Goal: Task Accomplishment & Management: Manage account settings

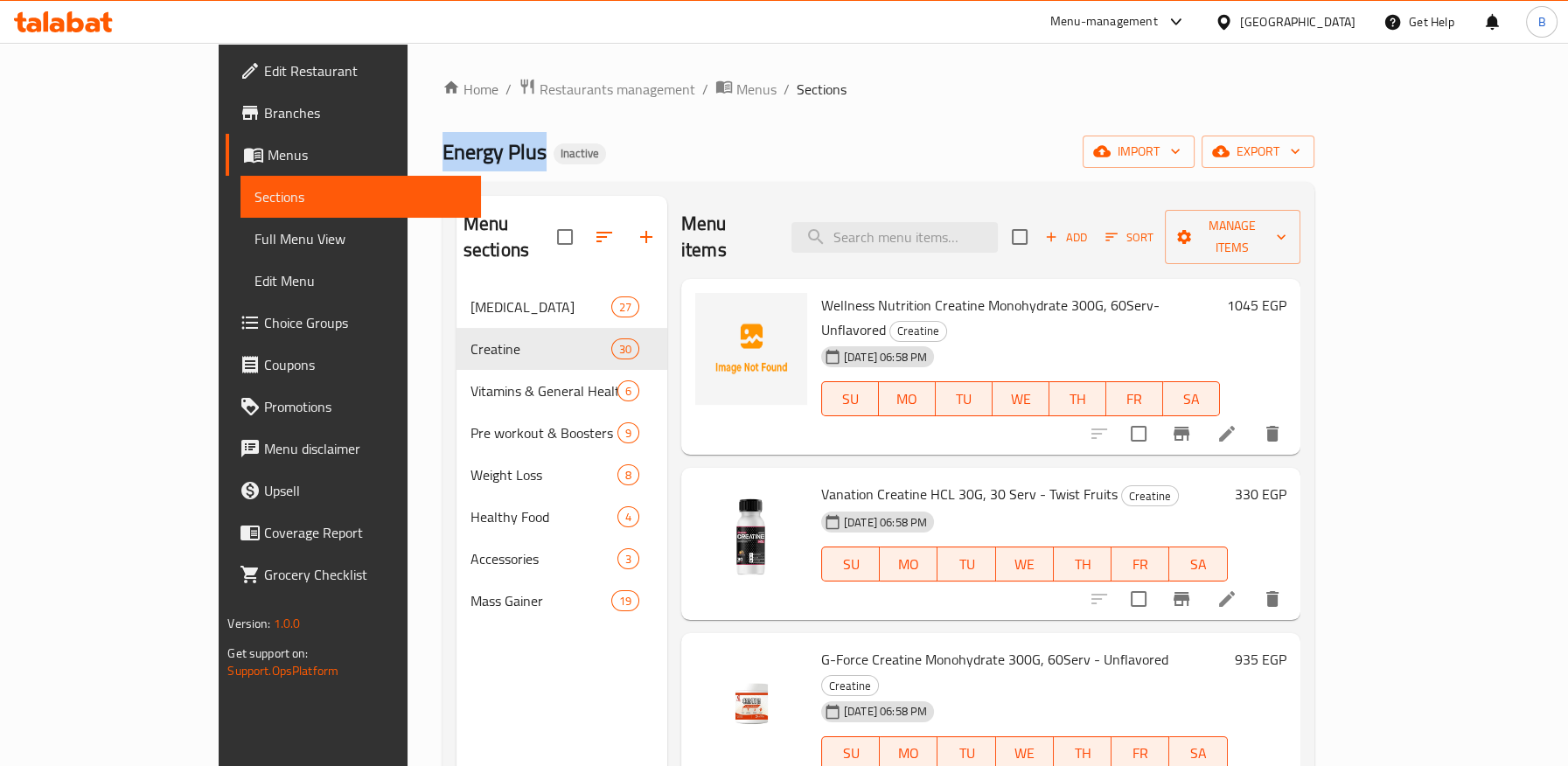
drag, startPoint x: 389, startPoint y: 154, endPoint x: 406, endPoint y: 154, distance: 17.0
click at [407, 154] on div "Home / Restaurants management / Menus / Sections Energy Plus Inactive import ex…" at bounding box center [878, 527] width 941 height 968
copy span "Energy Plus"
click at [1286, 226] on span "Manage items" at bounding box center [1232, 237] width 107 height 44
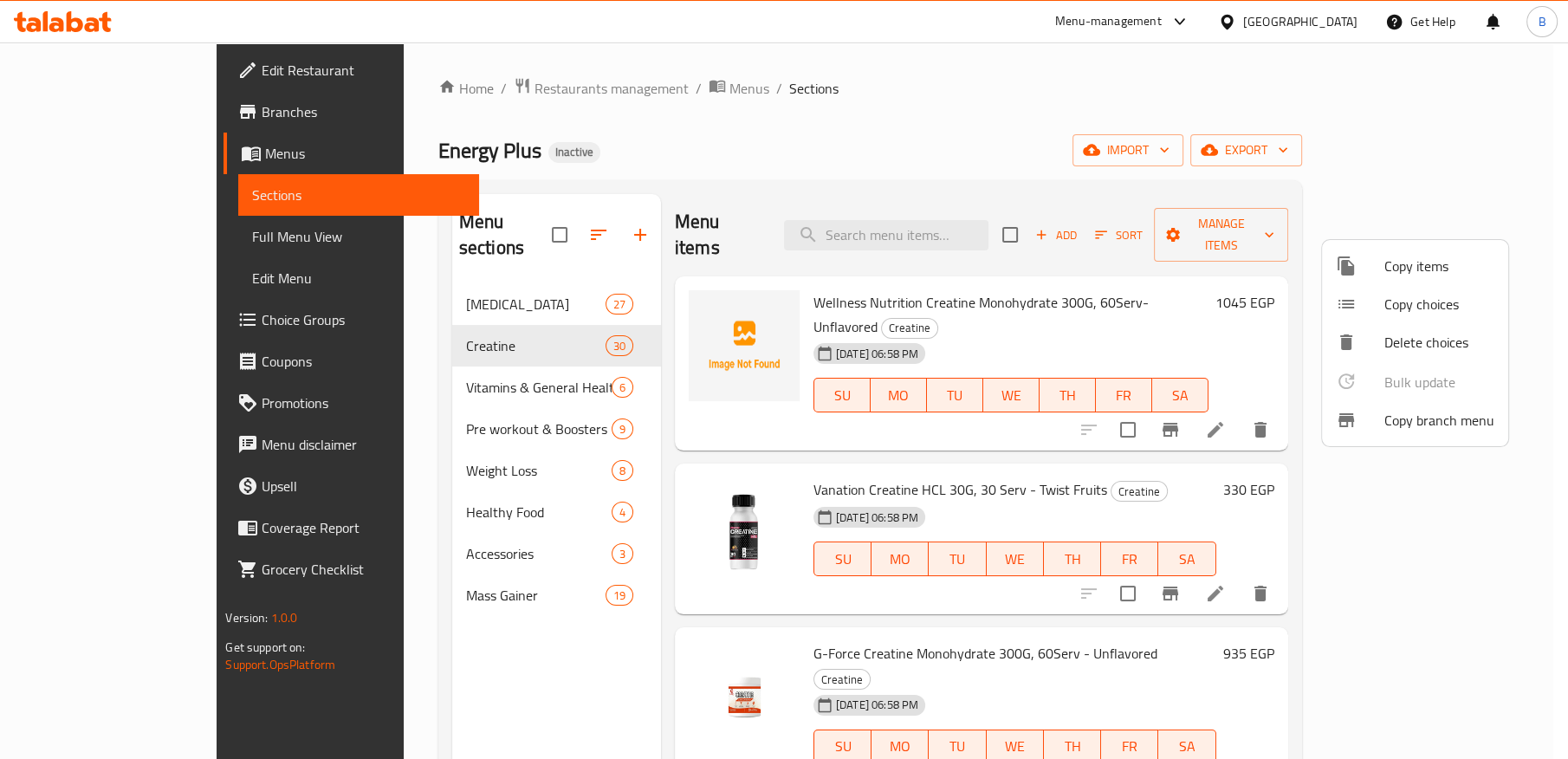
click at [1453, 152] on div at bounding box center [784, 379] width 1568 height 759
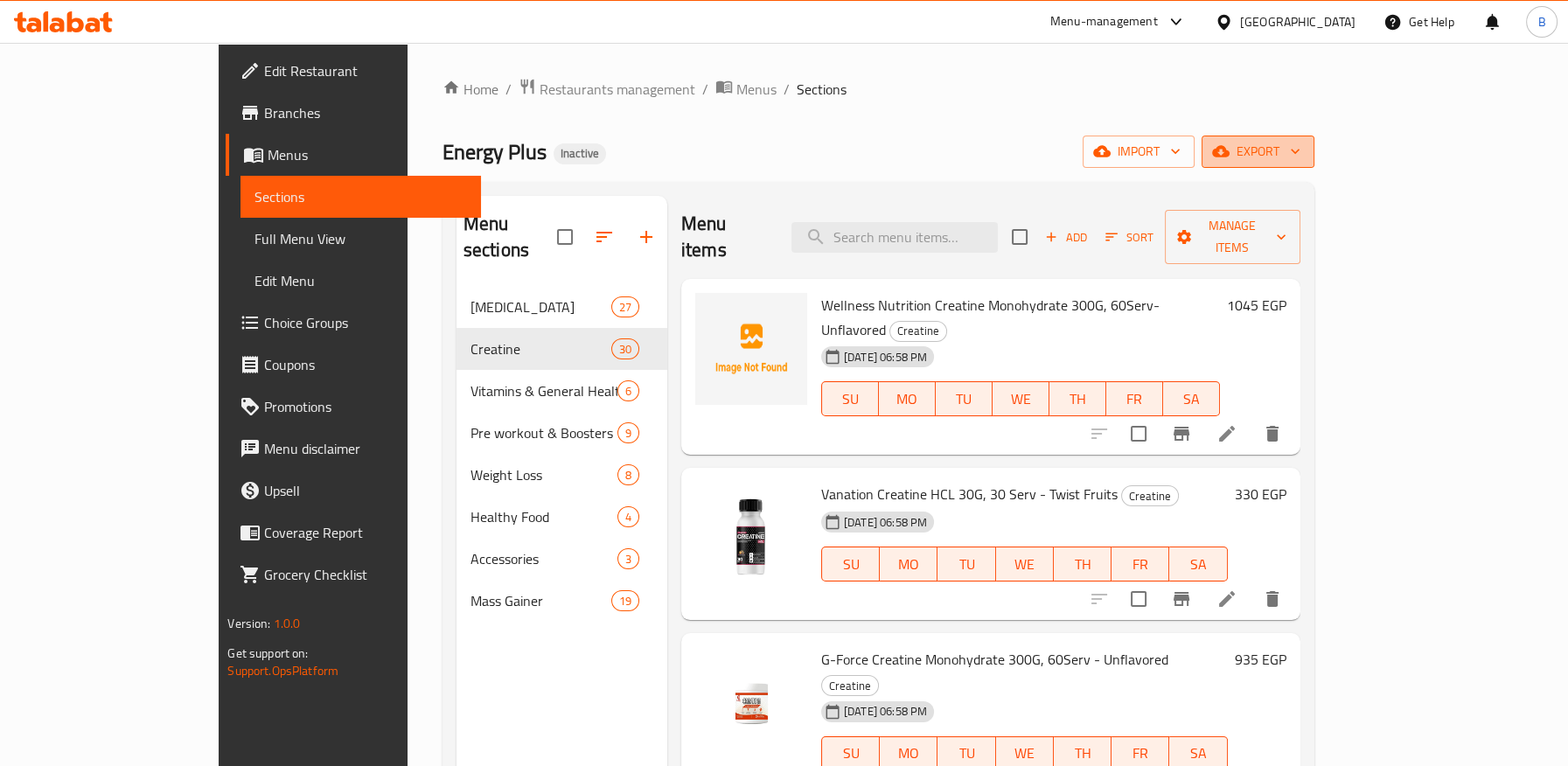
click at [1300, 157] on span "export" at bounding box center [1258, 151] width 84 height 22
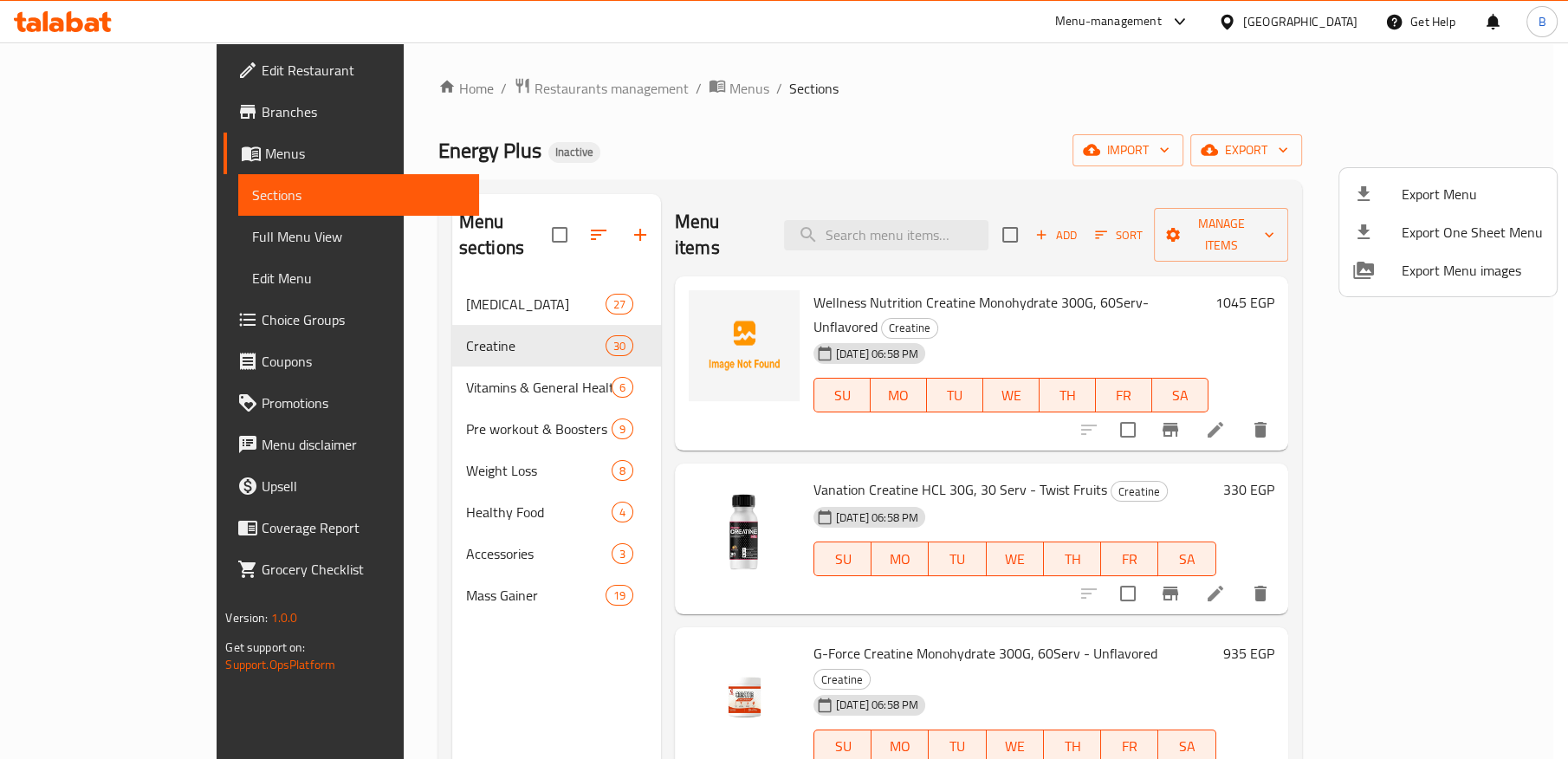
click at [1146, 119] on div at bounding box center [784, 379] width 1568 height 759
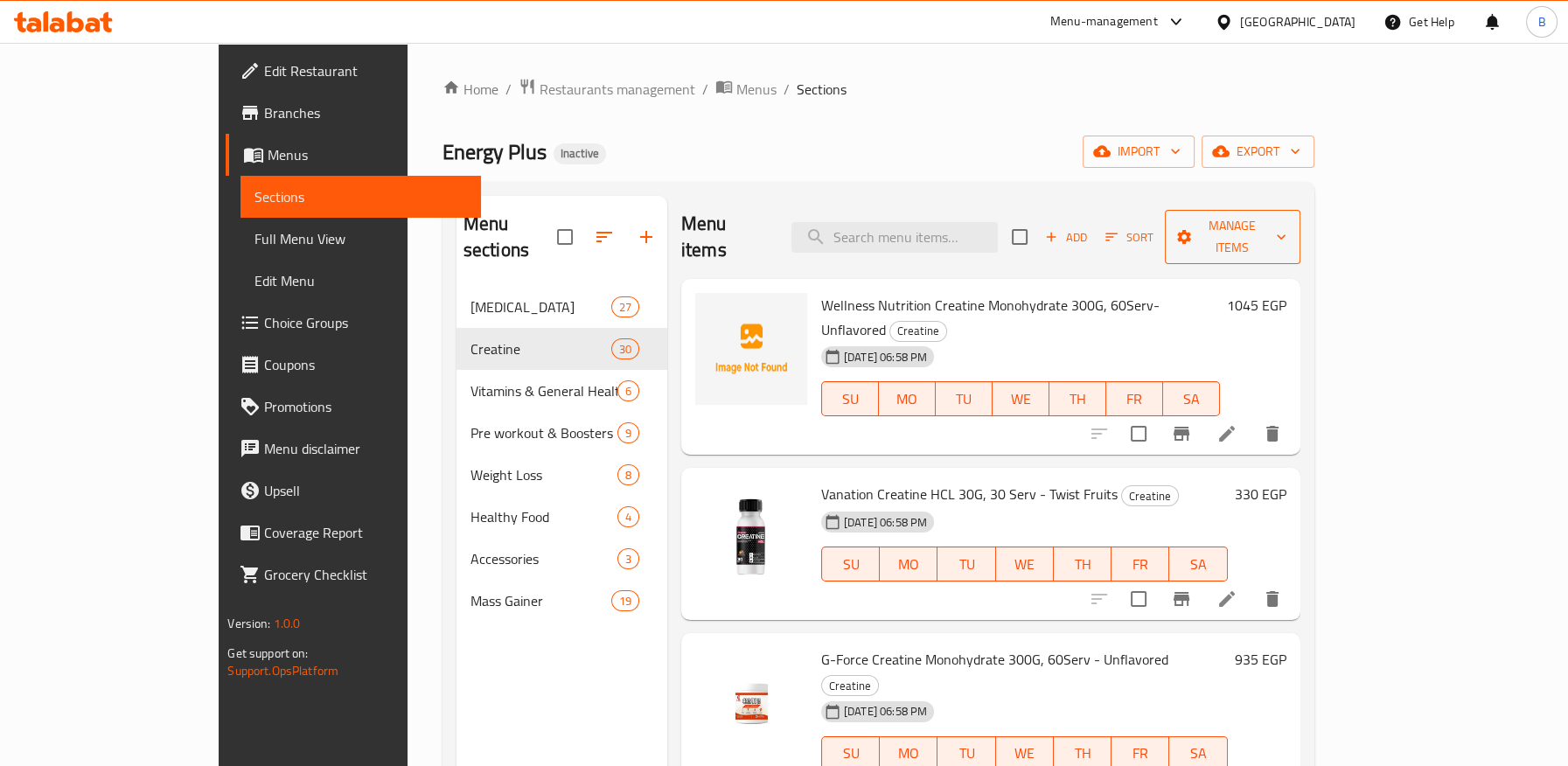
click at [1286, 229] on span "Manage items" at bounding box center [1232, 237] width 107 height 44
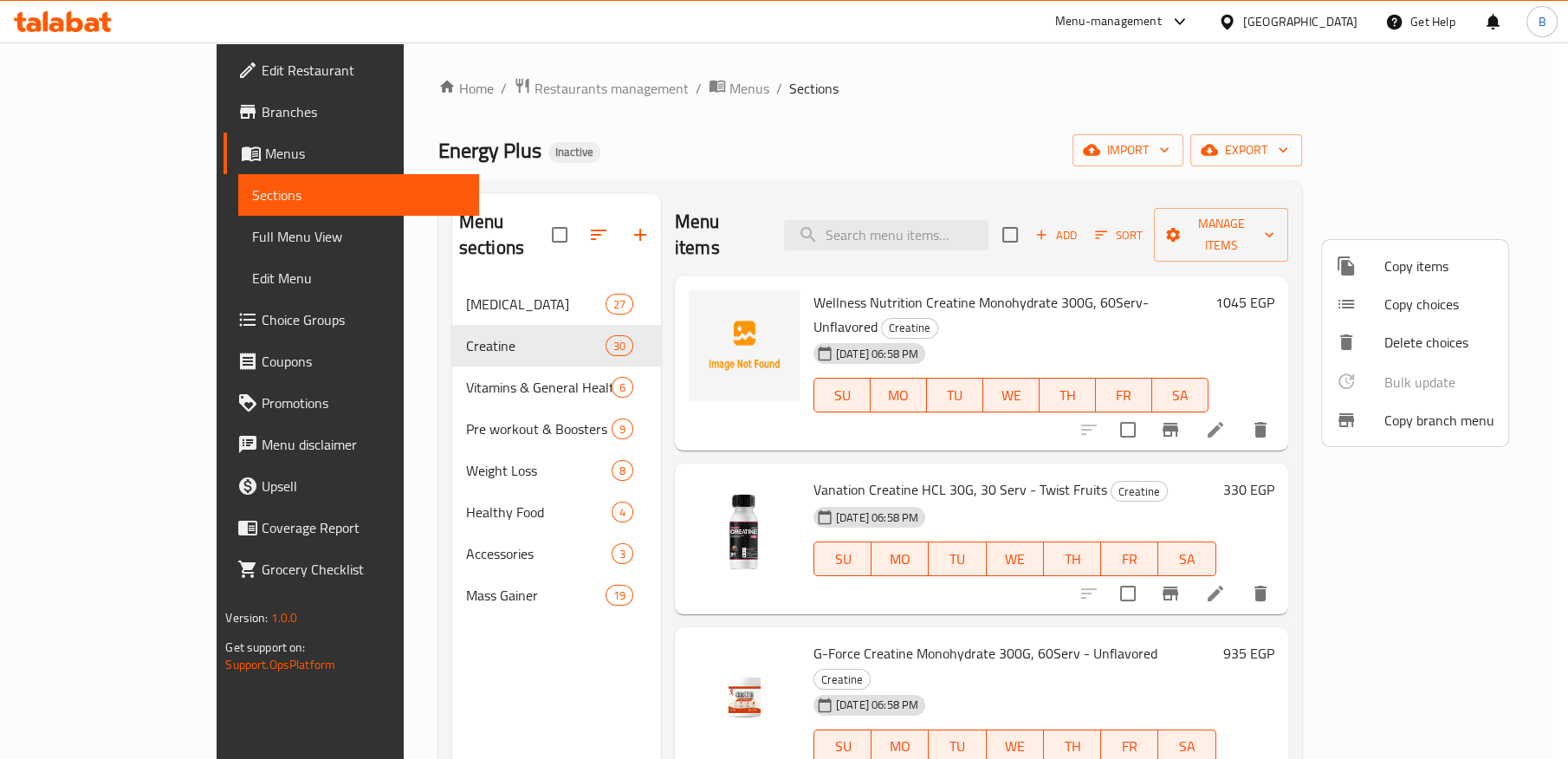
click at [1371, 160] on div at bounding box center [784, 379] width 1568 height 759
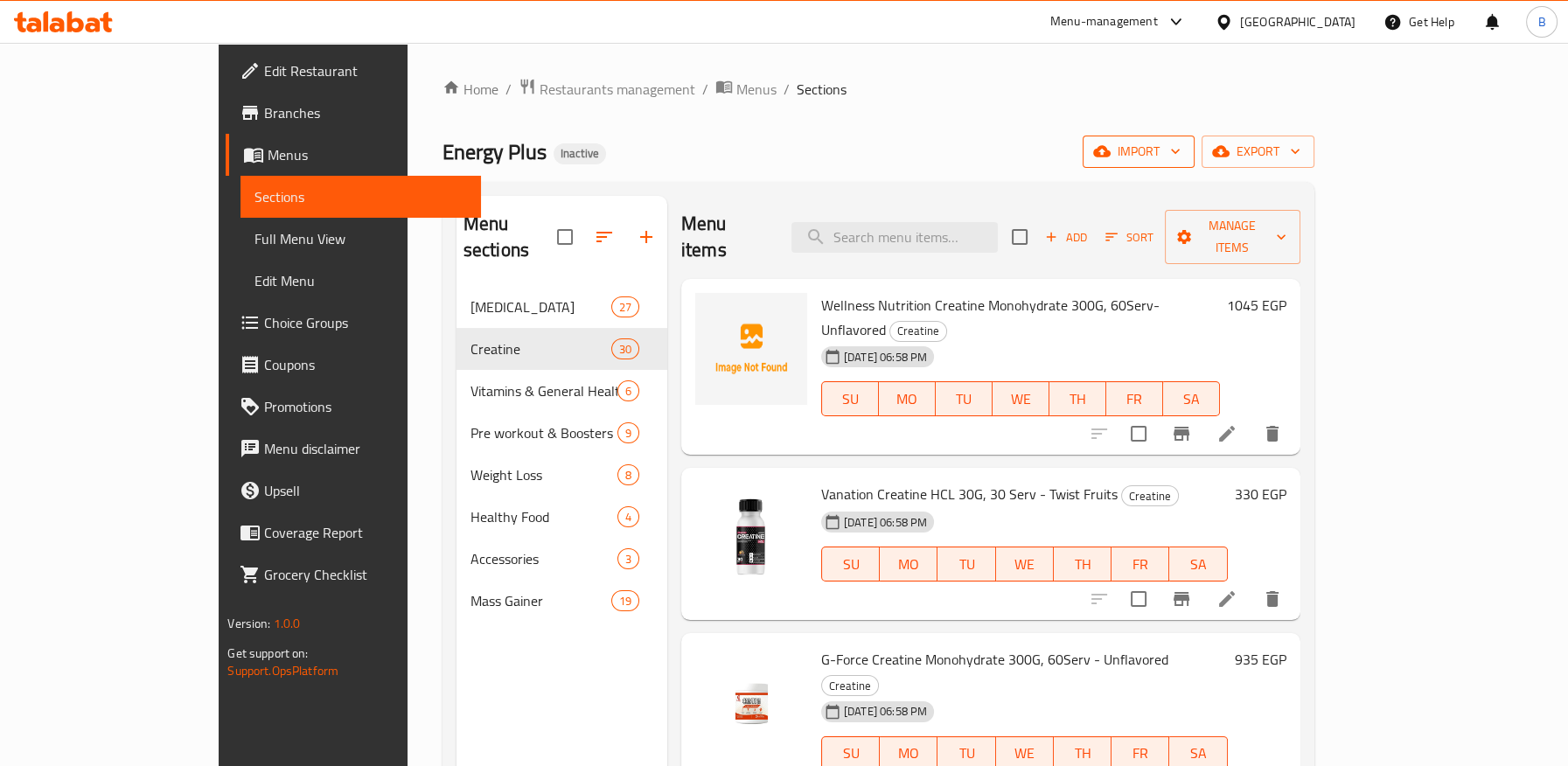
click at [1181, 158] on span "import" at bounding box center [1138, 151] width 83 height 22
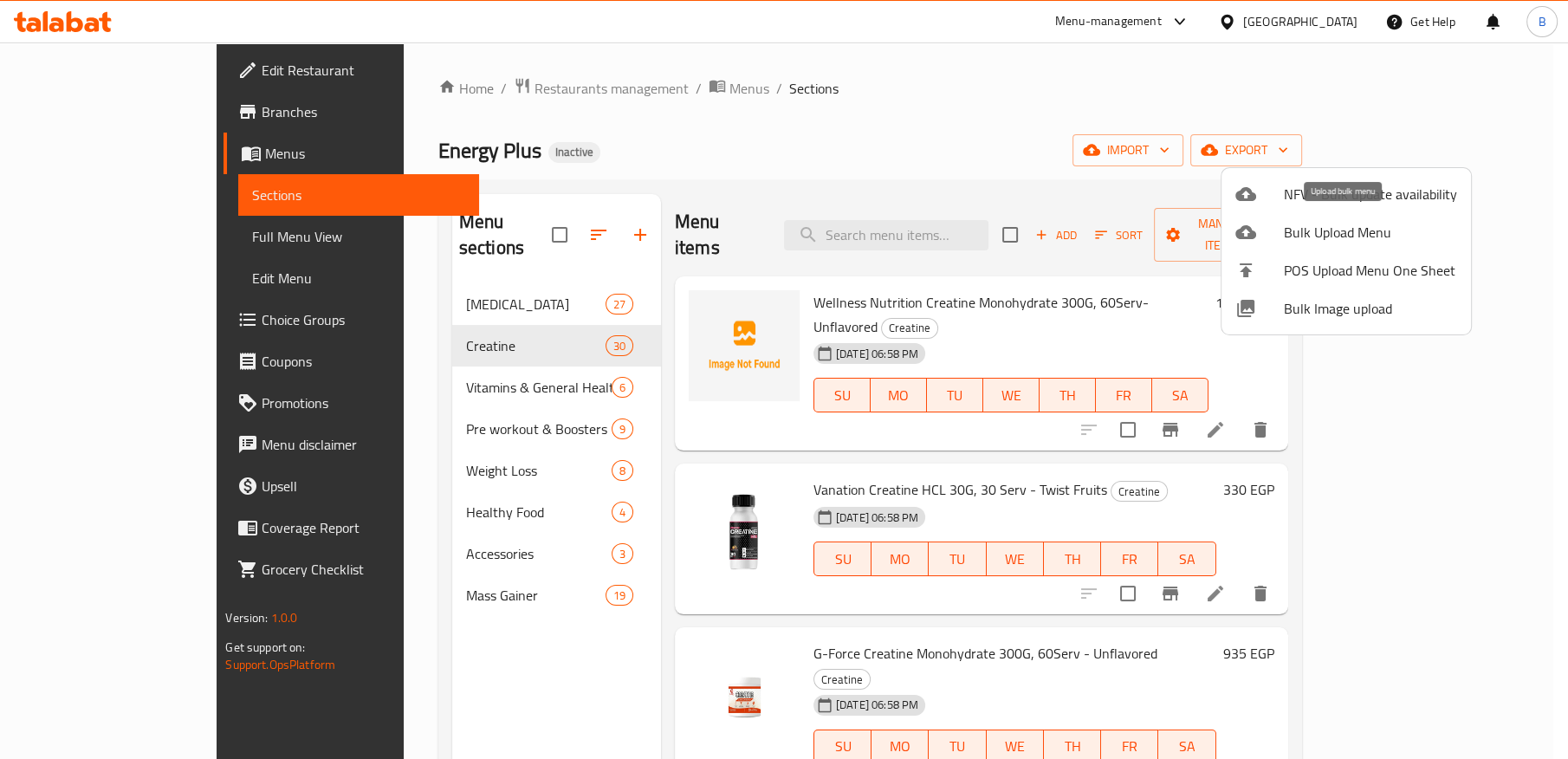
click at [1327, 235] on span "Bulk Upload Menu" at bounding box center [1370, 232] width 174 height 21
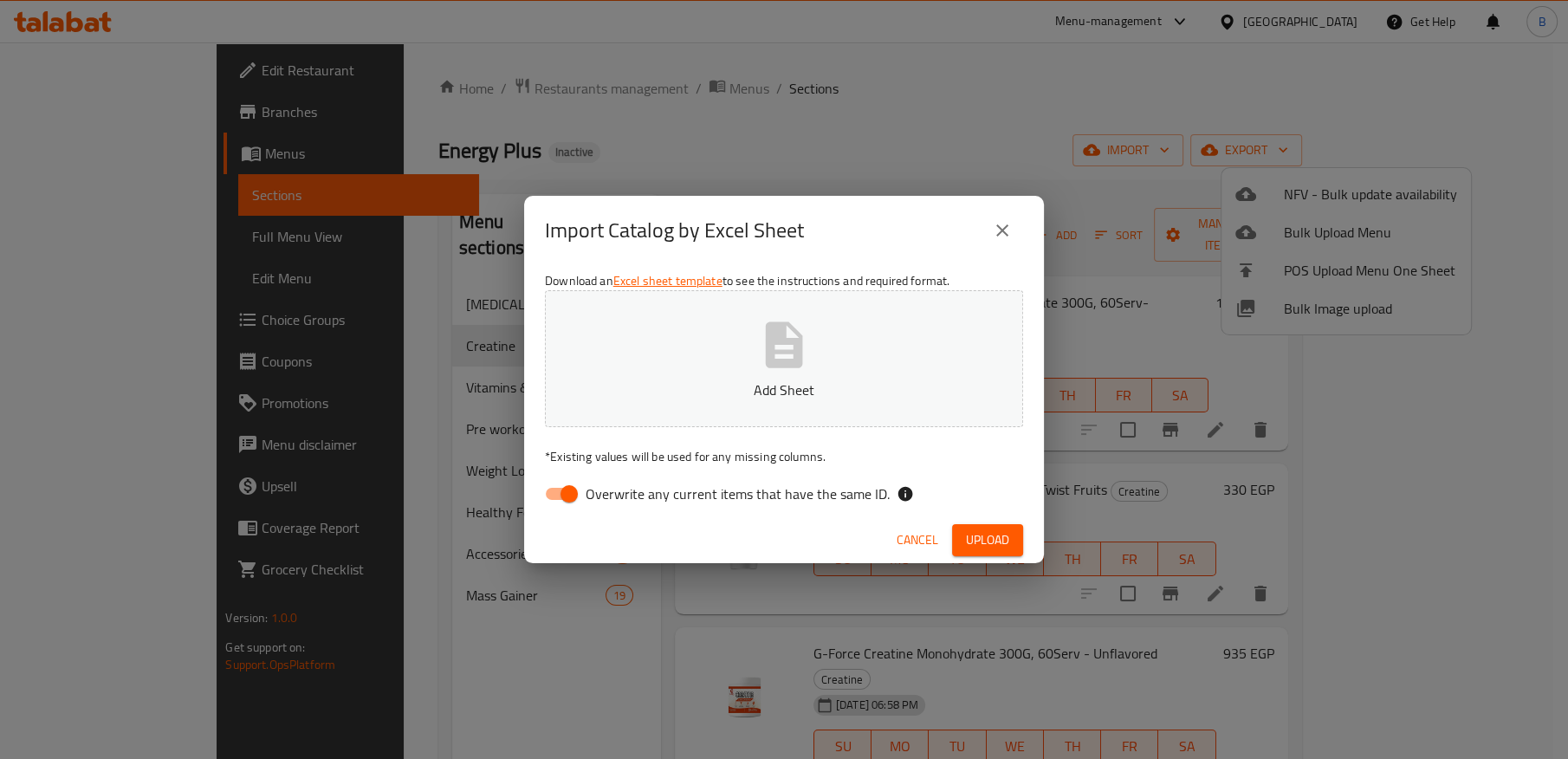
click at [579, 496] on input "Overwrite any current items that have the same ID." at bounding box center [569, 494] width 99 height 33
checkbox input "false"
click at [813, 340] on button "Add Sheet" at bounding box center [784, 358] width 478 height 137
click at [969, 542] on span "Upload" at bounding box center [988, 540] width 44 height 22
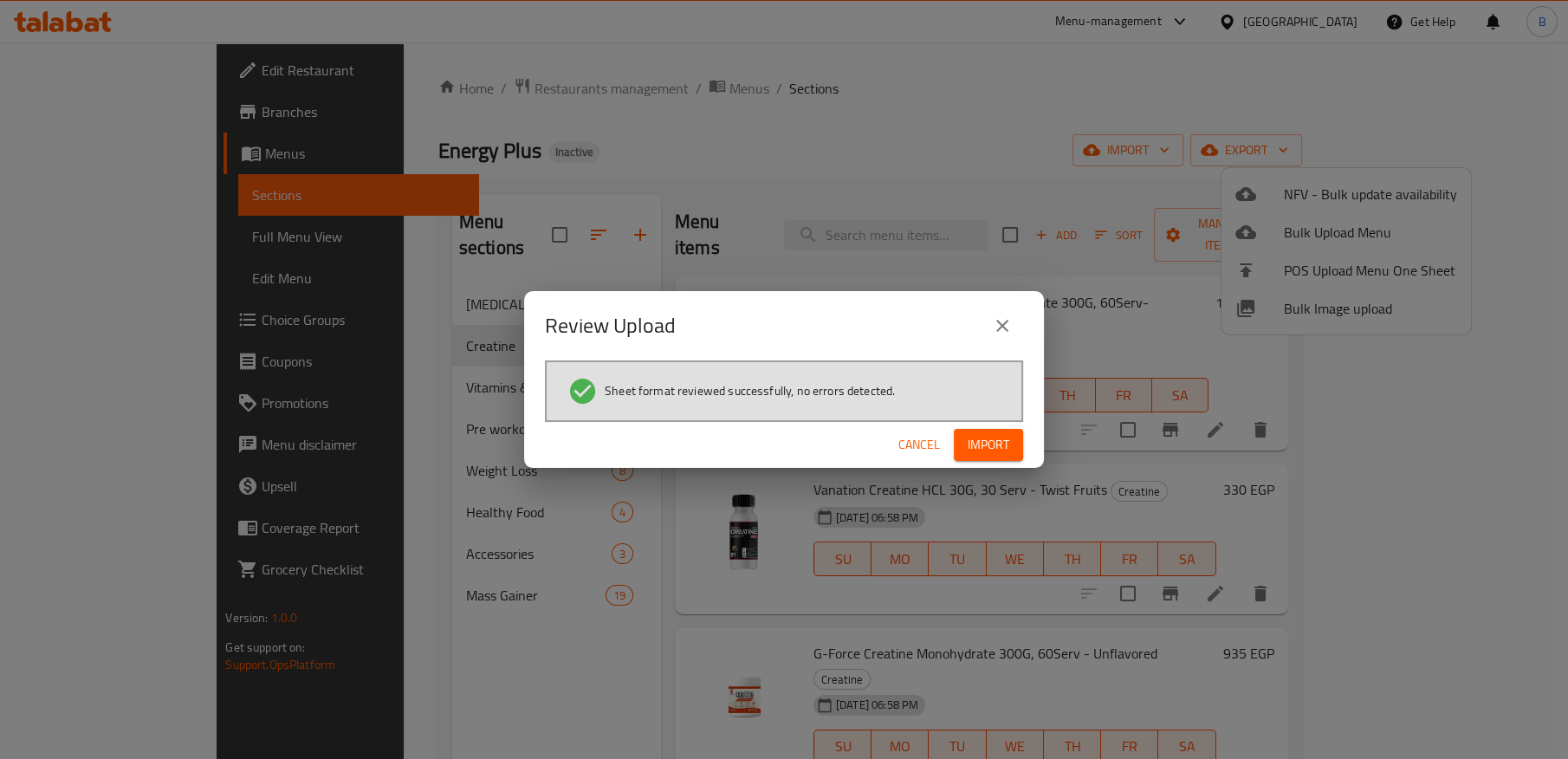
click at [970, 439] on span "Import" at bounding box center [989, 444] width 42 height 22
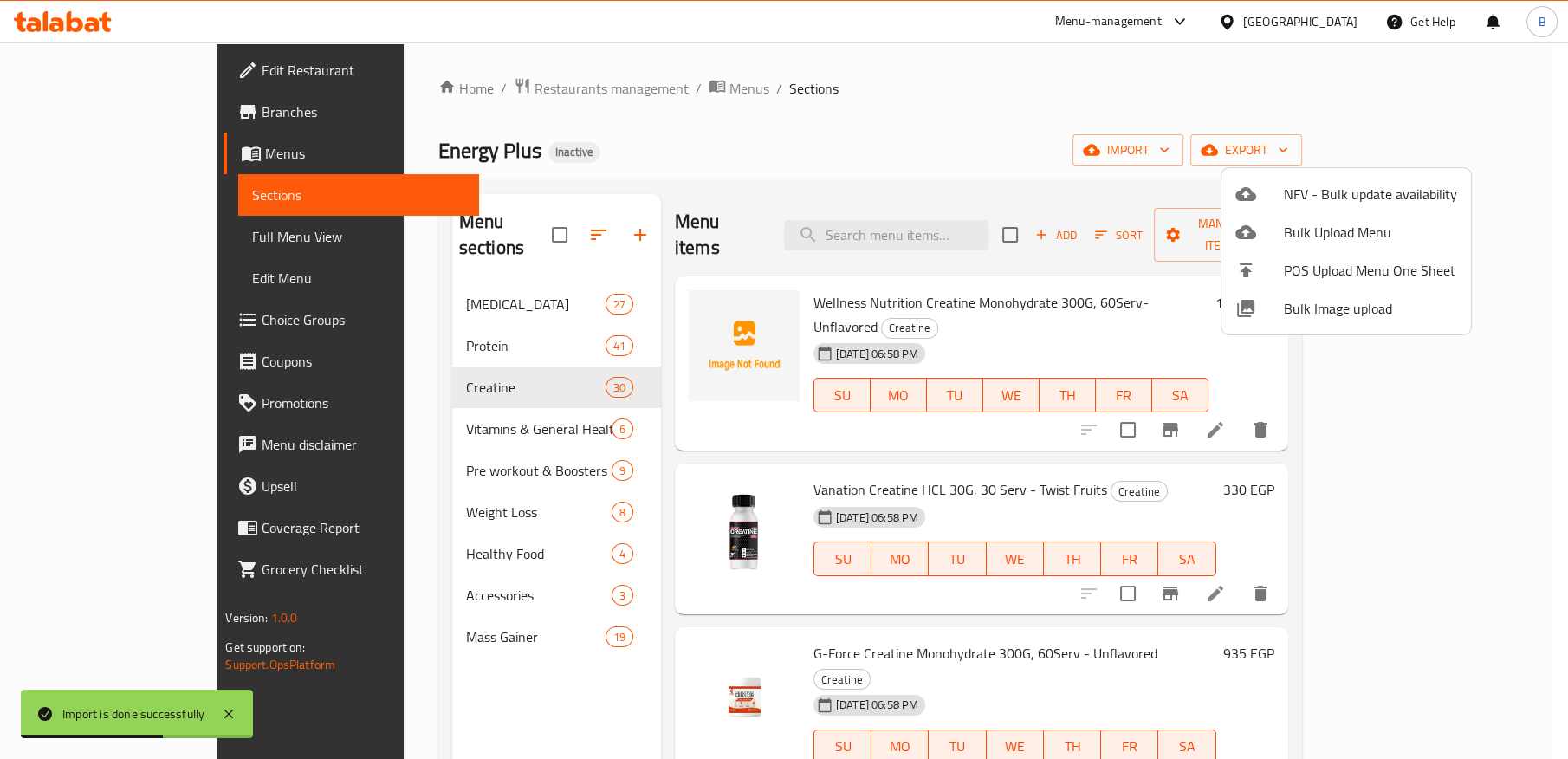
click at [491, 314] on div at bounding box center [784, 379] width 1568 height 759
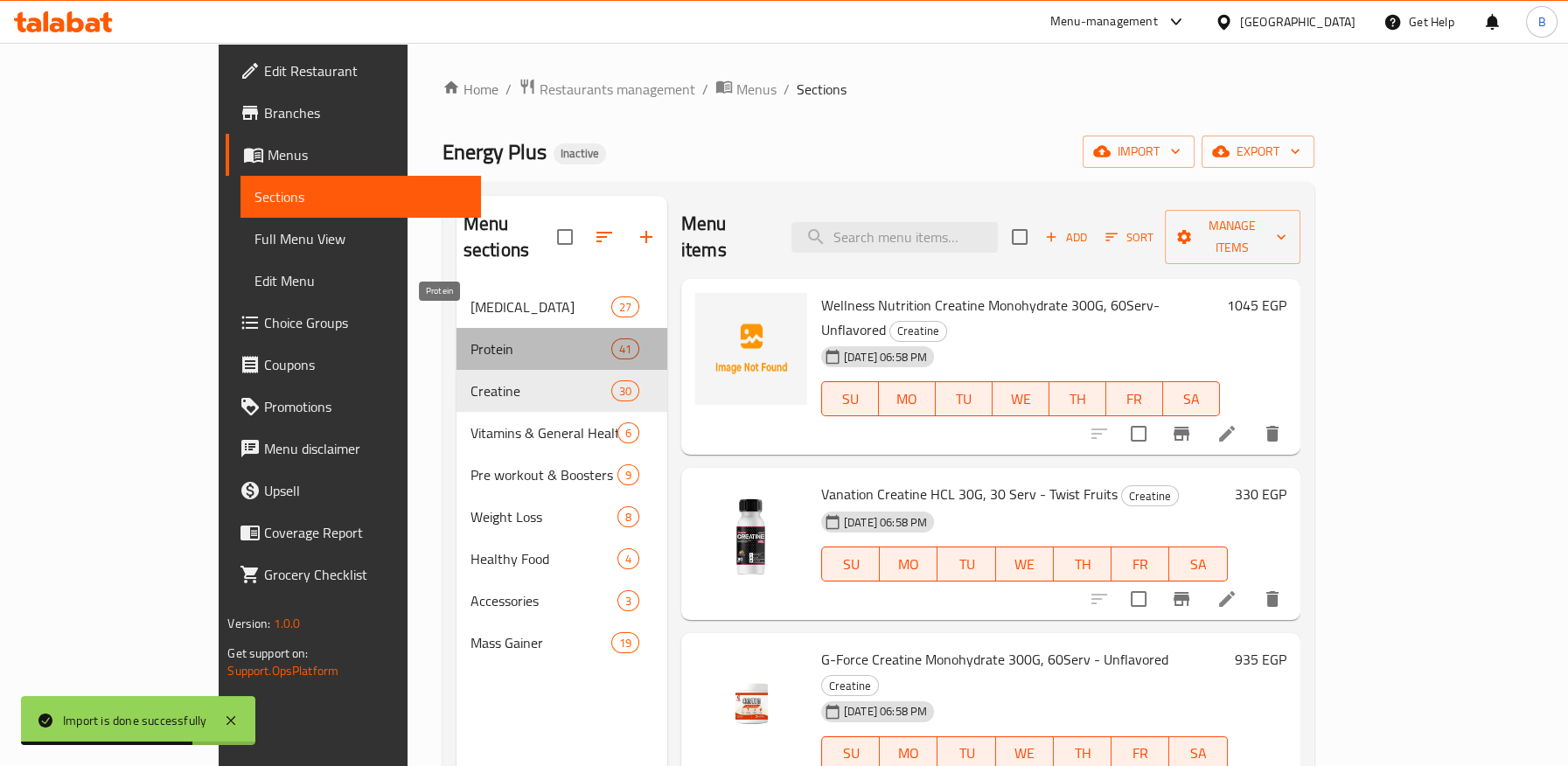
click at [471, 339] on span "Protein" at bounding box center [540, 349] width 140 height 21
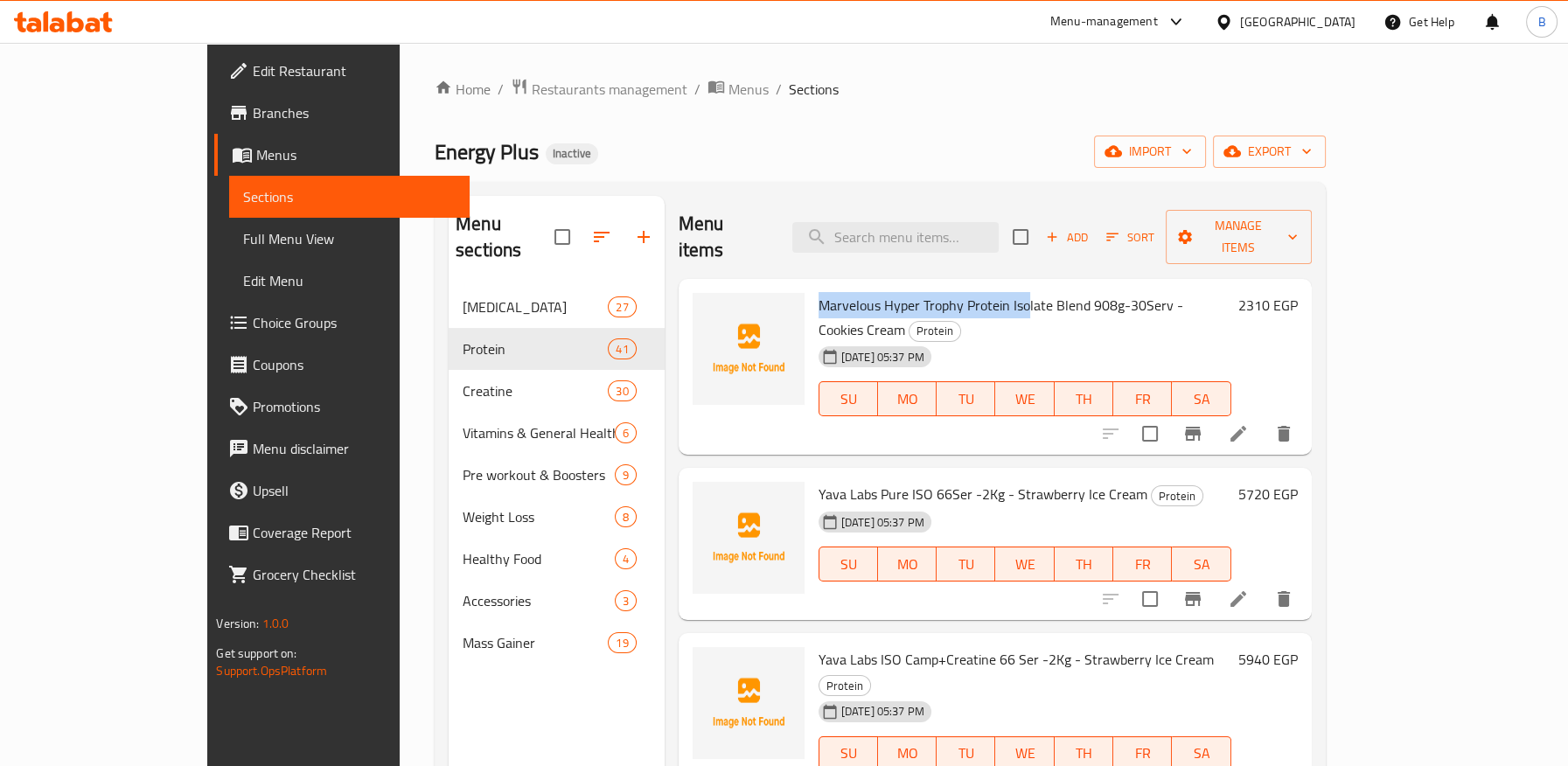
drag, startPoint x: 761, startPoint y: 272, endPoint x: 973, endPoint y: 282, distance: 212.2
click at [973, 286] on div "Marvelous Hyper Trophy Protein Isolate Blend 908g-30Serv - Cookies Cream Protei…" at bounding box center [1024, 367] width 427 height 162
copy span "Marvelous Hyper Trophy Protein Iso"
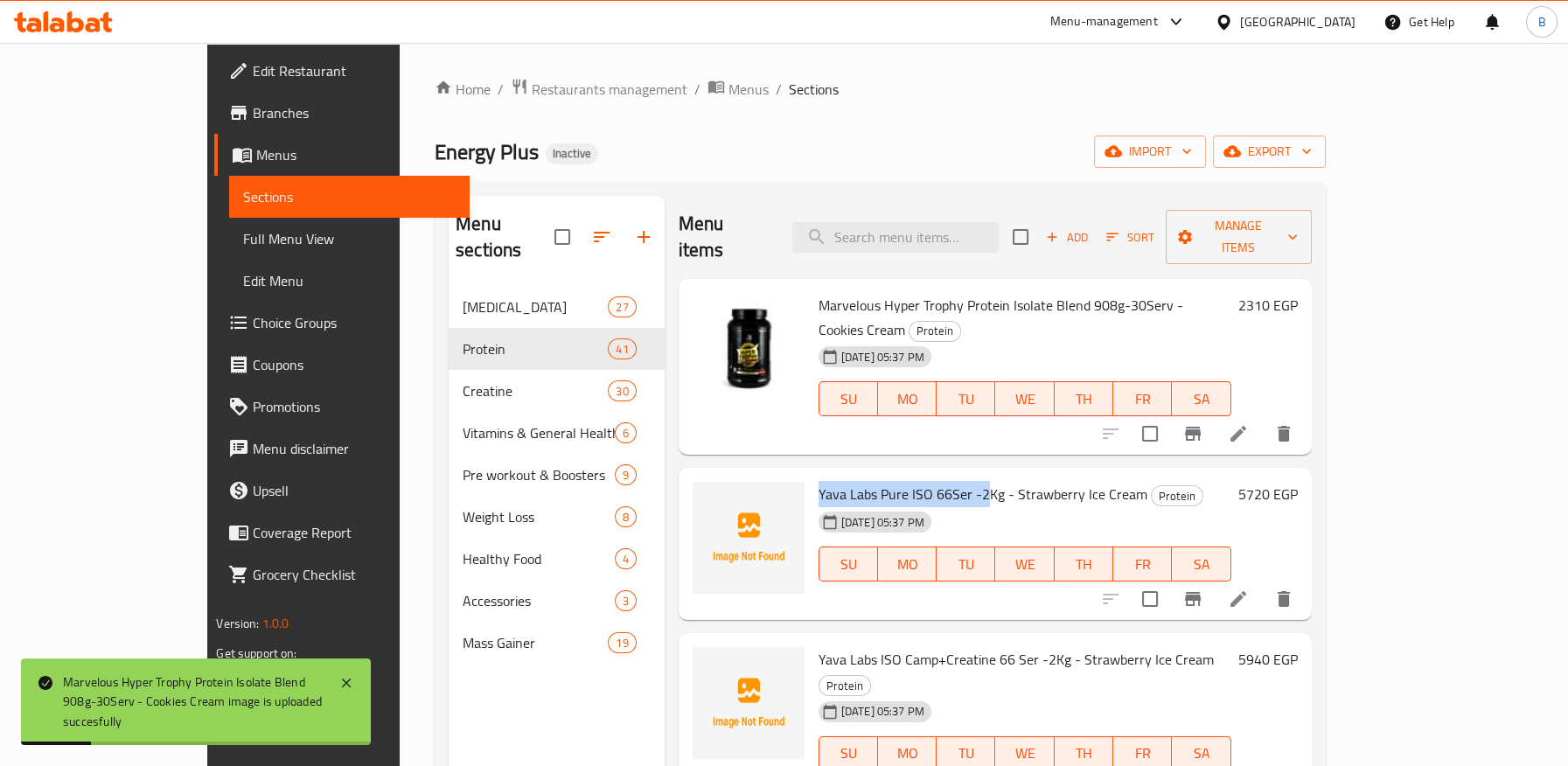
drag, startPoint x: 765, startPoint y: 438, endPoint x: 933, endPoint y: 438, distance: 168.0
click at [933, 481] on span "Yava Labs Pure ISO 66Ser -2Kg - Strawberry Ice Cream" at bounding box center [983, 494] width 328 height 27
copy span "Yava Labs Pure ISO 66Ser -2"
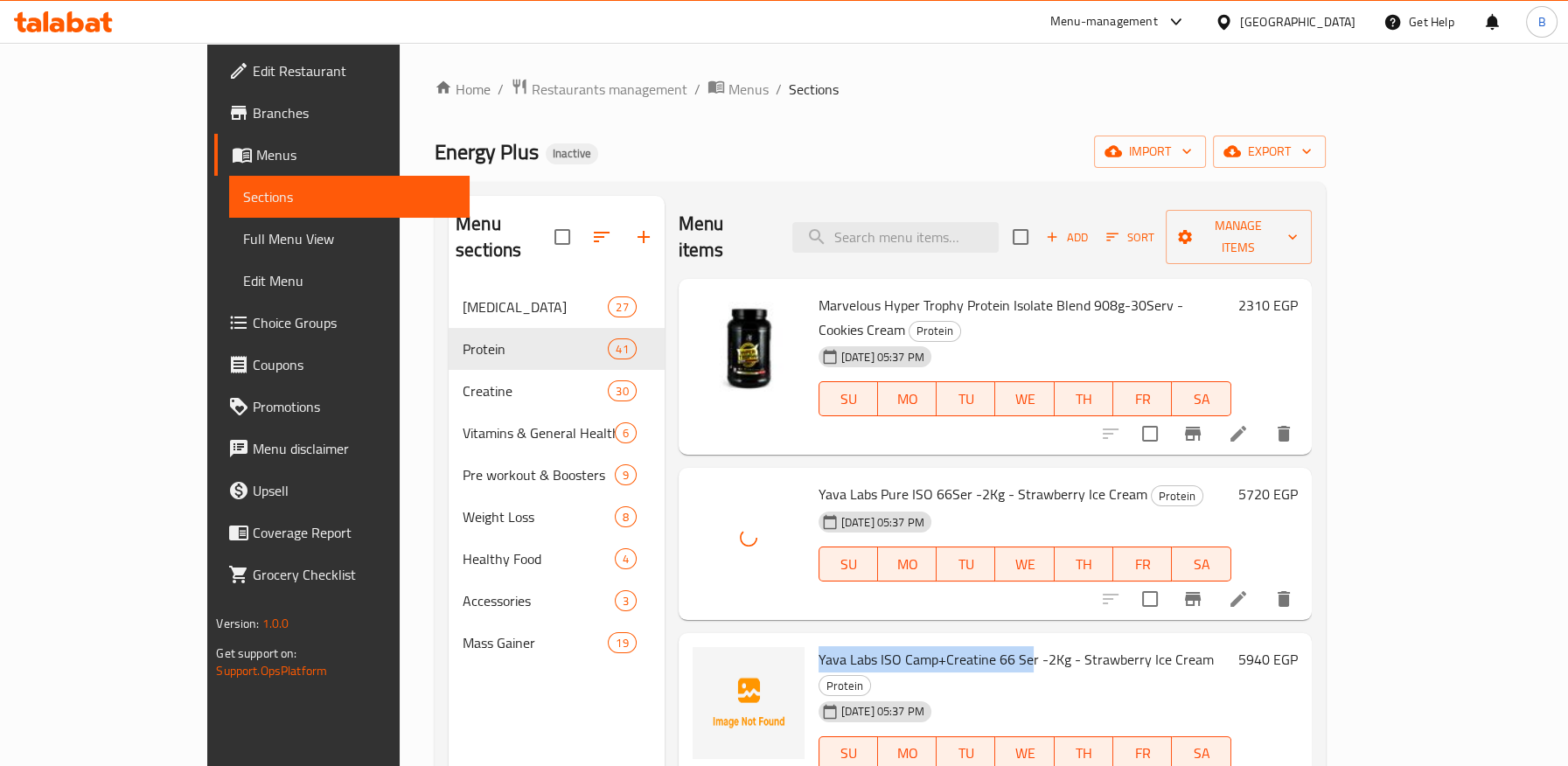
drag, startPoint x: 765, startPoint y: 606, endPoint x: 976, endPoint y: 607, distance: 211.0
click at [976, 646] on span "Yava Labs ISO Camp+Creatine 66 Ser -2Kg - Strawberry Ice Cream" at bounding box center [1016, 659] width 395 height 27
copy span "Yava Labs ISO Camp+Creatine 66 Se"
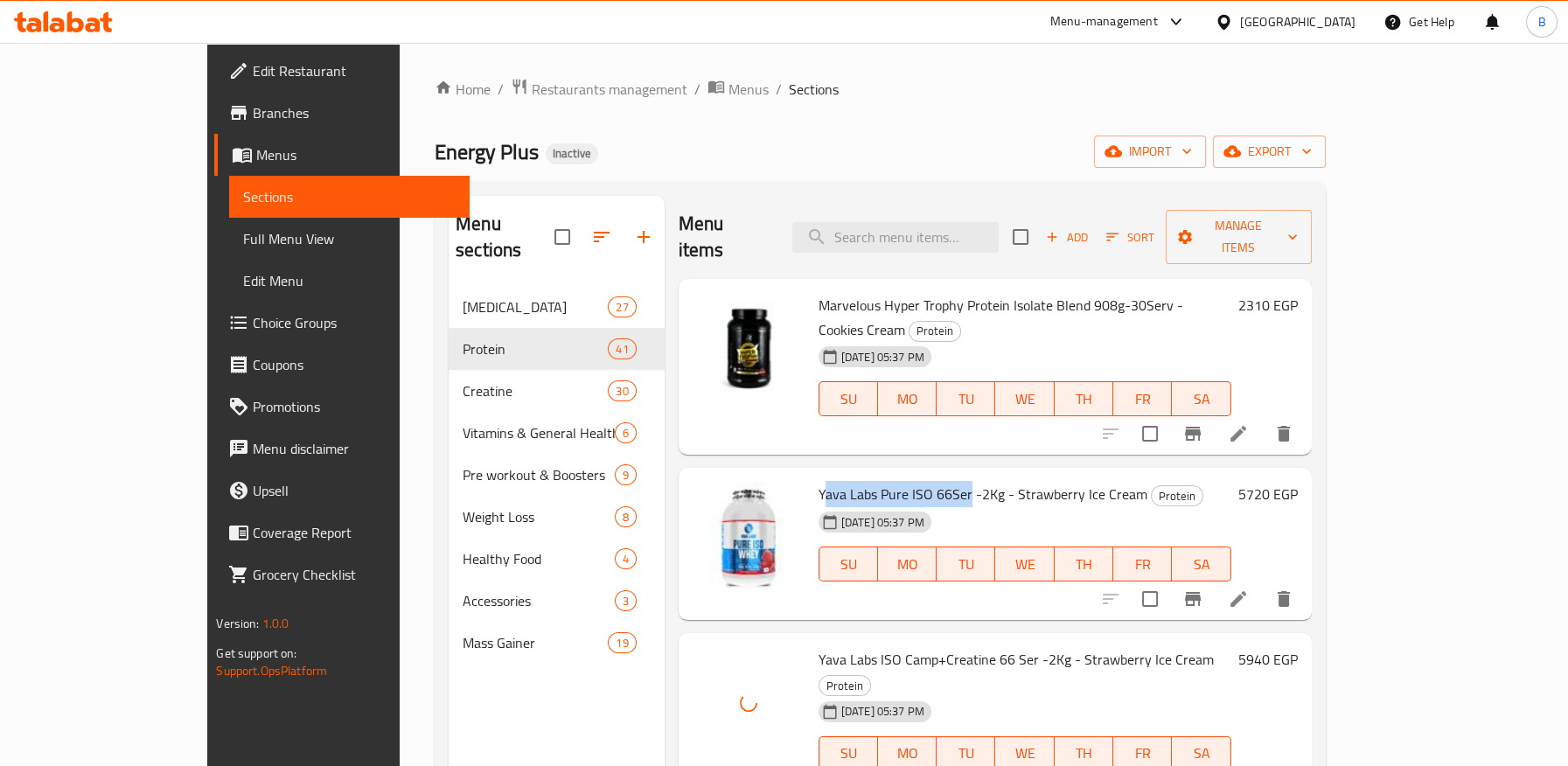
drag, startPoint x: 770, startPoint y: 441, endPoint x: 916, endPoint y: 447, distance: 146.1
click at [916, 481] on span "Yava Labs Pure ISO 66Ser -2Kg - Strawberry Ice Cream" at bounding box center [983, 494] width 328 height 27
copy span "ava Labs Pure ISO 66Ser"
click at [818, 481] on span "Yava Labs Pure ISO 66Ser -2Kg - Strawberry Ice Cream" at bounding box center [983, 494] width 328 height 27
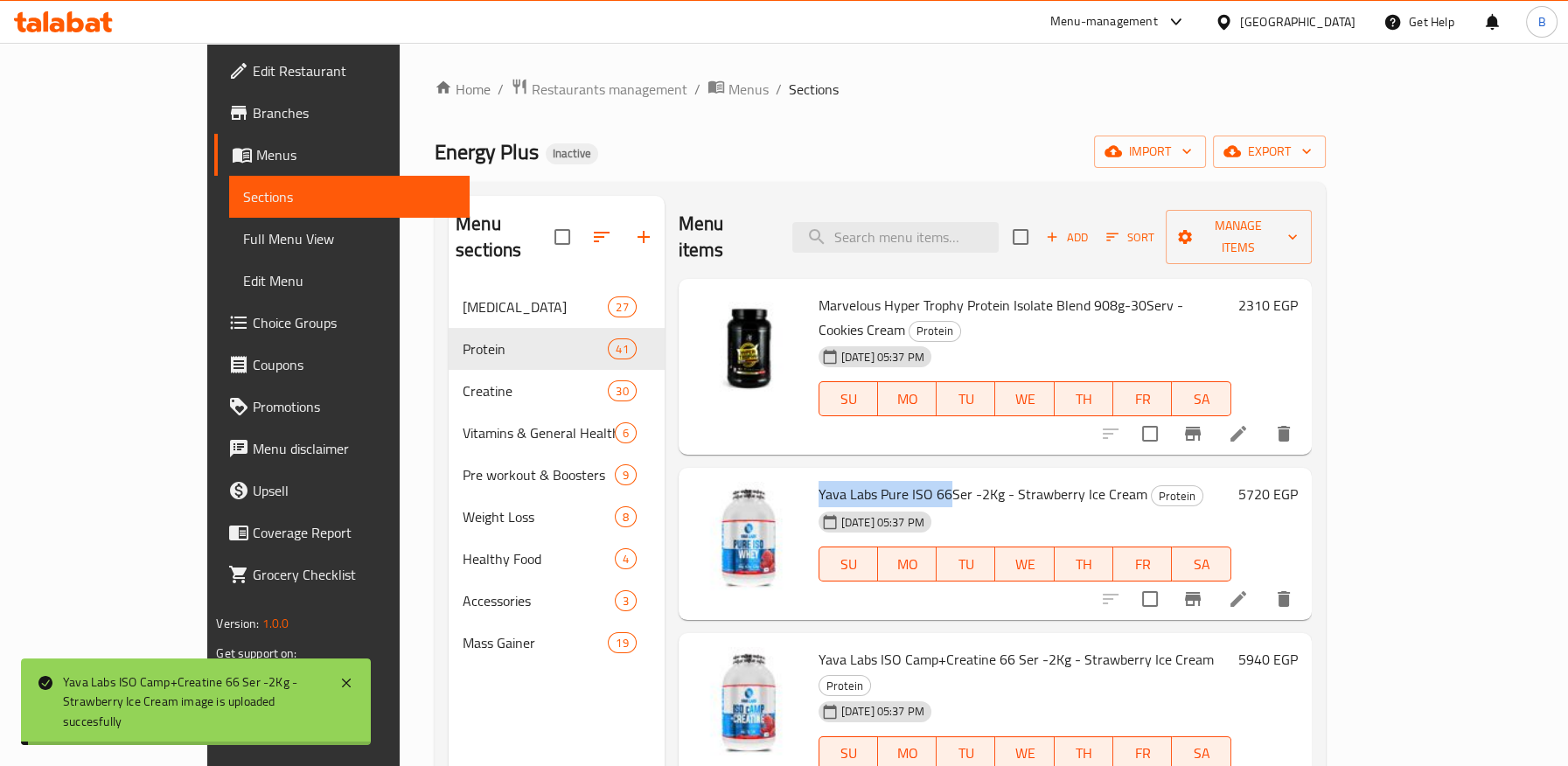
drag, startPoint x: 764, startPoint y: 439, endPoint x: 898, endPoint y: 443, distance: 134.1
click at [898, 474] on div "Yava Labs Pure ISO 66Ser -2Kg - Strawberry Ice Cream Protein [DATE] 05:37 PM SU…" at bounding box center [1024, 543] width 427 height 139
copy span "Yava Labs Pure ISO 66"
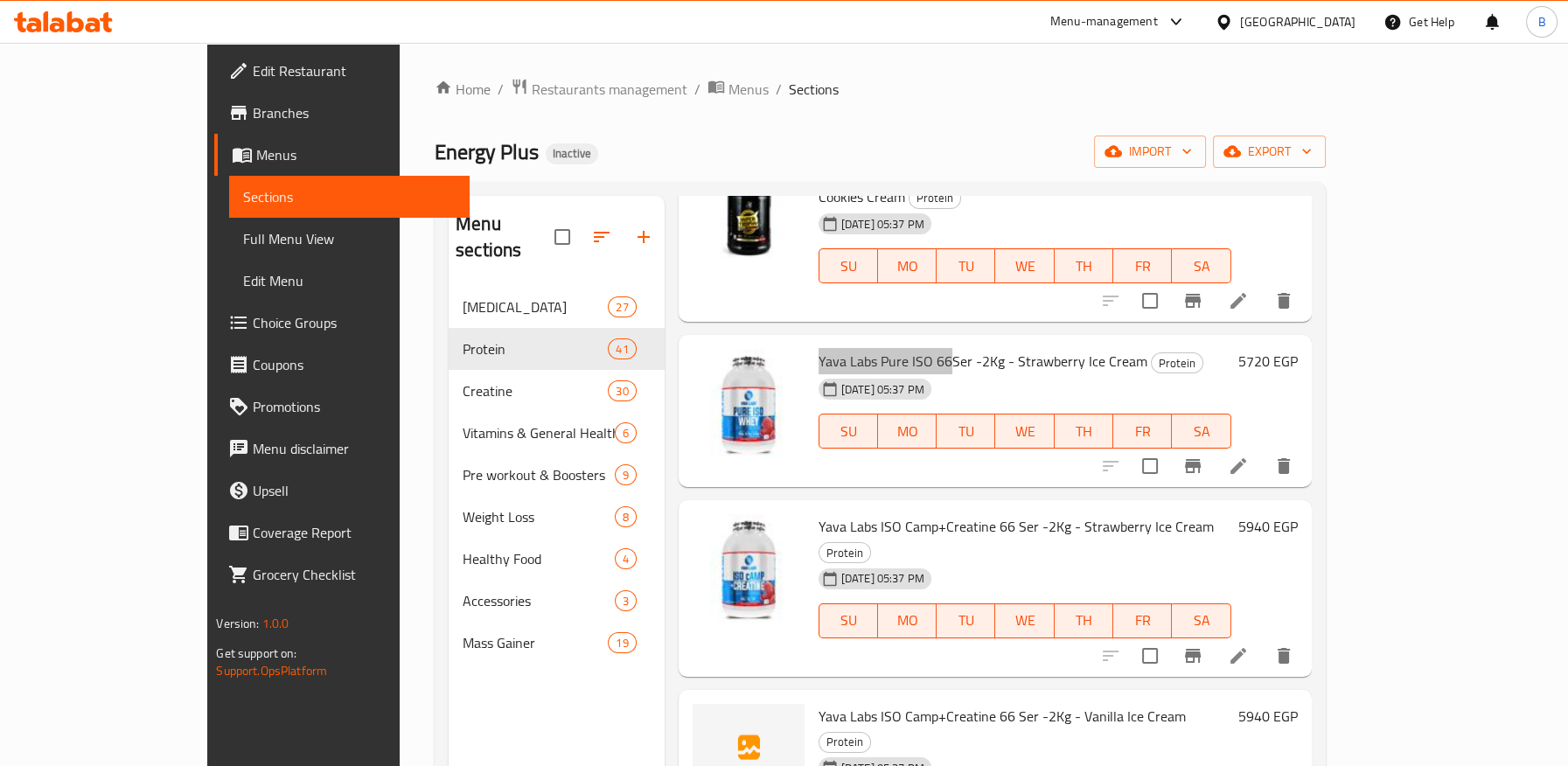
scroll to position [194, 0]
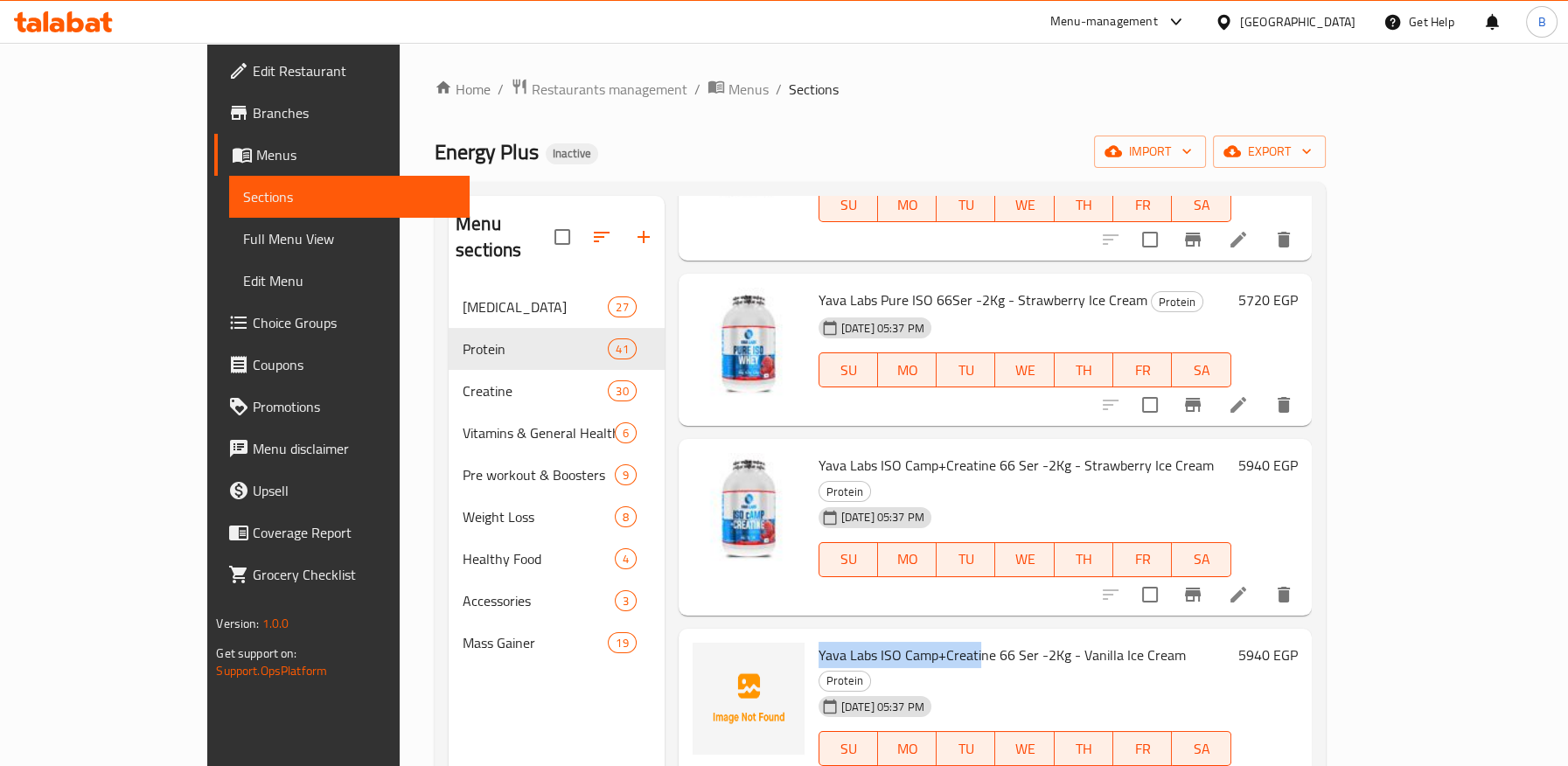
drag, startPoint x: 762, startPoint y: 571, endPoint x: 927, endPoint y: 572, distance: 165.0
click at [927, 636] on div "Yava Labs ISO Camp+Creatine 66 Ser -2Kg - [PERSON_NAME] Cream Protein [DATE] 05…" at bounding box center [1024, 716] width 427 height 162
copy span "Yava Labs ISO Camp+Creati"
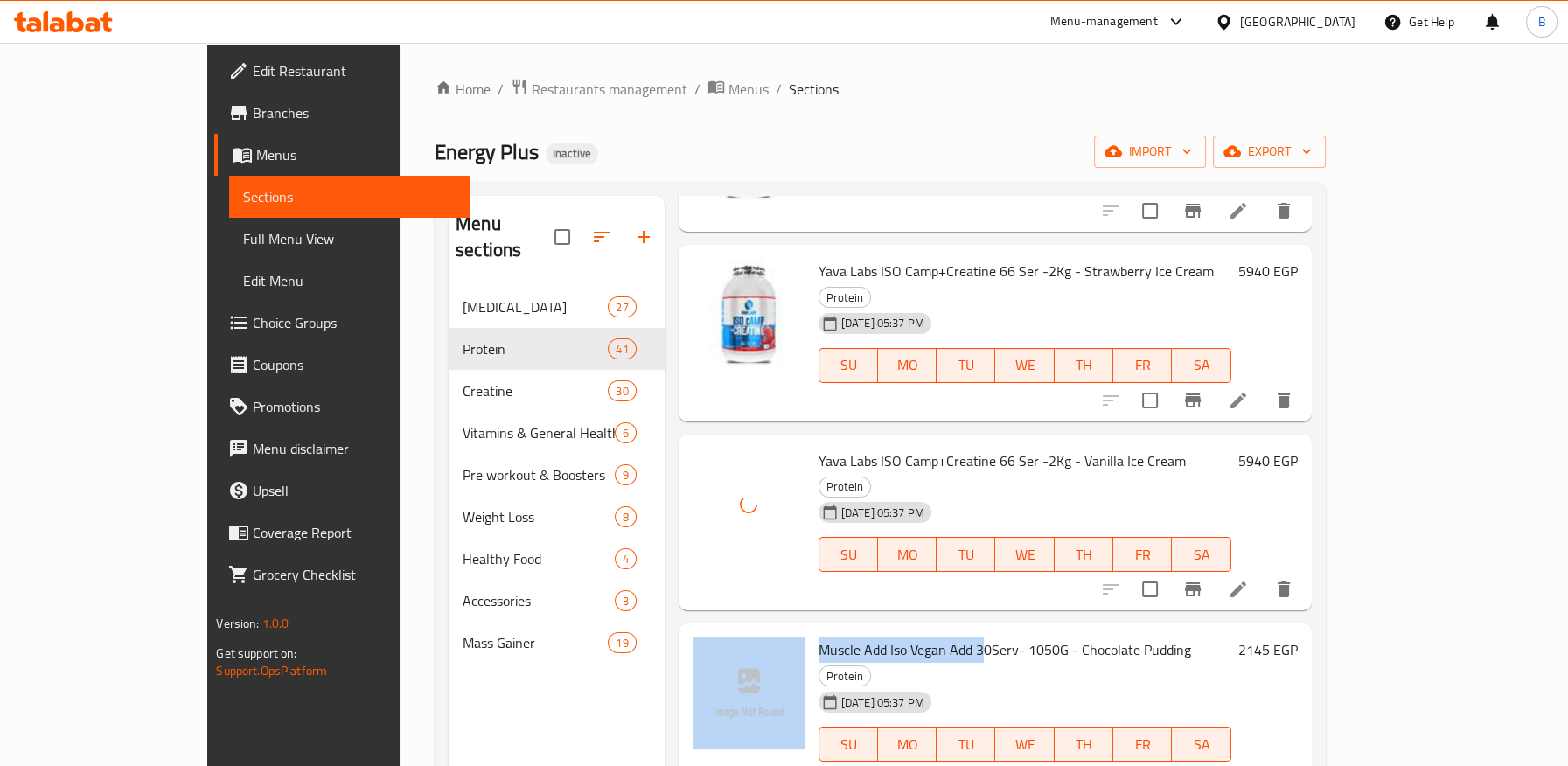
drag, startPoint x: 758, startPoint y: 541, endPoint x: 934, endPoint y: 564, distance: 177.5
click at [934, 630] on div "Muscle Add Iso Vegan Add 30Serv- 1050G - Chocolate Pudding Protein [DATE] 05:37…" at bounding box center [995, 711] width 619 height 162
copy div "Muscle Add Iso Vegan Add 3"
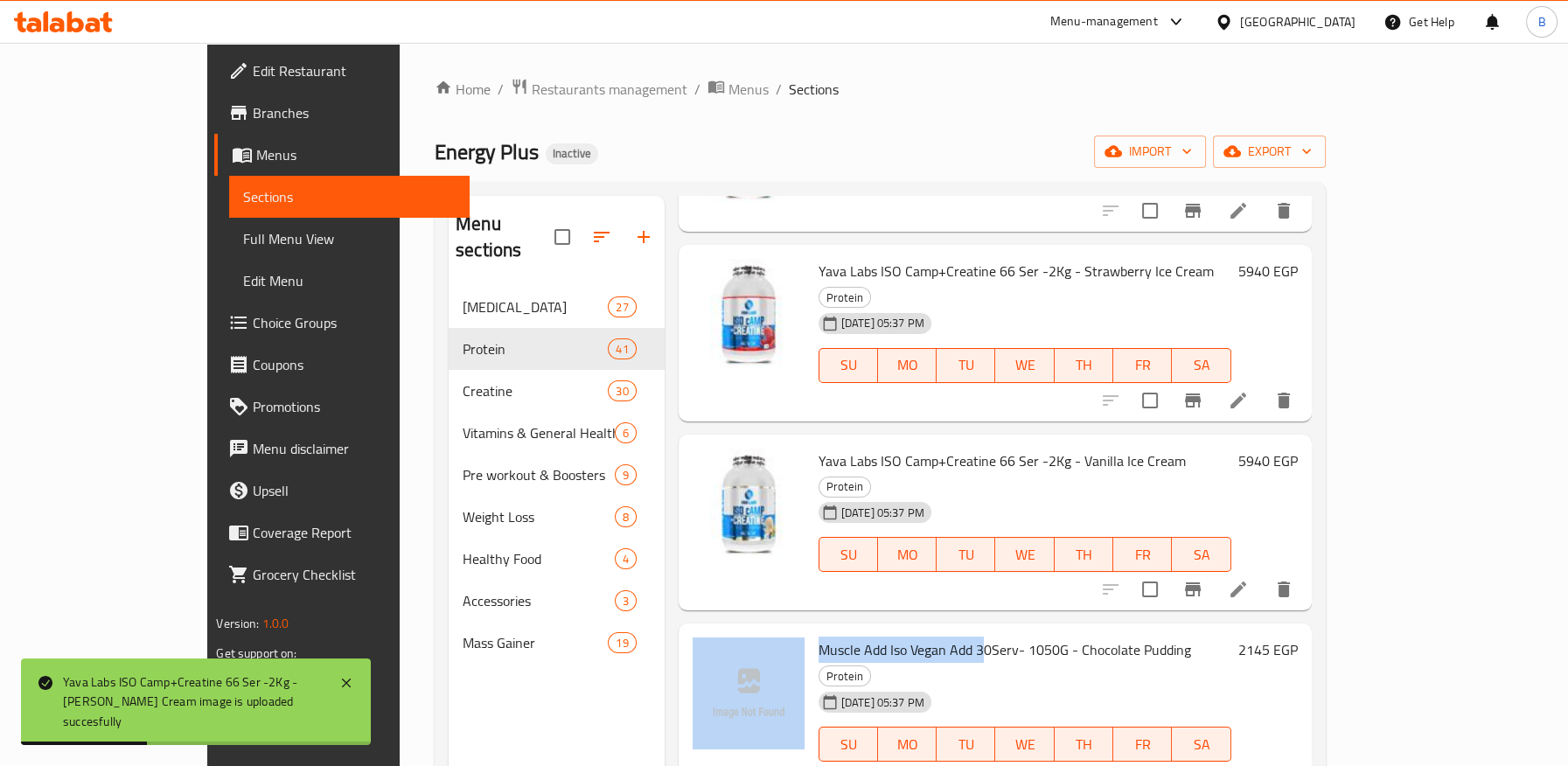
click at [850, 637] on span "Muscle Add Iso Vegan Add 30Serv- 1050G - Chocolate Pudding" at bounding box center [1005, 649] width 373 height 27
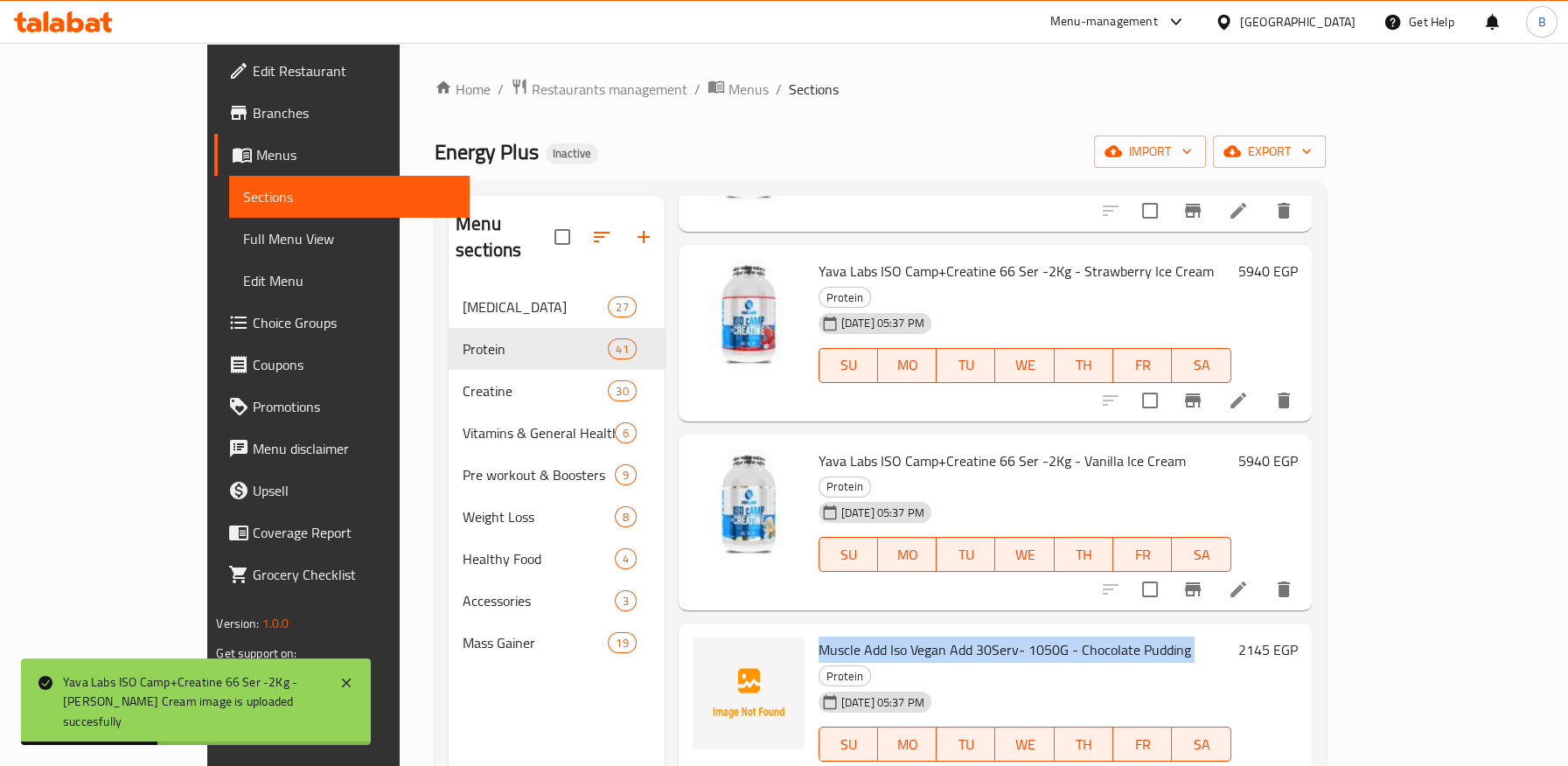
click at [850, 637] on span "Muscle Add Iso Vegan Add 30Serv- 1050G - Chocolate Pudding" at bounding box center [1005, 649] width 373 height 27
copy h6 "Muscle Add Iso Vegan Add 30Serv- 1050G - Chocolate Pudding"
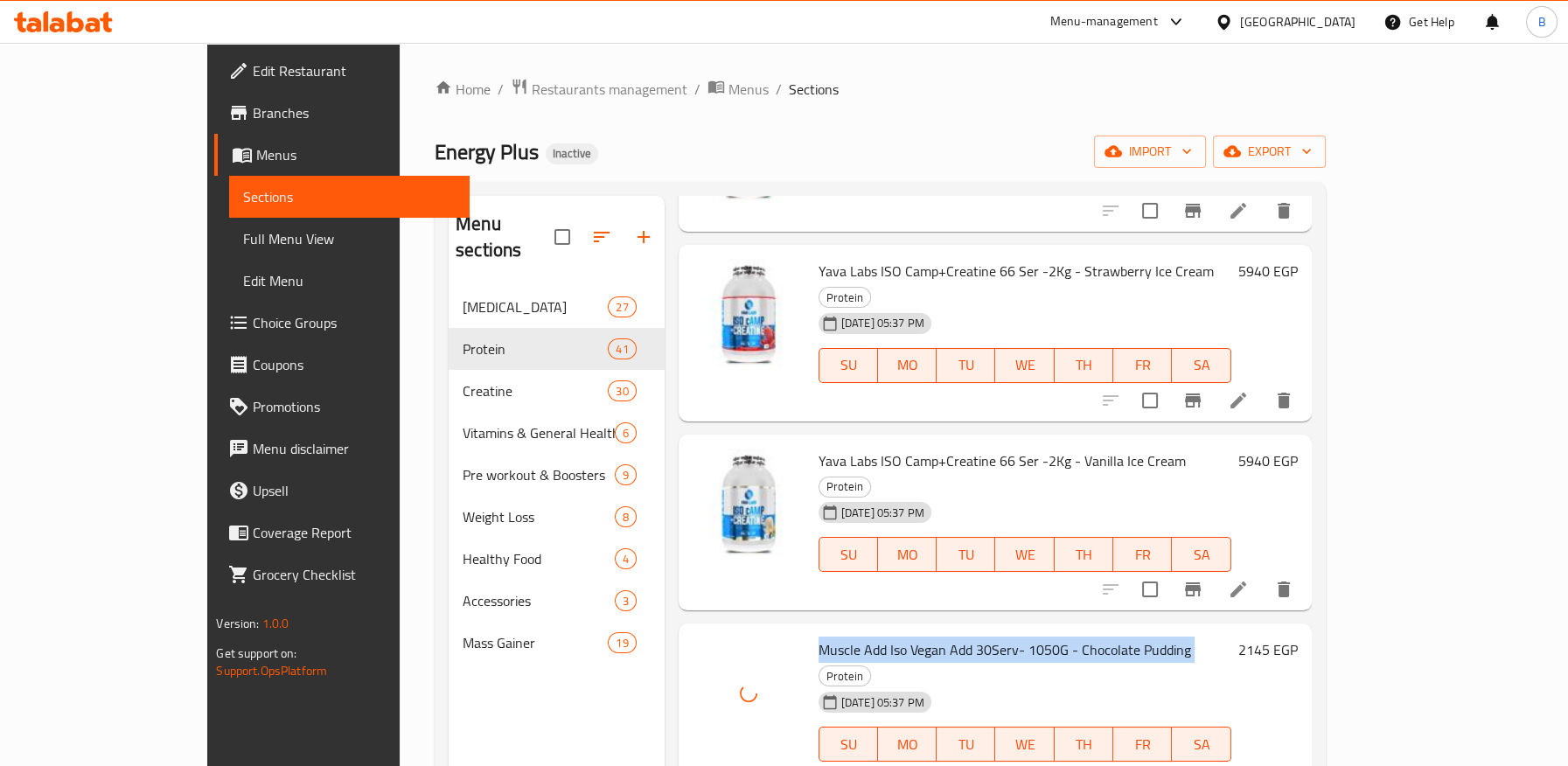
scroll to position [583, 0]
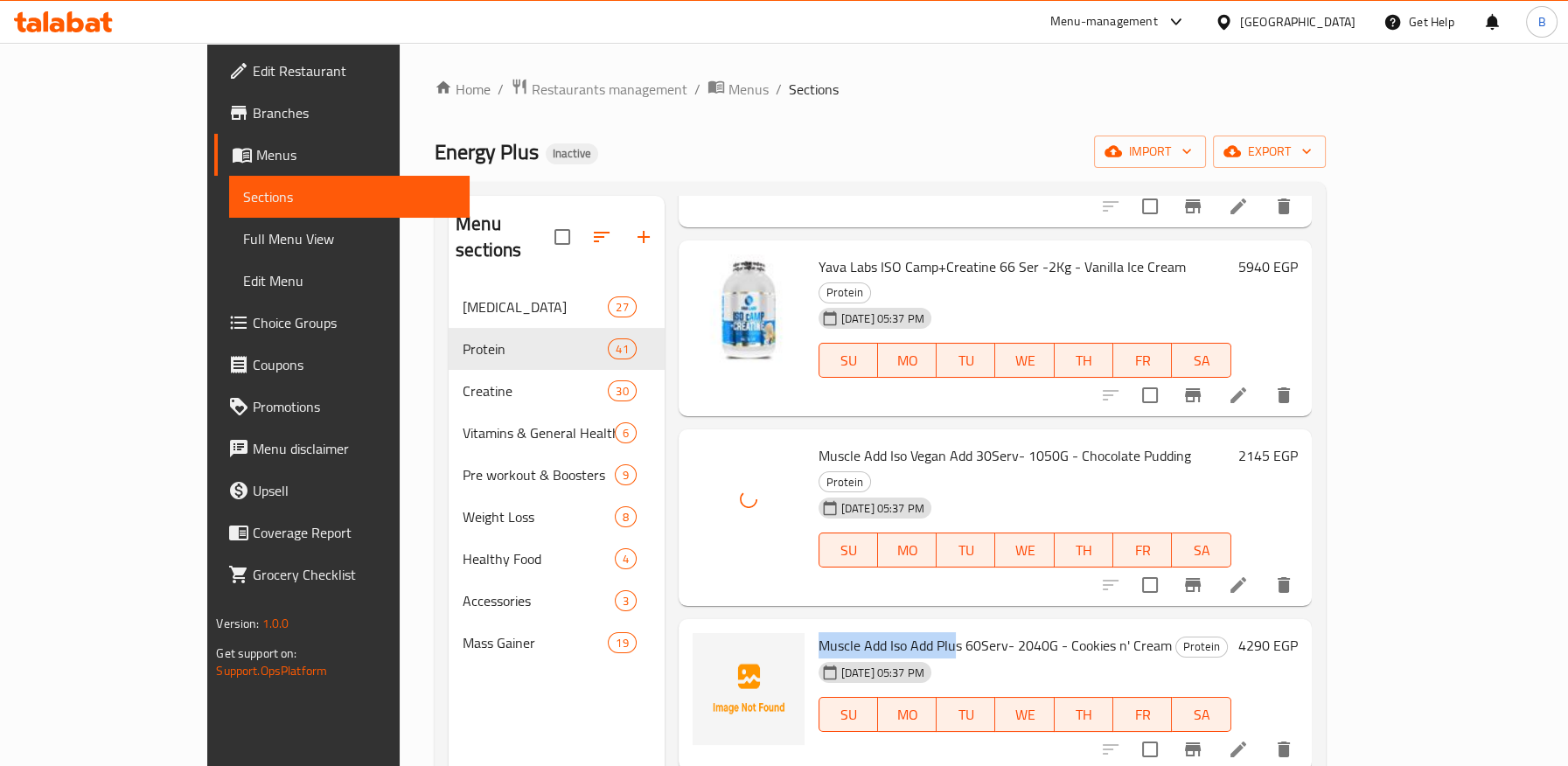
drag, startPoint x: 763, startPoint y: 525, endPoint x: 902, endPoint y: 524, distance: 139.0
click at [902, 626] on div "Muscle Add Iso Add Plus 60Serv- 2040G - Cookies n' Cream Protein [DATE] 05:37 P…" at bounding box center [1024, 694] width 427 height 139
copy span "Muscle Add Iso Add Plu"
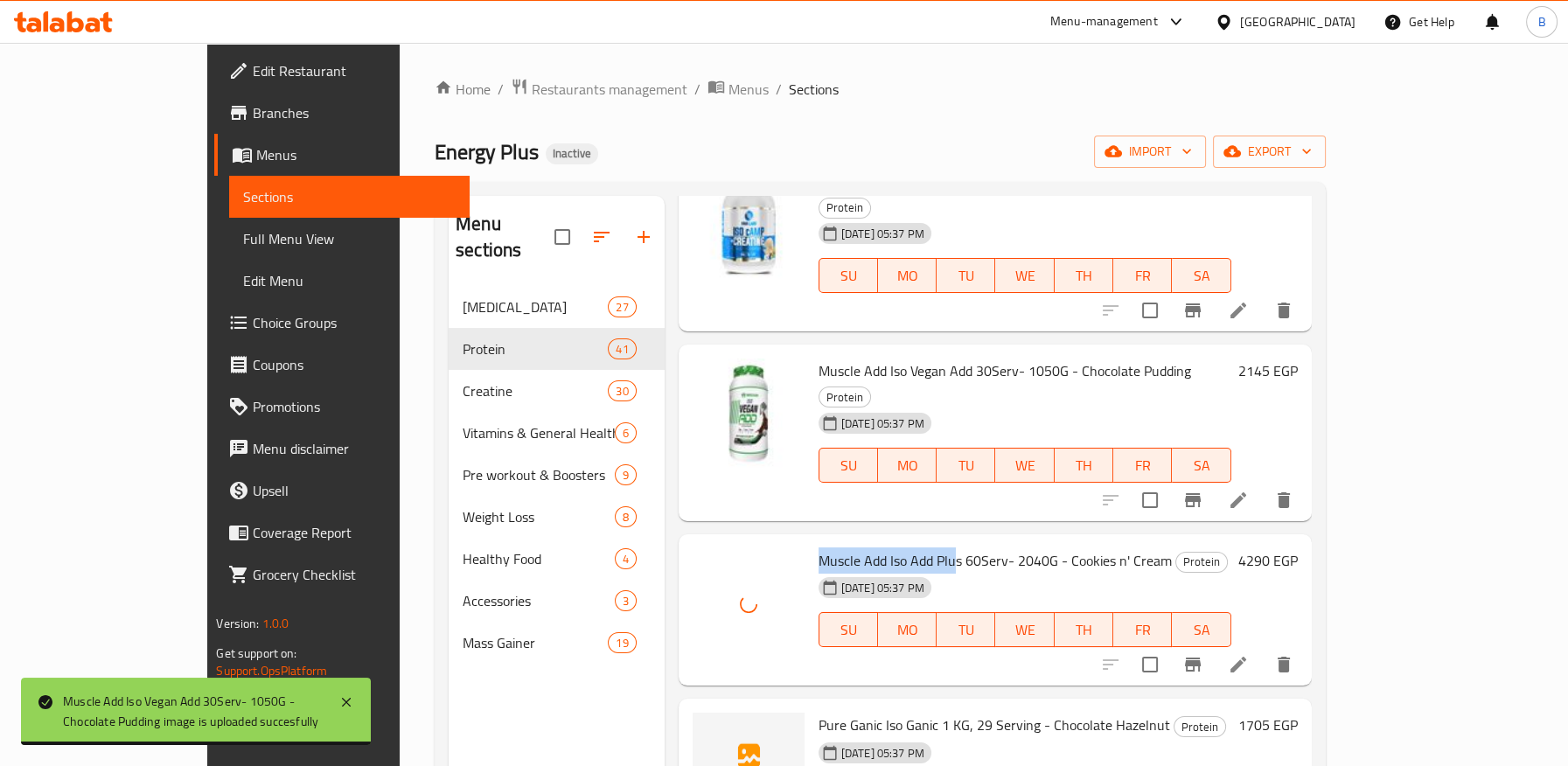
scroll to position [679, 0]
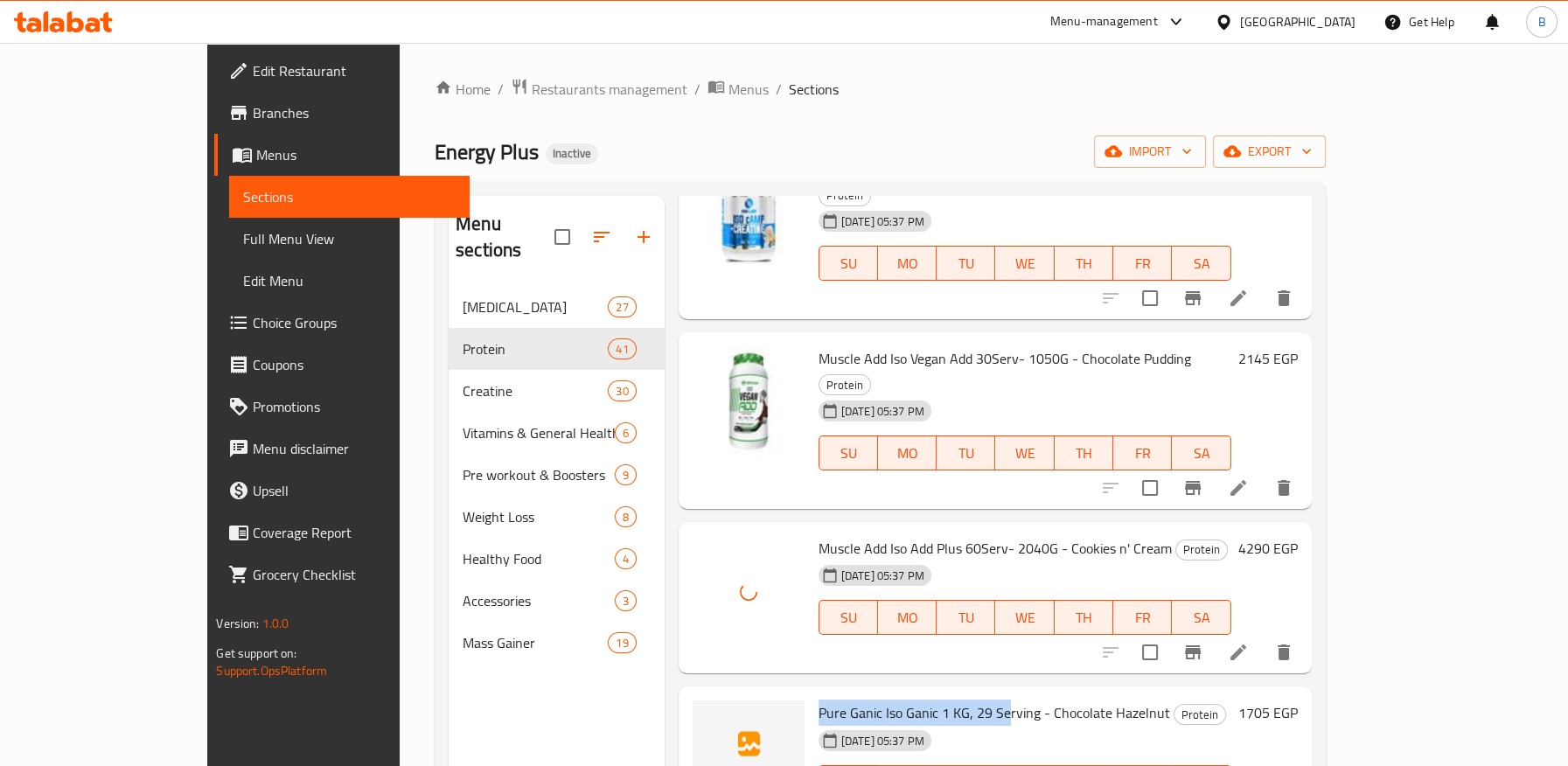
drag, startPoint x: 763, startPoint y: 584, endPoint x: 953, endPoint y: 591, distance: 190.1
click at [953, 694] on div "Pure Ganic Iso Ganic 1 KG, 29 Serving - Chocolate Hazelnut Protein [DATE] 05:37…" at bounding box center [1024, 762] width 427 height 139
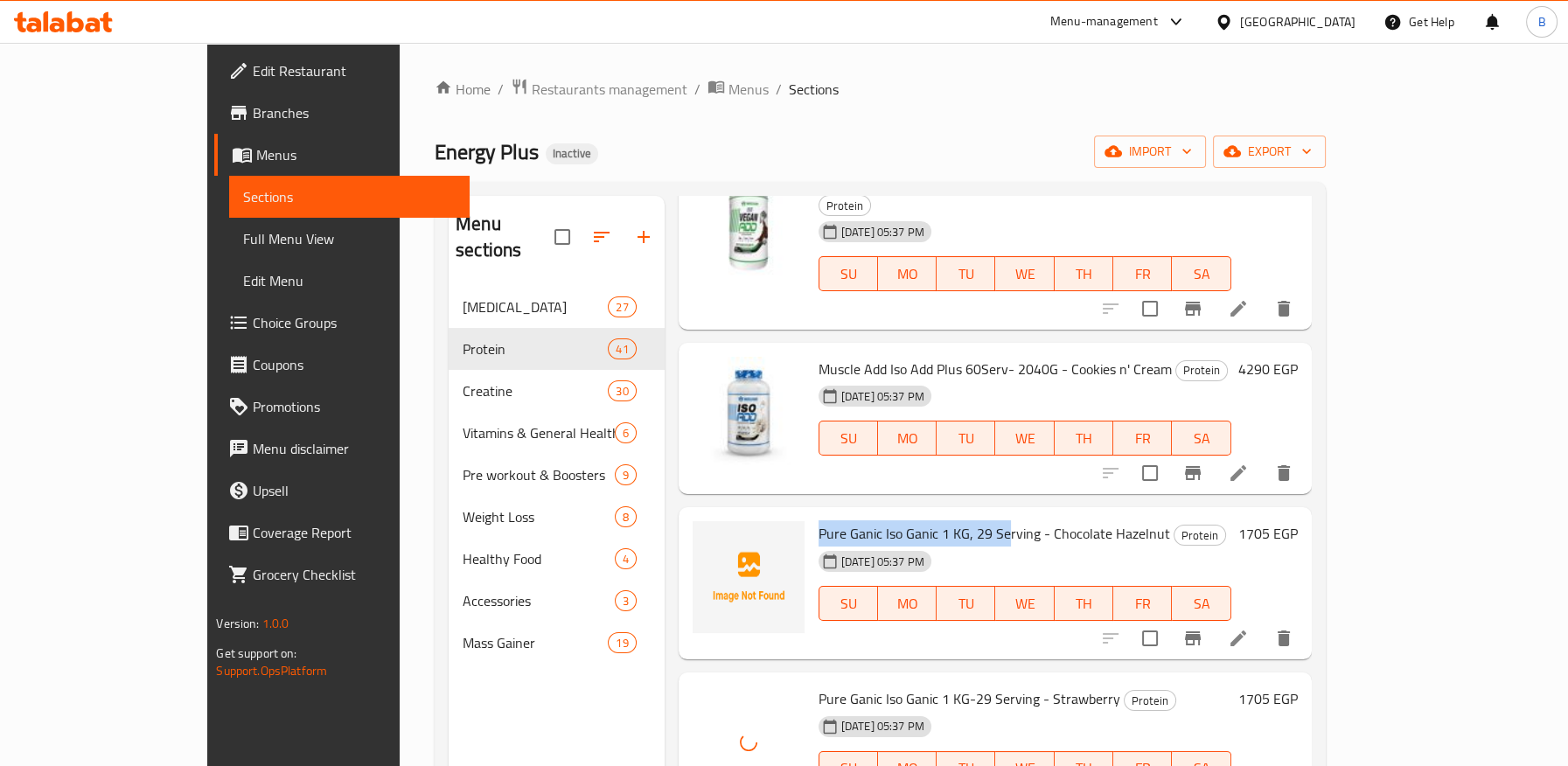
scroll to position [874, 0]
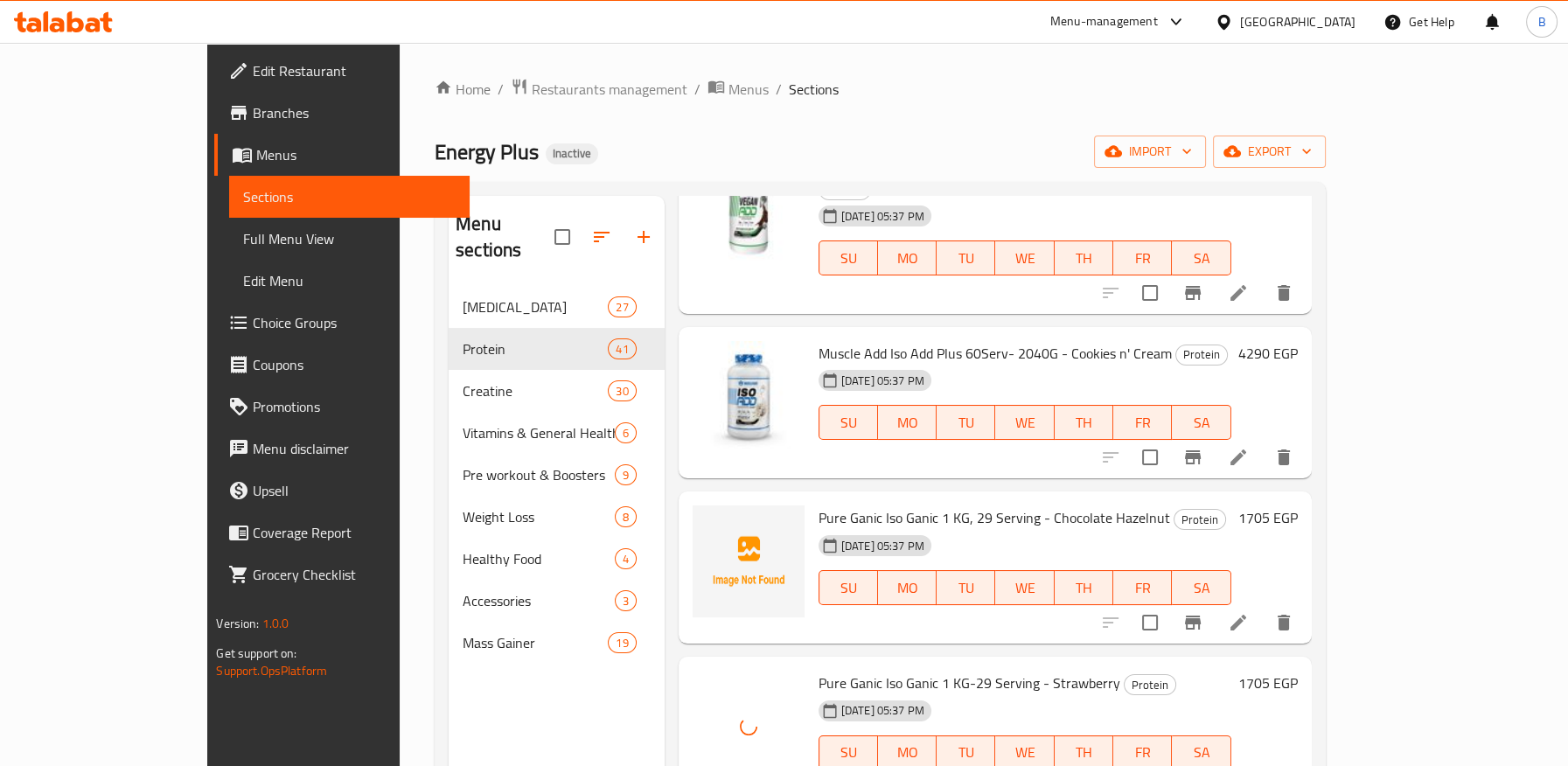
click at [1088, 505] on span "Pure Ganic Iso Ganic 1 KG, 29 Serving - Chocolate Hazelnut" at bounding box center [994, 517] width 351 height 27
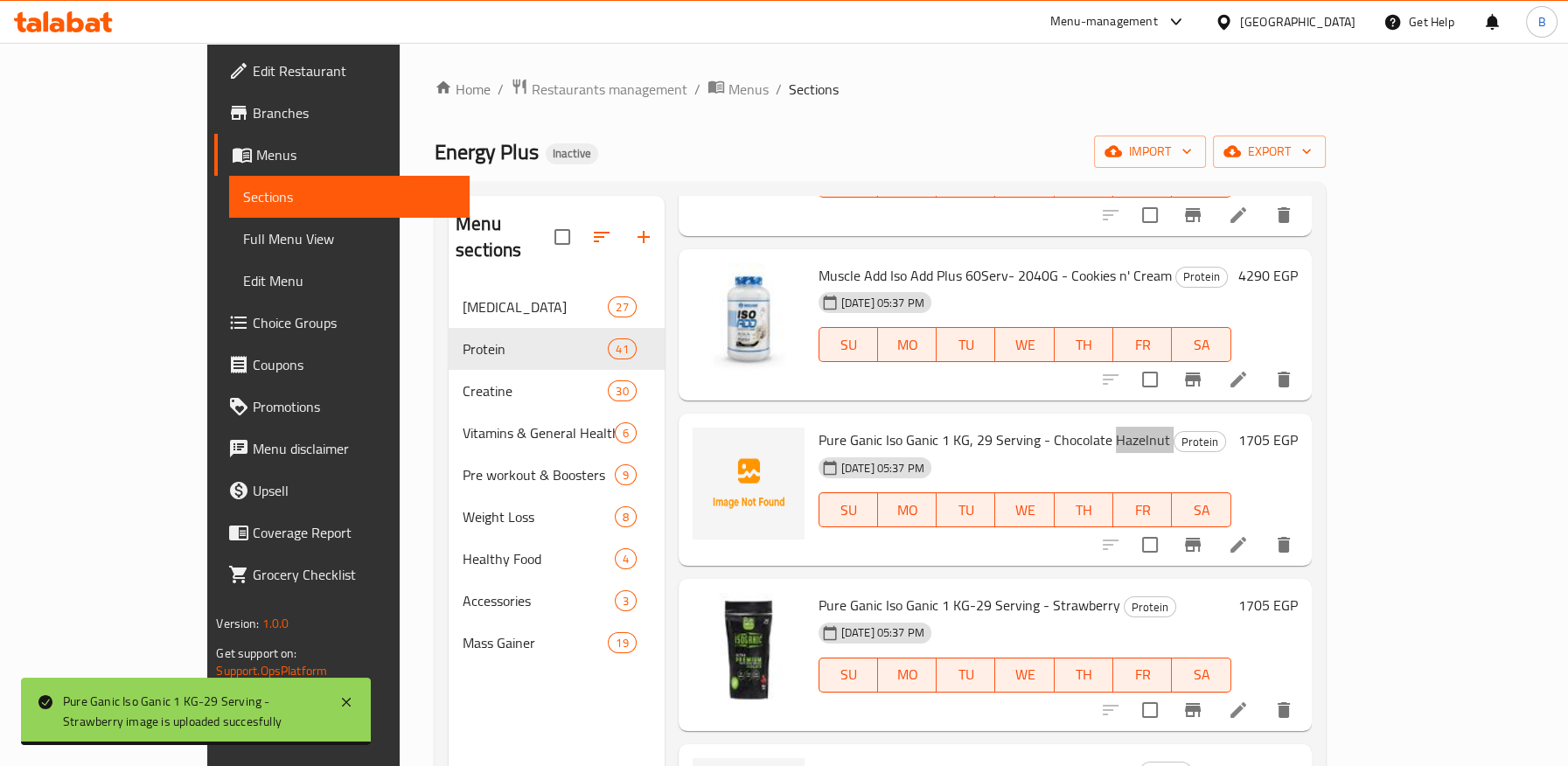
scroll to position [971, 0]
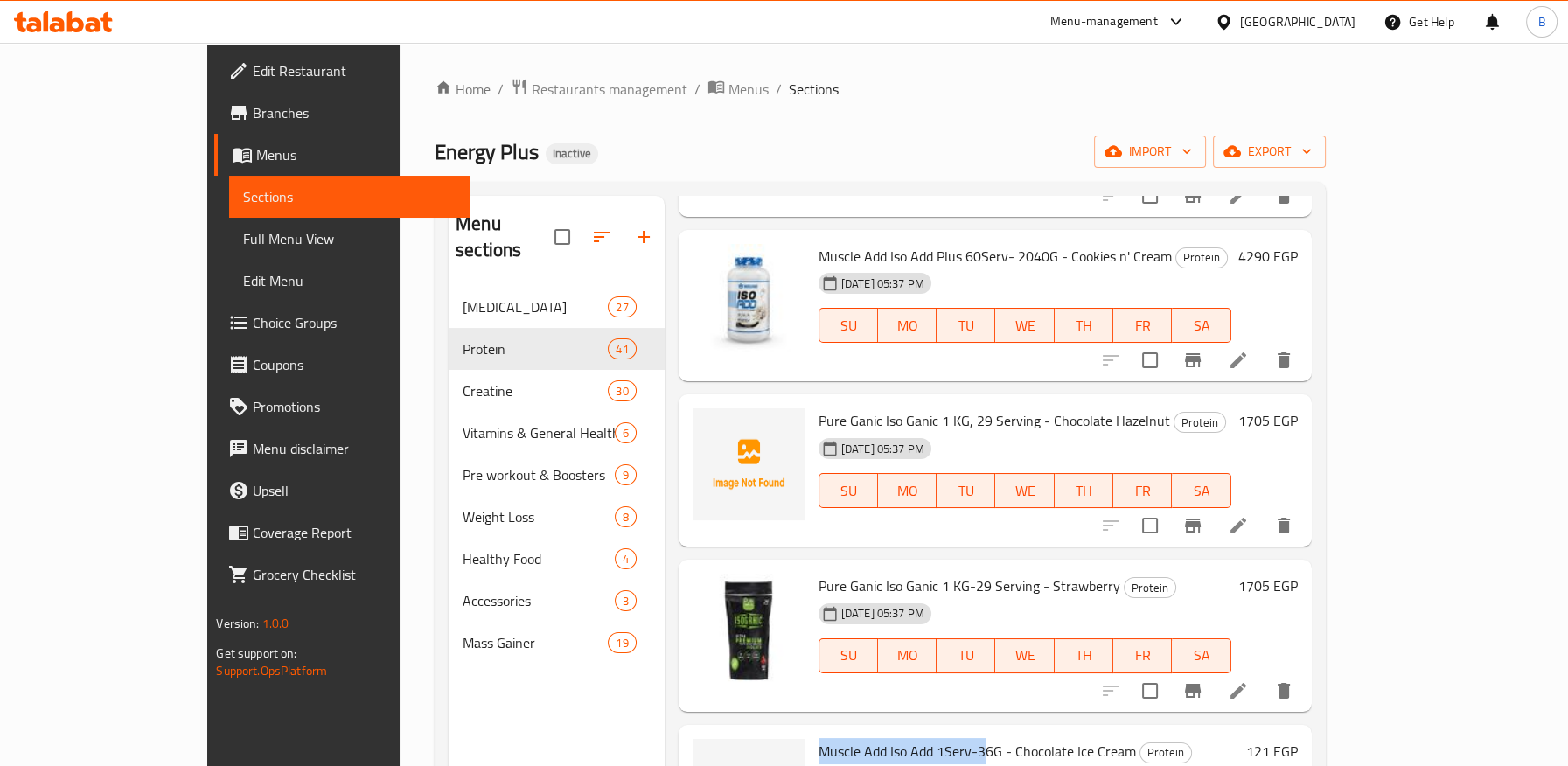
drag, startPoint x: 763, startPoint y: 627, endPoint x: 932, endPoint y: 625, distance: 169.0
drag, startPoint x: 964, startPoint y: 625, endPoint x: 1063, endPoint y: 627, distance: 99.0
click at [1063, 738] on span "Muscle Add Iso Add 1Serv-36G - Chocolate Ice Cream" at bounding box center [977, 750] width 317 height 27
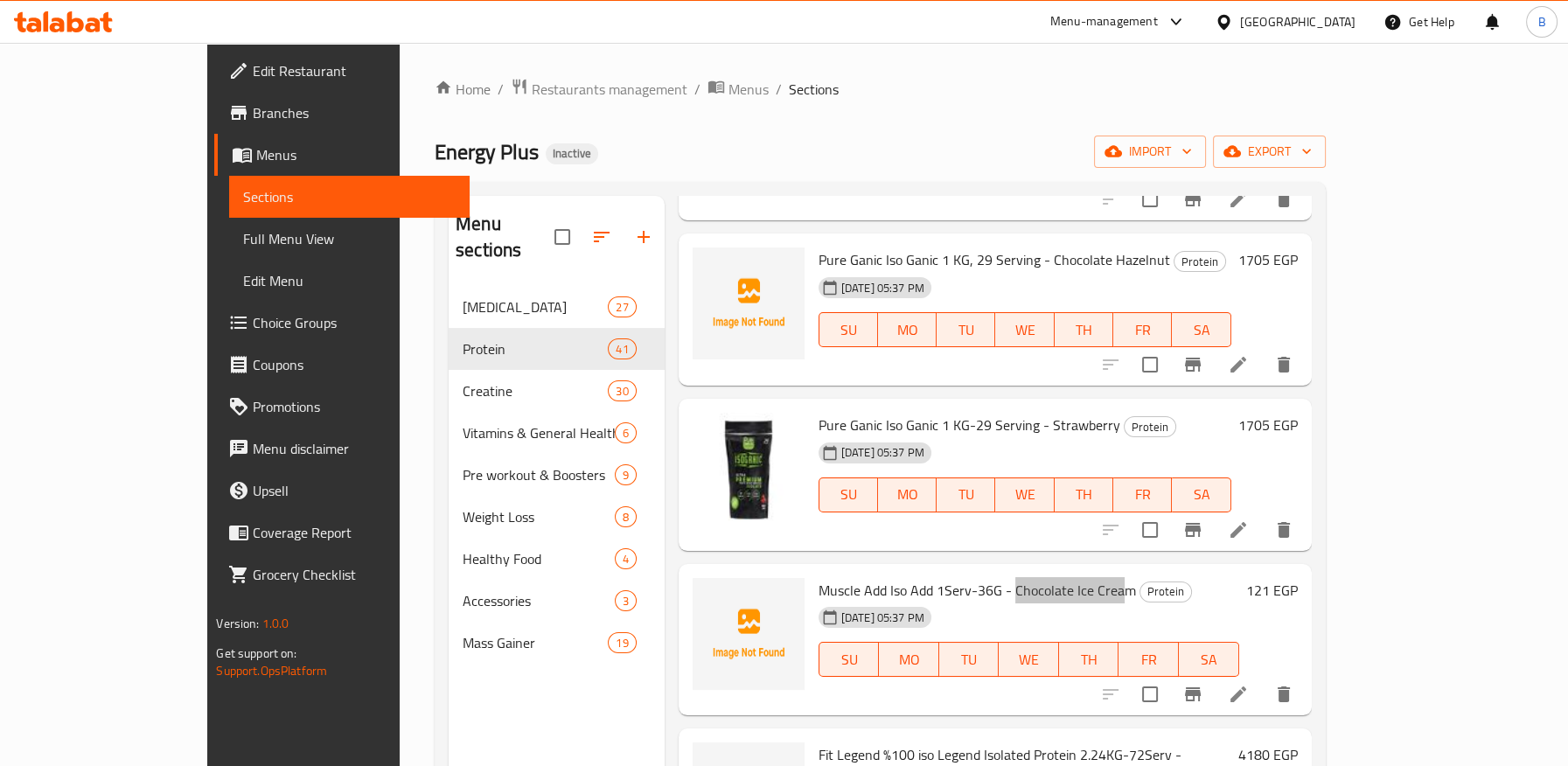
scroll to position [1262, 0]
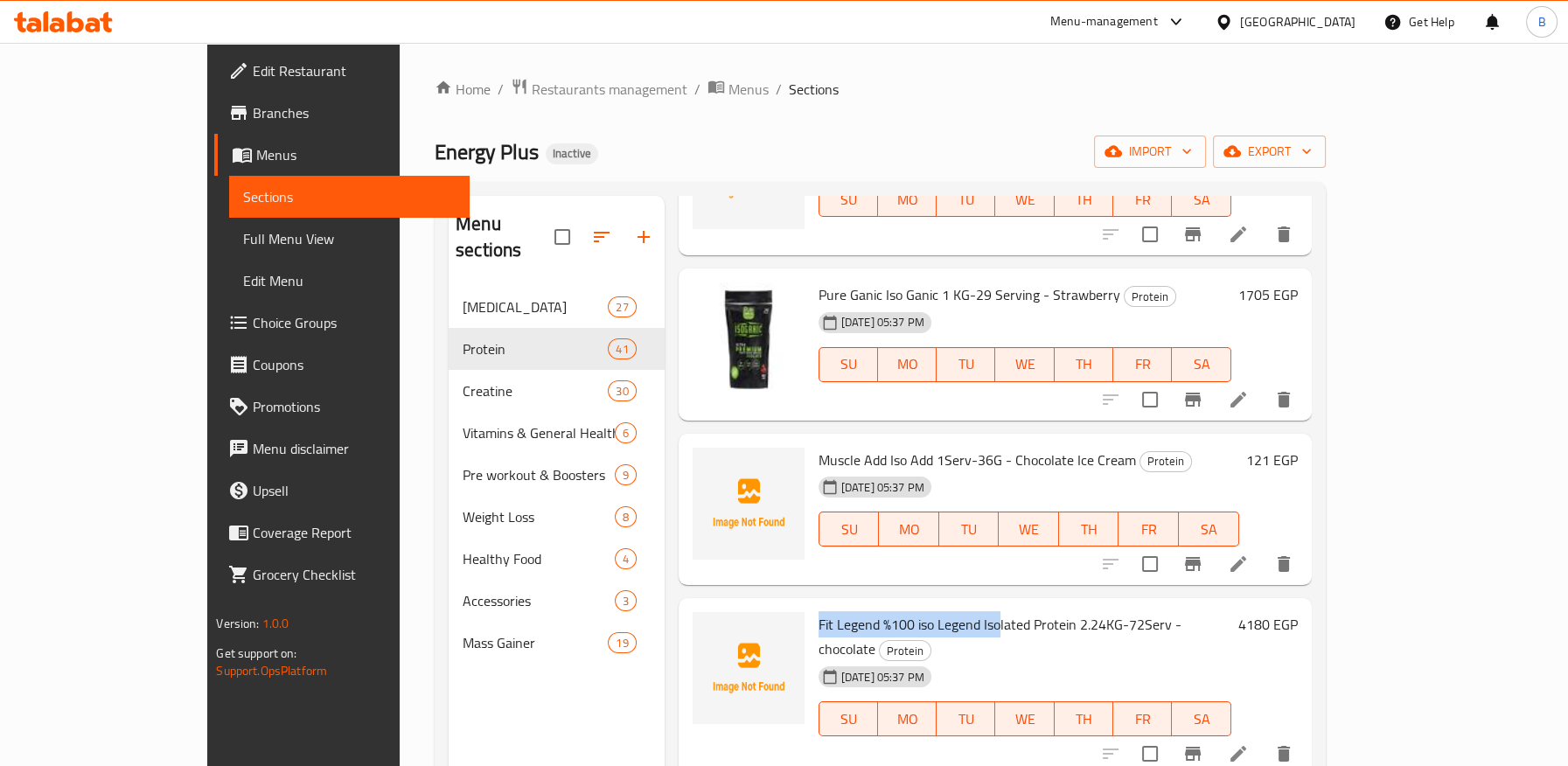
drag, startPoint x: 762, startPoint y: 499, endPoint x: 946, endPoint y: 494, distance: 184.1
click at [946, 605] on div "Fit Legend %100 iso Legend Isolated Protein 2.24KG-72Serv - chocolate Protein […" at bounding box center [1024, 685] width 427 height 162
drag, startPoint x: 767, startPoint y: 667, endPoint x: 965, endPoint y: 661, distance: 198.1
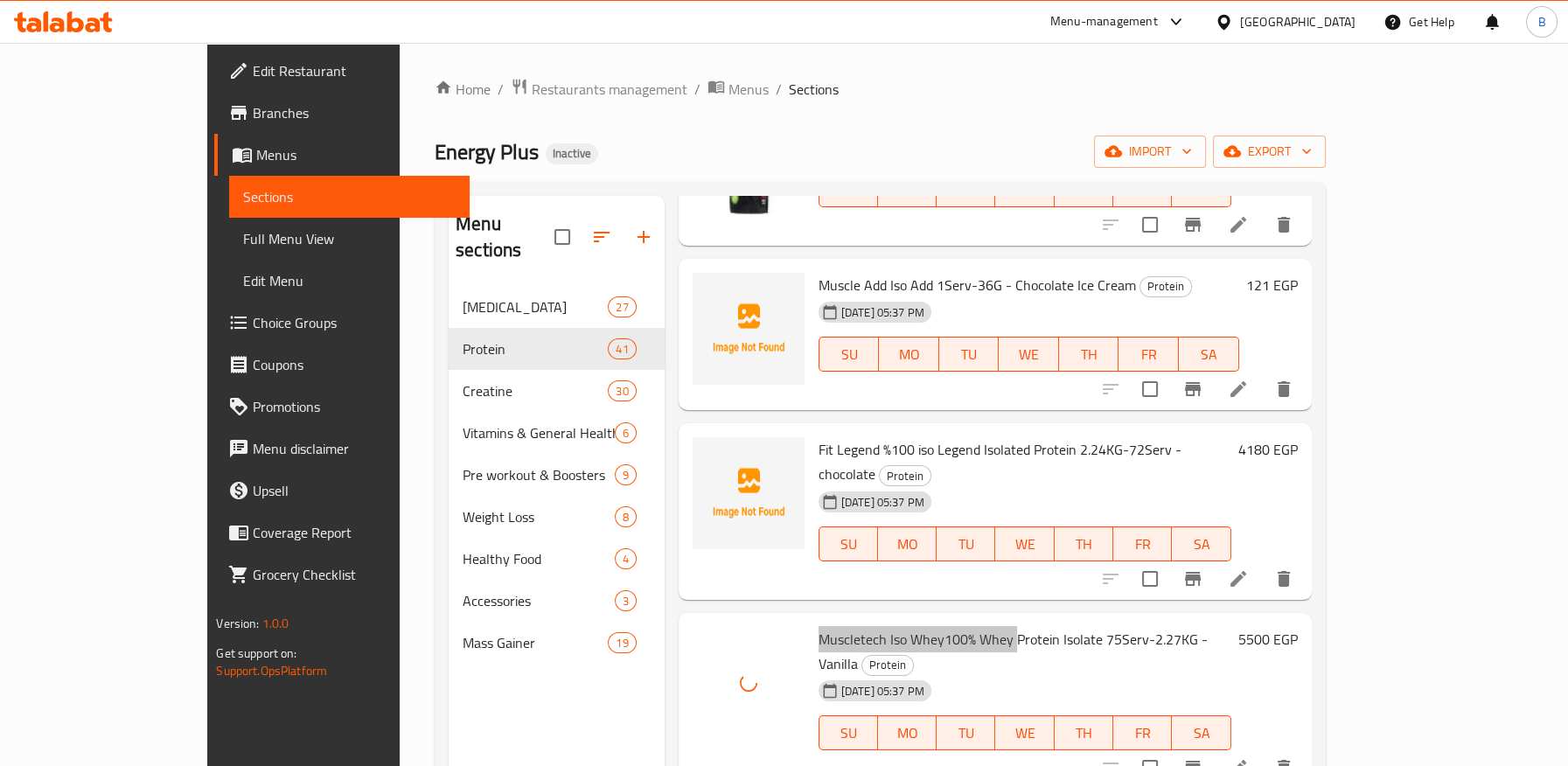
scroll to position [1457, 0]
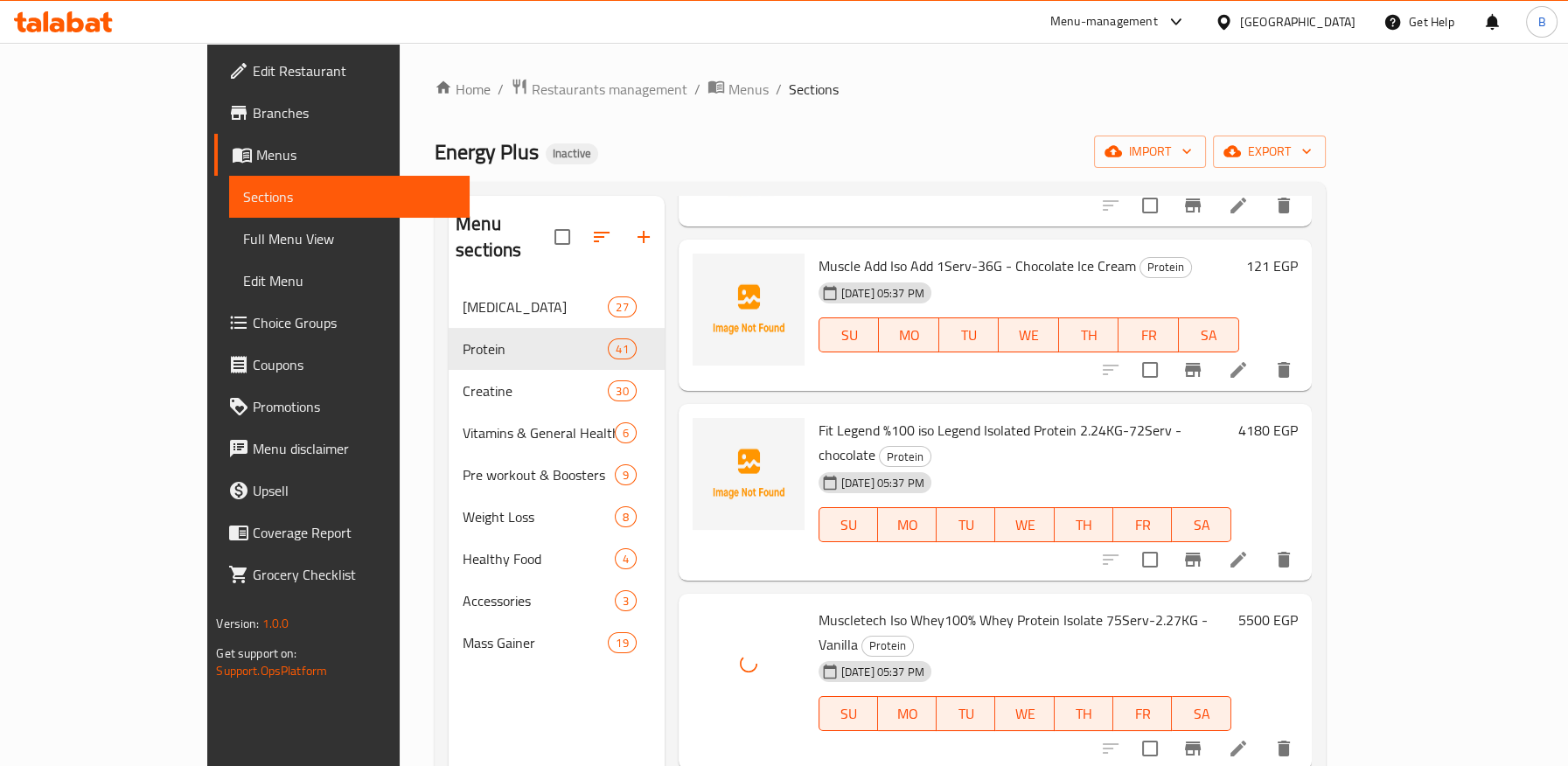
drag, startPoint x: 828, startPoint y: 636, endPoint x: 921, endPoint y: 636, distance: 93.0
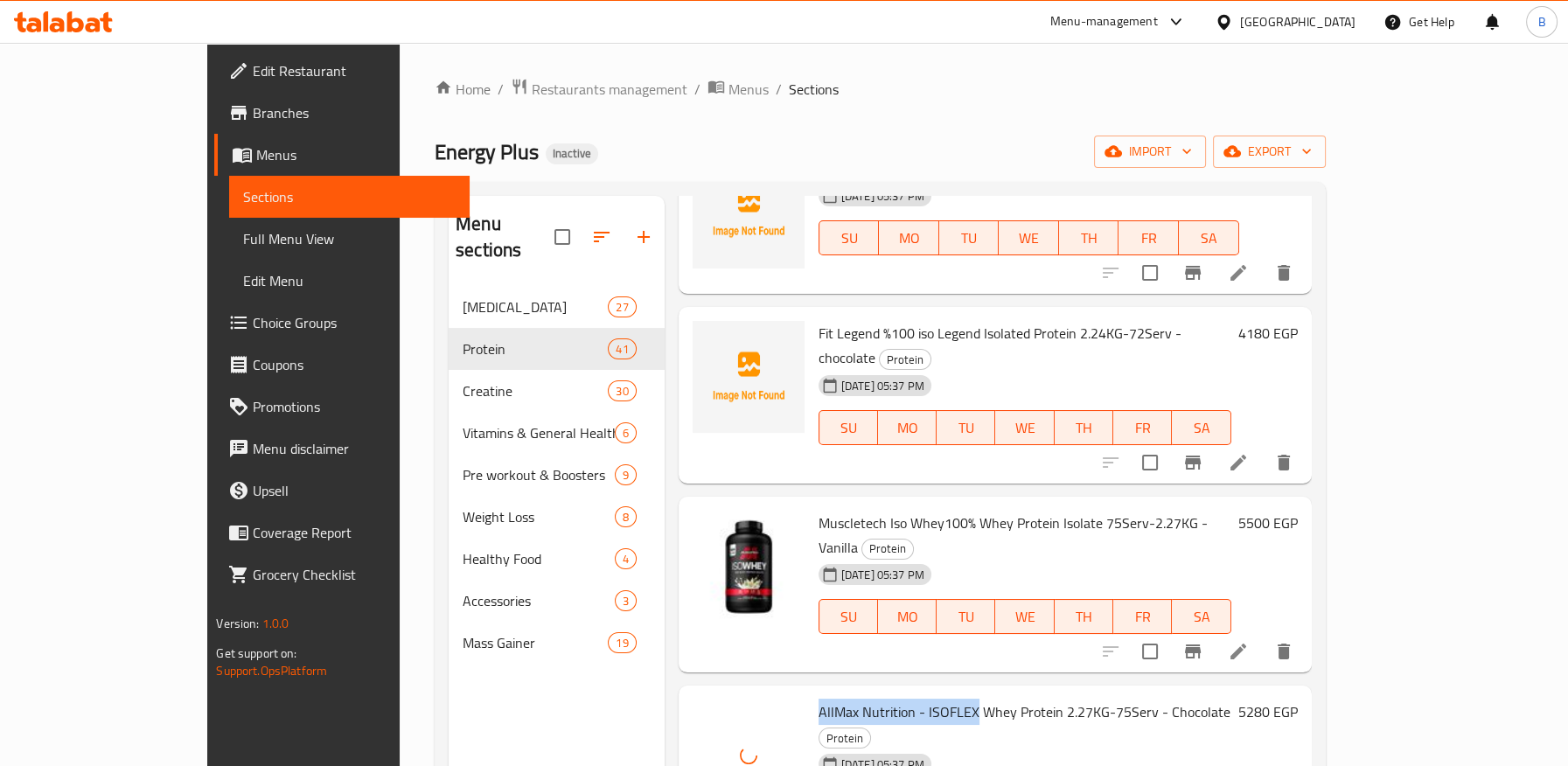
scroll to position [1650, 0]
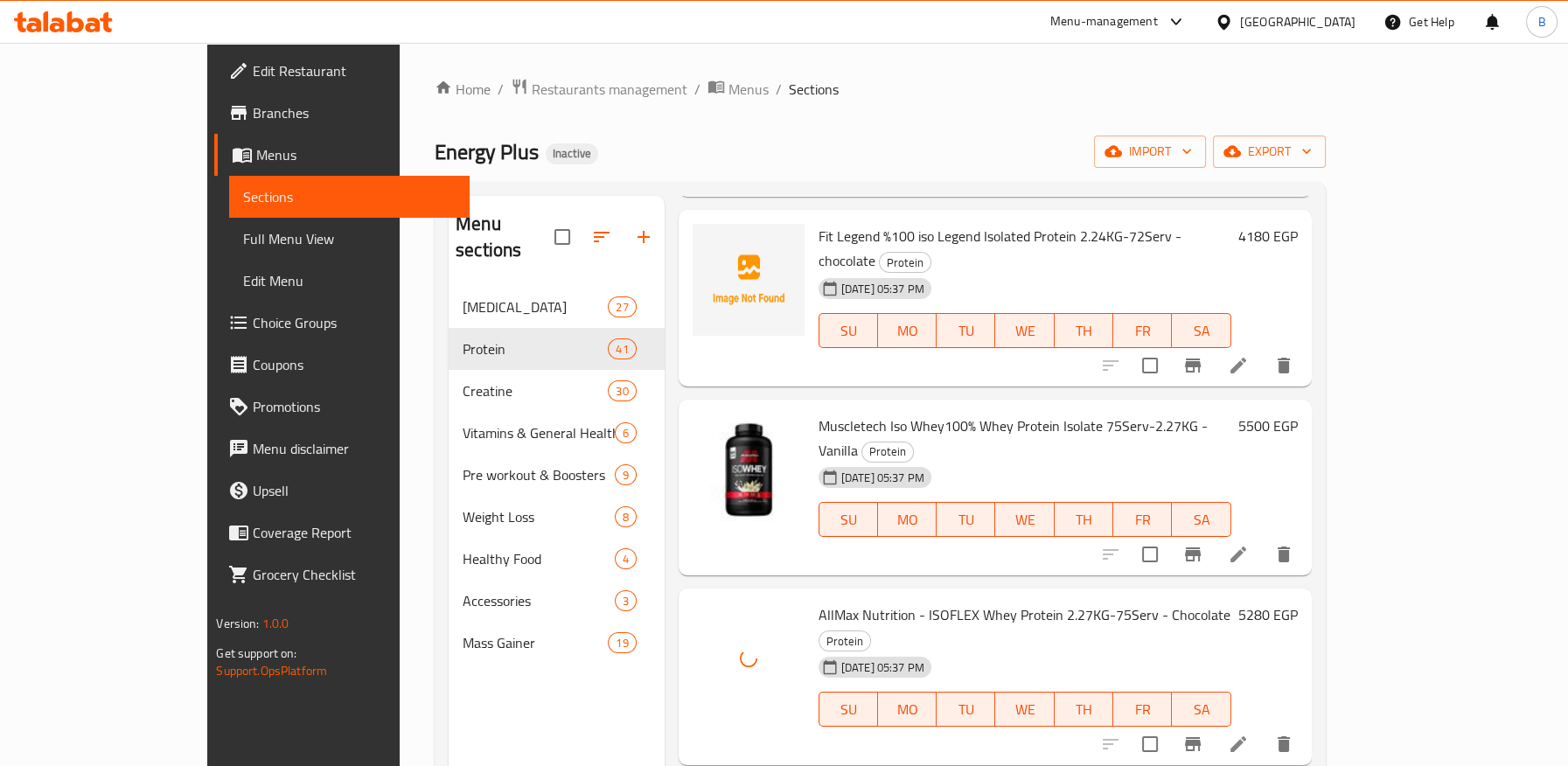
drag, startPoint x: 771, startPoint y: 605, endPoint x: 902, endPoint y: 606, distance: 131.0
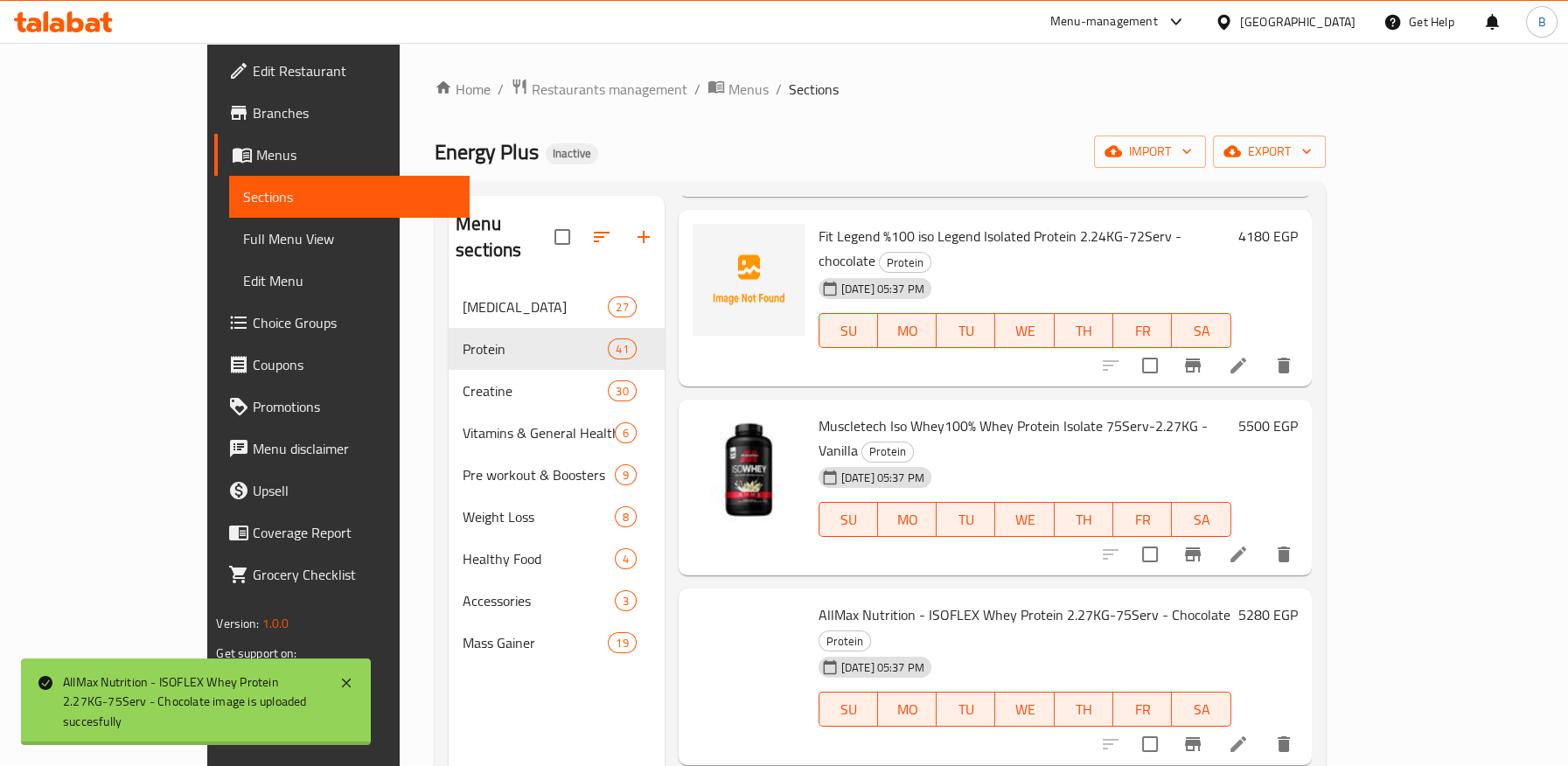
drag, startPoint x: 760, startPoint y: 602, endPoint x: 947, endPoint y: 605, distance: 187.0
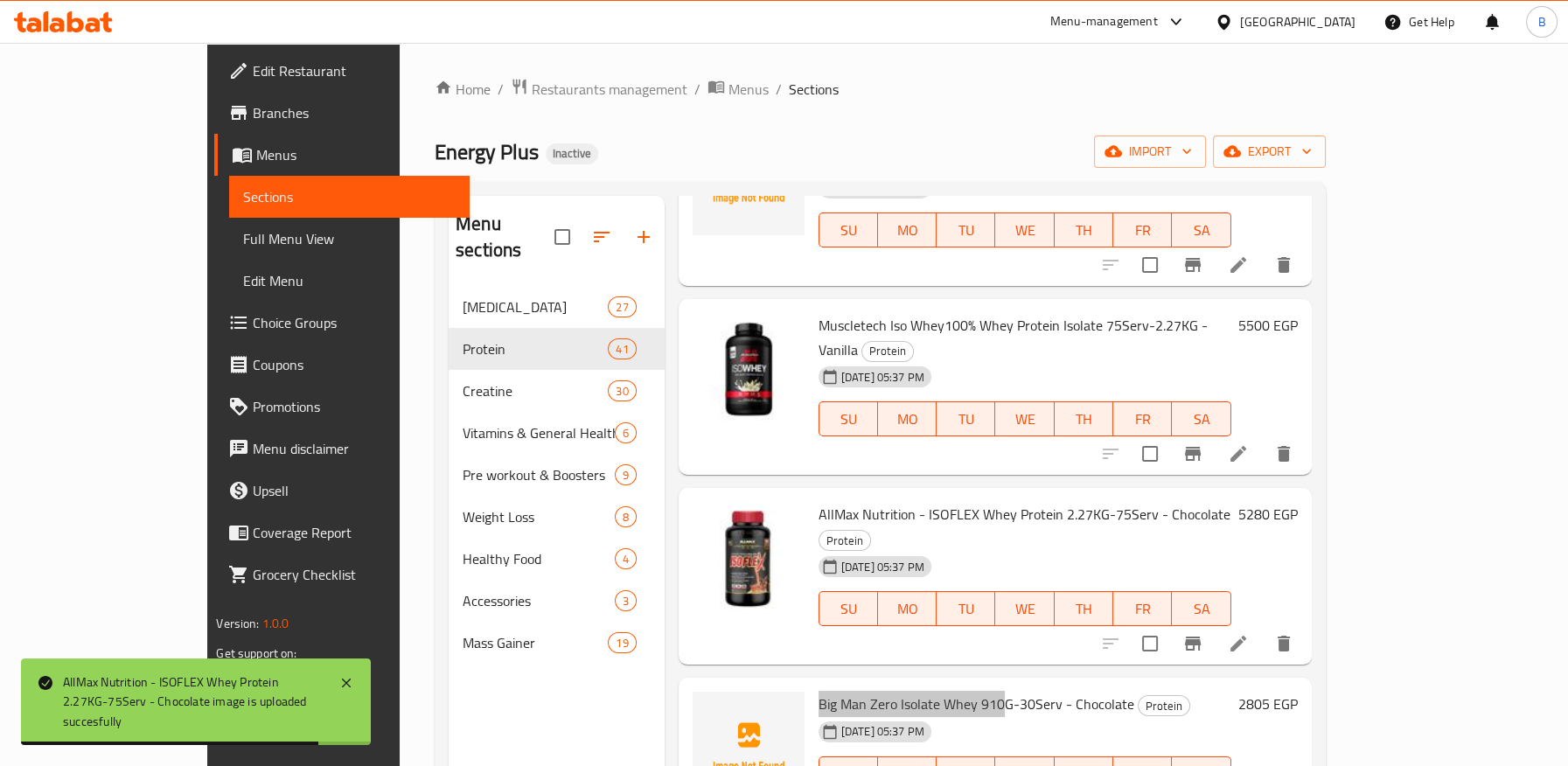
scroll to position [1846, 0]
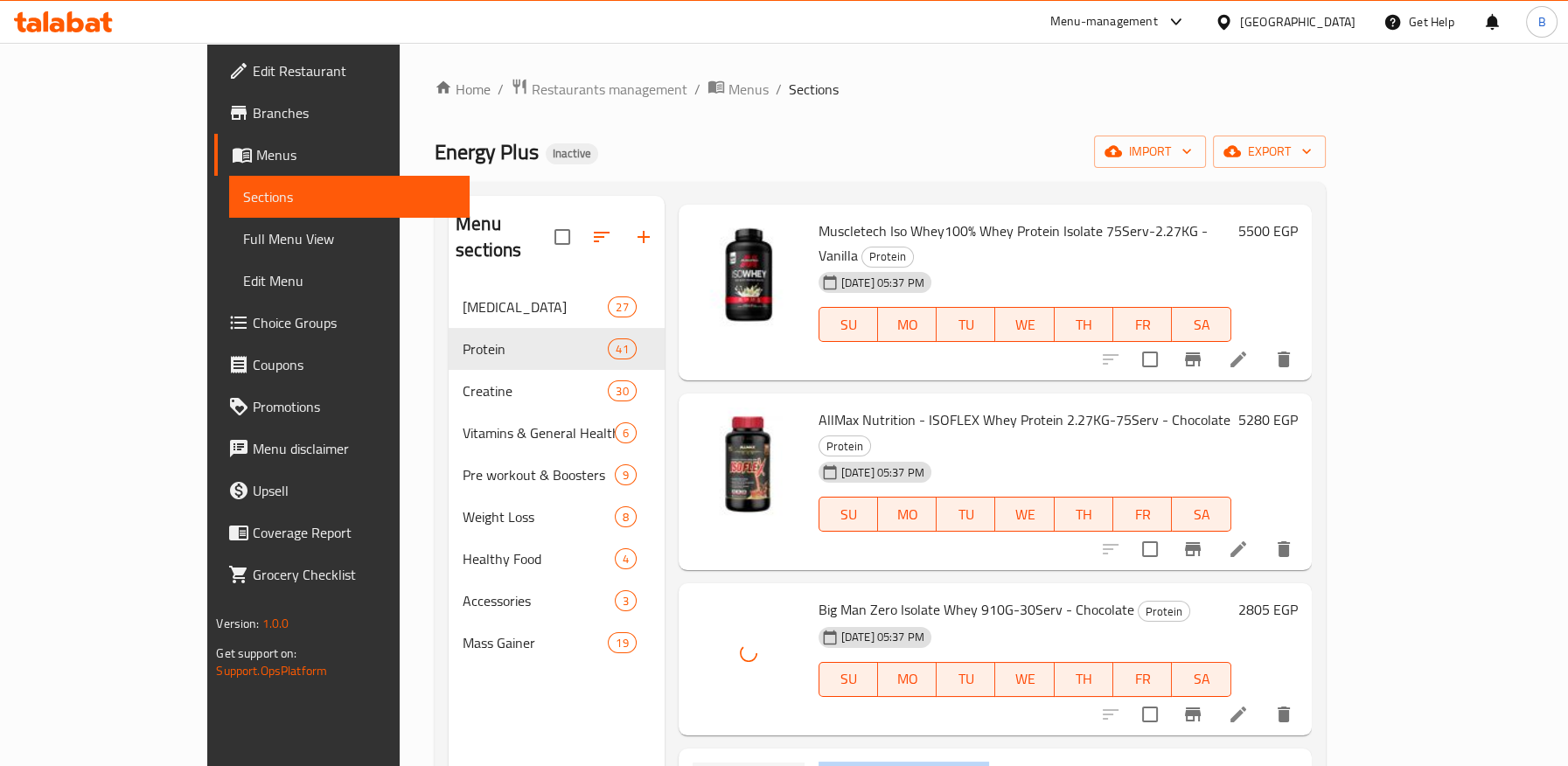
drag, startPoint x: 762, startPoint y: 571, endPoint x: 934, endPoint y: 571, distance: 172.0
click at [916, 761] on span "StarLabs Iso Juice - 45 Serv.- 1.360G- Banana Mama Flavor" at bounding box center [995, 774] width 352 height 27
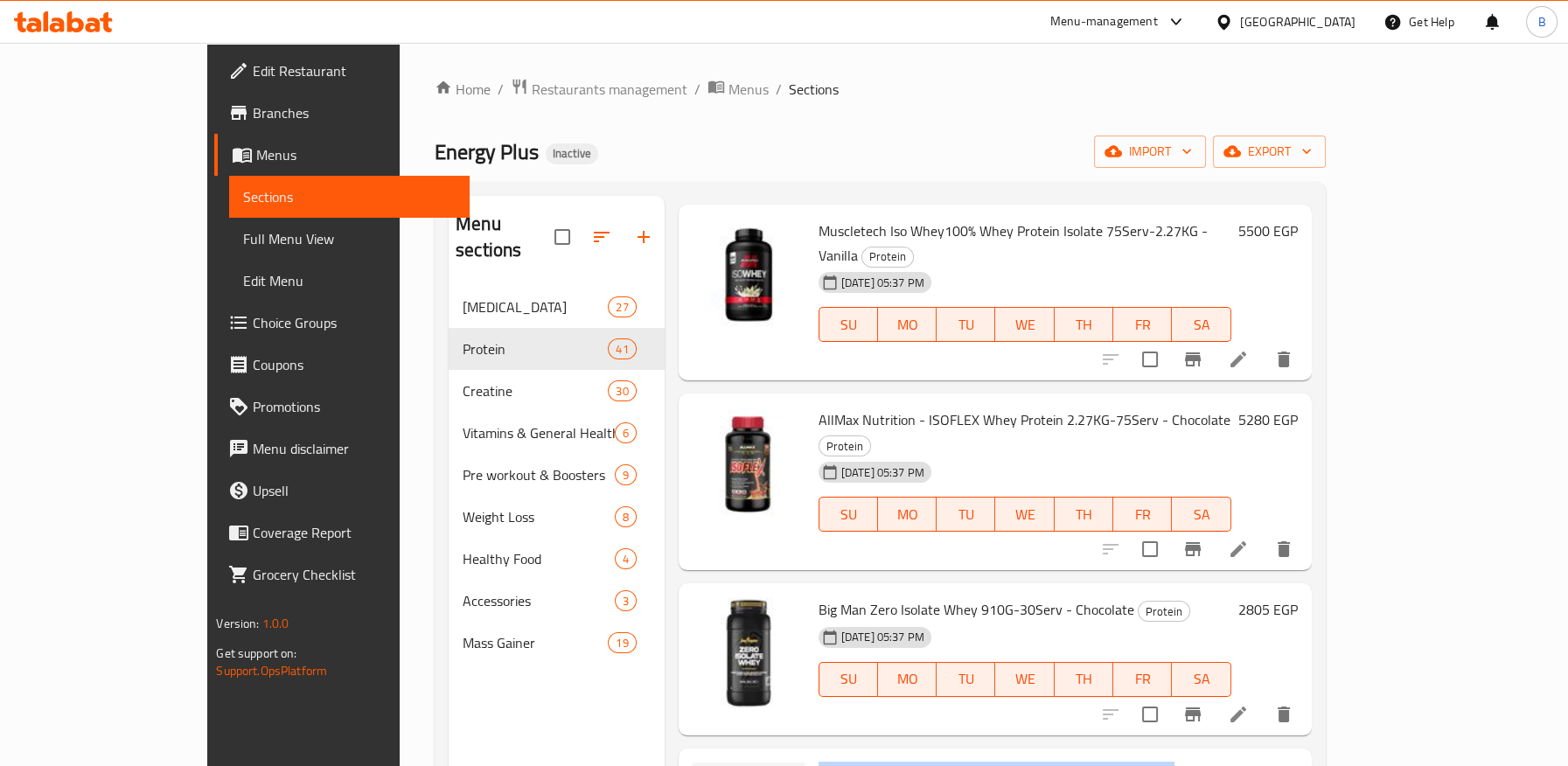
click at [1027, 761] on span "StarLabs Iso Juice - 45 Serv.- 1.360G- Banana Mama Flavor" at bounding box center [995, 774] width 352 height 27
drag, startPoint x: 987, startPoint y: 579, endPoint x: 1076, endPoint y: 577, distance: 89.0
click at [1076, 761] on span "StarLabs Iso Juice - 45 Serv.- 1.360G- Banana Mama Flavor" at bounding box center [995, 774] width 352 height 27
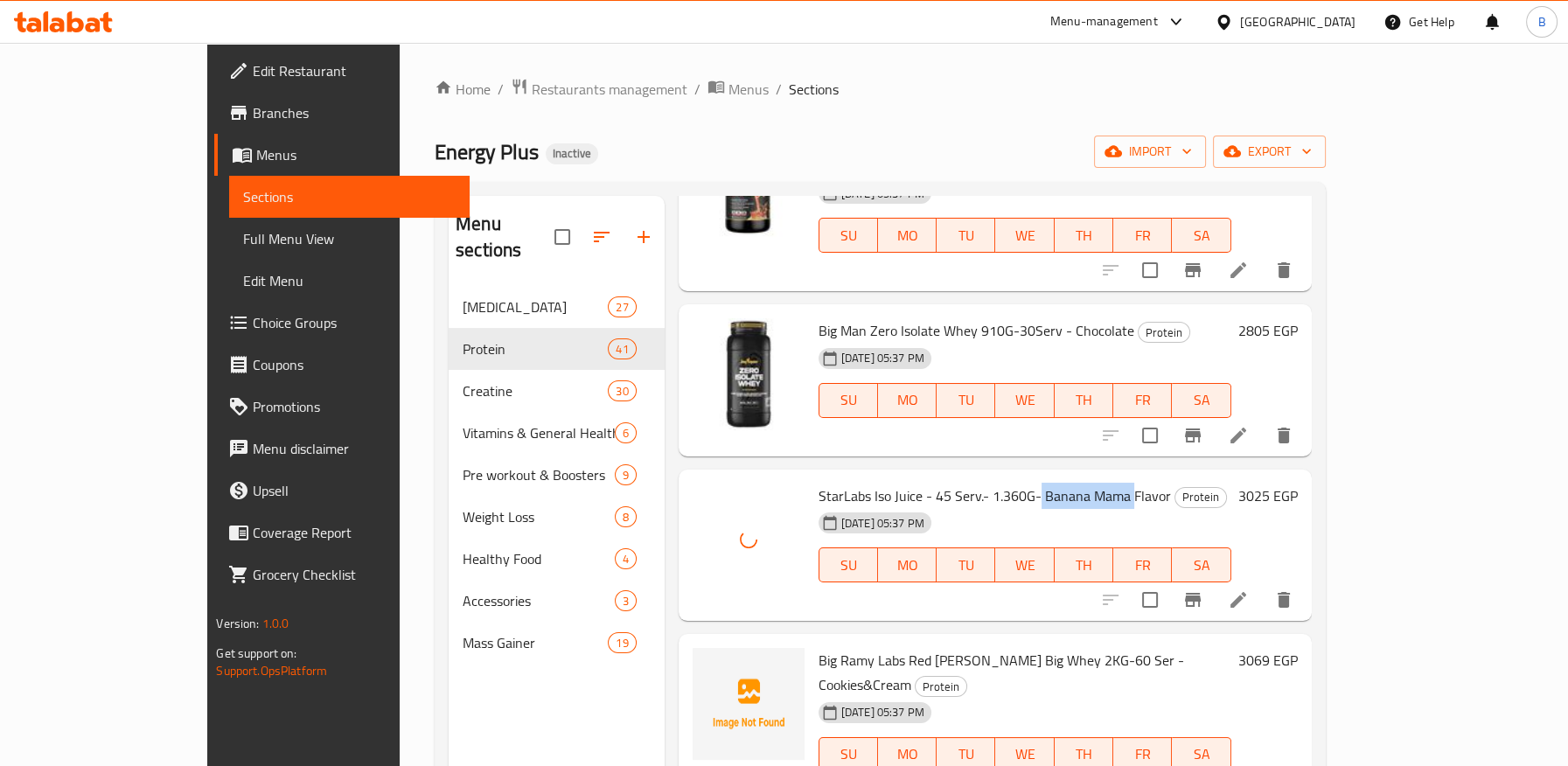
scroll to position [2137, 0]
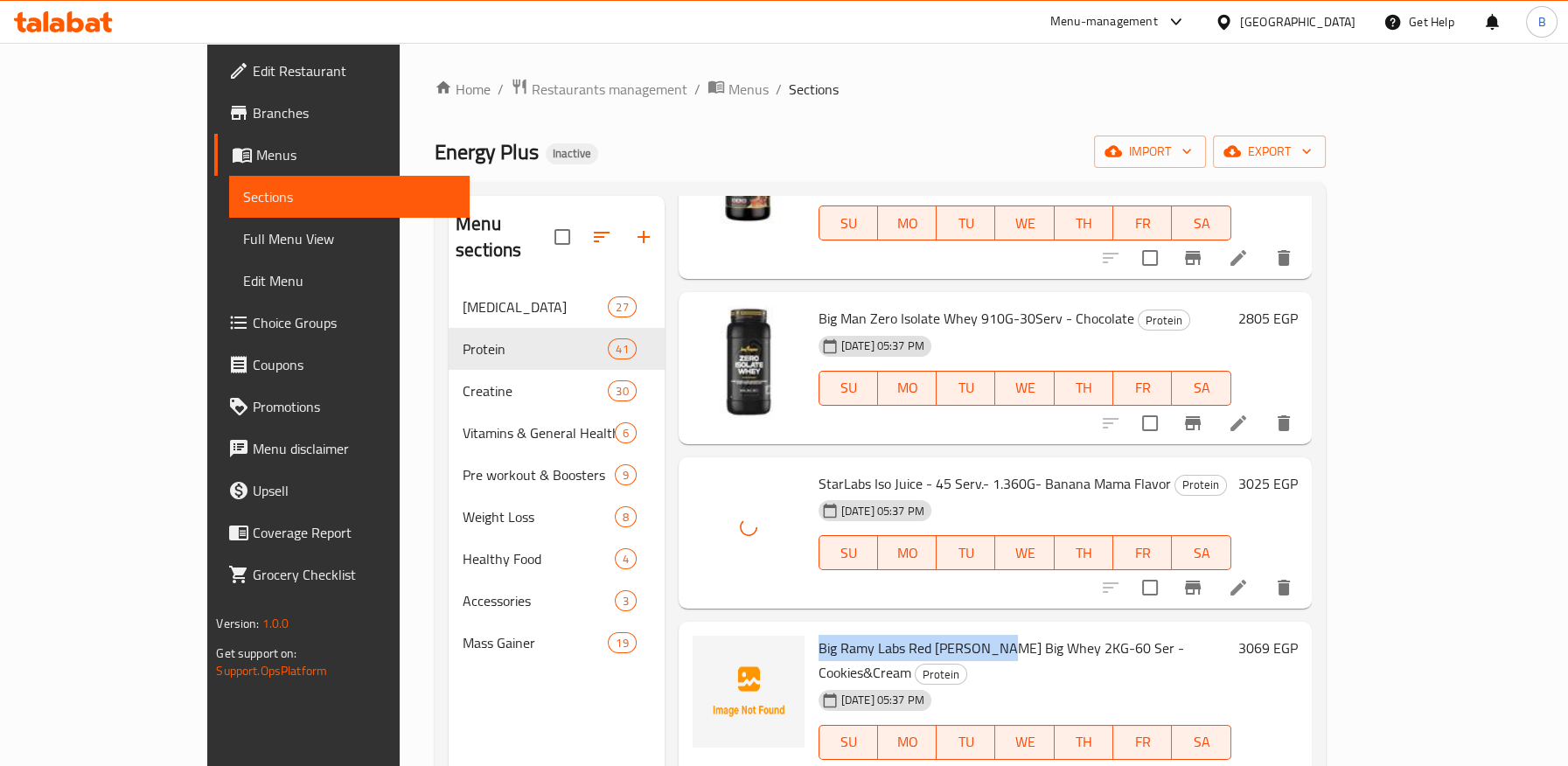
drag, startPoint x: 764, startPoint y: 445, endPoint x: 946, endPoint y: 452, distance: 182.1
click at [946, 628] on div "Big Ramy Labs Red [PERSON_NAME] Big Whey 2KG-60 Ser - Cookies&Cream Protein [DA…" at bounding box center [1024, 709] width 427 height 162
click at [1050, 635] on span "Big Ramy Labs Red [PERSON_NAME] Big Whey 2KG-60 Ser - Cookies&Cream" at bounding box center [1001, 660] width 365 height 50
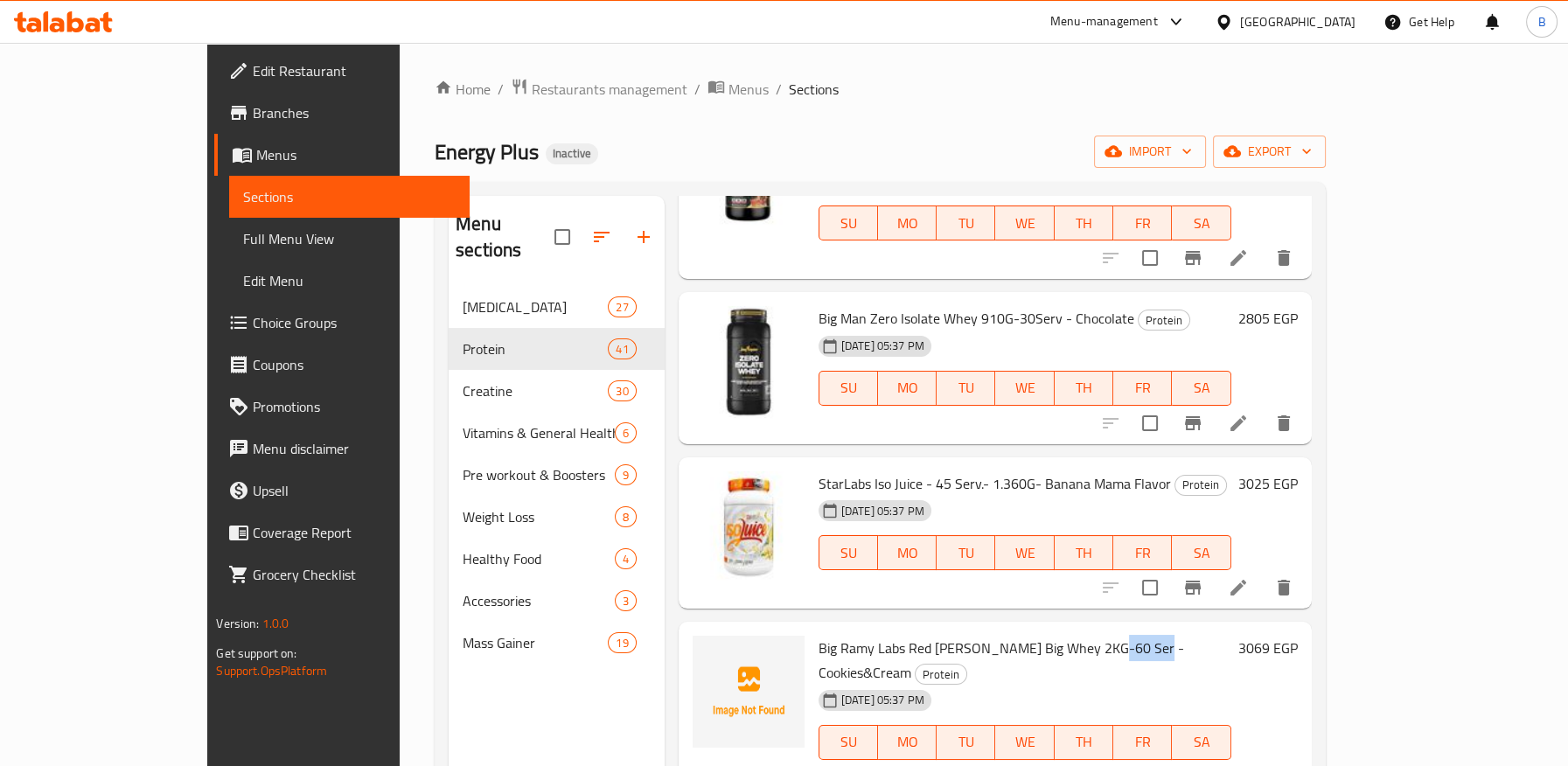
drag, startPoint x: 1048, startPoint y: 451, endPoint x: 1088, endPoint y: 446, distance: 40.3
click at [1088, 635] on span "Big Ramy Labs Red [PERSON_NAME] Big Whey 2KG-60 Ser - Cookies&Cream" at bounding box center [1001, 660] width 365 height 50
drag, startPoint x: 766, startPoint y: 450, endPoint x: 951, endPoint y: 450, distance: 185.0
click at [951, 635] on span "Big Ramy Labs Red [PERSON_NAME] Big Whey 2KG-60 Ser - Cookies&Cream" at bounding box center [1001, 660] width 365 height 50
click at [991, 635] on span "Big Ramy Labs Red [PERSON_NAME] Big Whey 2KG-60 Ser - Cookies&Cream" at bounding box center [1001, 660] width 365 height 50
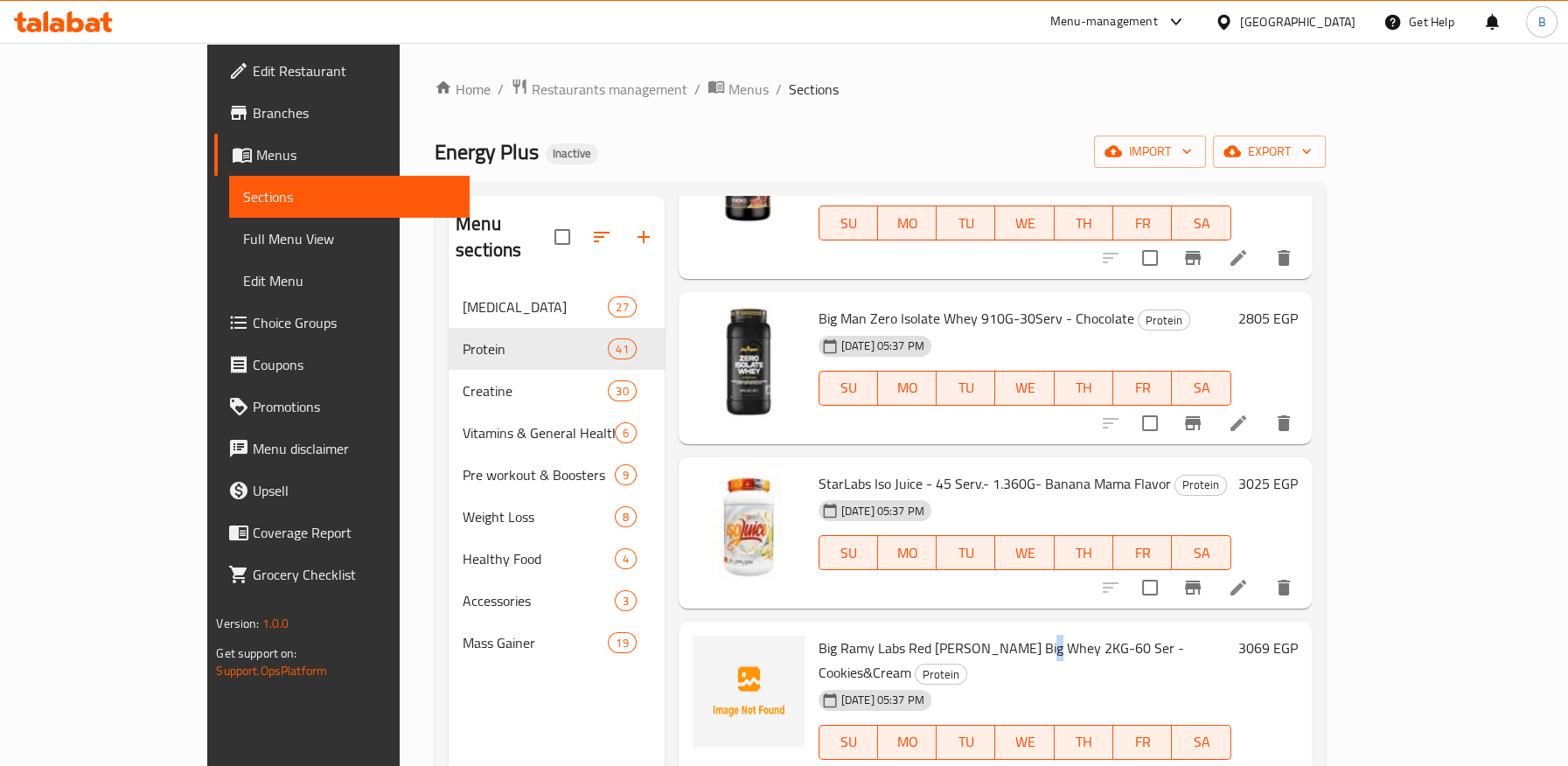
click at [991, 635] on span "Big Ramy Labs Red [PERSON_NAME] Big Whey 2KG-60 Ser - Cookies&Cream" at bounding box center [1001, 660] width 365 height 50
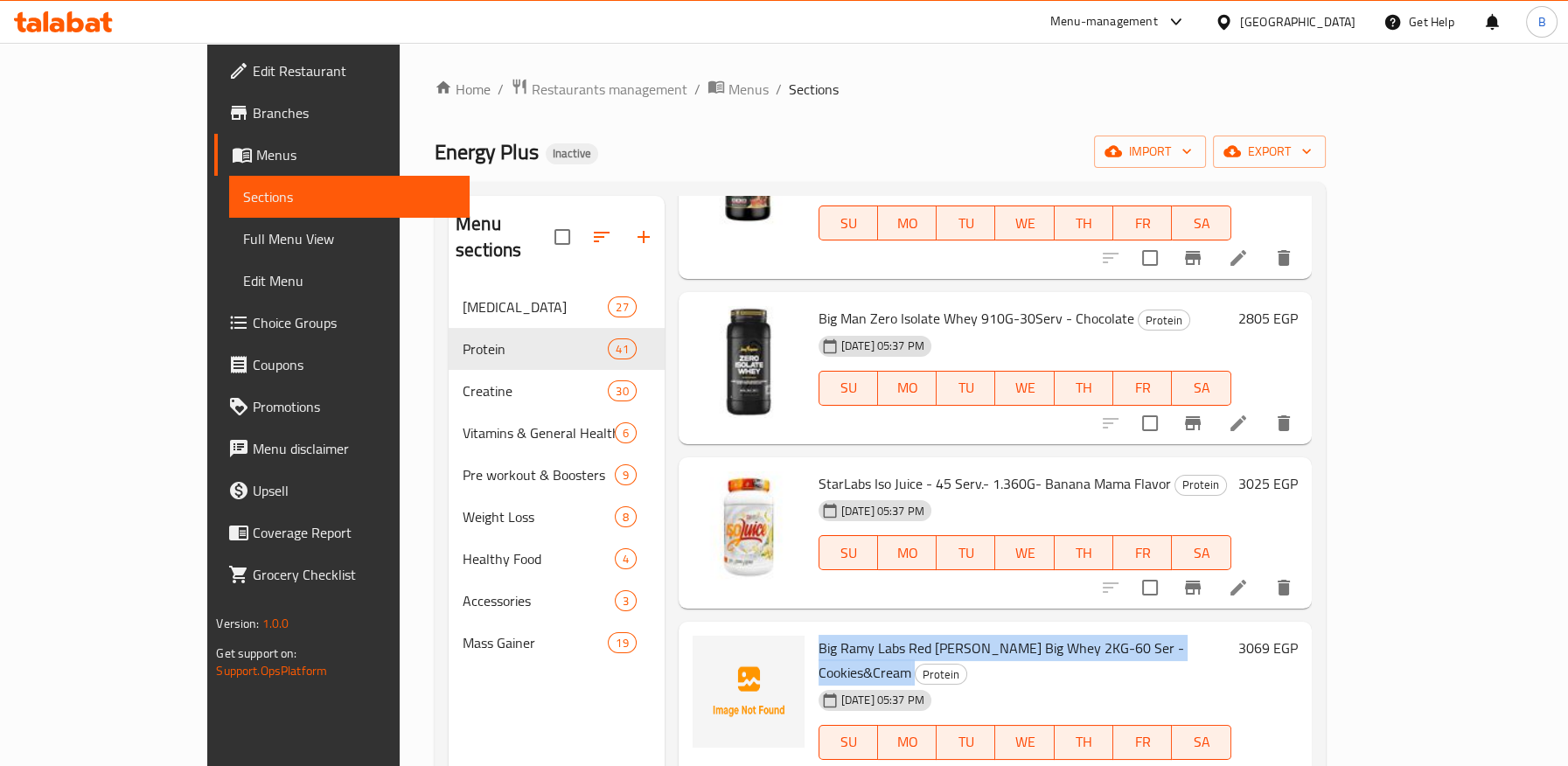
click at [991, 635] on span "Big Ramy Labs Red [PERSON_NAME] Big Whey 2KG-60 Ser - Cookies&Cream" at bounding box center [1001, 660] width 365 height 50
click at [1246, 765] on icon at bounding box center [1238, 777] width 16 height 16
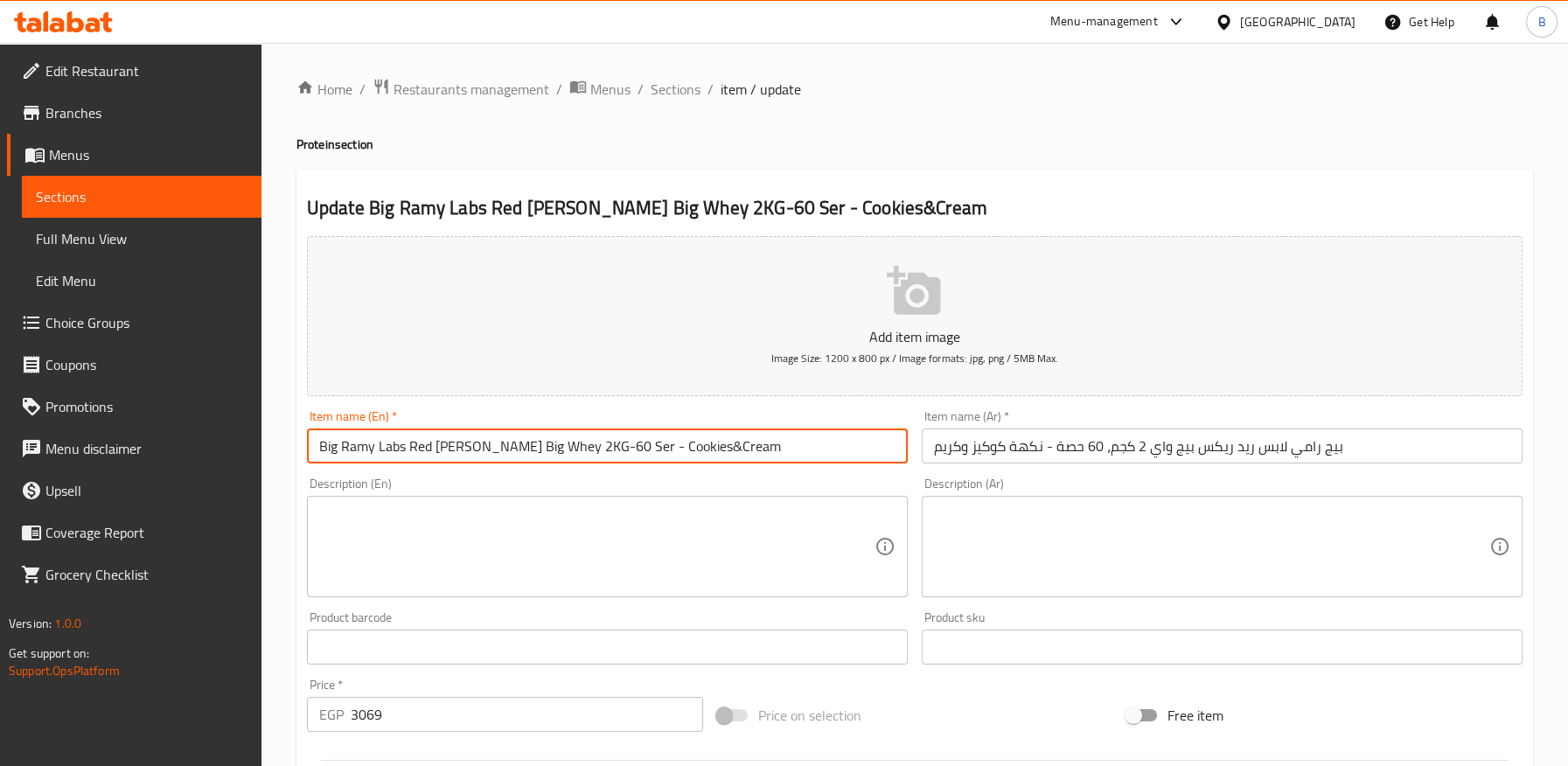
drag, startPoint x: 650, startPoint y: 449, endPoint x: 655, endPoint y: 473, distance: 24.5
click at [650, 450] on input "Big Ramy Labs Red [PERSON_NAME] Big Whey 2KG-60 Ser - Cookies&Cream" at bounding box center [607, 446] width 601 height 35
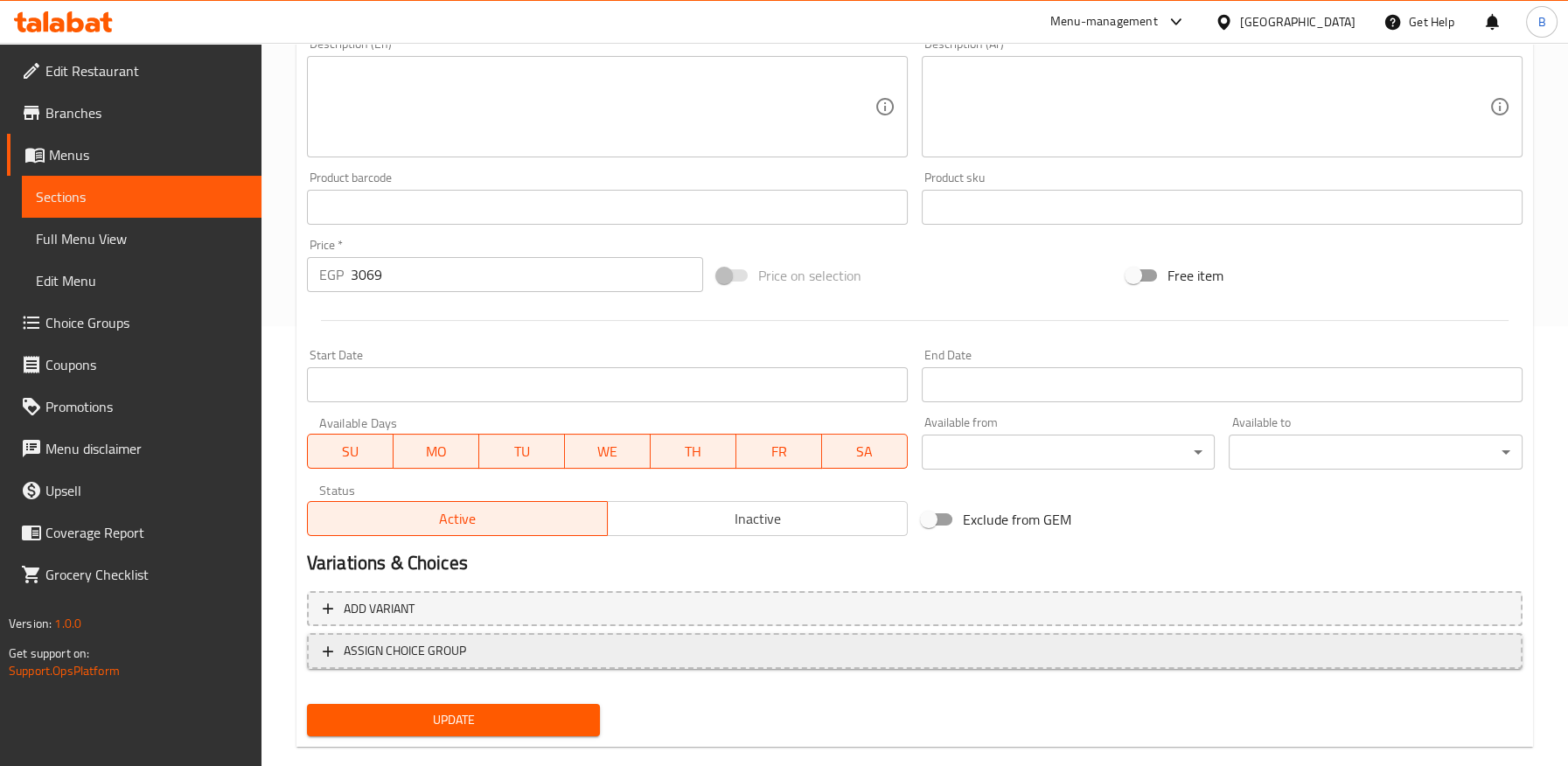
scroll to position [469, 0]
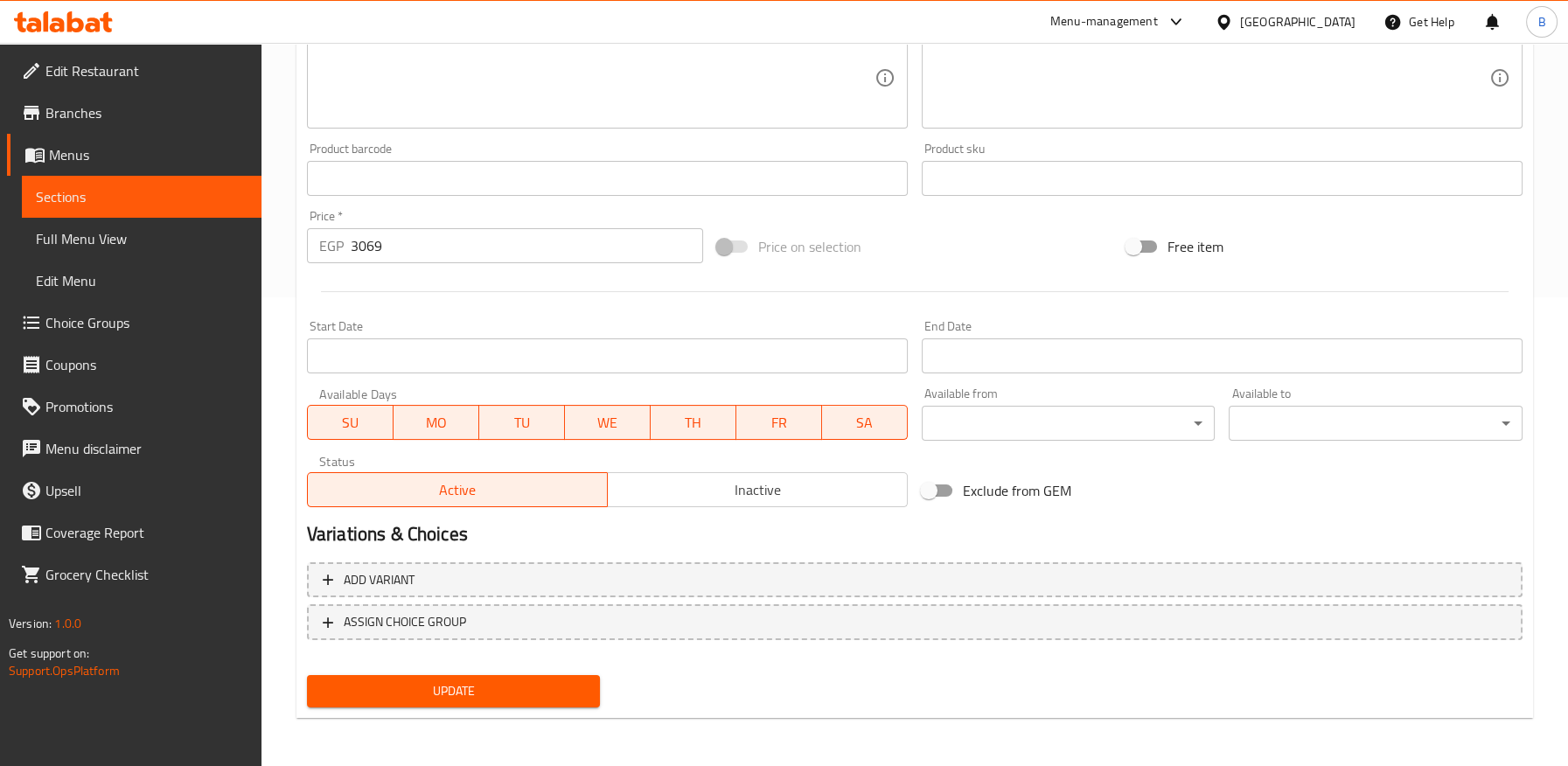
type input "Big Ramy Labs Red Rex Big Whey 2KG-60 Ser - Cookies and Cream"
click at [554, 706] on div "Update" at bounding box center [453, 691] width 307 height 47
click at [564, 685] on span "Update" at bounding box center [454, 691] width 266 height 22
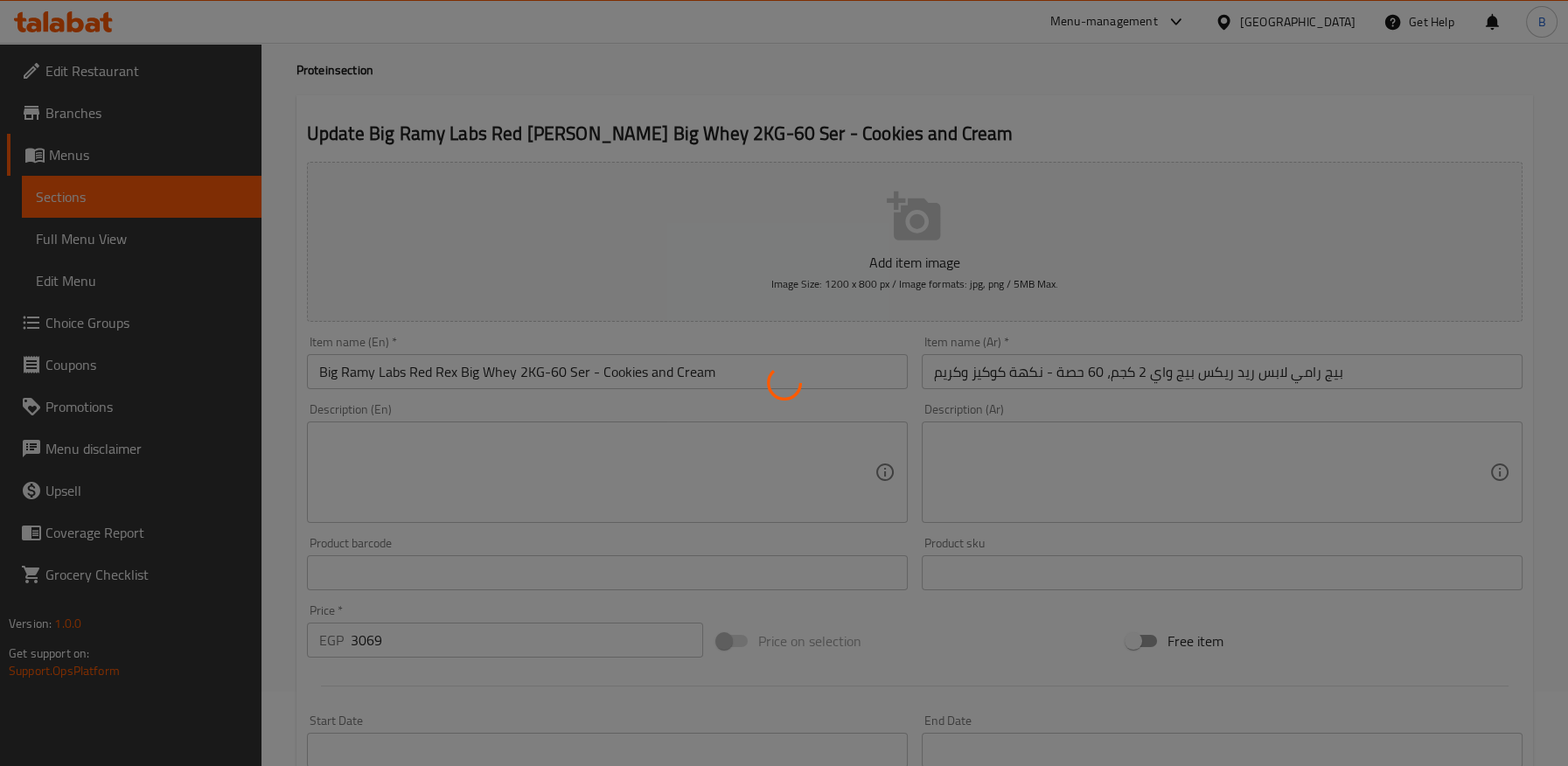
scroll to position [0, 0]
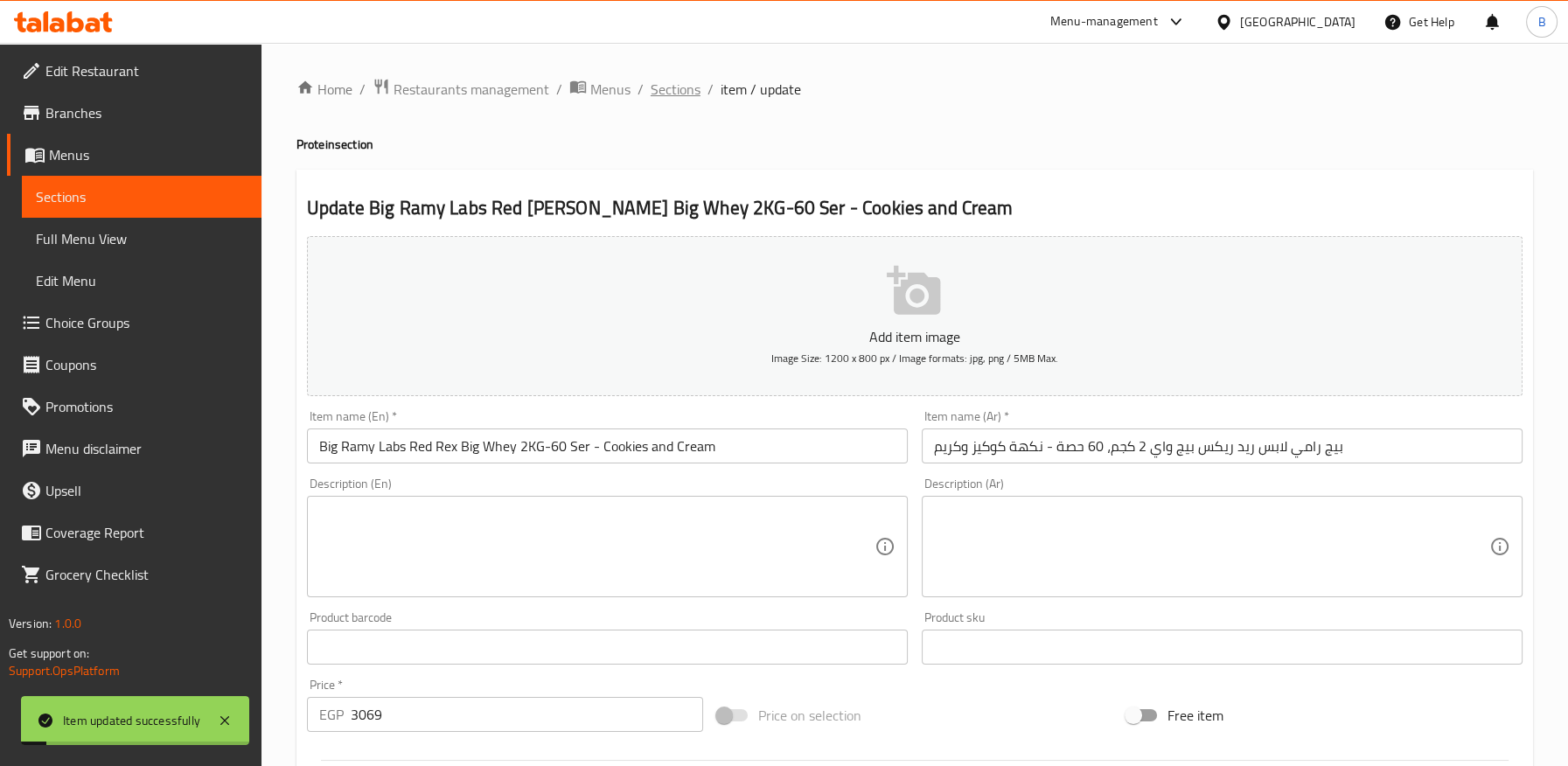
click at [669, 94] on span "Sections" at bounding box center [675, 89] width 50 height 21
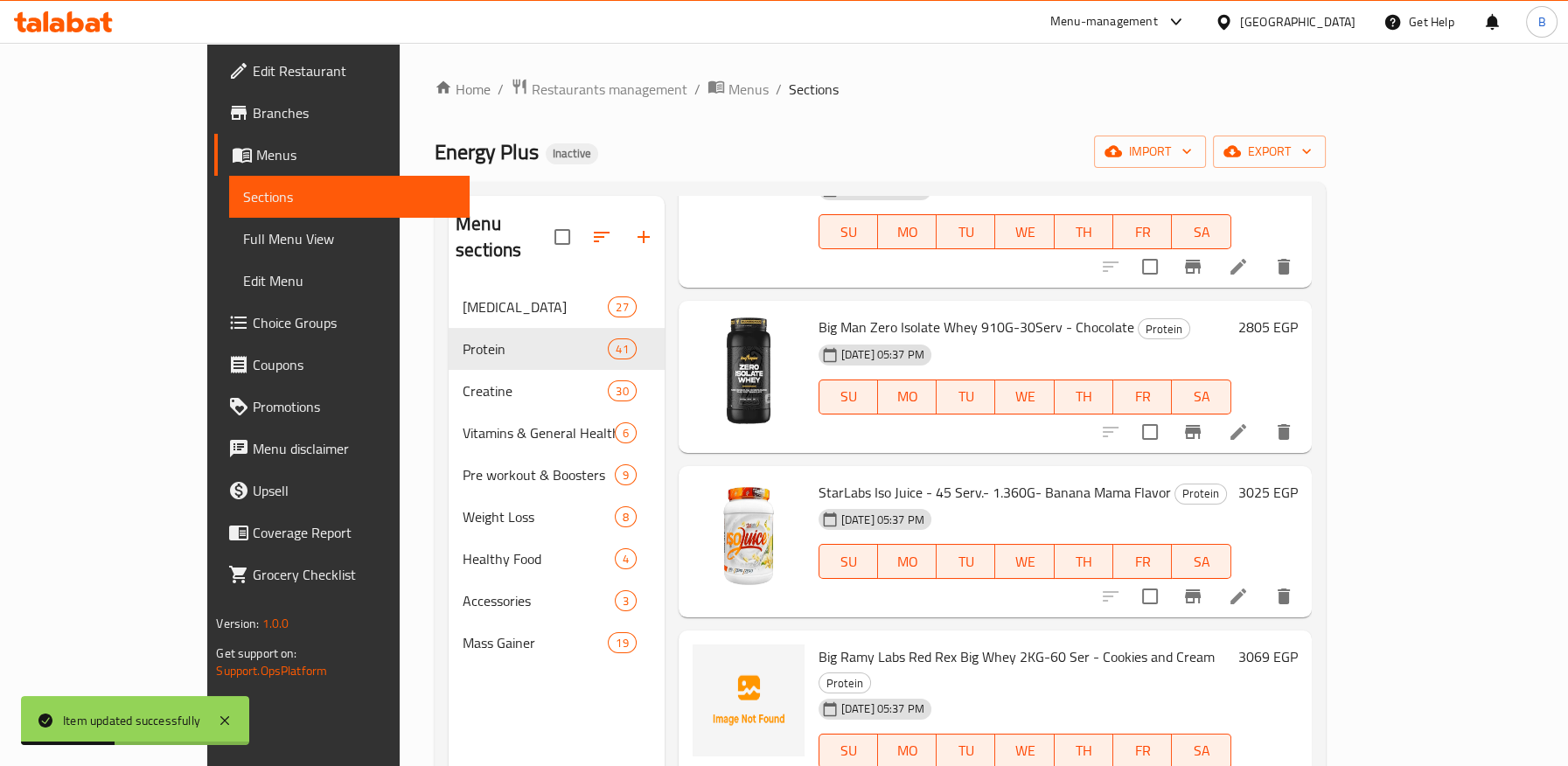
scroll to position [2201, 0]
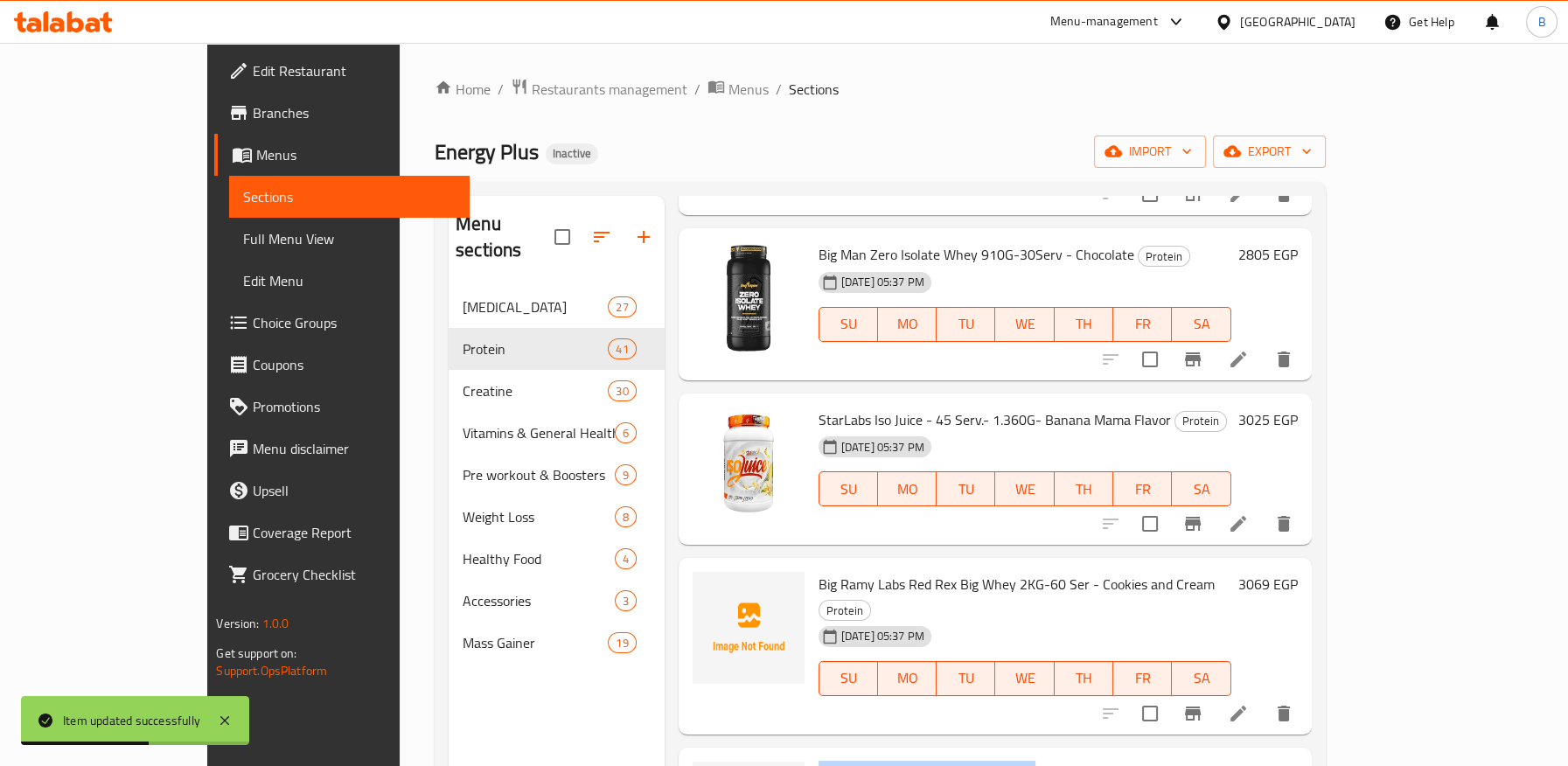
drag, startPoint x: 773, startPoint y: 544, endPoint x: 981, endPoint y: 545, distance: 208.0
click at [981, 760] on span "Vampire Nutrition Whey Protein 1KG - 30ser - vanilla ice cream" at bounding box center [1006, 773] width 375 height 27
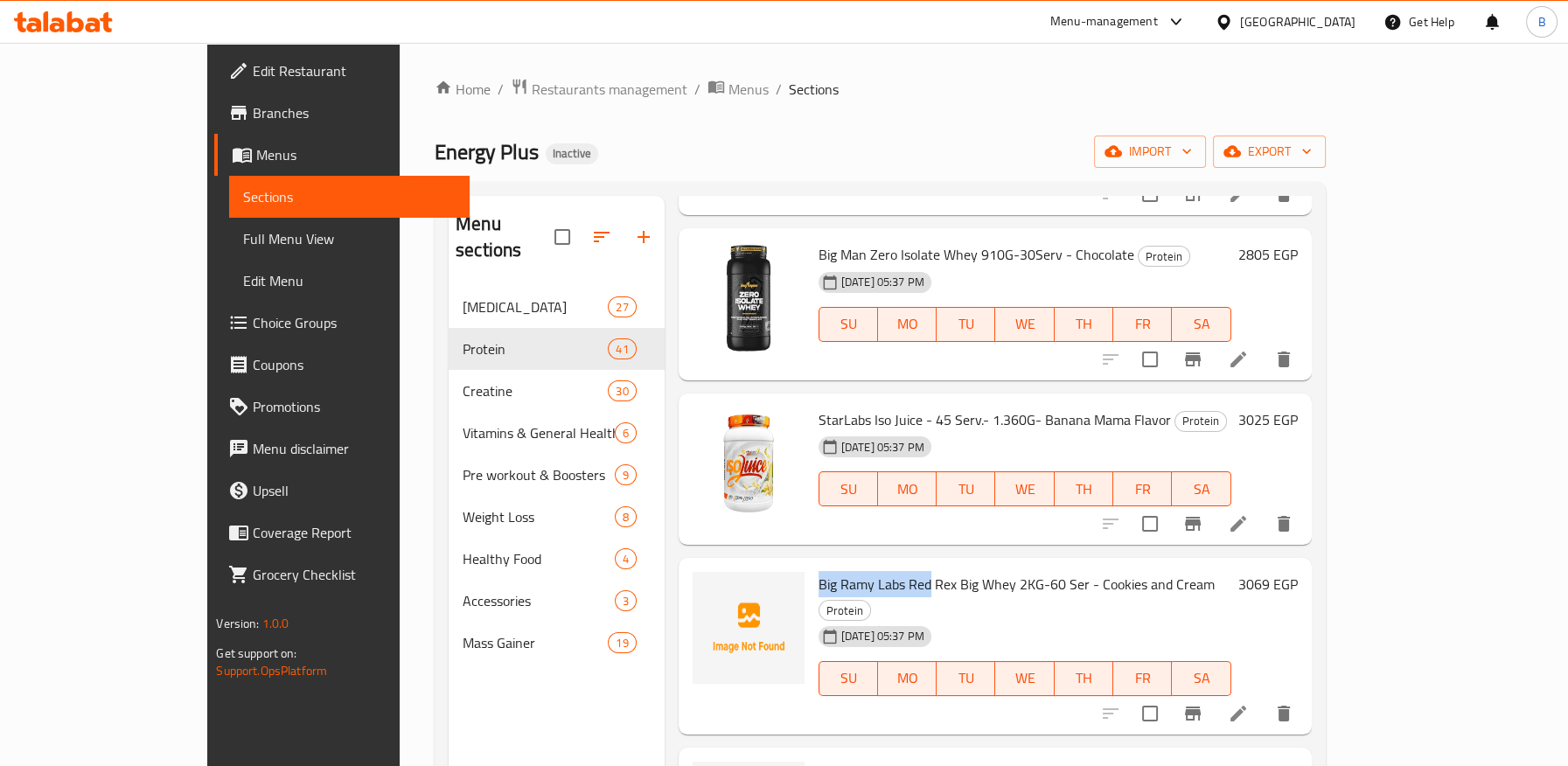
drag, startPoint x: 804, startPoint y: 384, endPoint x: 878, endPoint y: 384, distance: 74.0
click at [878, 565] on div "Big Ramy Labs Red [PERSON_NAME] Big Whey 2KG-60 Ser - Cookies and Cream Protein…" at bounding box center [1024, 646] width 427 height 162
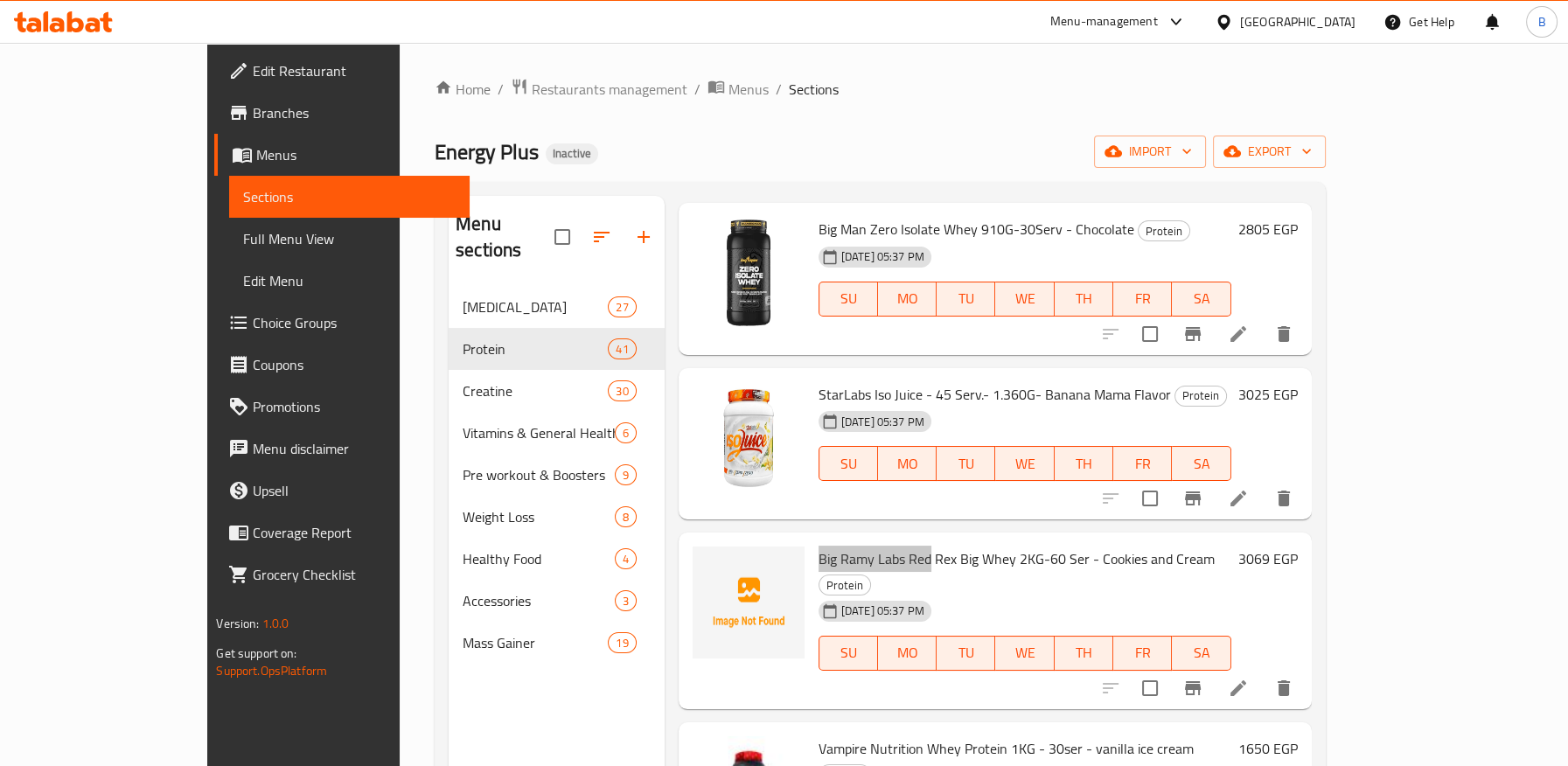
scroll to position [2298, 0]
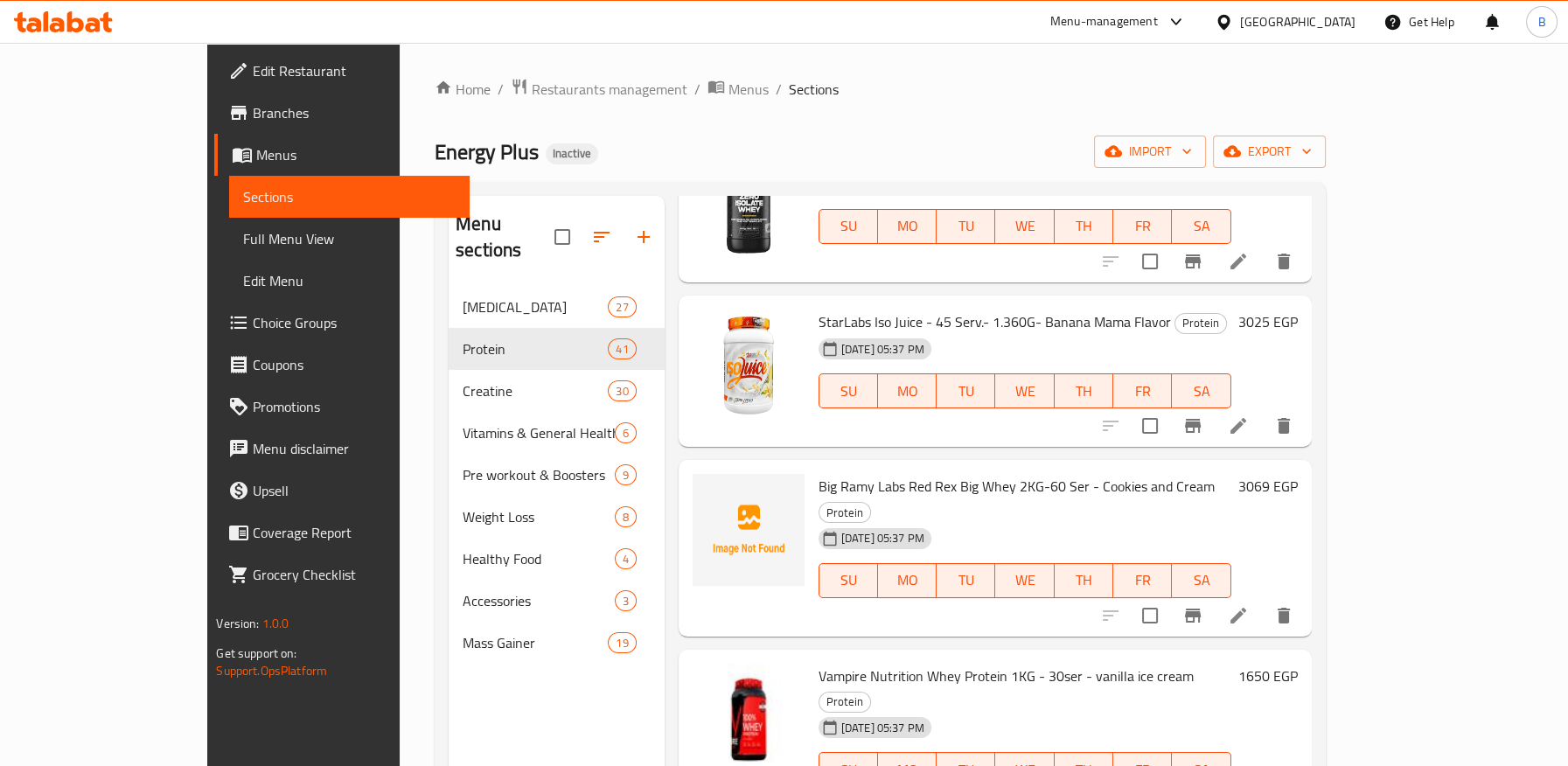
drag, startPoint x: 879, startPoint y: 616, endPoint x: 976, endPoint y: 614, distance: 97.0
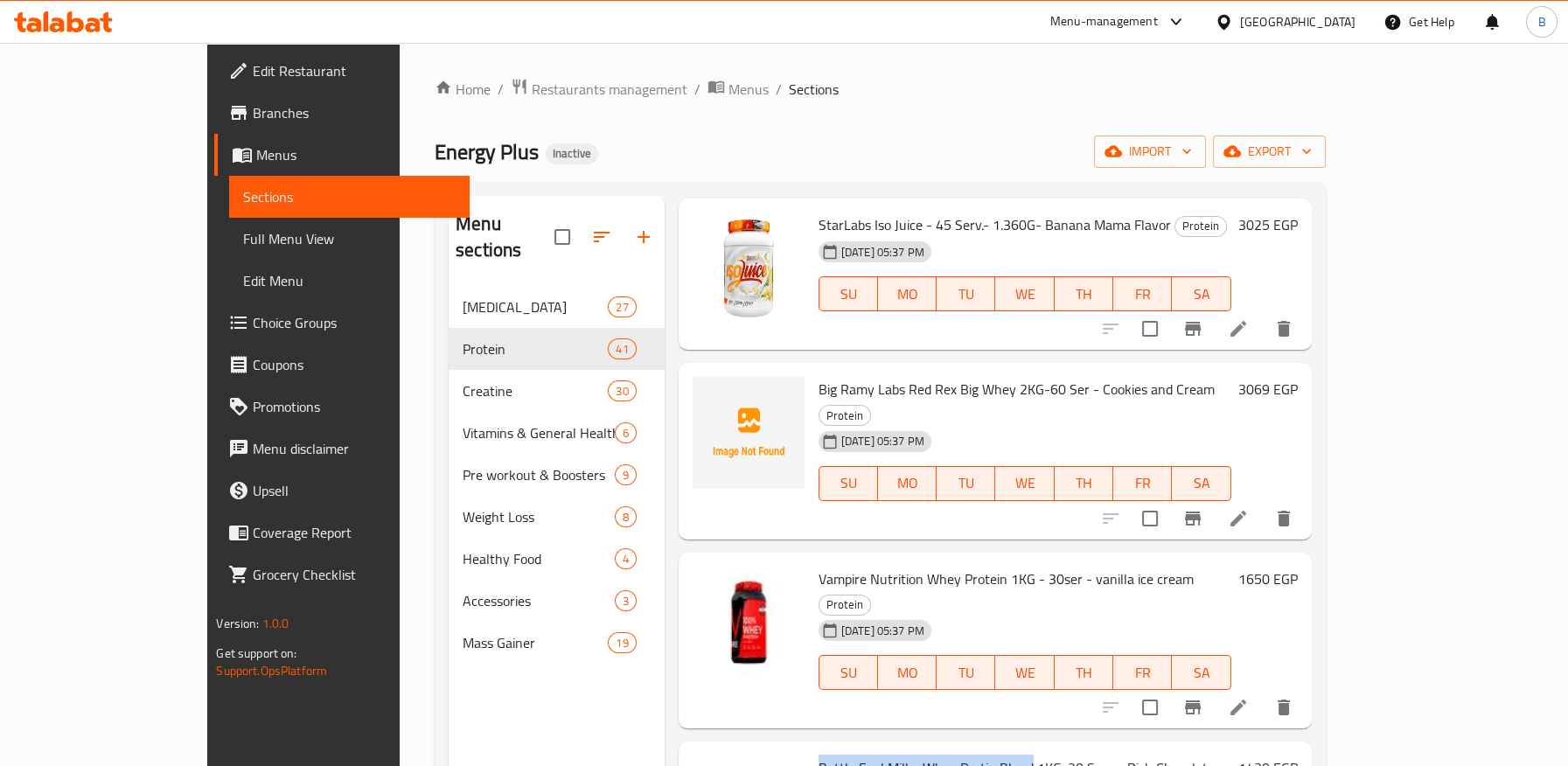
scroll to position [2492, 0]
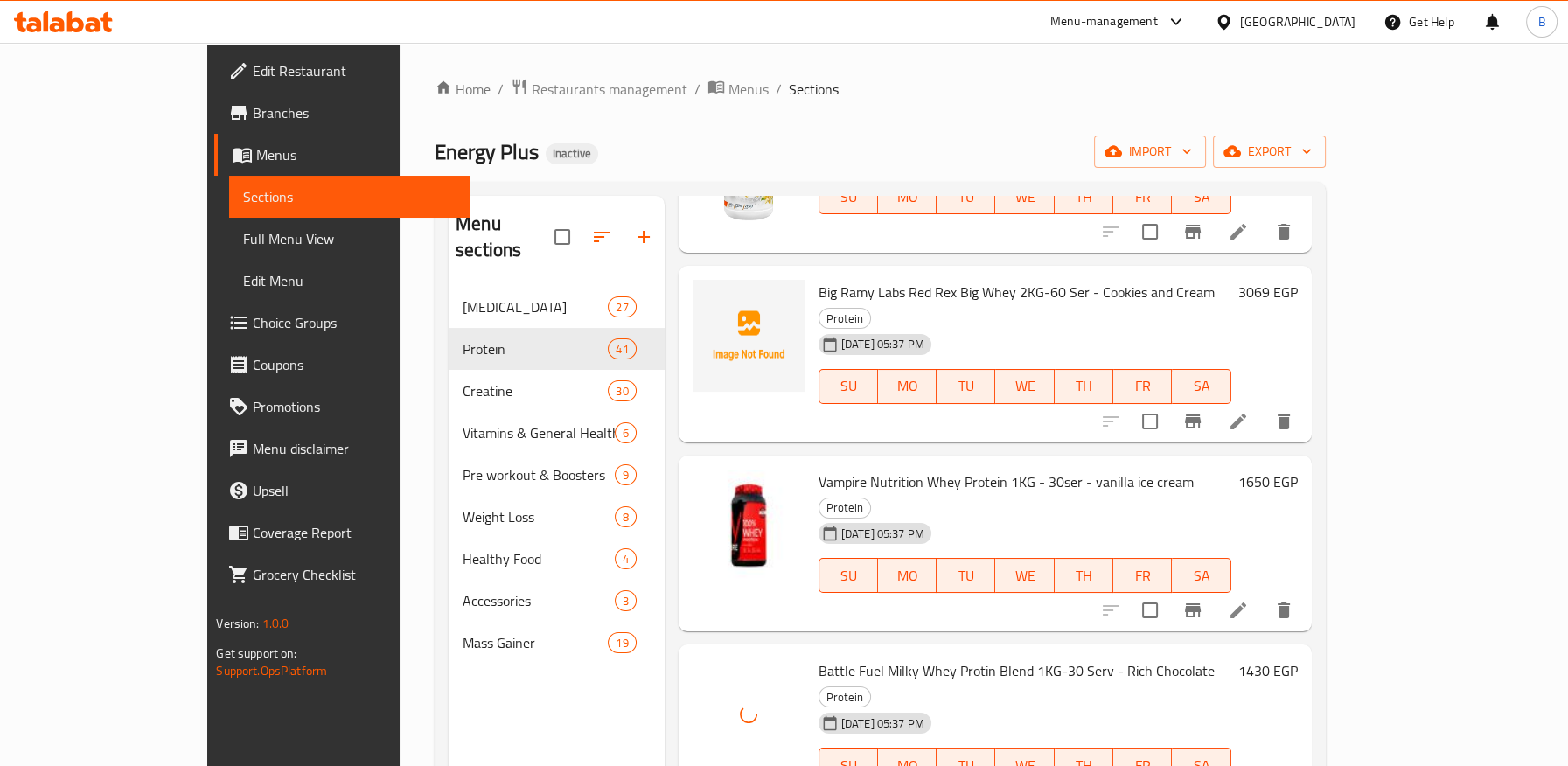
drag, startPoint x: 772, startPoint y: 590, endPoint x: 929, endPoint y: 596, distance: 157.1
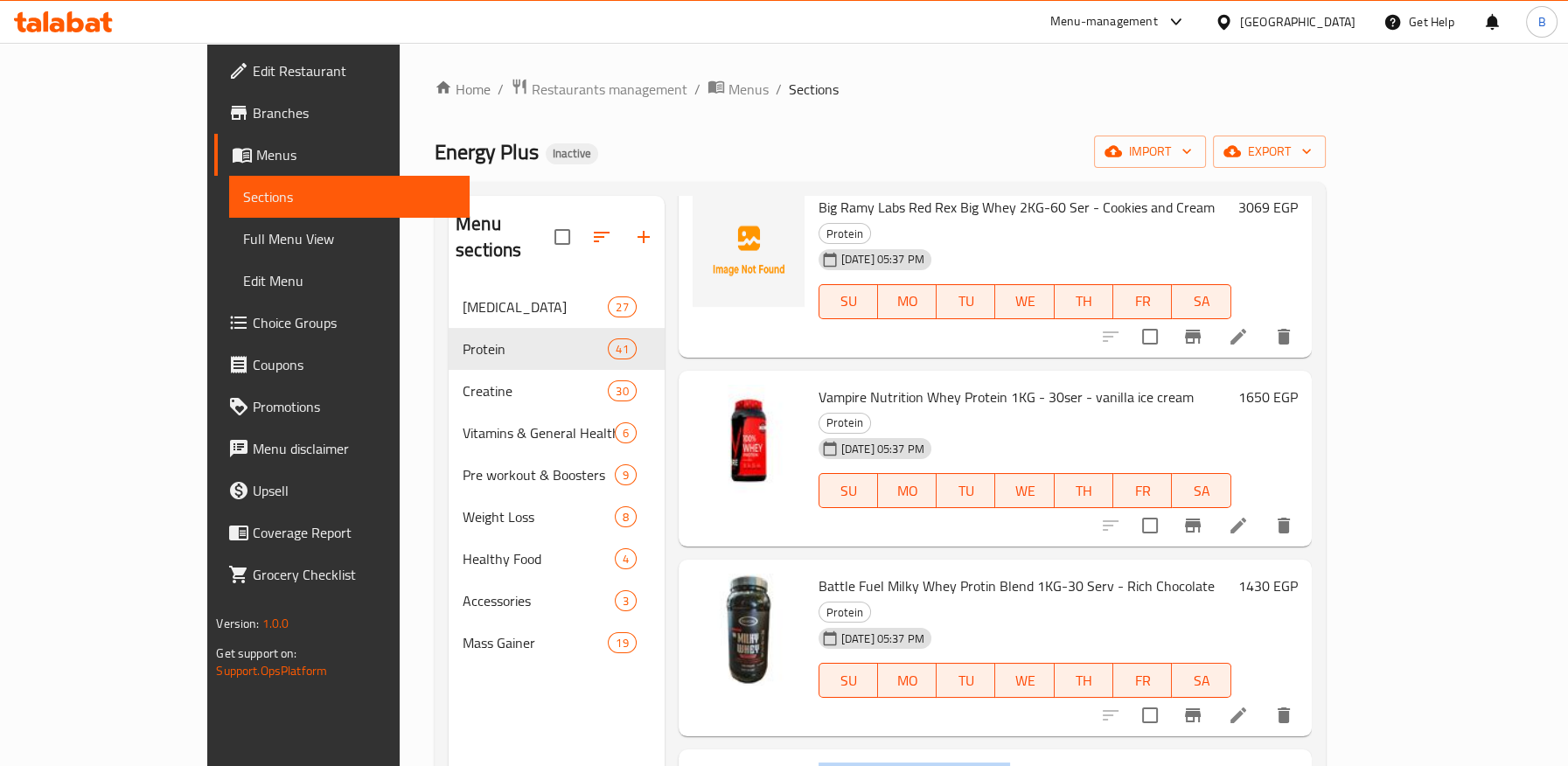
scroll to position [2590, 0]
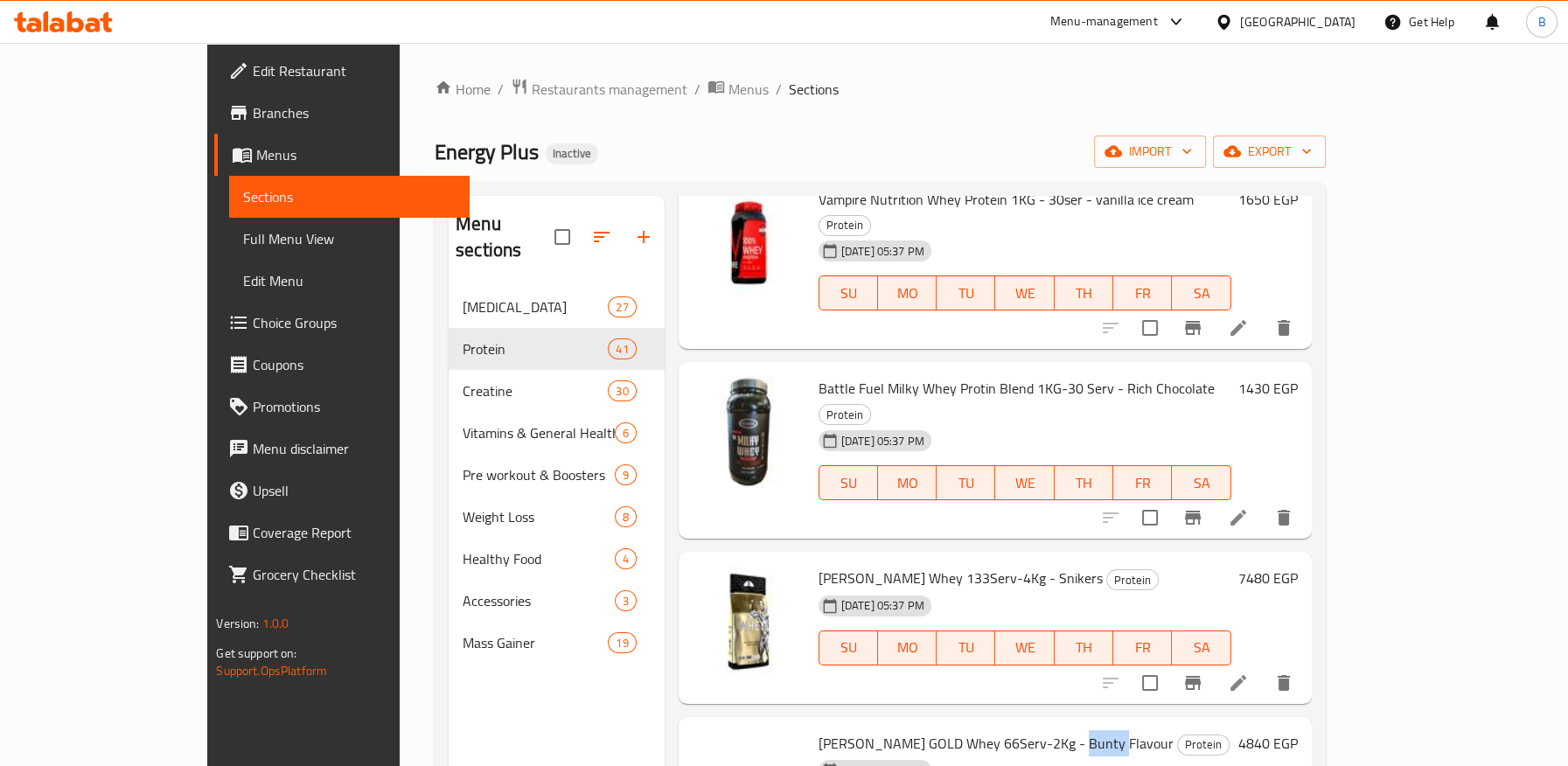
scroll to position [2783, 0]
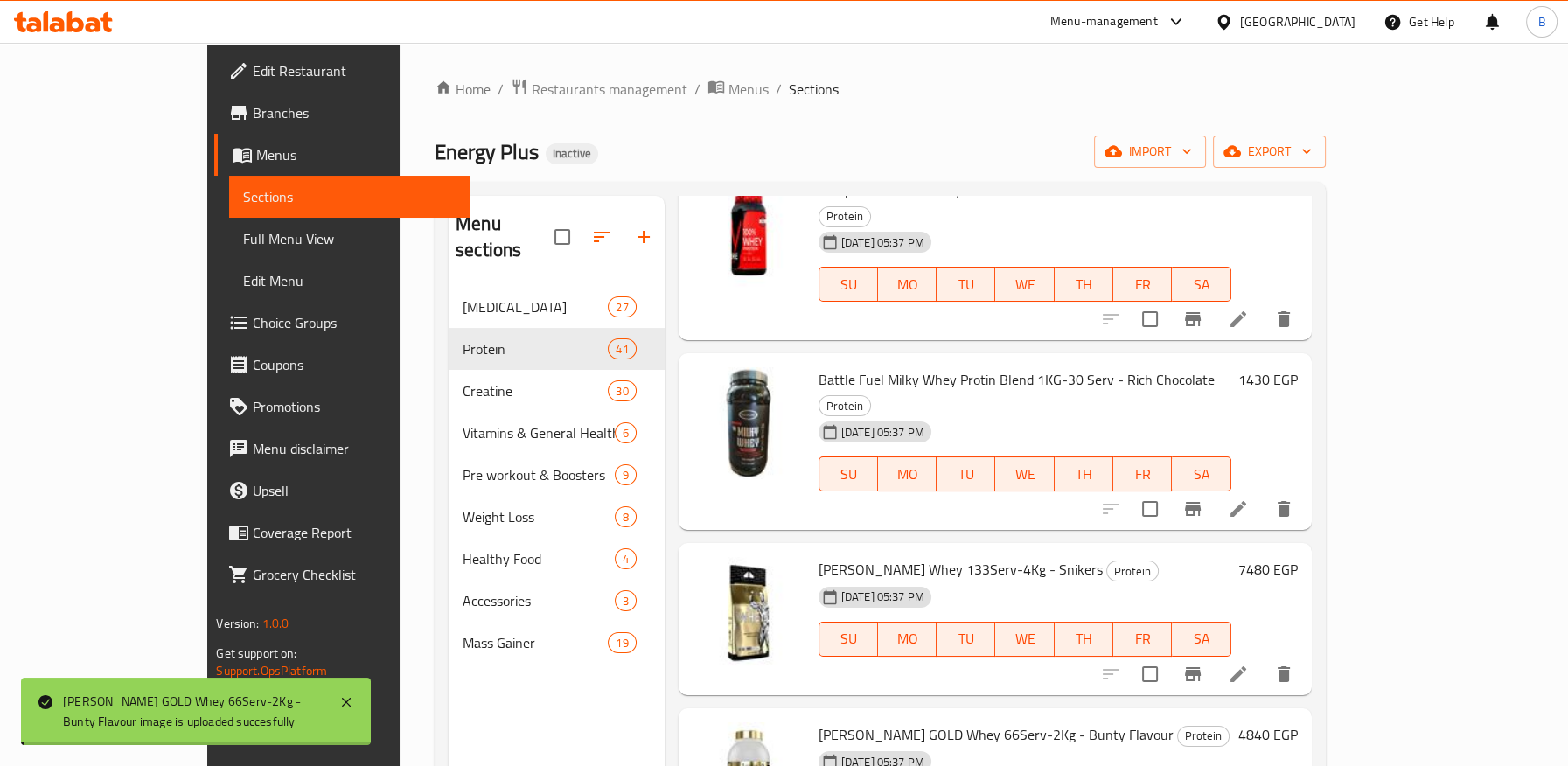
drag, startPoint x: 762, startPoint y: 627, endPoint x: 903, endPoint y: 627, distance: 141.0
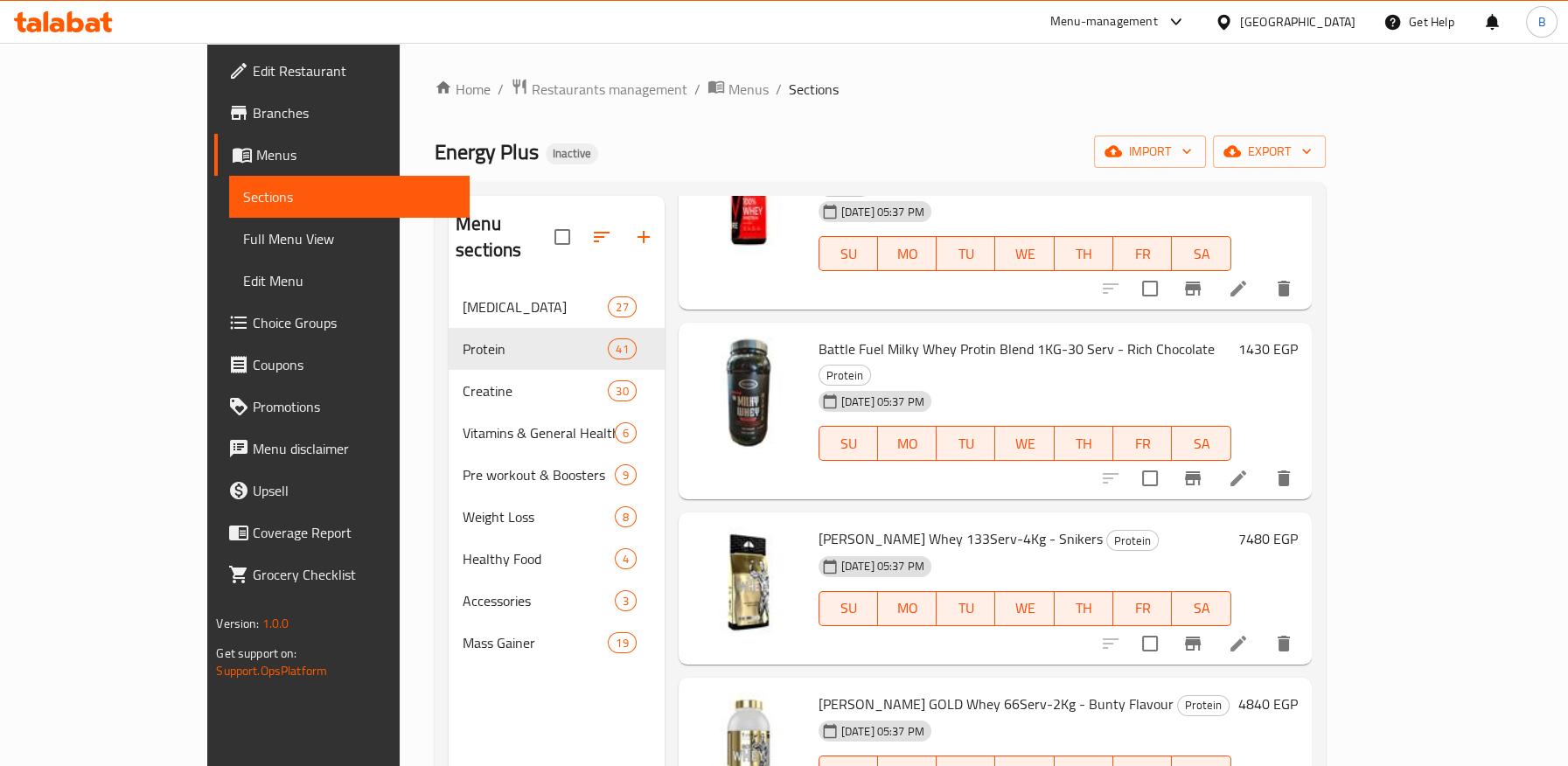
scroll to position [2978, 0]
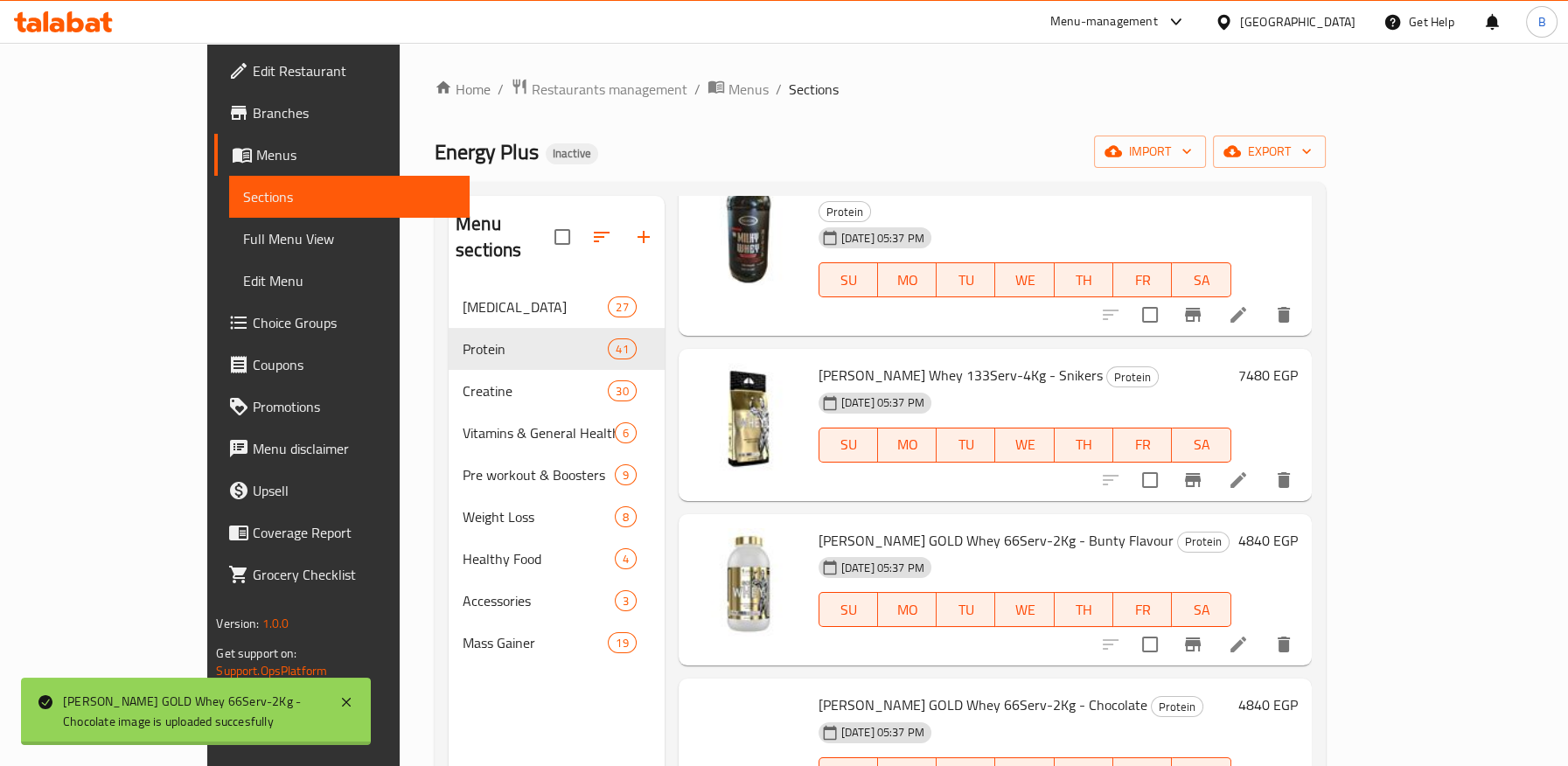
drag, startPoint x: 766, startPoint y: 595, endPoint x: 1059, endPoint y: 603, distance: 293.1
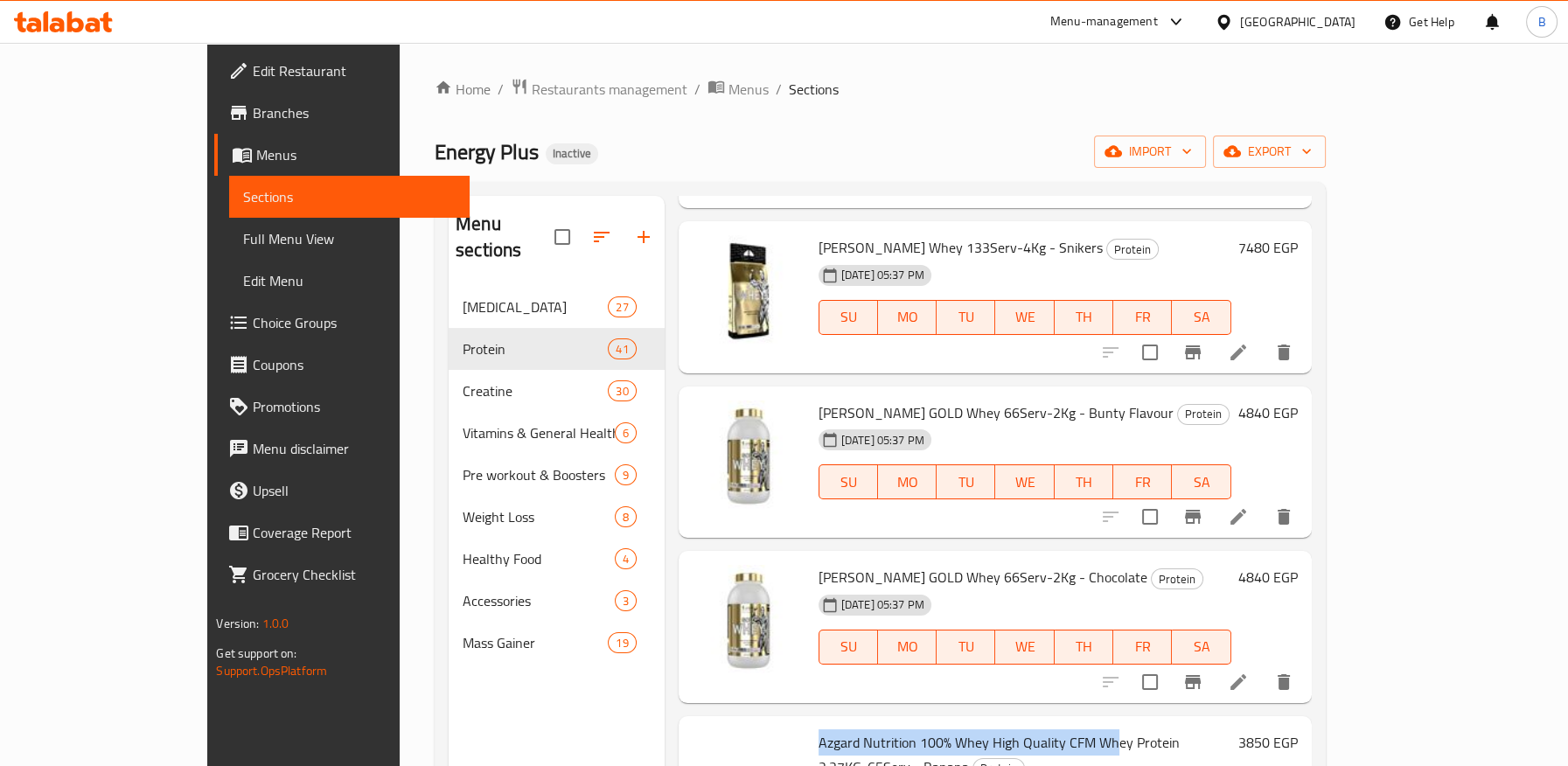
scroll to position [3172, 0]
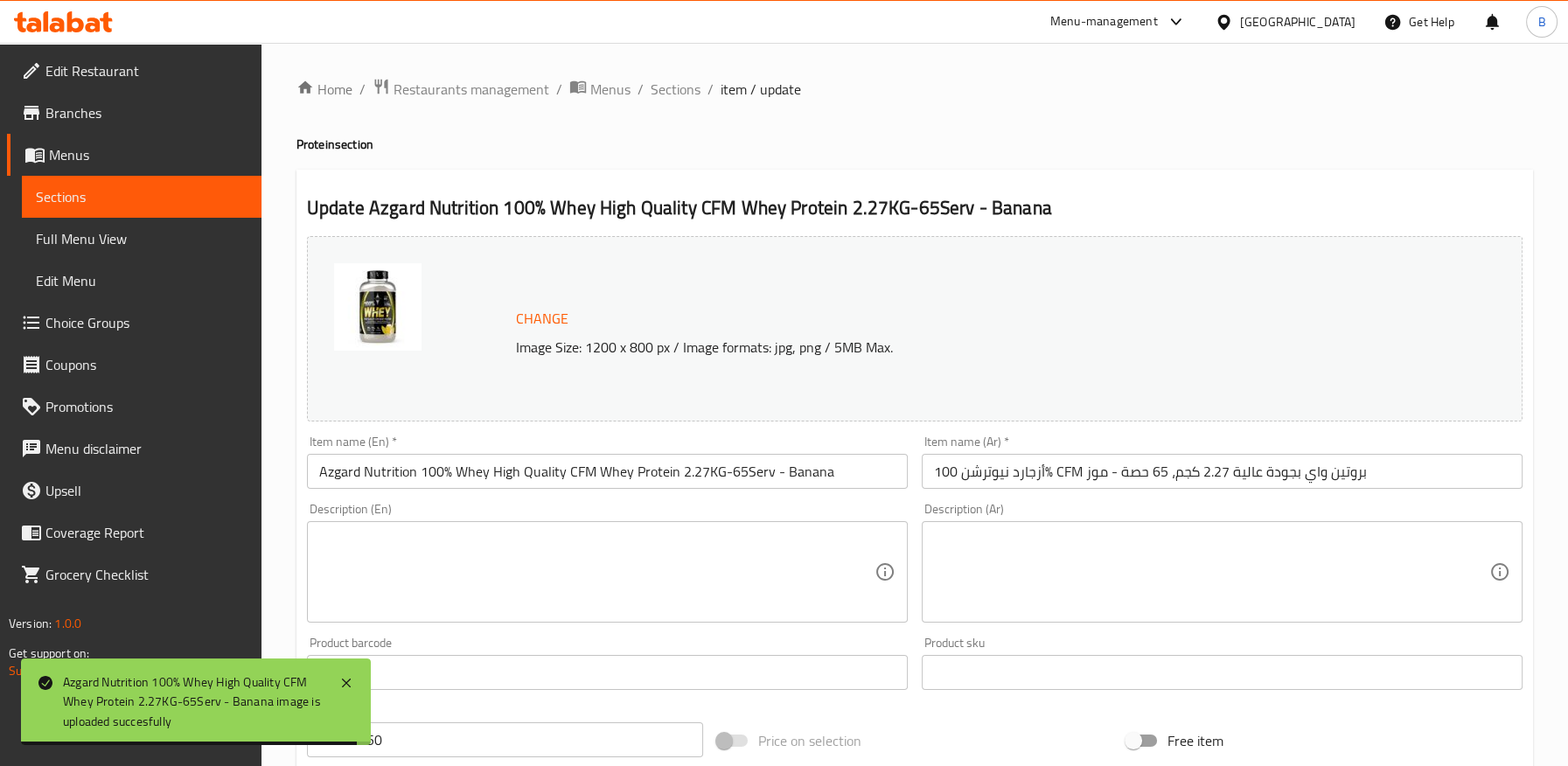
click at [1045, 476] on input "أزجارد نيوترشن 100% CFM بروتين واي بجودة عالية 2.27 كجم، 65 حصة - موز" at bounding box center [1221, 472] width 601 height 35
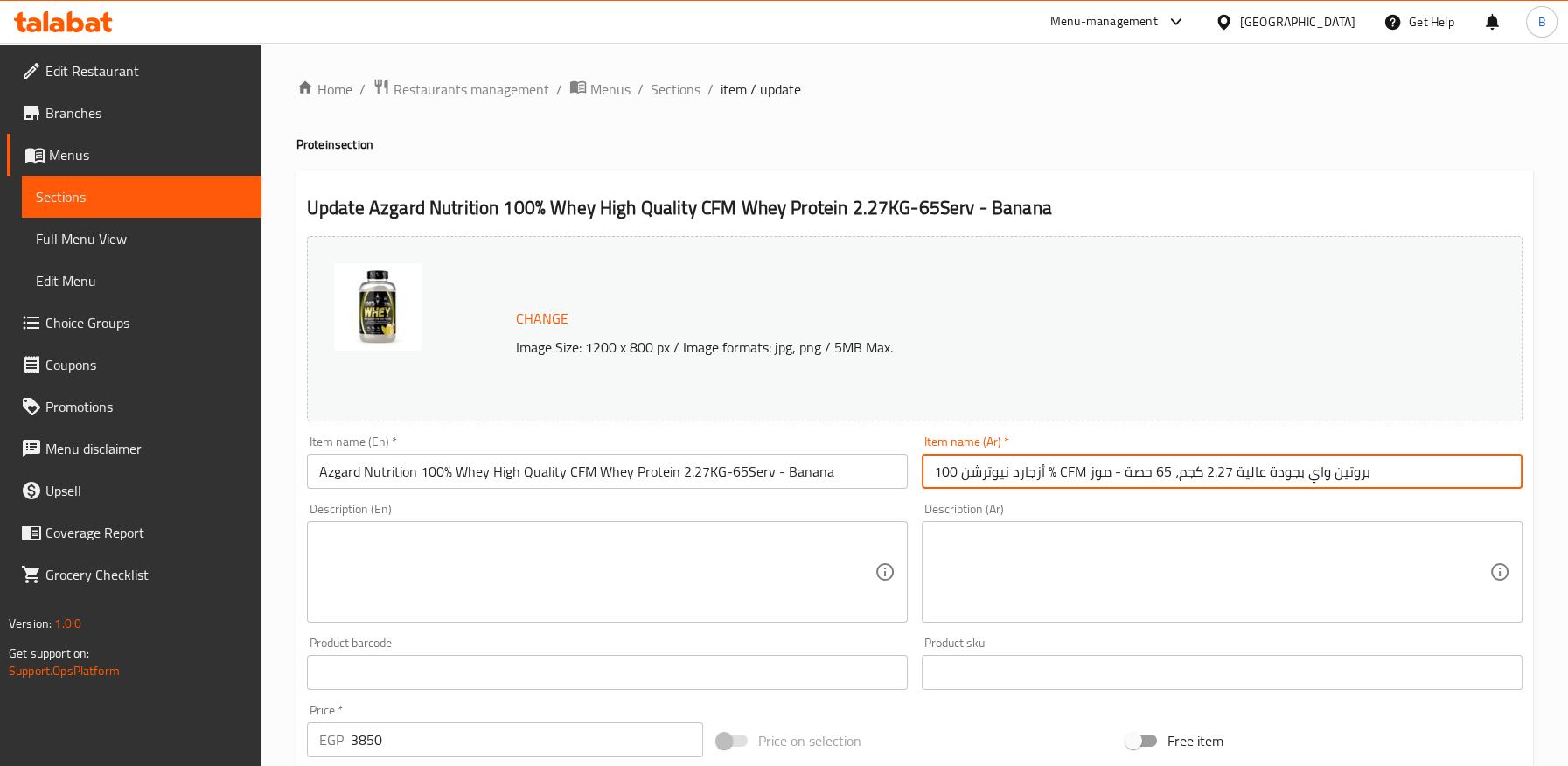
type input "أزجارد نيوترشن 100 % CFM بروتين واي بجودة عالية 2.27 كجم، 65 حصة - موز"
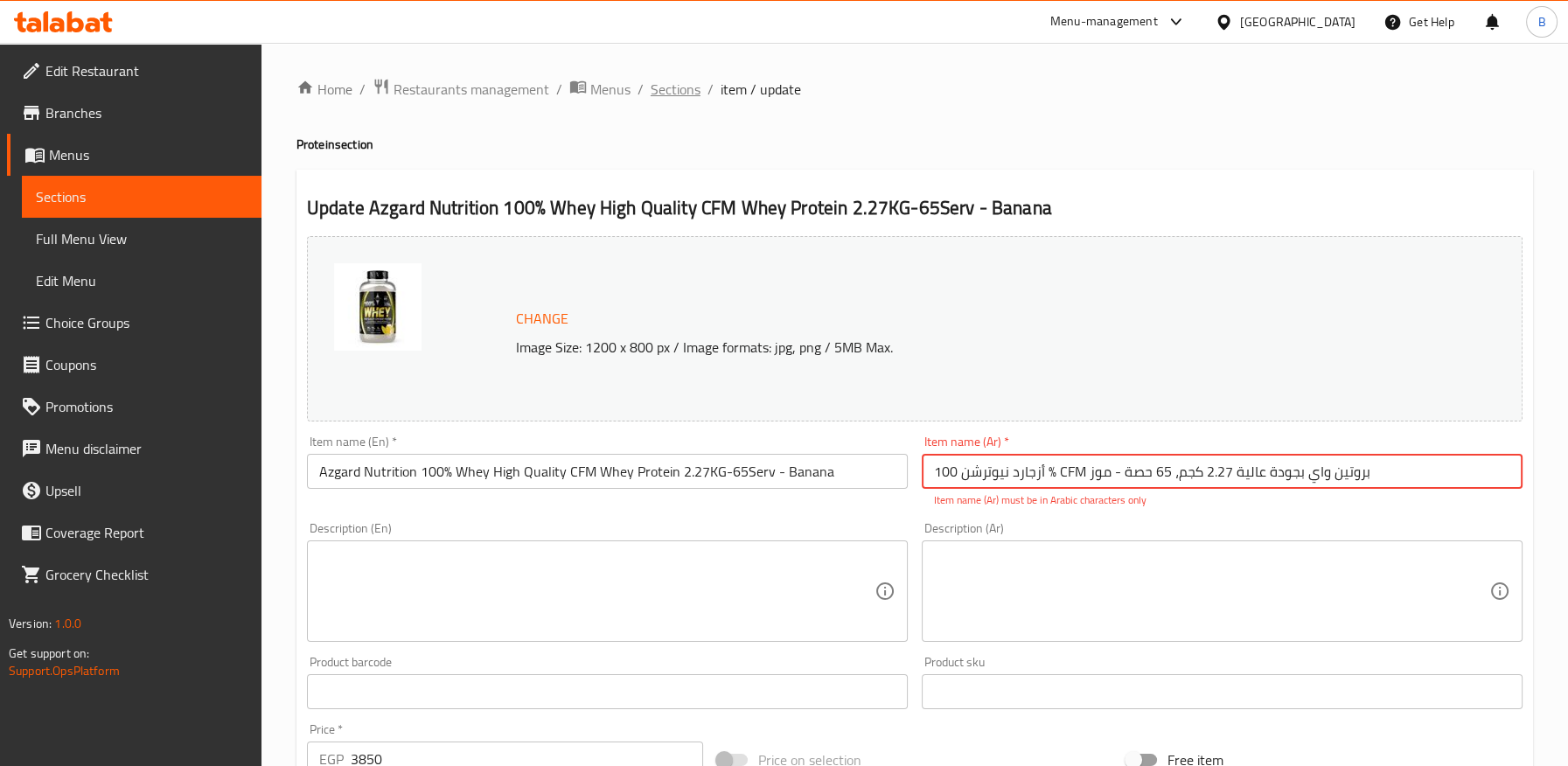
click at [674, 84] on span "Sections" at bounding box center [675, 89] width 50 height 21
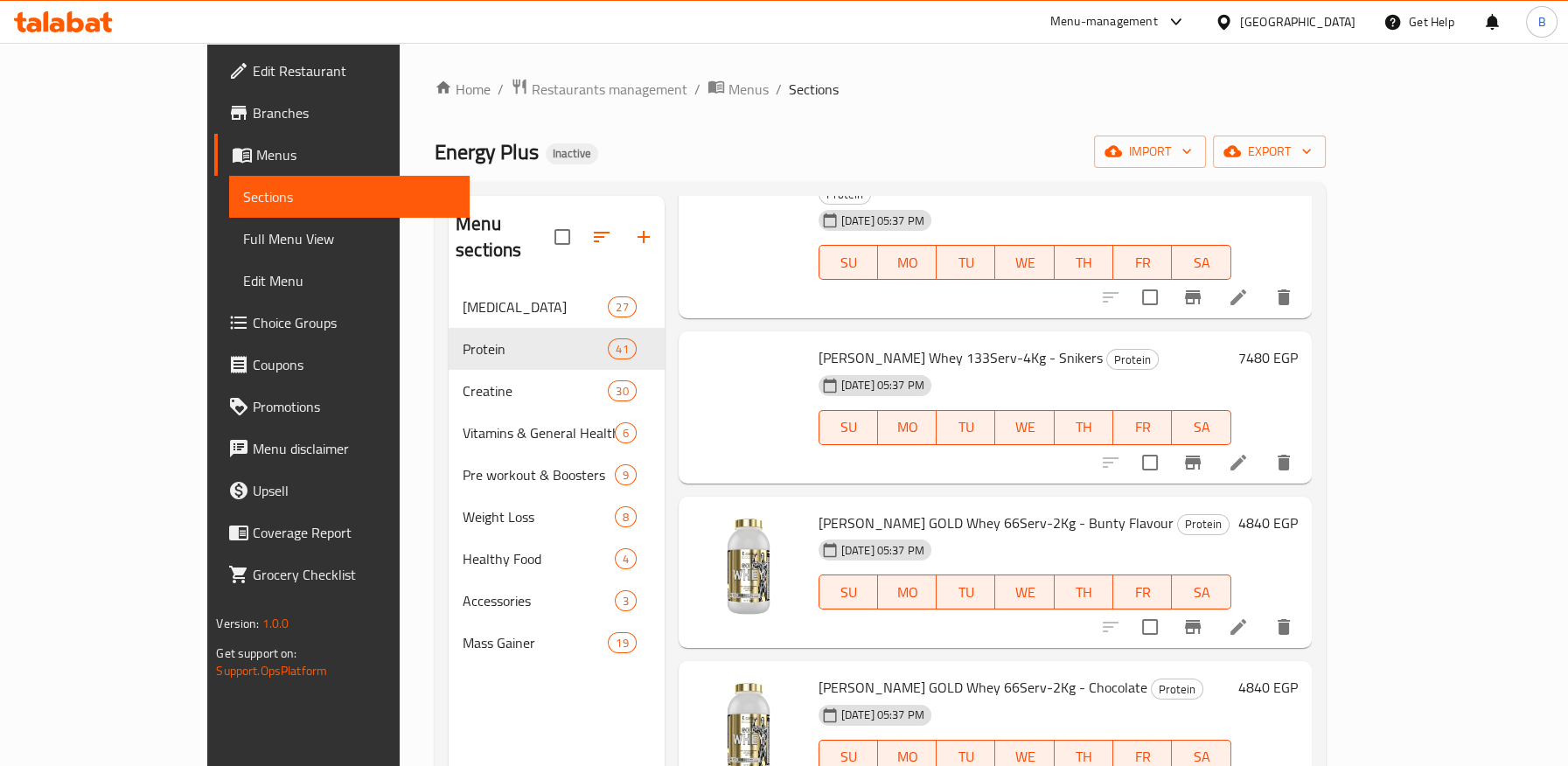
scroll to position [3190, 0]
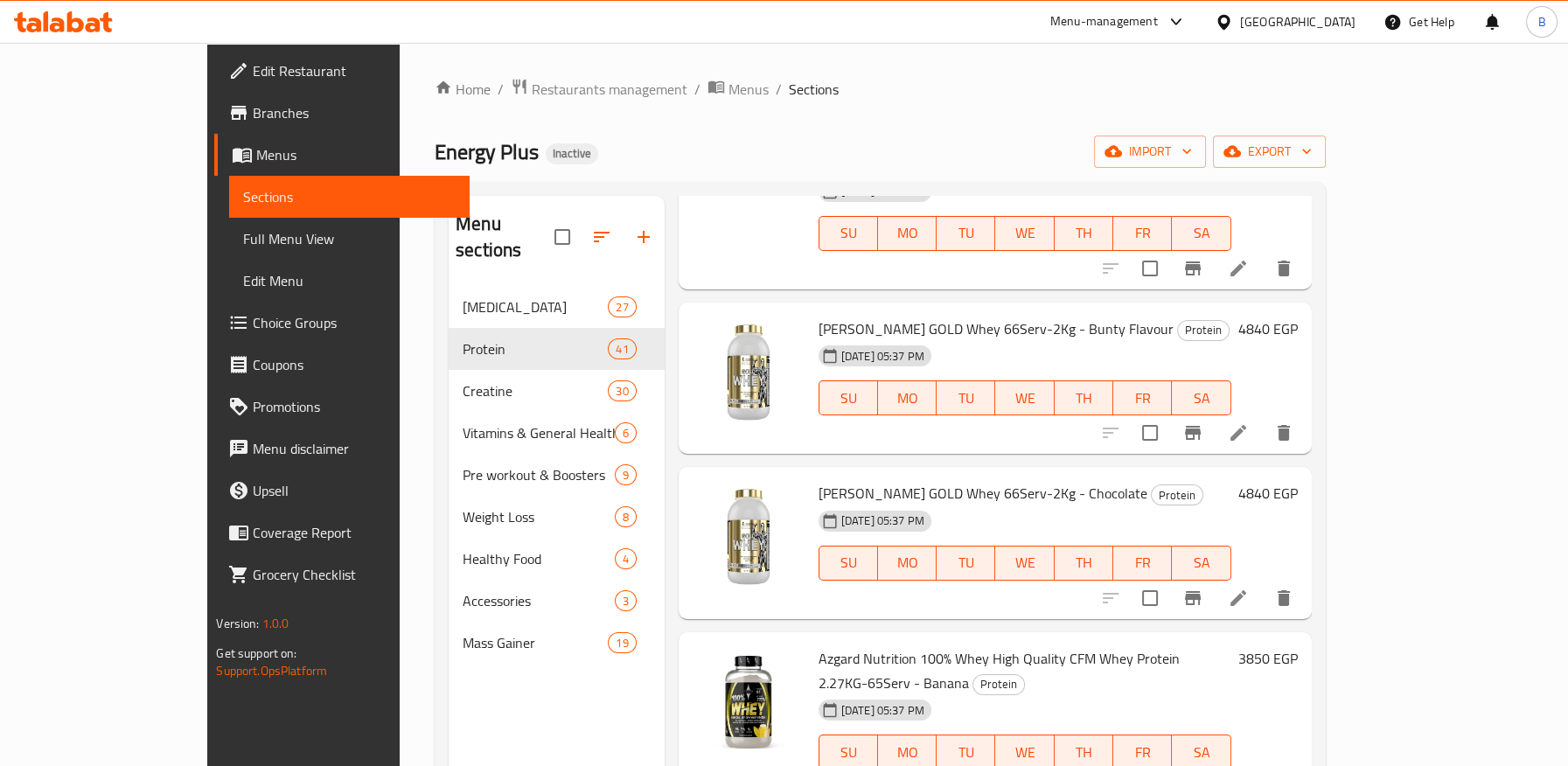
drag, startPoint x: 875, startPoint y: 553, endPoint x: 951, endPoint y: 553, distance: 76.0
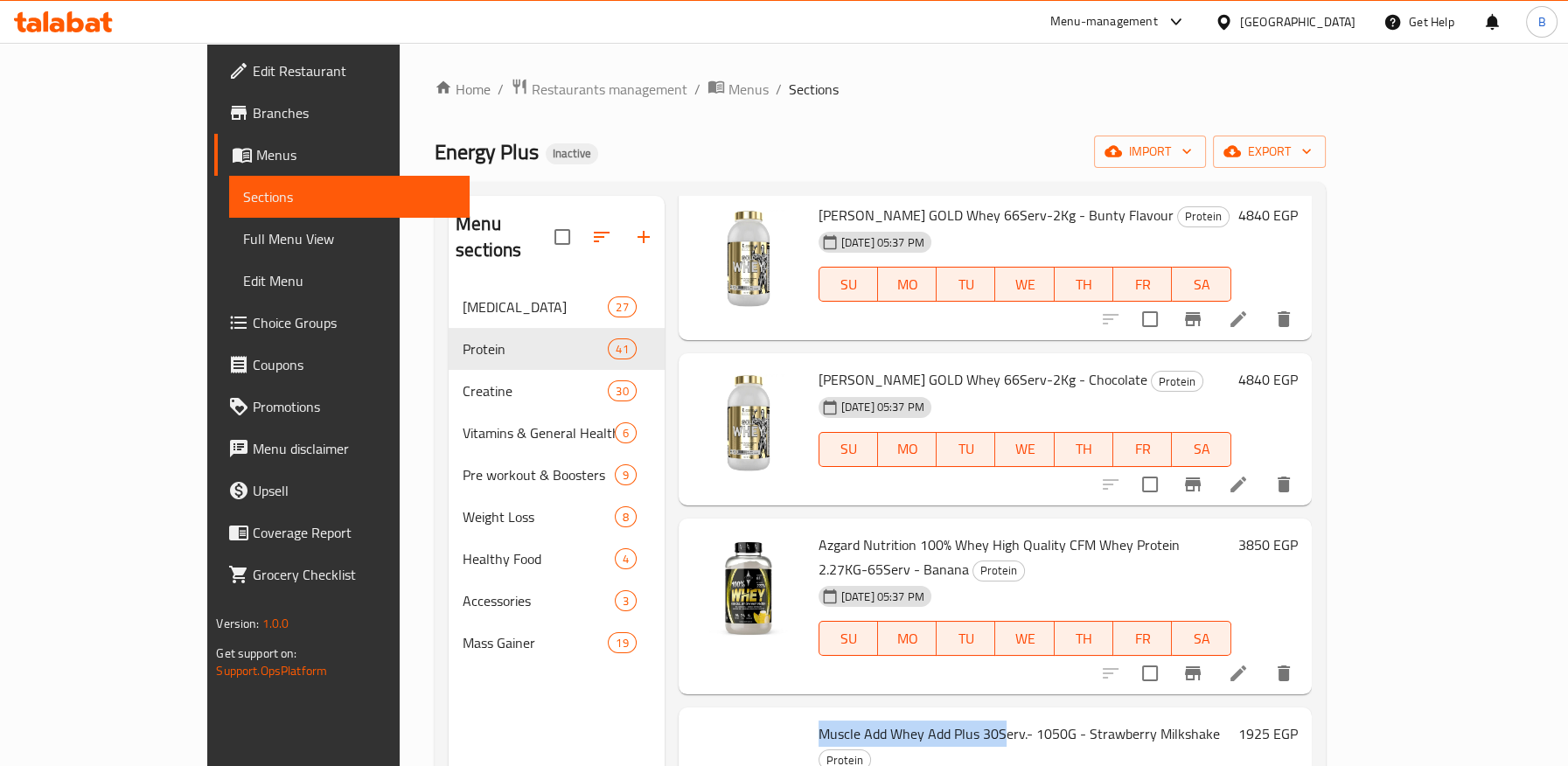
scroll to position [3383, 0]
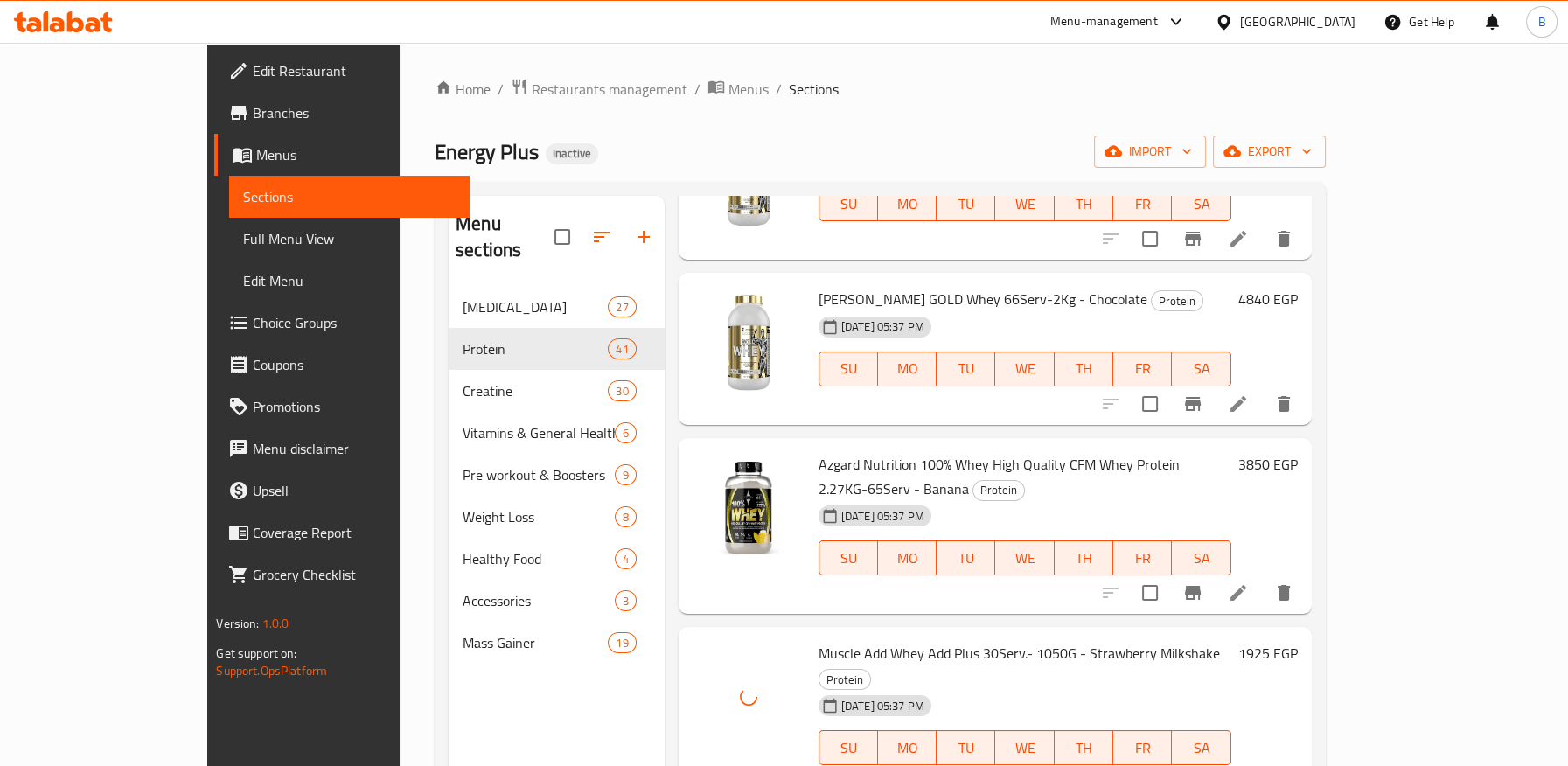
drag, startPoint x: 764, startPoint y: 522, endPoint x: 940, endPoint y: 521, distance: 176.0
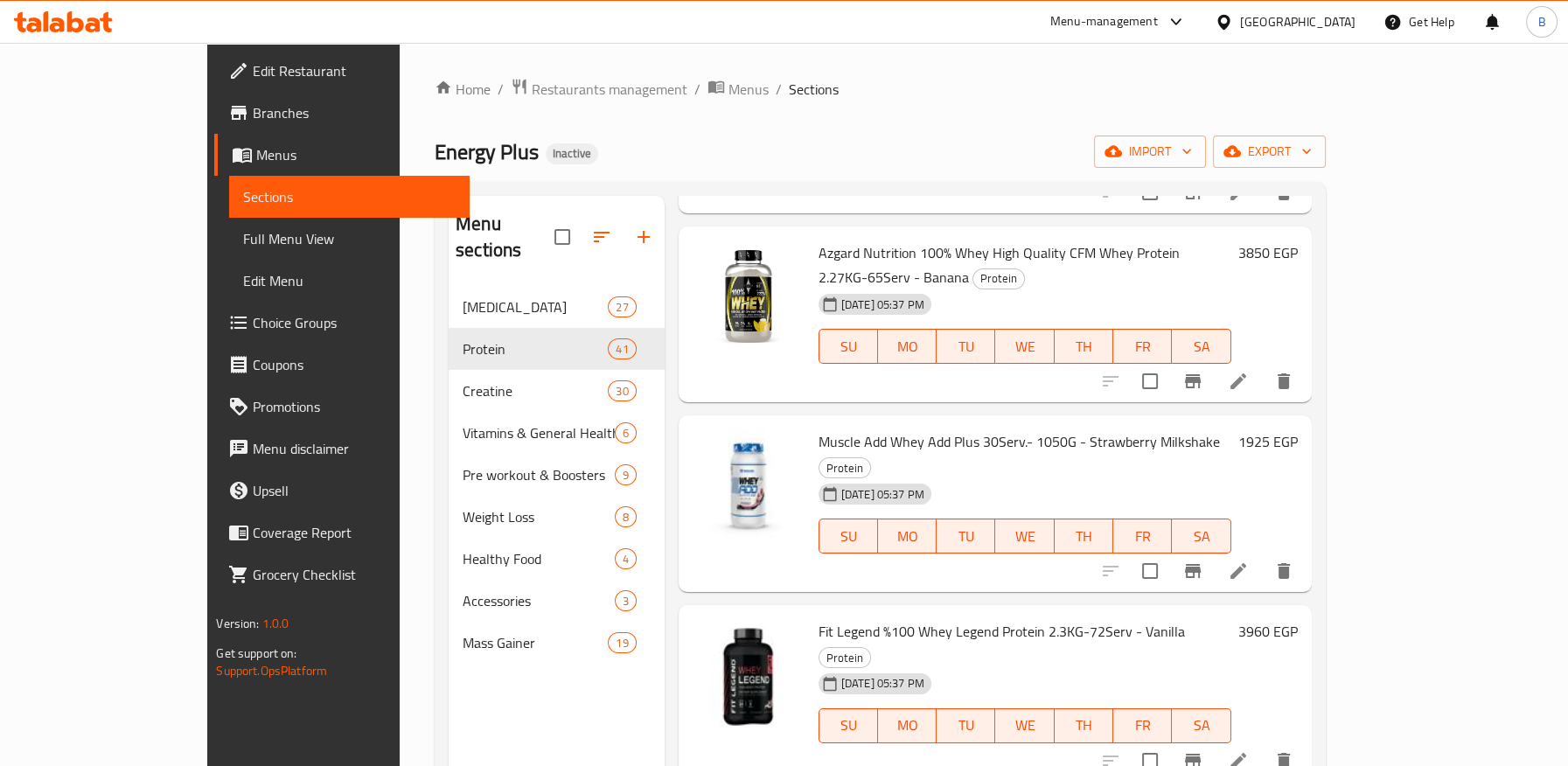
scroll to position [3675, 0]
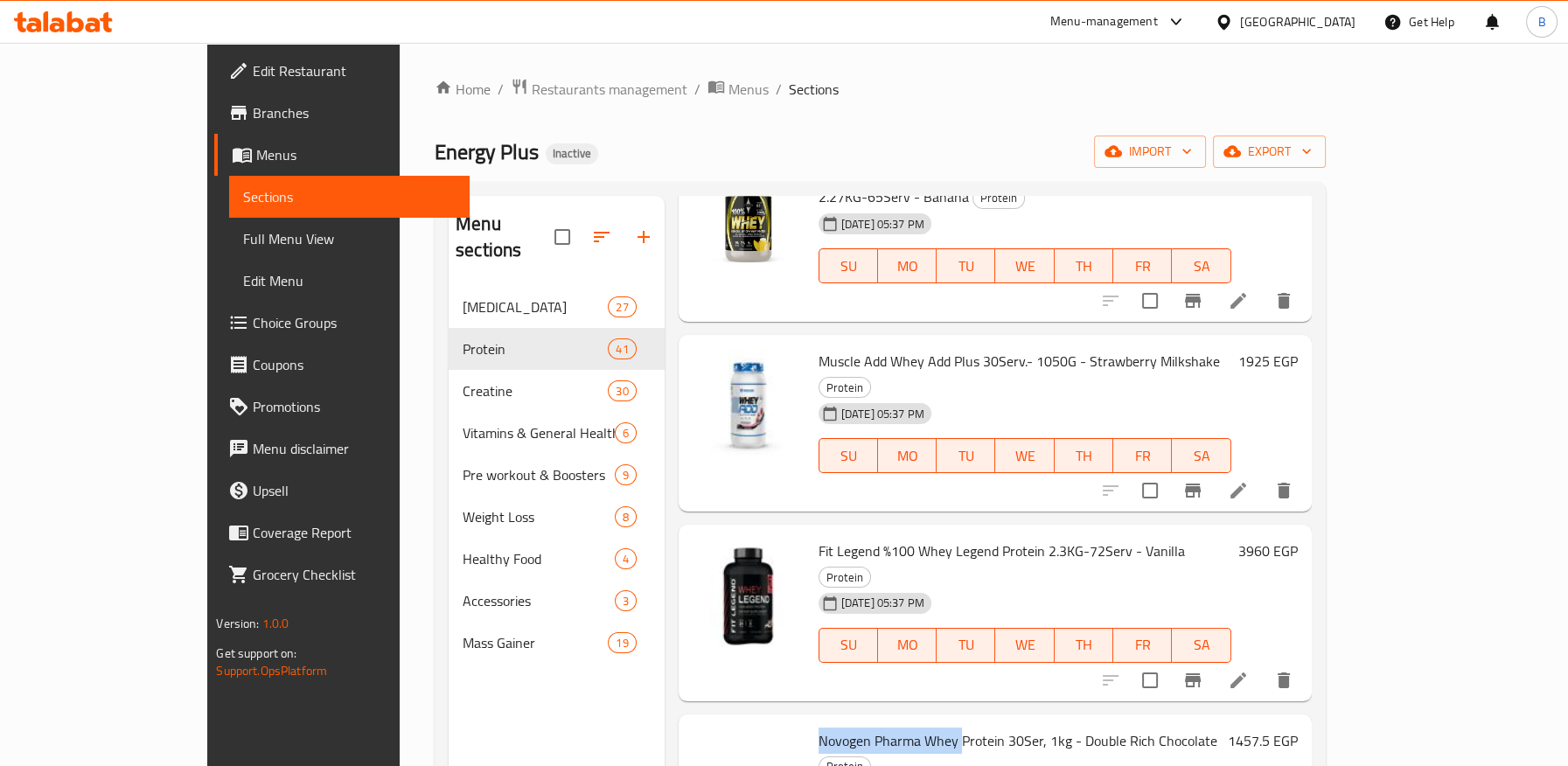
drag, startPoint x: 761, startPoint y: 555, endPoint x: 918, endPoint y: 568, distance: 157.5
drag, startPoint x: 765, startPoint y: 561, endPoint x: 940, endPoint y: 559, distance: 175.0
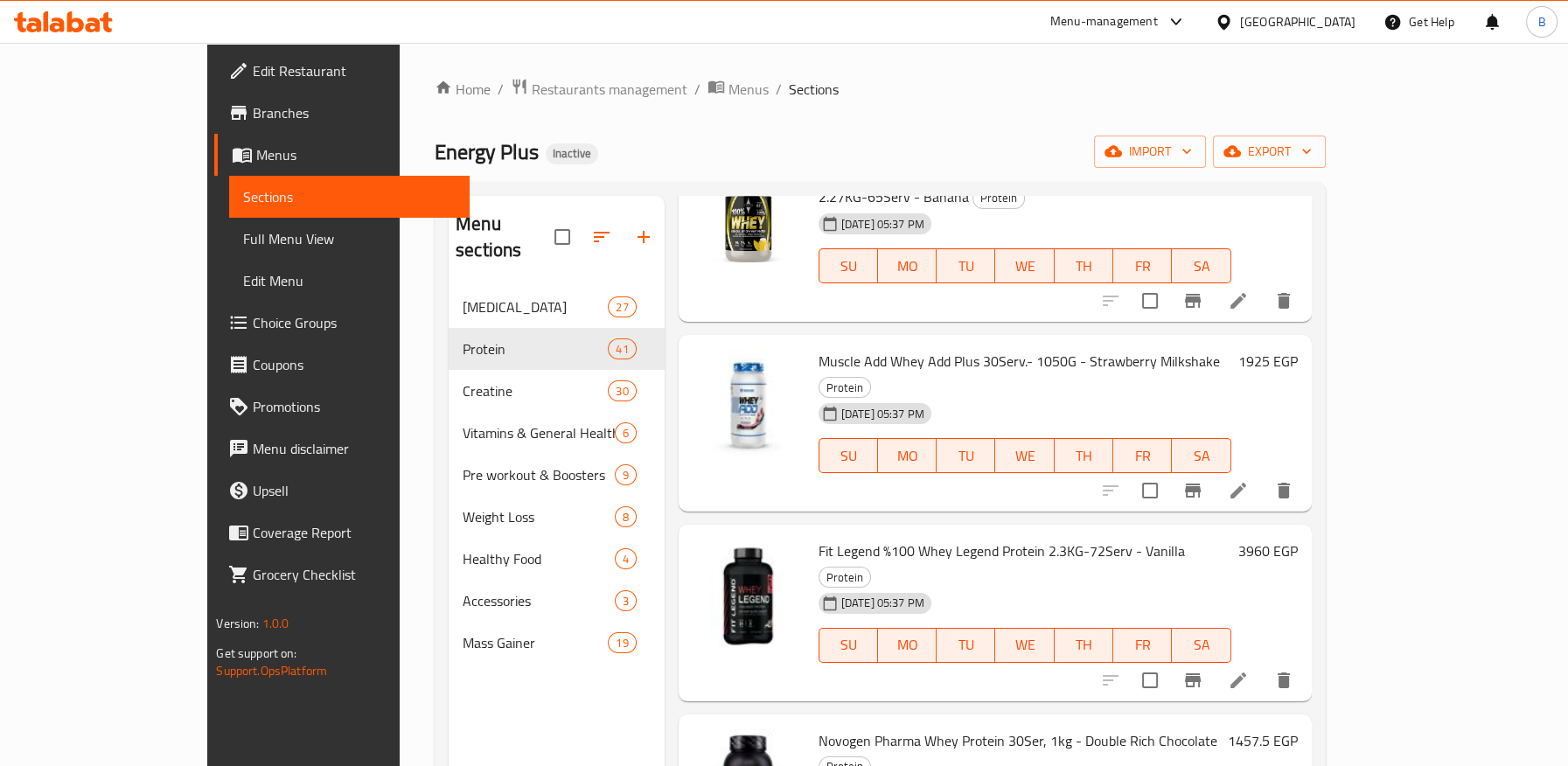
scroll to position [3772, 0]
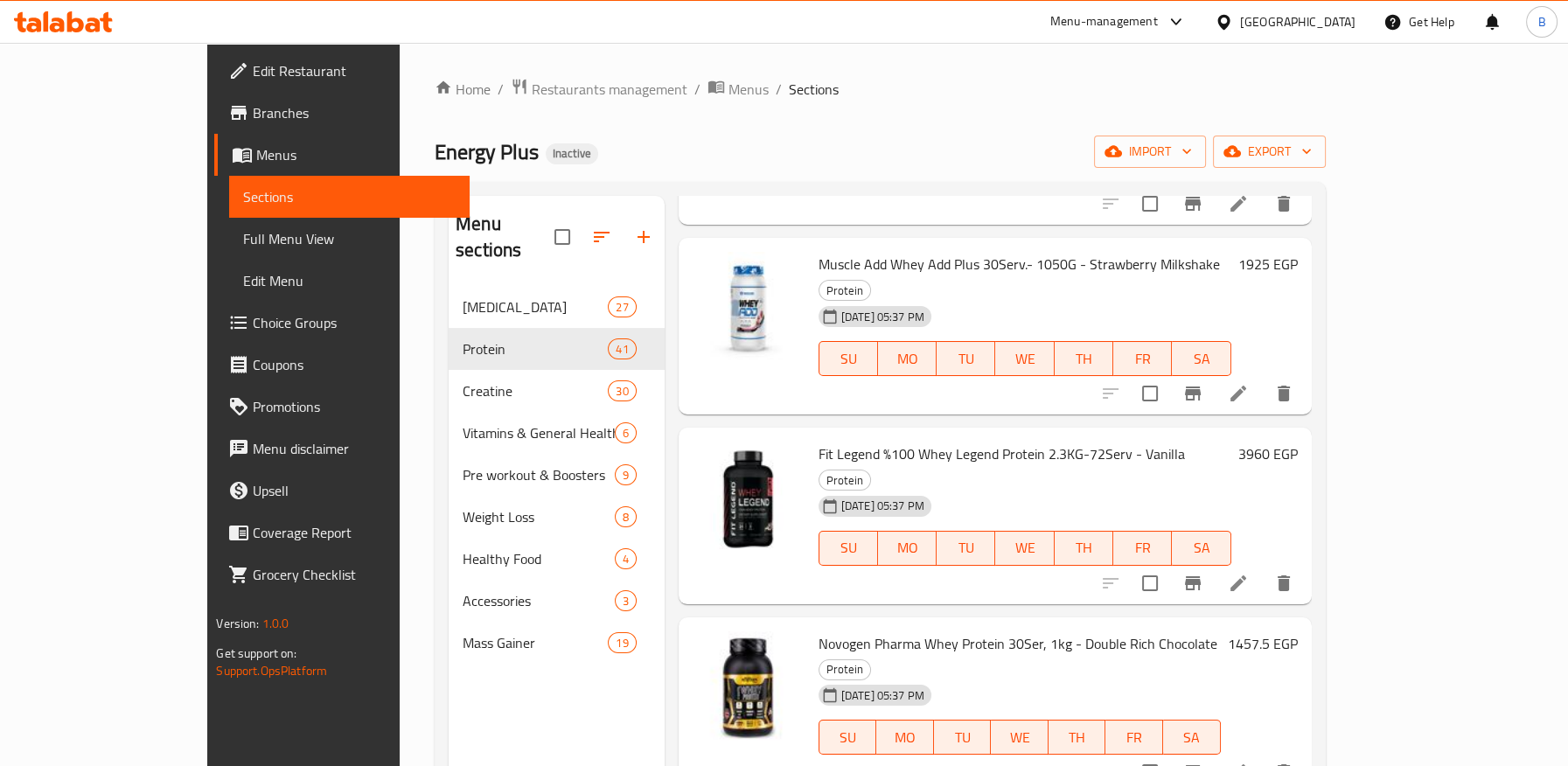
drag, startPoint x: 766, startPoint y: 623, endPoint x: 1047, endPoint y: 625, distance: 281.0
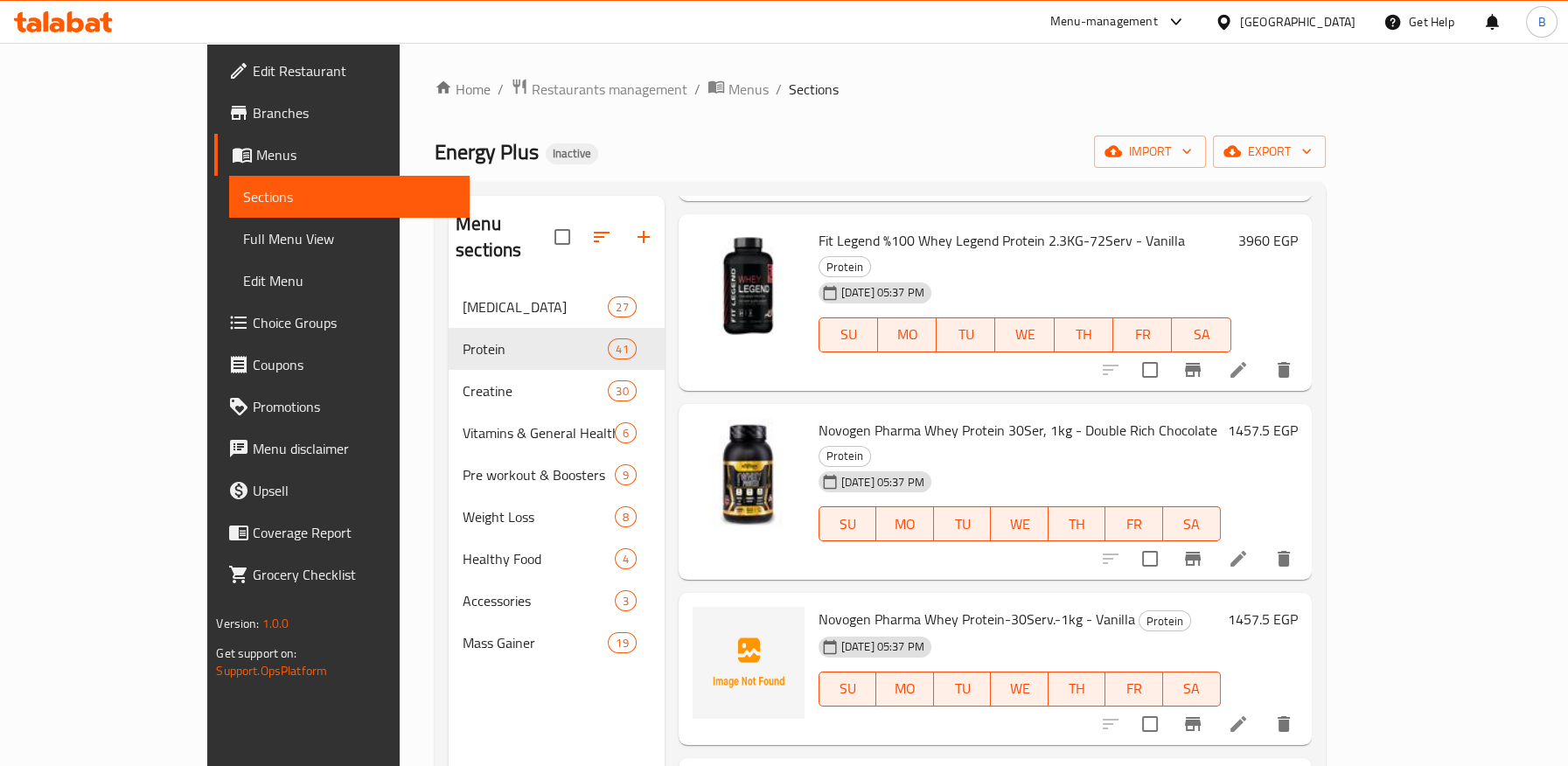
scroll to position [4064, 0]
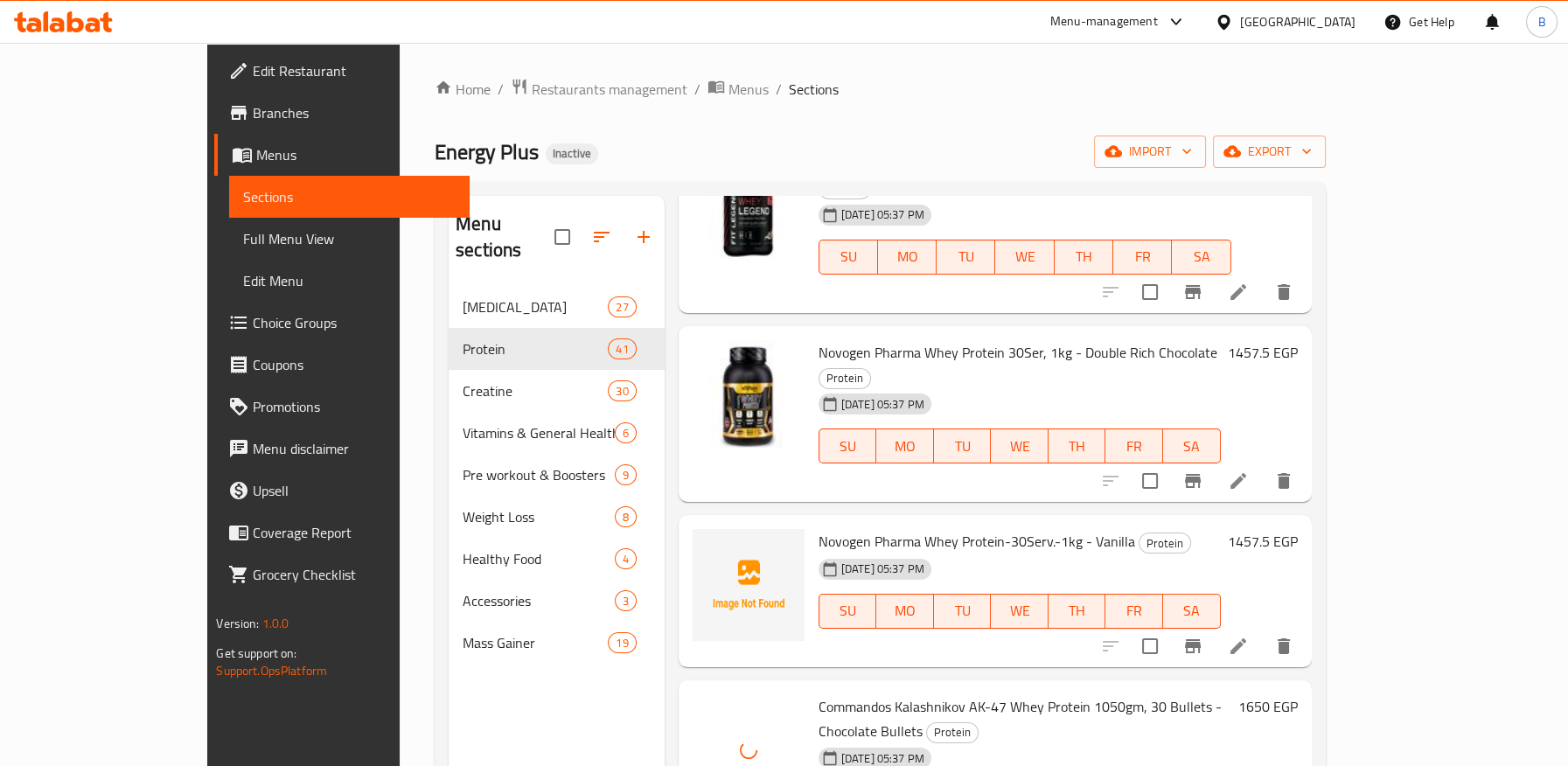
drag, startPoint x: 766, startPoint y: 502, endPoint x: 972, endPoint y: 493, distance: 206.2
drag, startPoint x: 764, startPoint y: 662, endPoint x: 980, endPoint y: 659, distance: 216.0
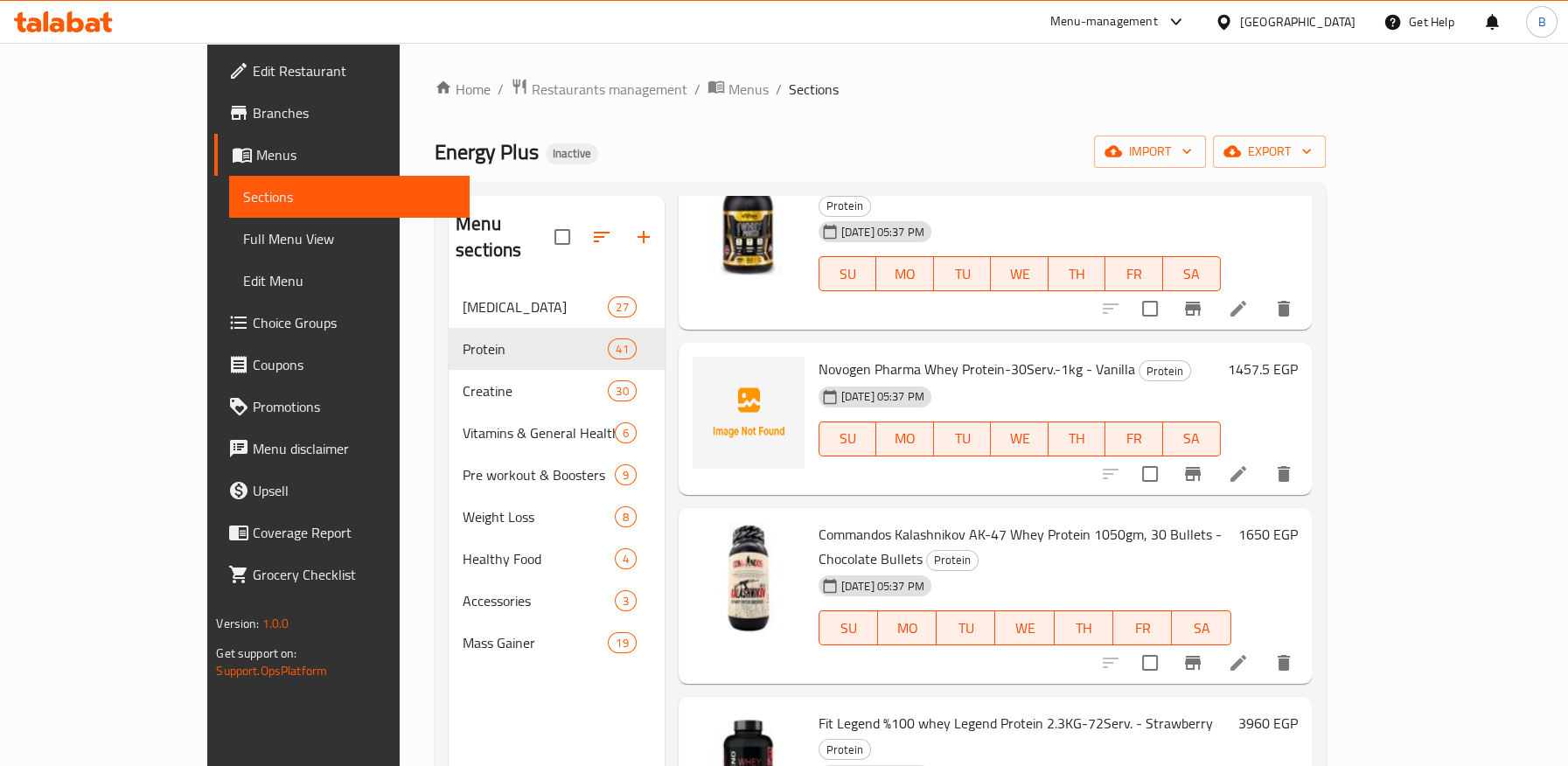
scroll to position [4257, 0]
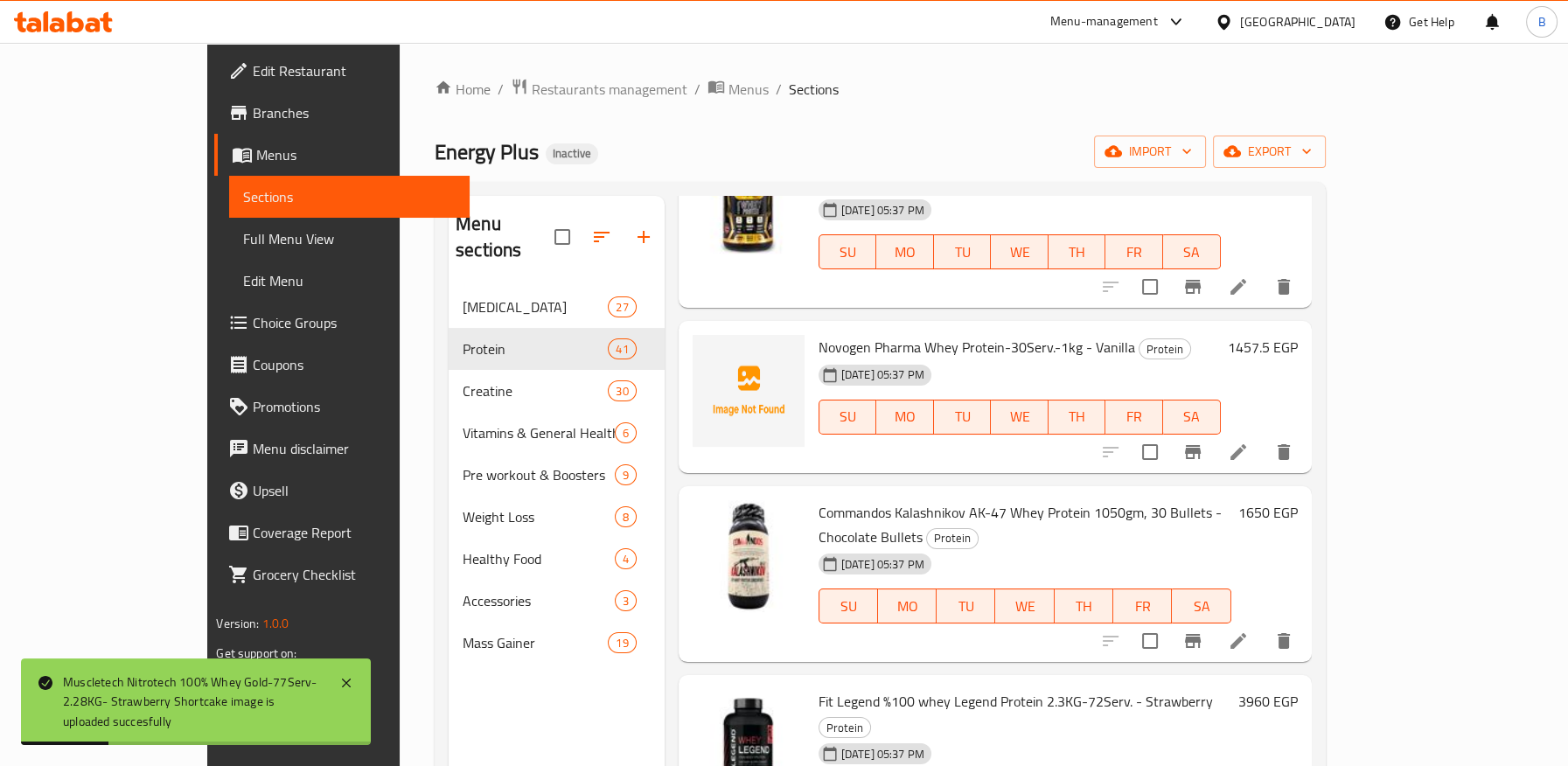
drag, startPoint x: 760, startPoint y: 631, endPoint x: 932, endPoint y: 630, distance: 172.0
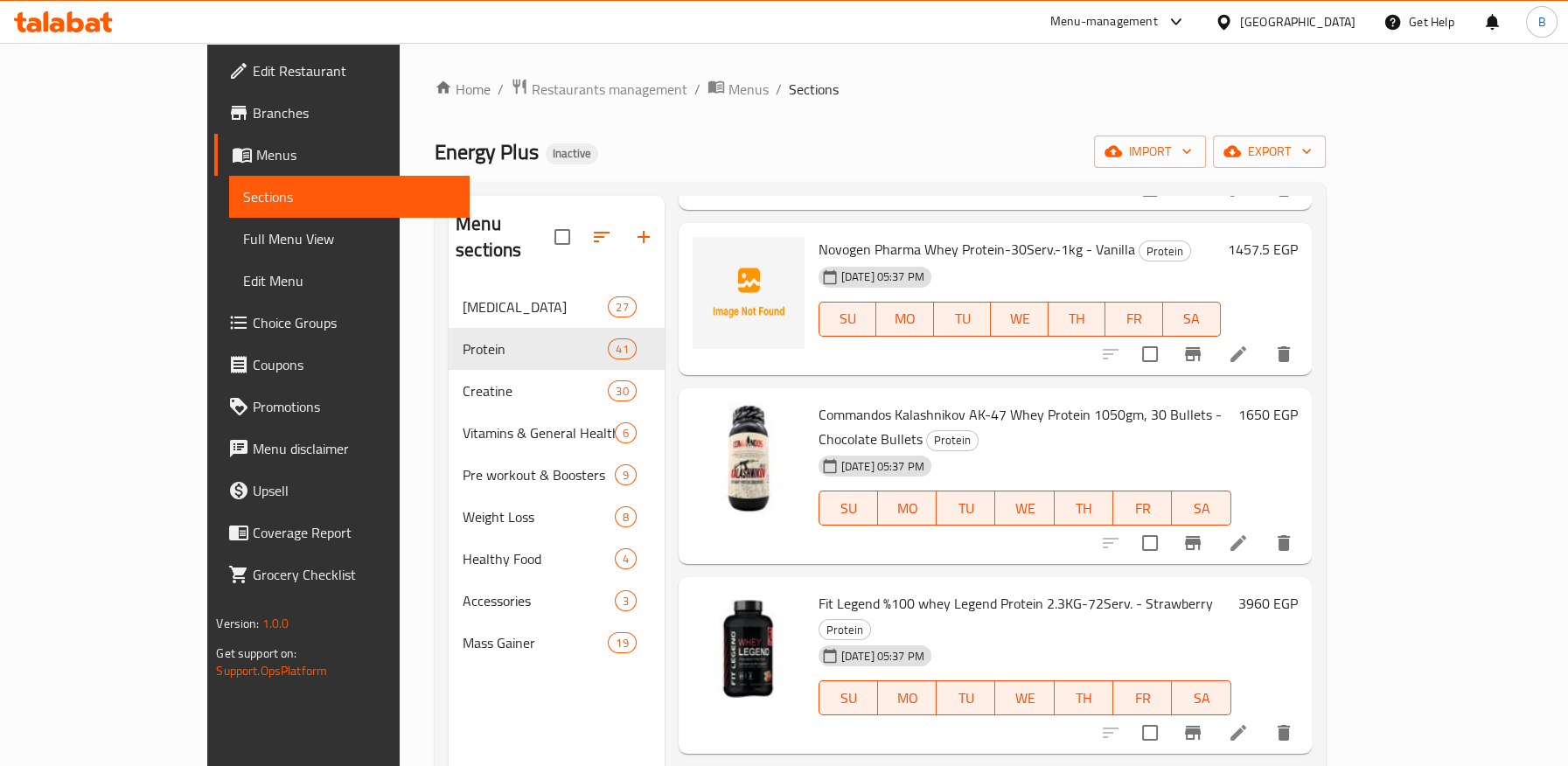
drag, startPoint x: 1039, startPoint y: 536, endPoint x: 1134, endPoint y: 534, distance: 95.0
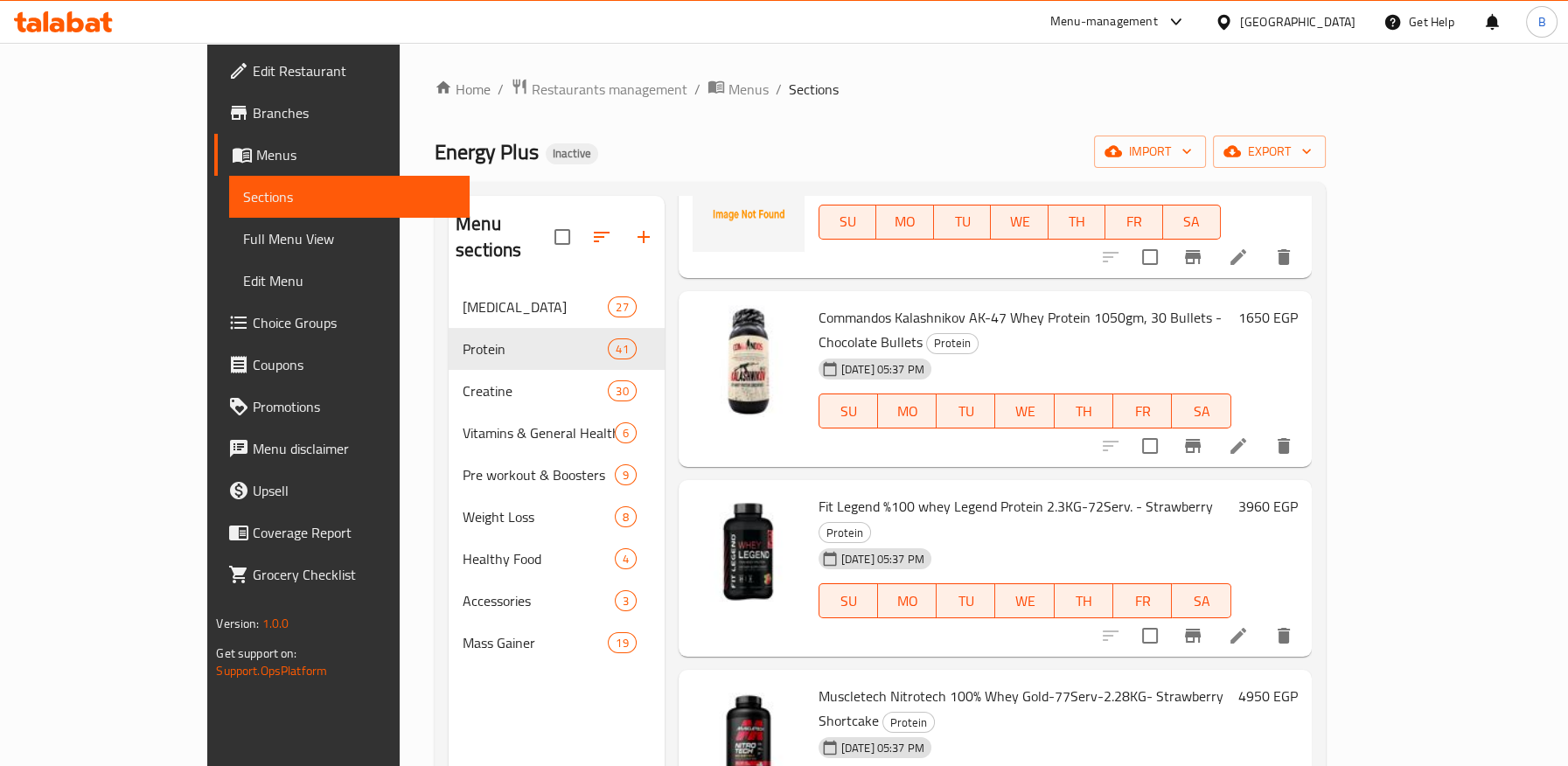
drag, startPoint x: 771, startPoint y: 605, endPoint x: 964, endPoint y: 605, distance: 193.0
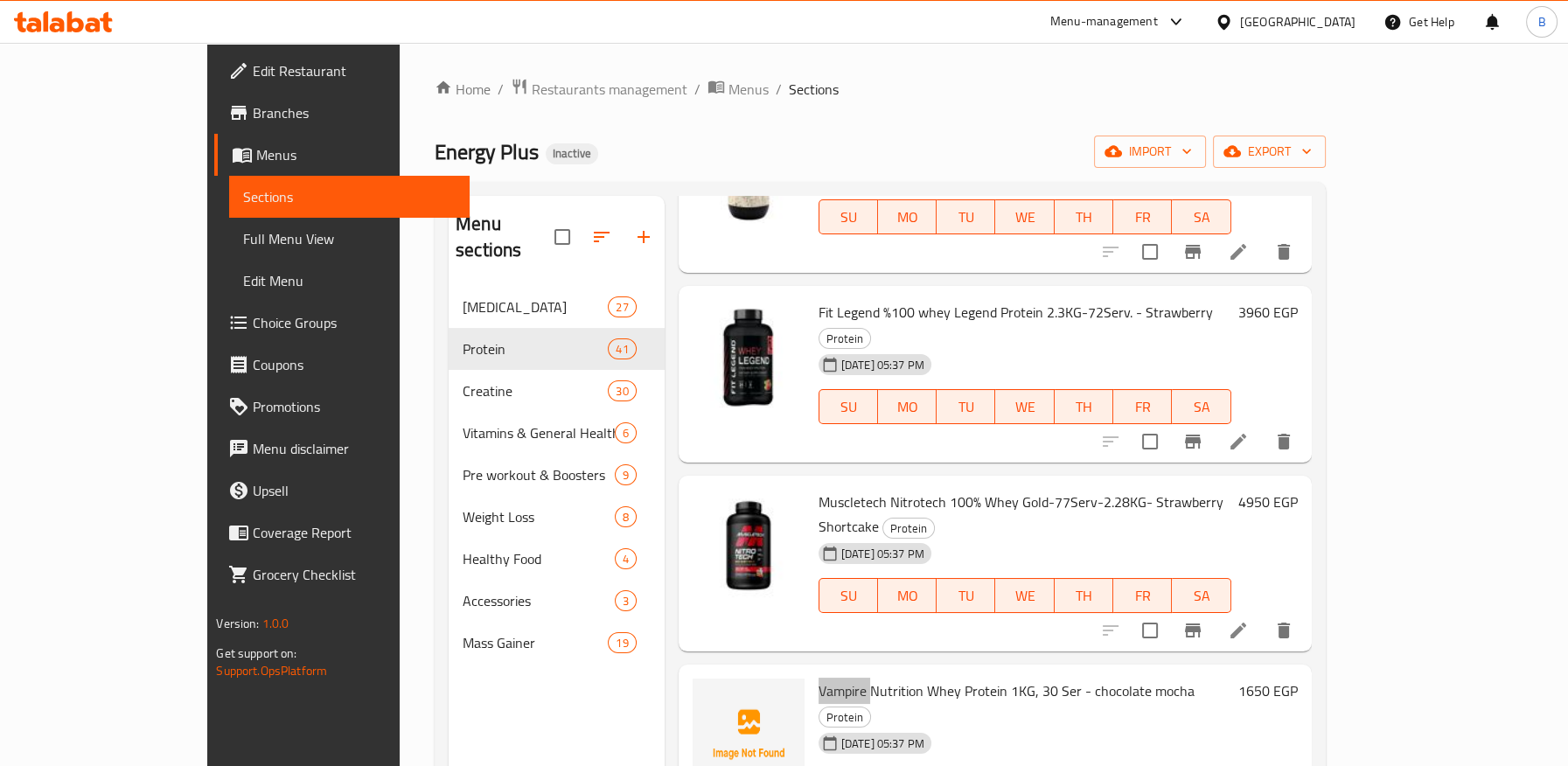
scroll to position [4744, 0]
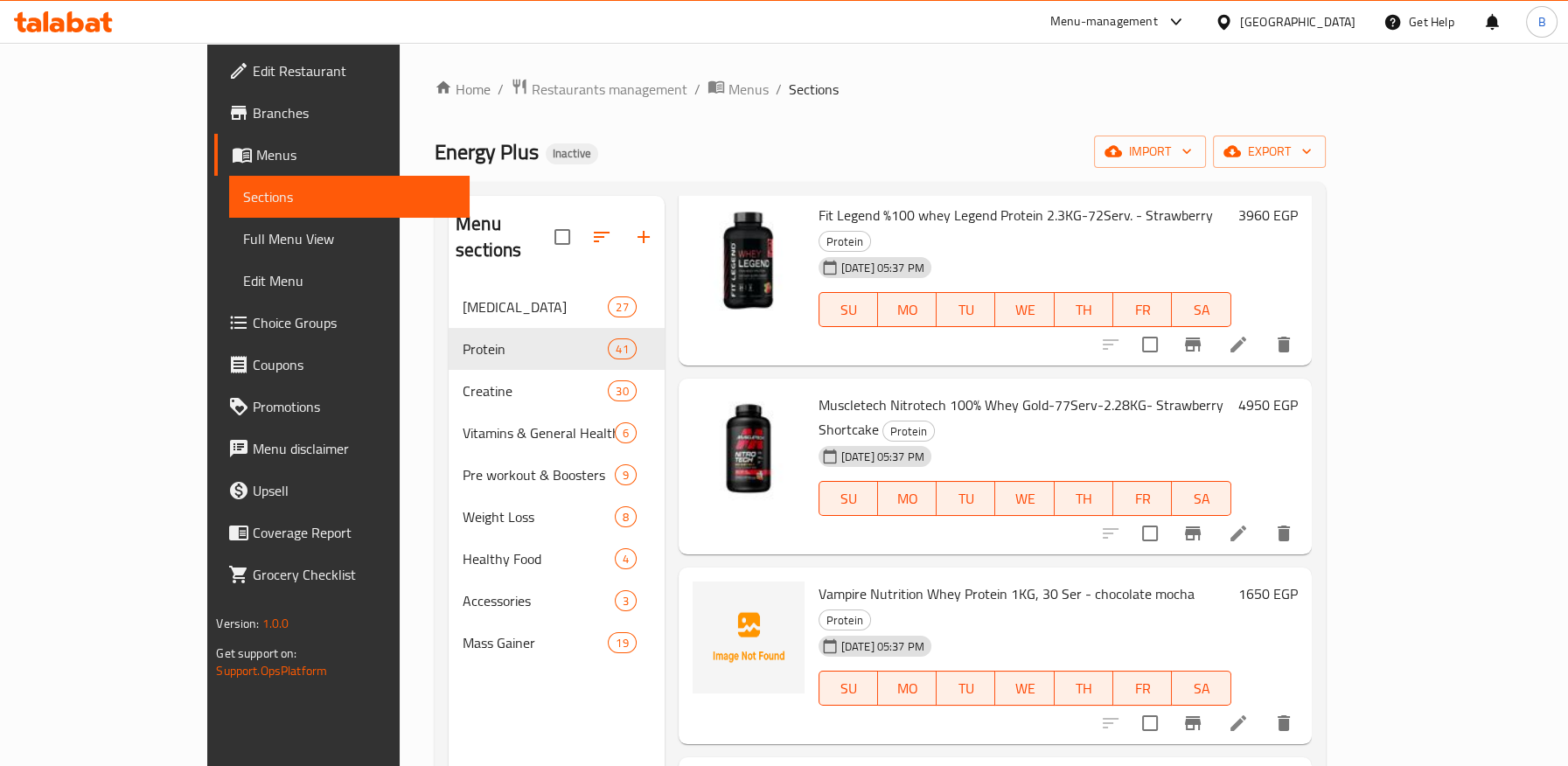
drag, startPoint x: 764, startPoint y: 478, endPoint x: 896, endPoint y: 476, distance: 132.0
drag, startPoint x: 891, startPoint y: 646, endPoint x: 967, endPoint y: 643, distance: 76.1
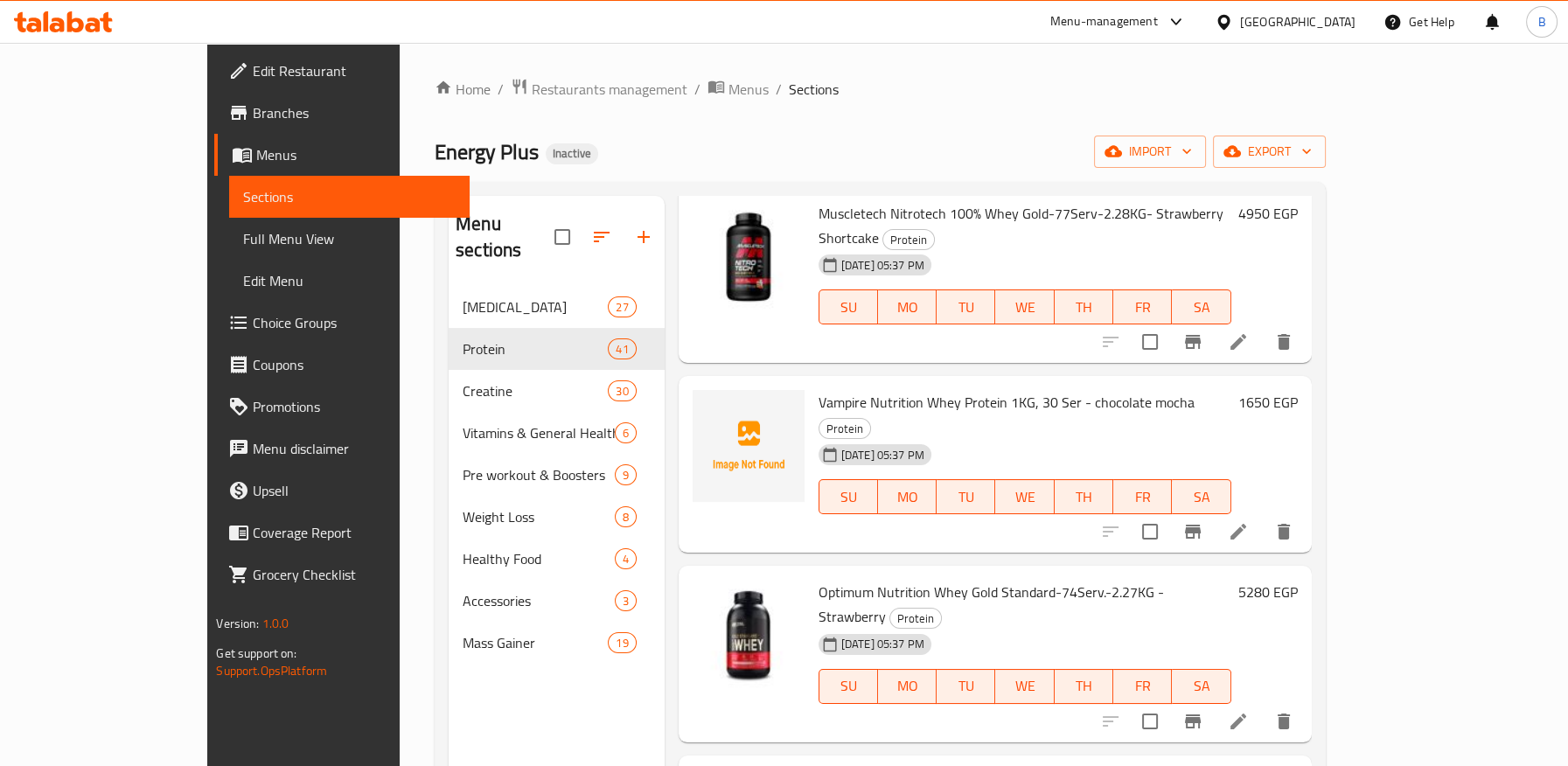
scroll to position [4938, 0]
drag, startPoint x: 767, startPoint y: 609, endPoint x: 1015, endPoint y: 614, distance: 248.1
drag, startPoint x: 840, startPoint y: 596, endPoint x: 772, endPoint y: 614, distance: 70.3
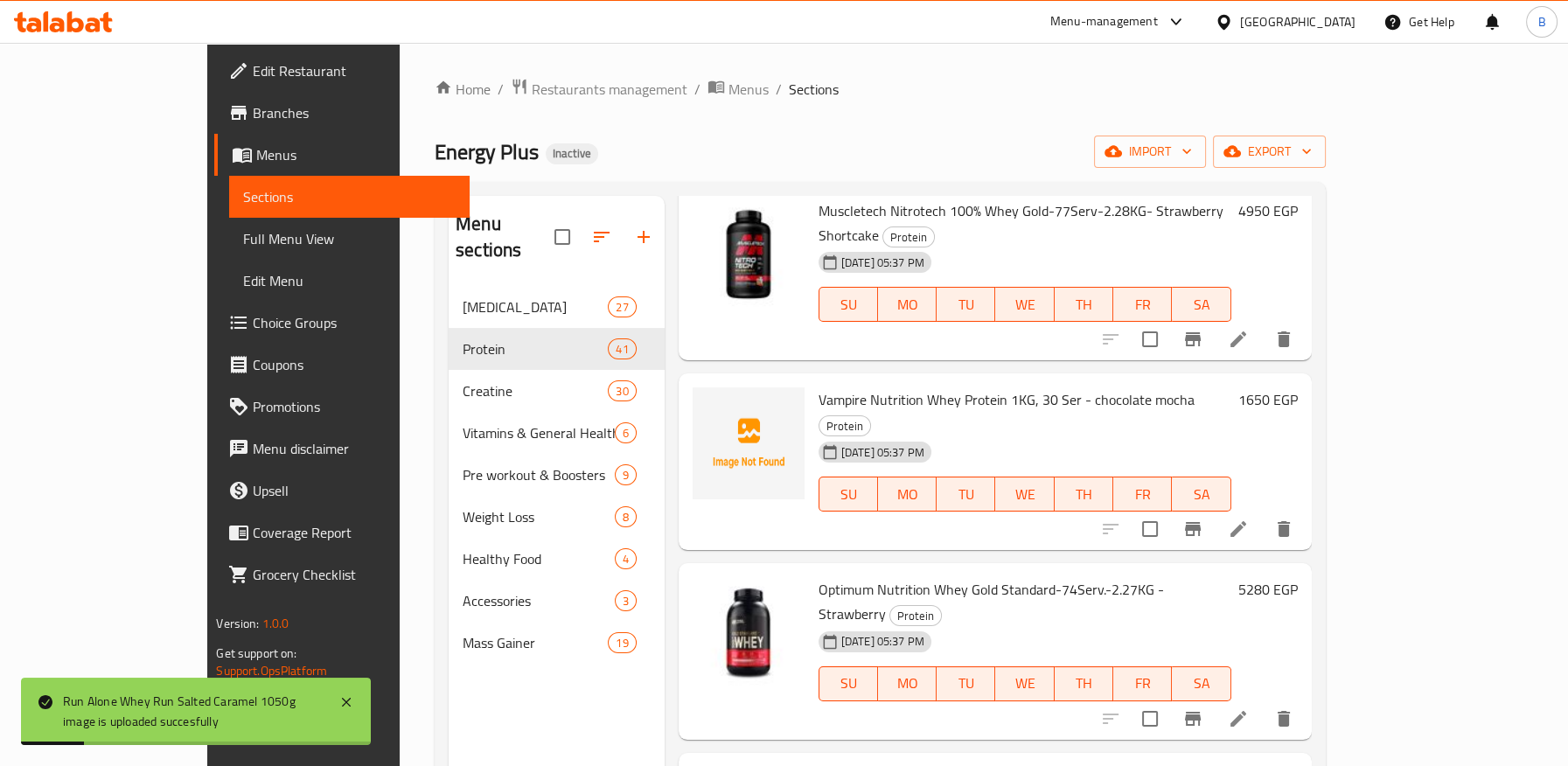
drag, startPoint x: 770, startPoint y: 616, endPoint x: 1177, endPoint y: 623, distance: 407.1
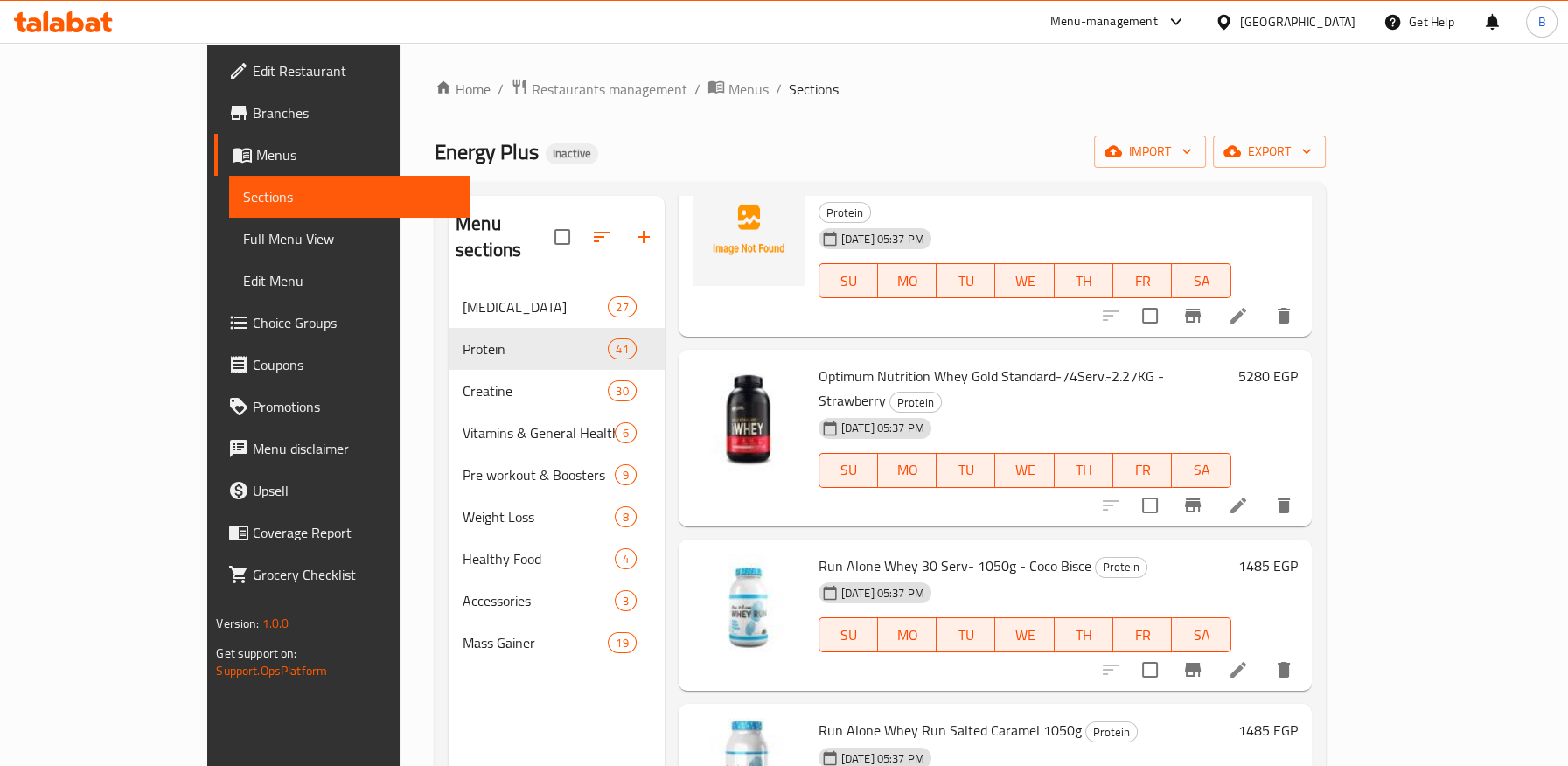
scroll to position [5230, 0]
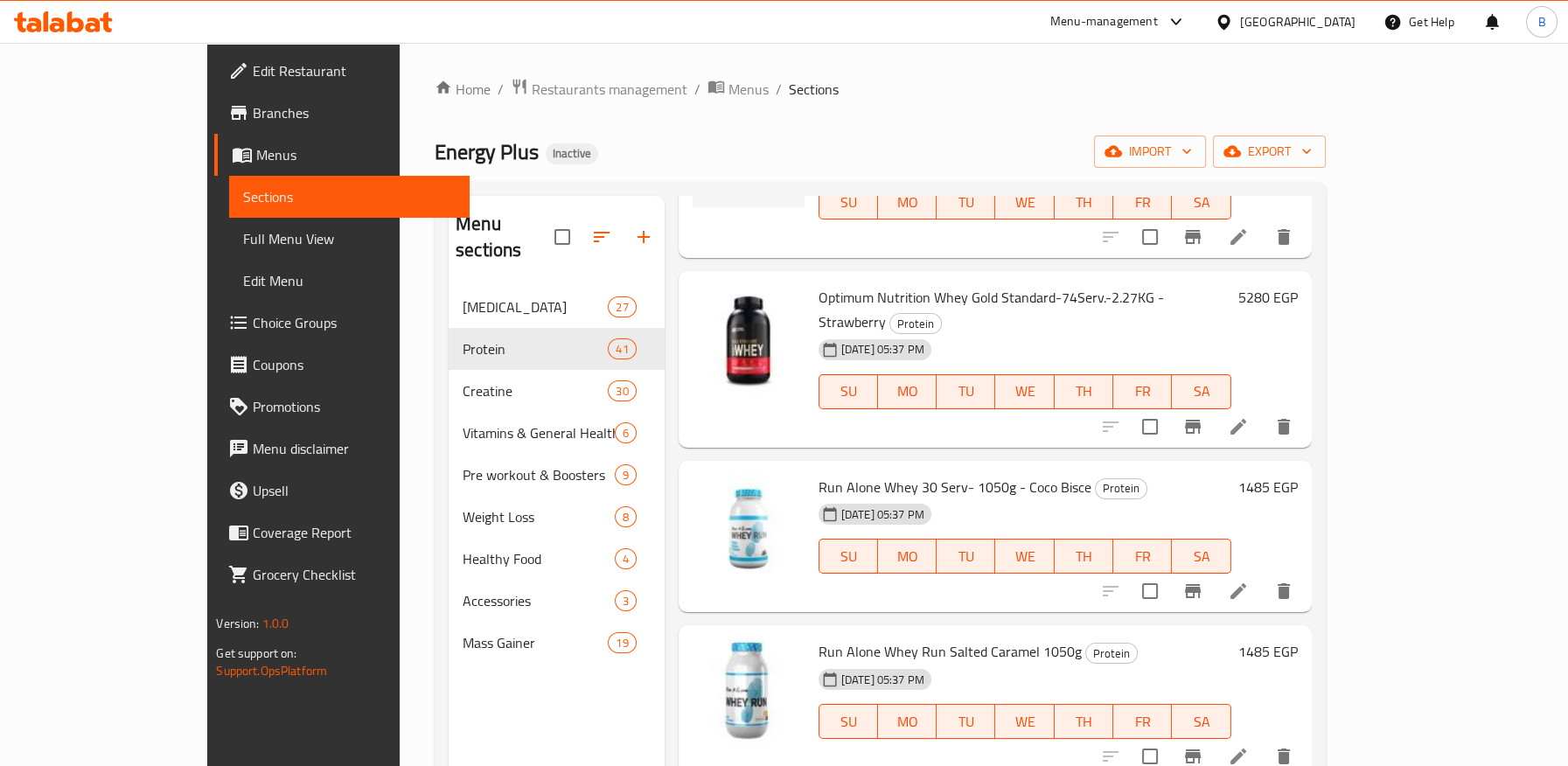
drag, startPoint x: 773, startPoint y: 486, endPoint x: 992, endPoint y: 483, distance: 219.0
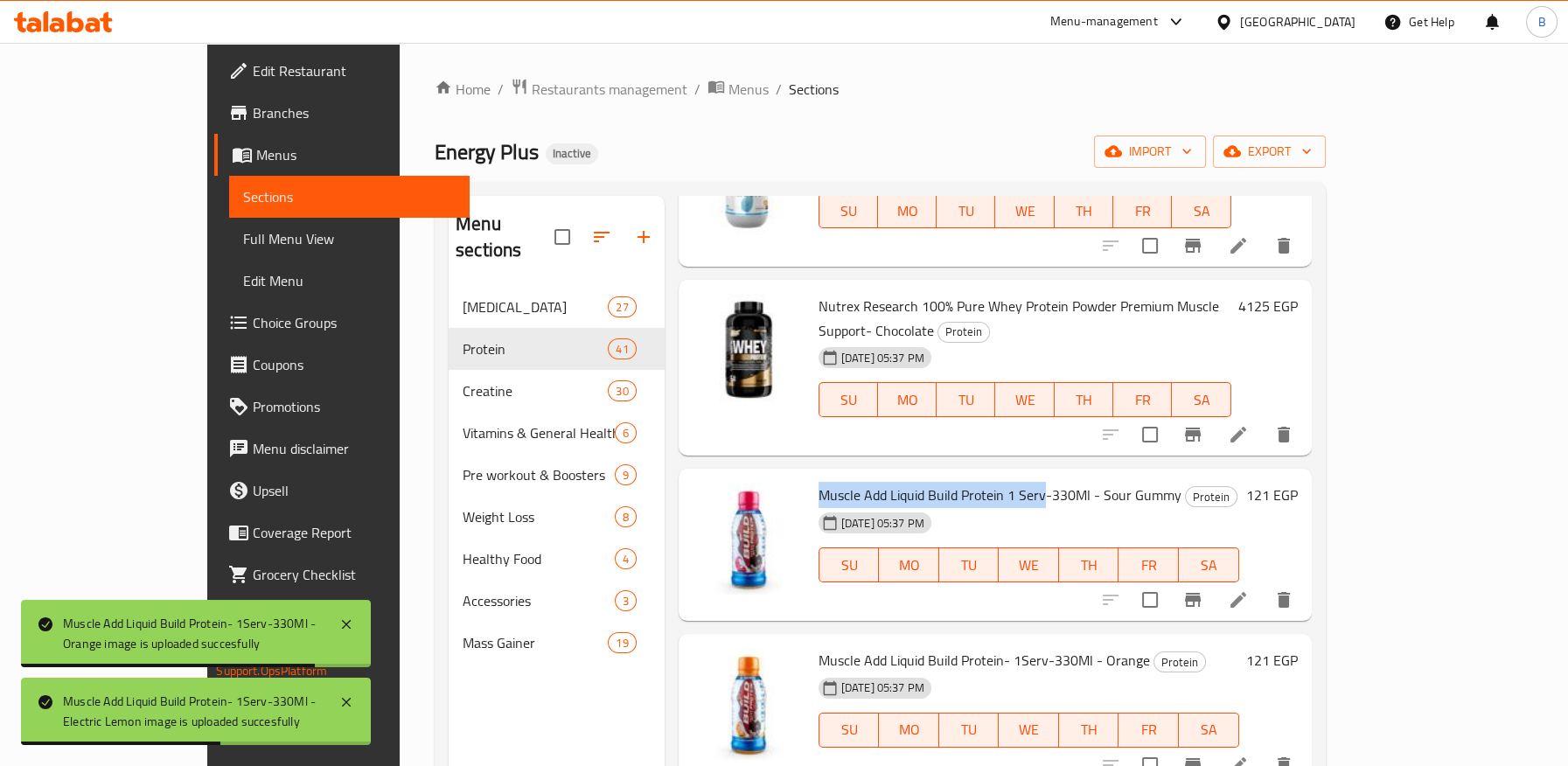
scroll to position [5812, 0]
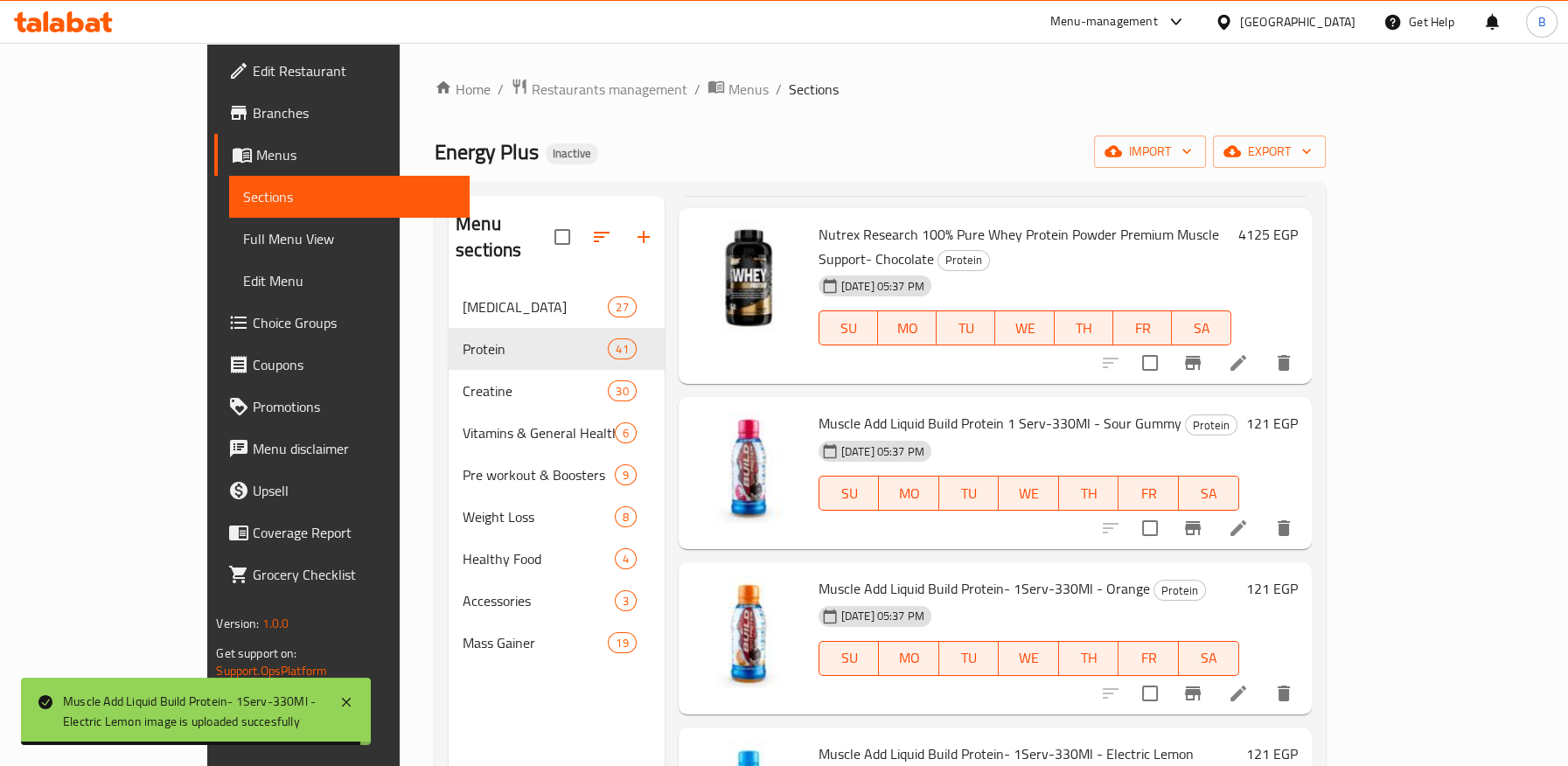
drag, startPoint x: 1070, startPoint y: 568, endPoint x: 1144, endPoint y: 568, distance: 74.0
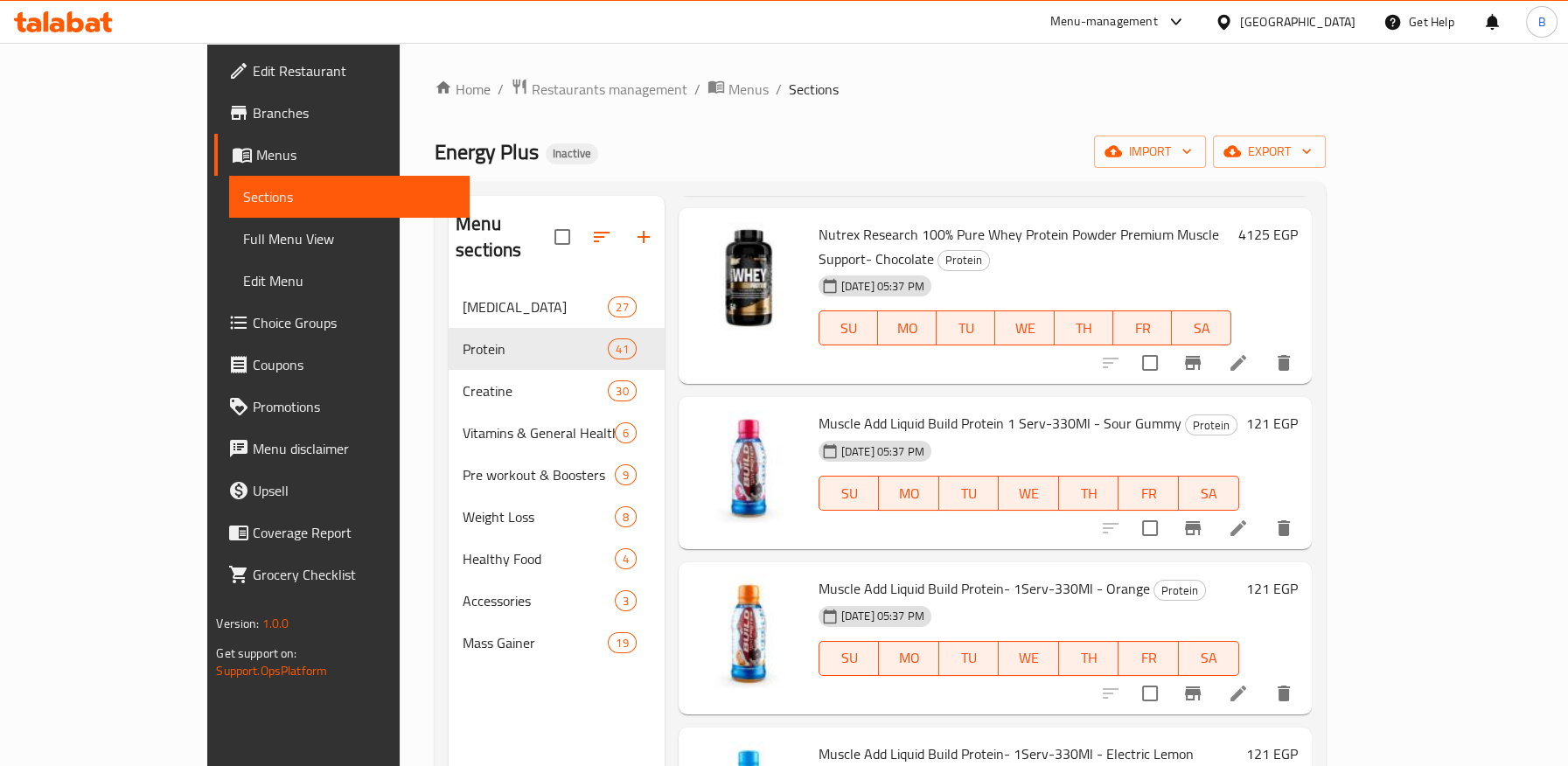
drag, startPoint x: 762, startPoint y: 561, endPoint x: 956, endPoint y: 572, distance: 194.3
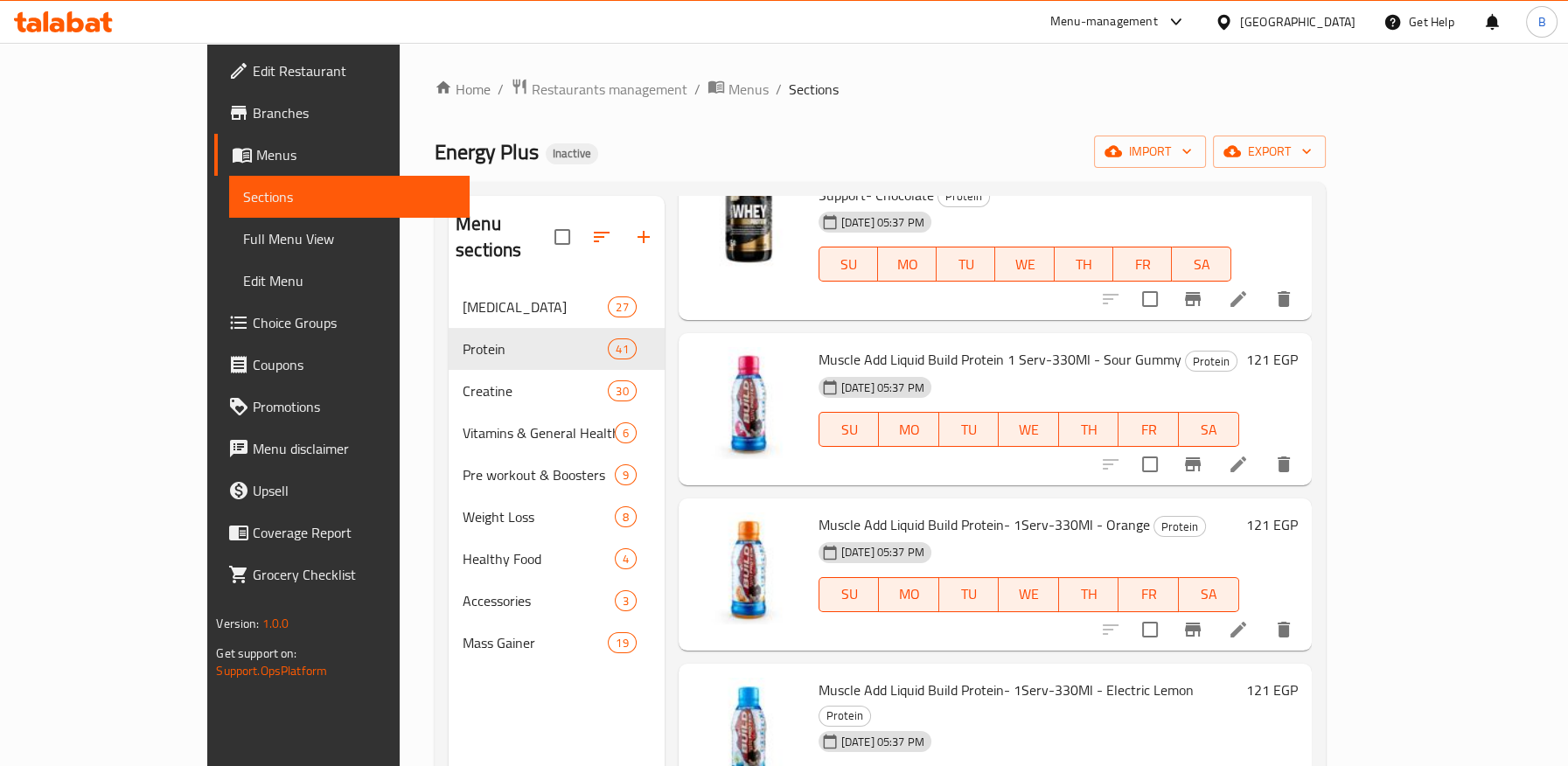
scroll to position [5909, 0]
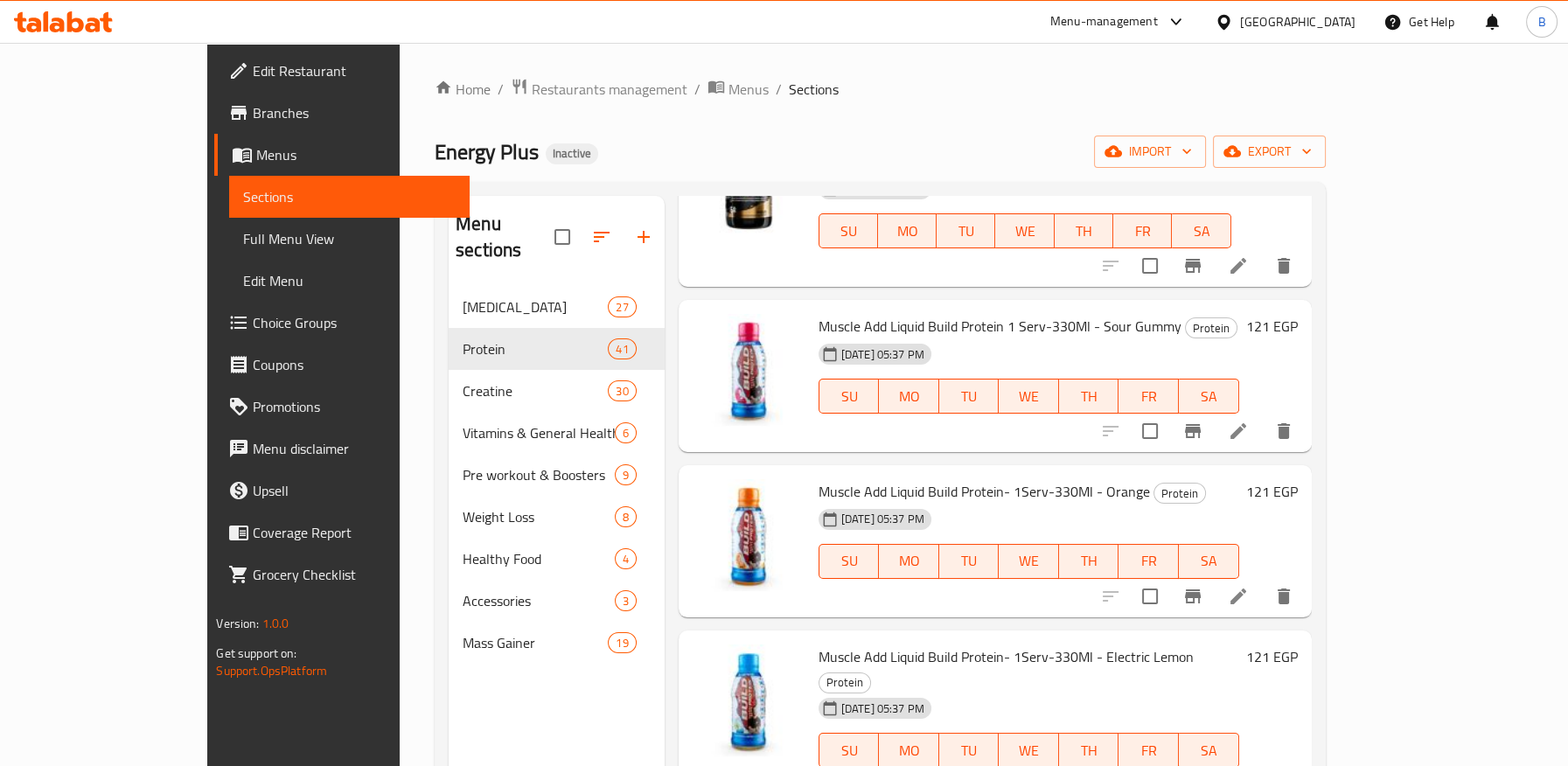
drag, startPoint x: 765, startPoint y: 630, endPoint x: 903, endPoint y: 625, distance: 138.1
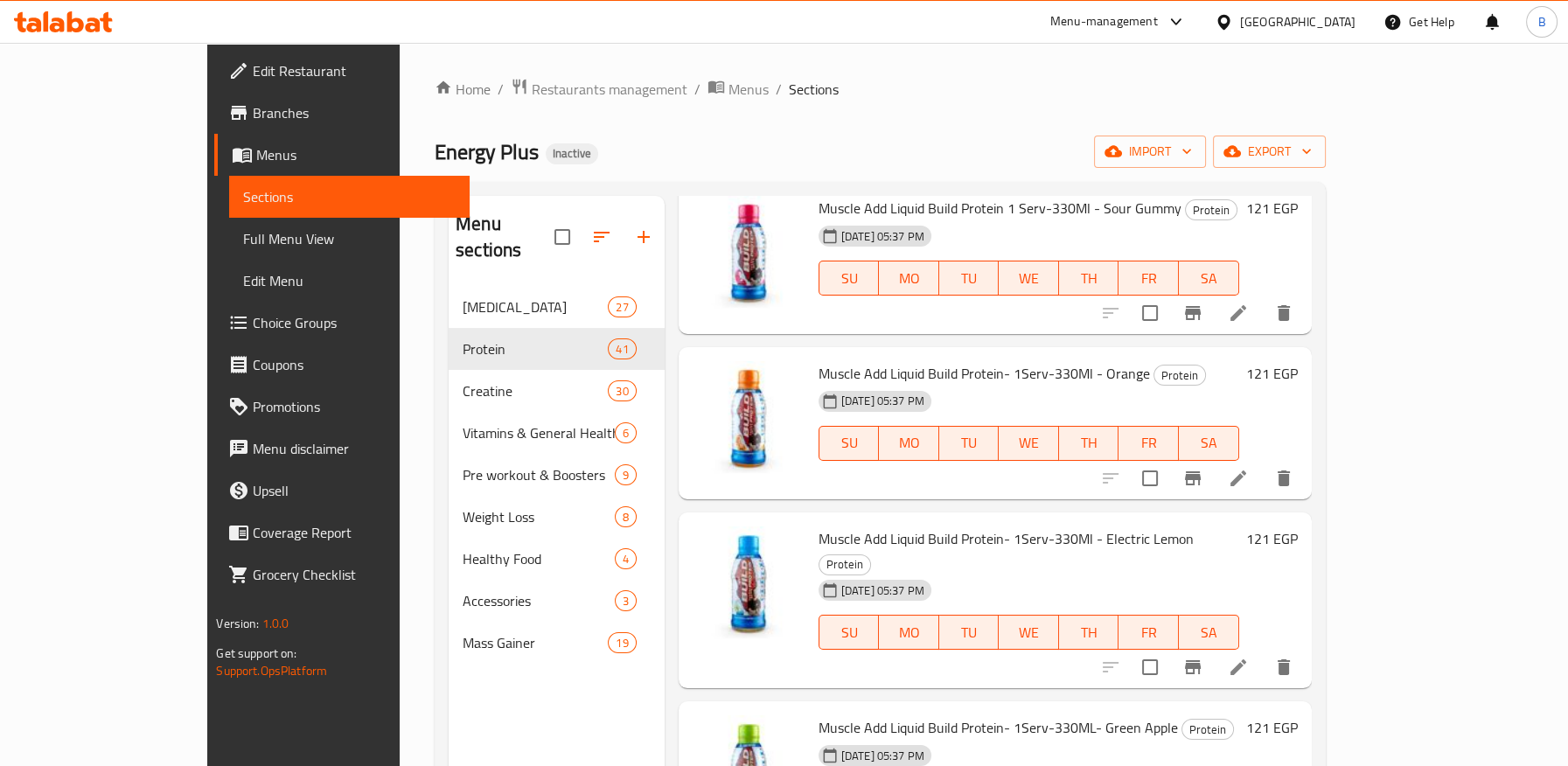
scroll to position [6034, 0]
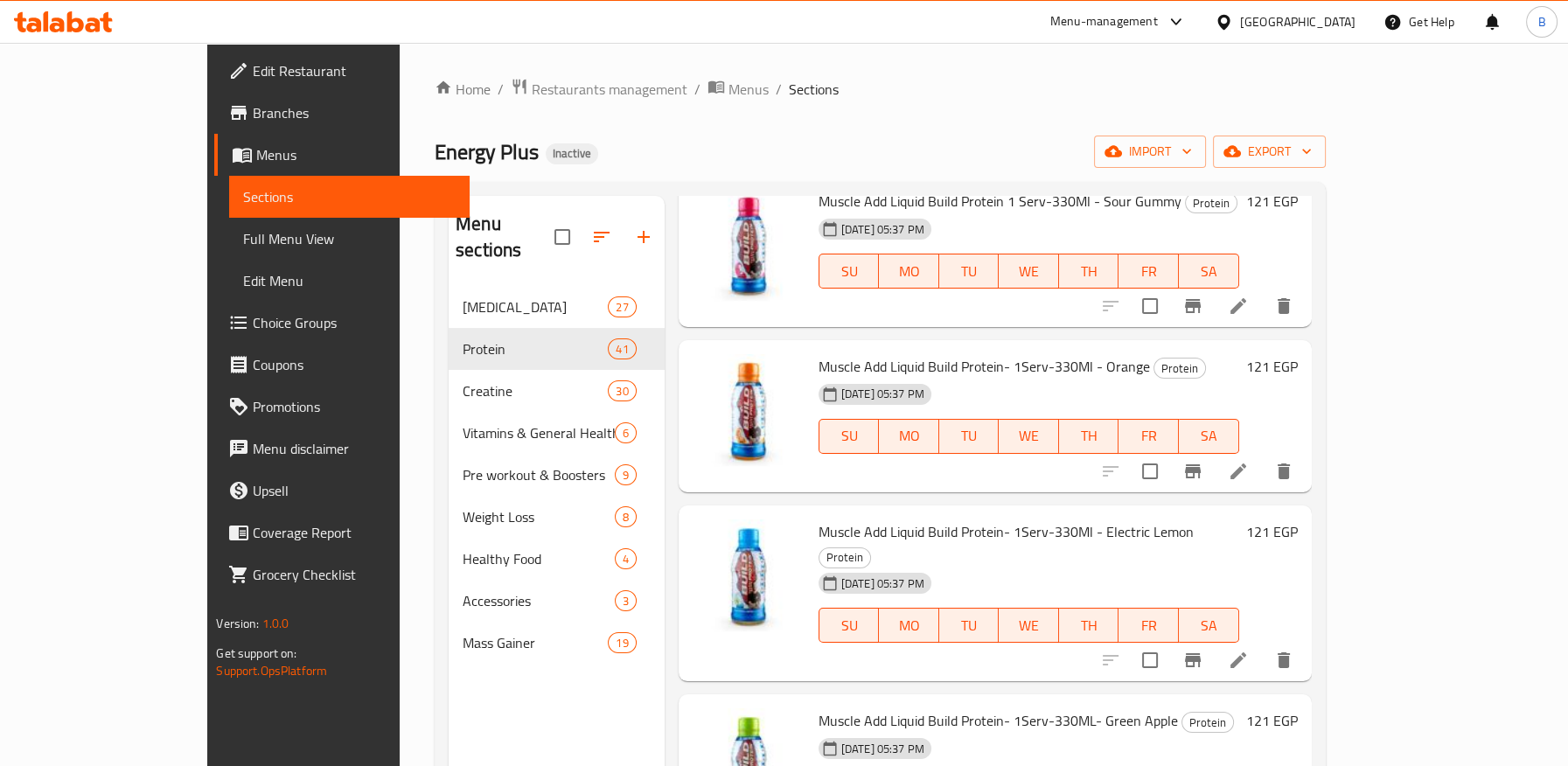
drag, startPoint x: 769, startPoint y: 669, endPoint x: 902, endPoint y: 672, distance: 133.0
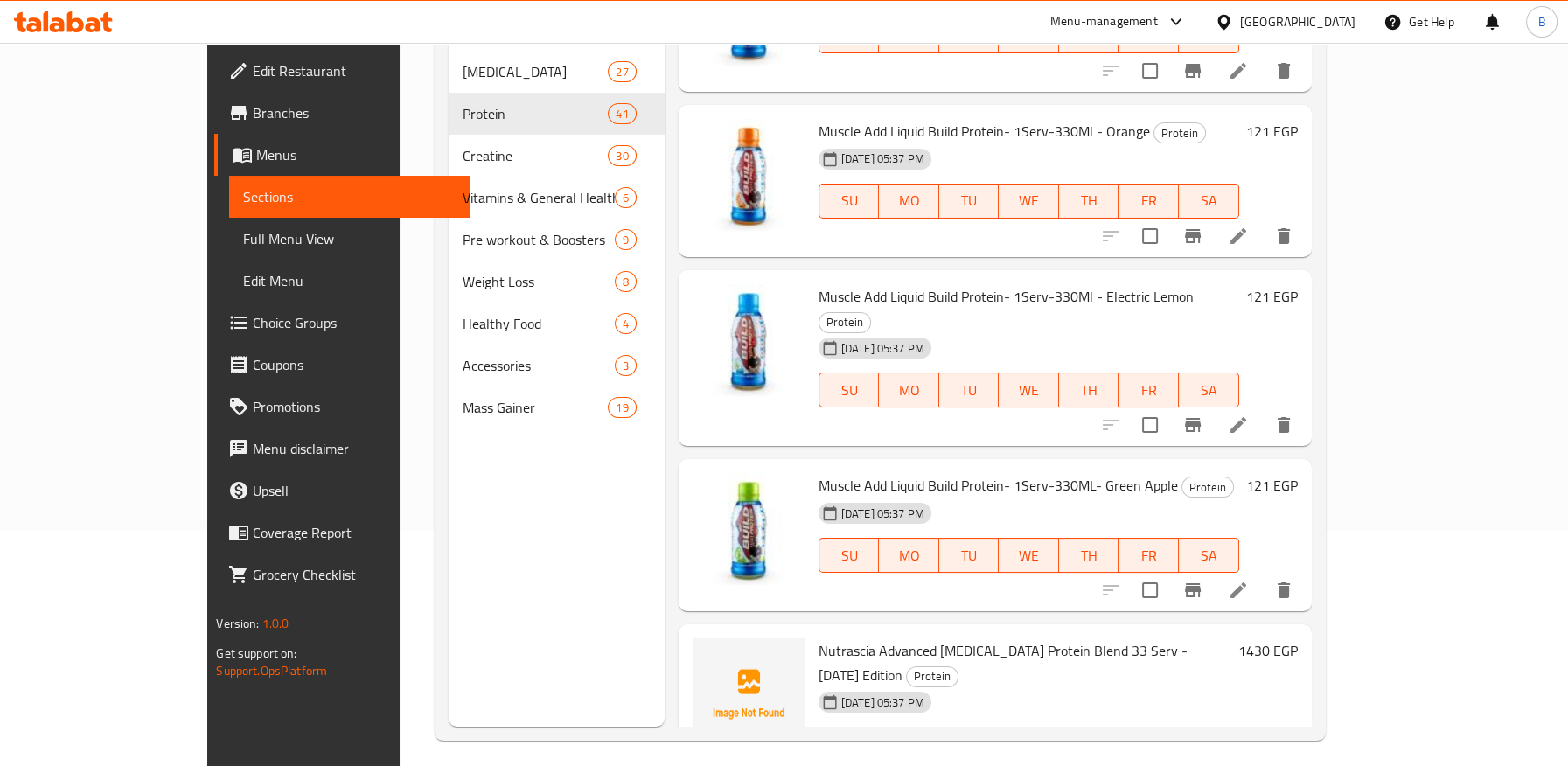
scroll to position [245, 0]
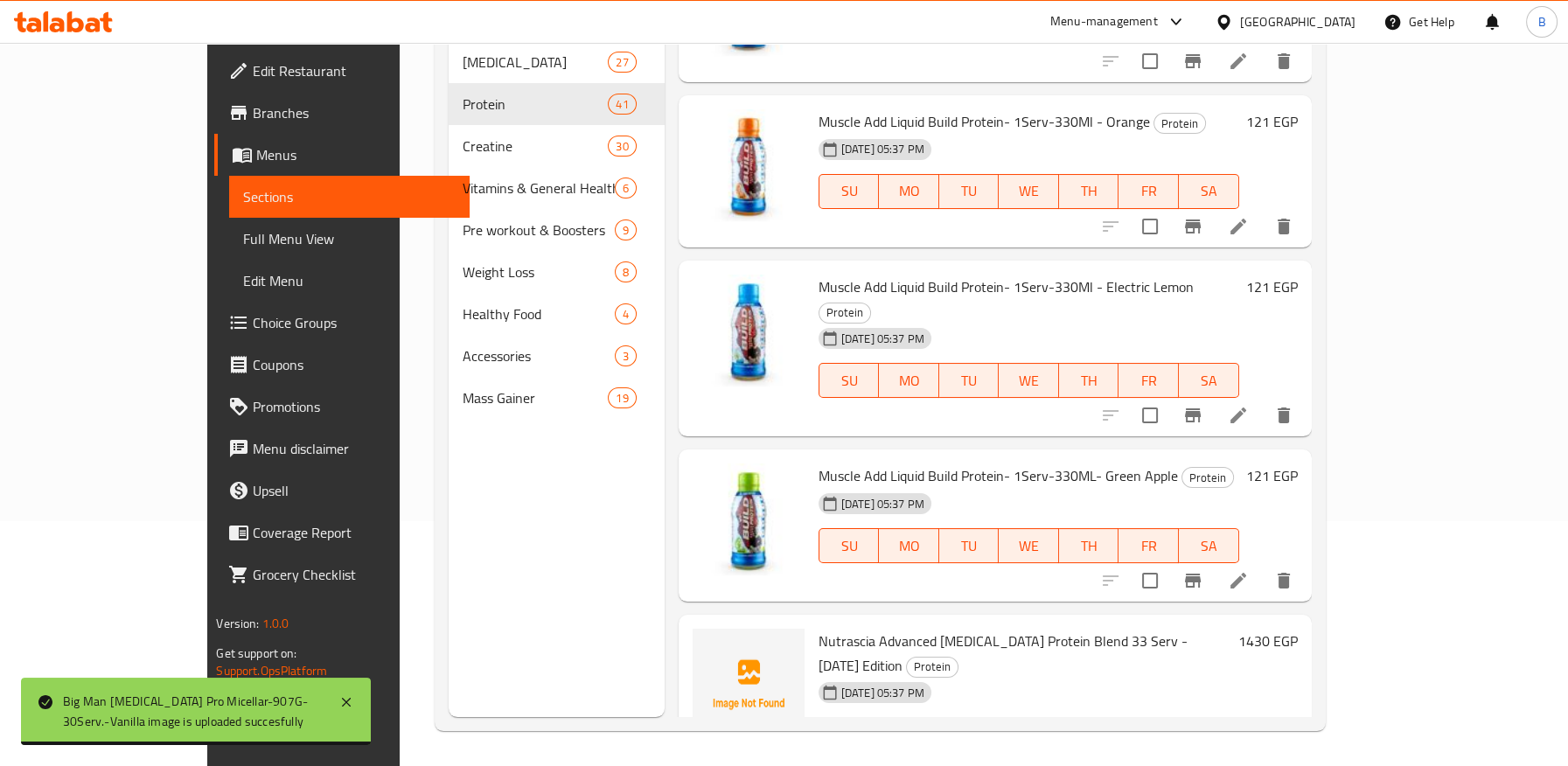
drag, startPoint x: 766, startPoint y: 594, endPoint x: 882, endPoint y: 587, distance: 116.2
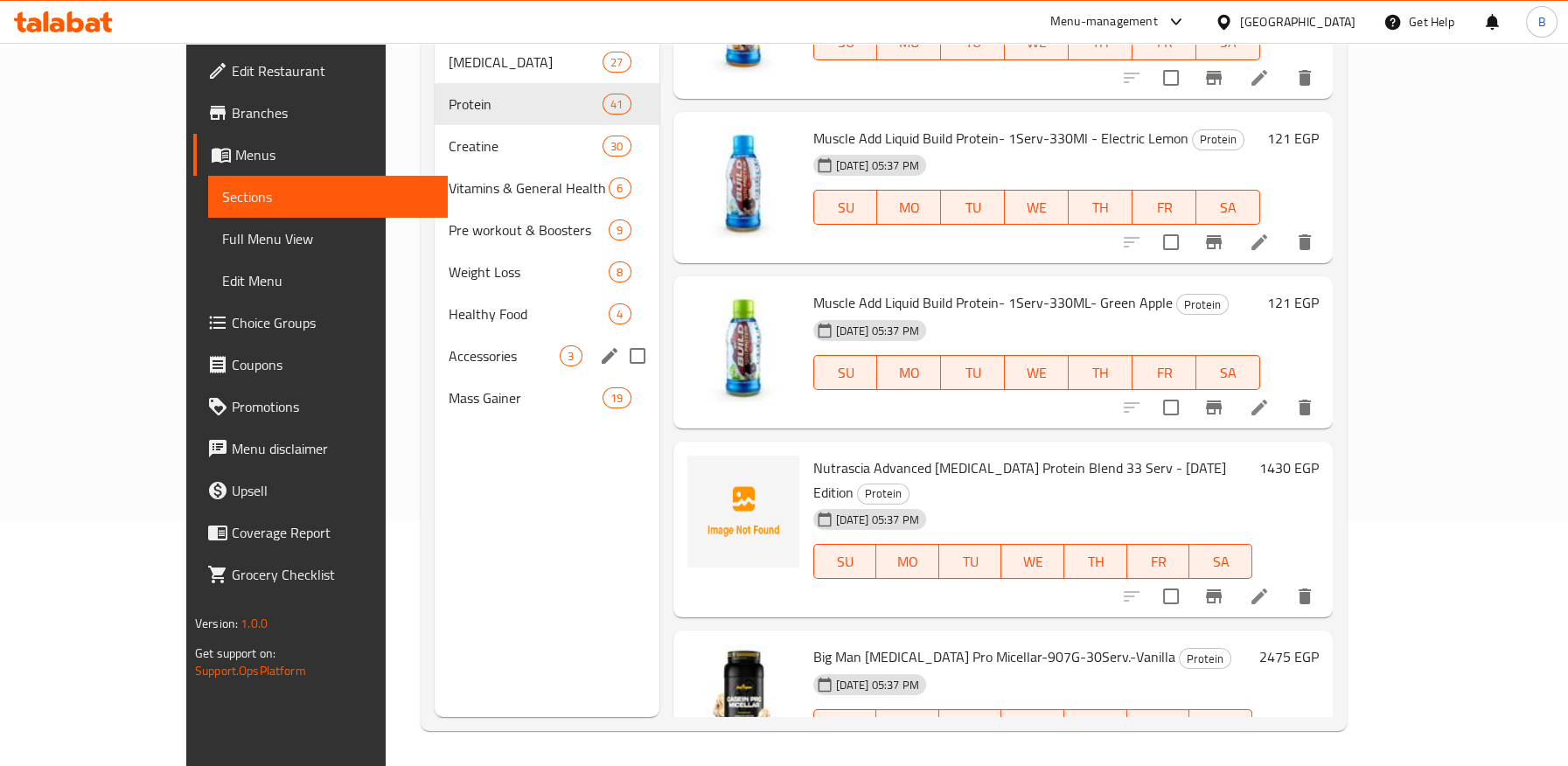
click at [449, 345] on span "Accessories" at bounding box center [505, 355] width 112 height 21
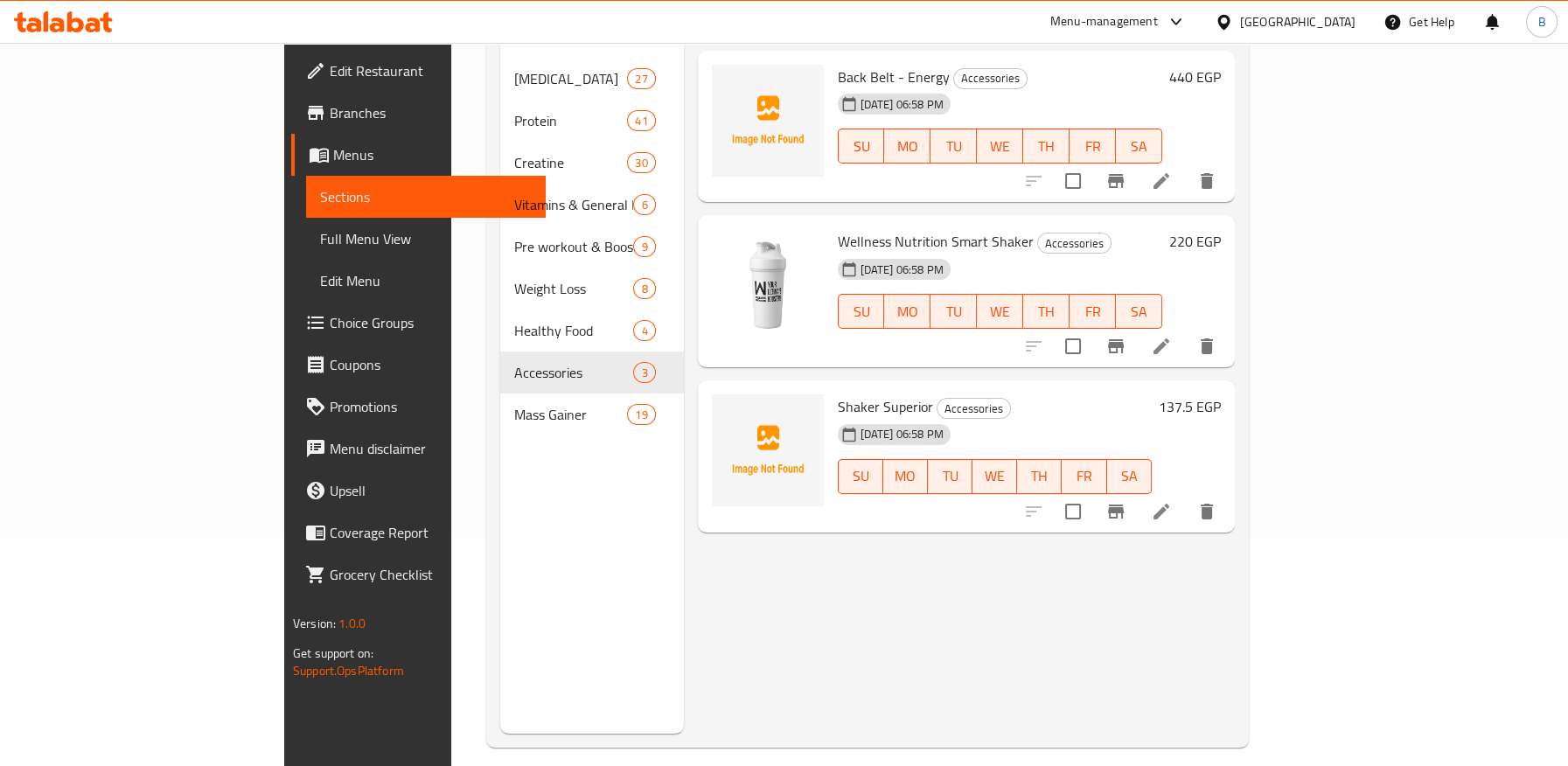
scroll to position [50, 0]
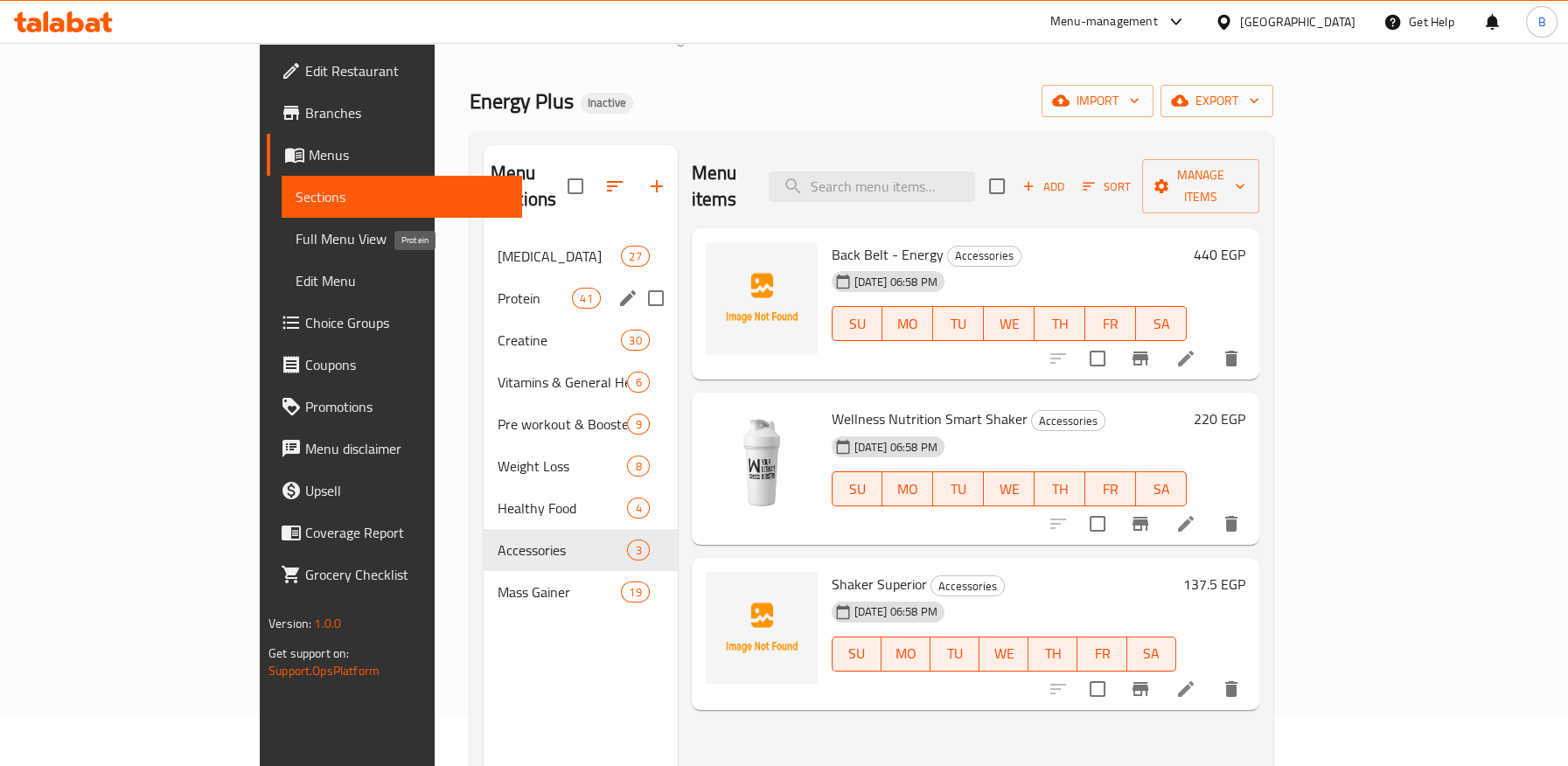
click at [497, 288] on span "Protein" at bounding box center [534, 298] width 74 height 21
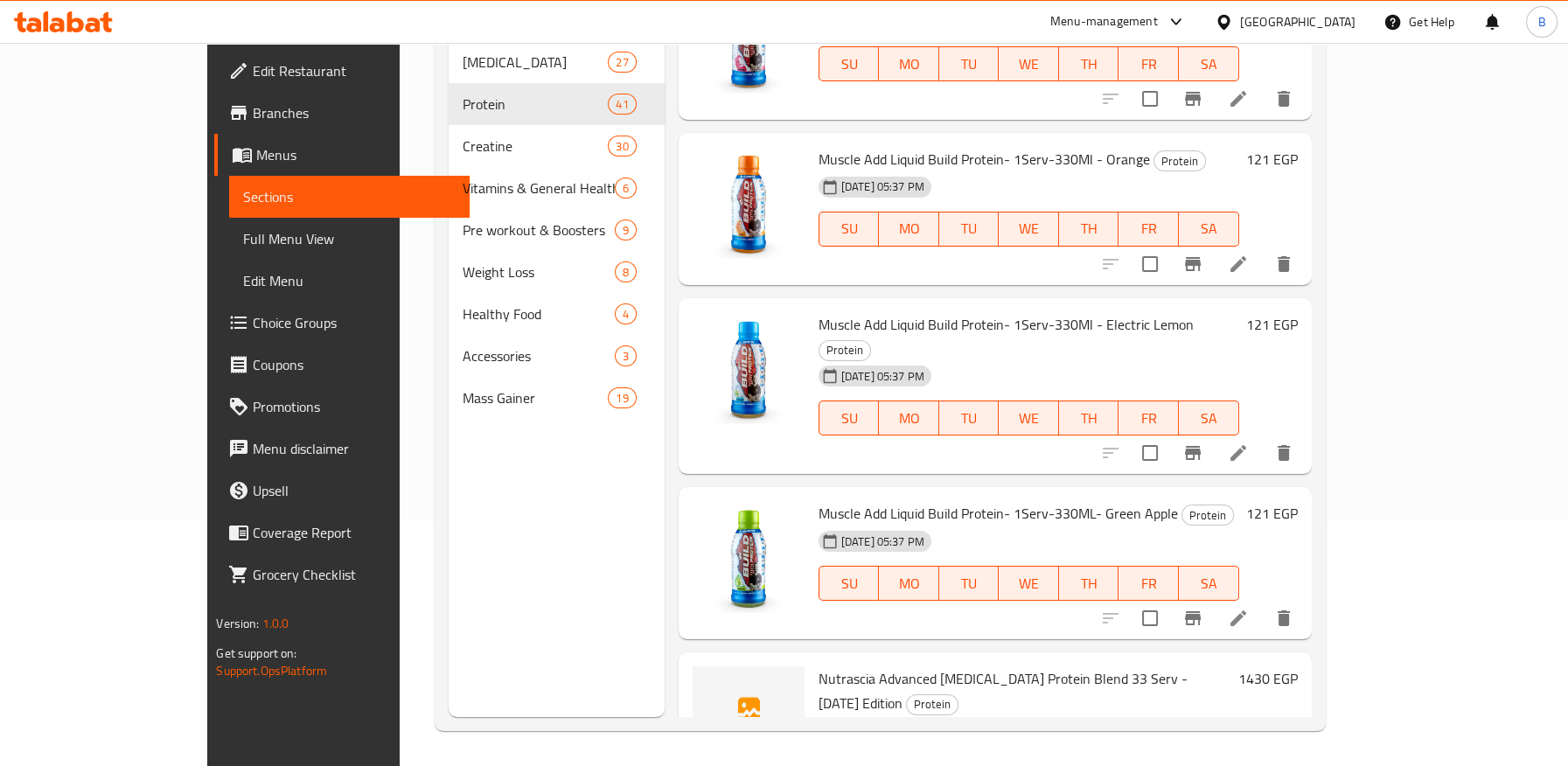
scroll to position [6034, 0]
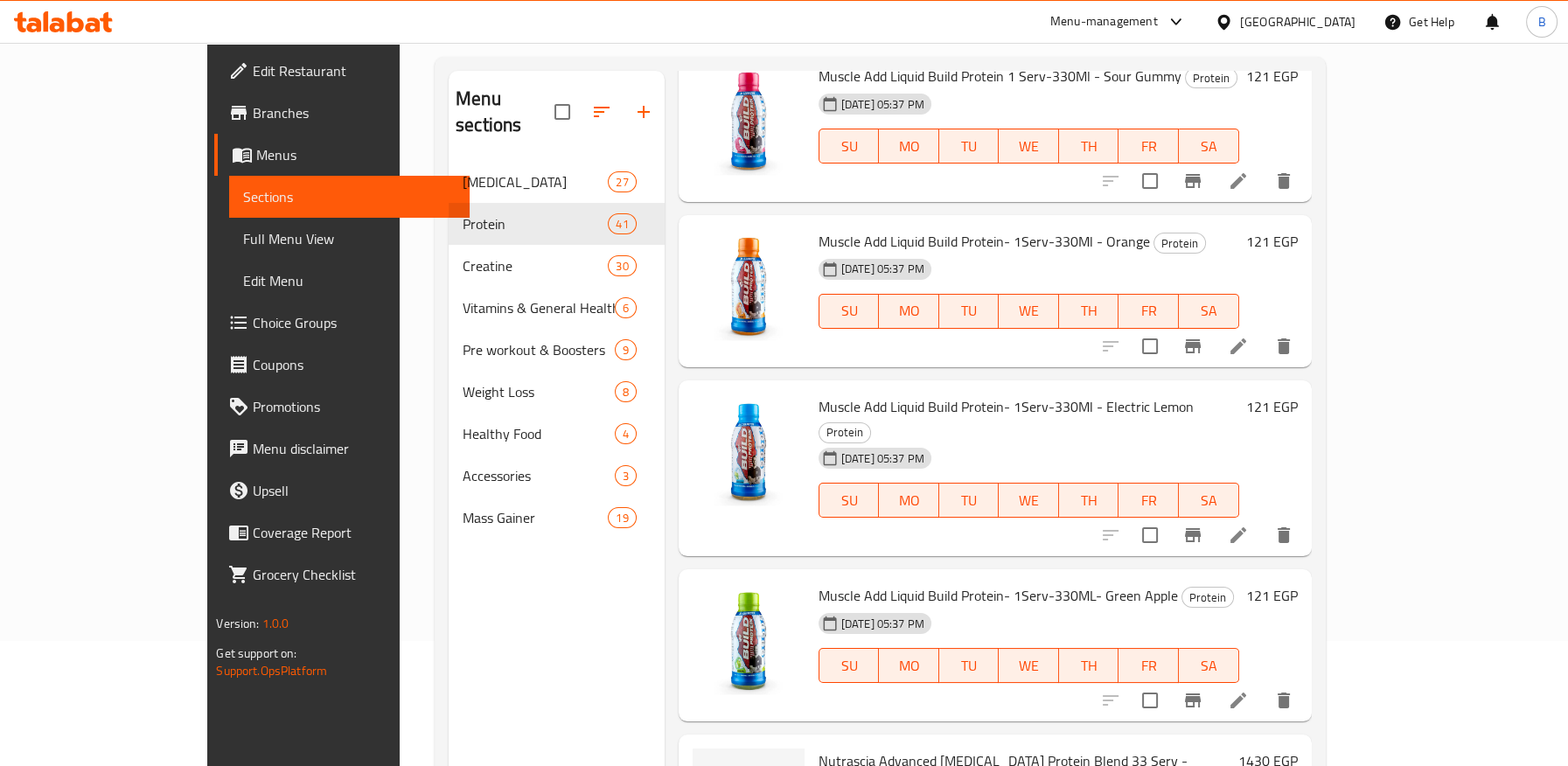
scroll to position [0, 0]
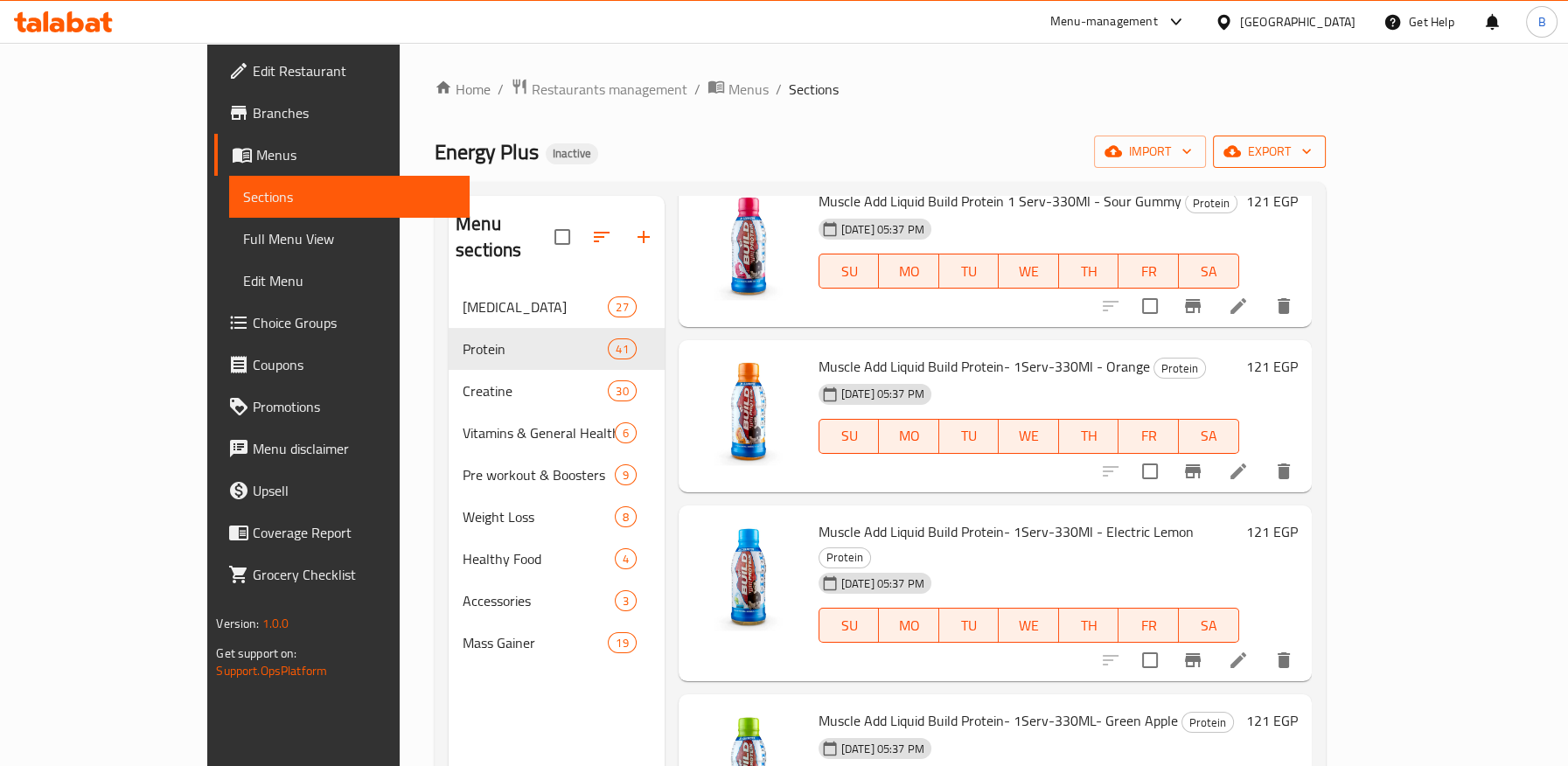
click at [1312, 157] on span "export" at bounding box center [1269, 151] width 84 height 22
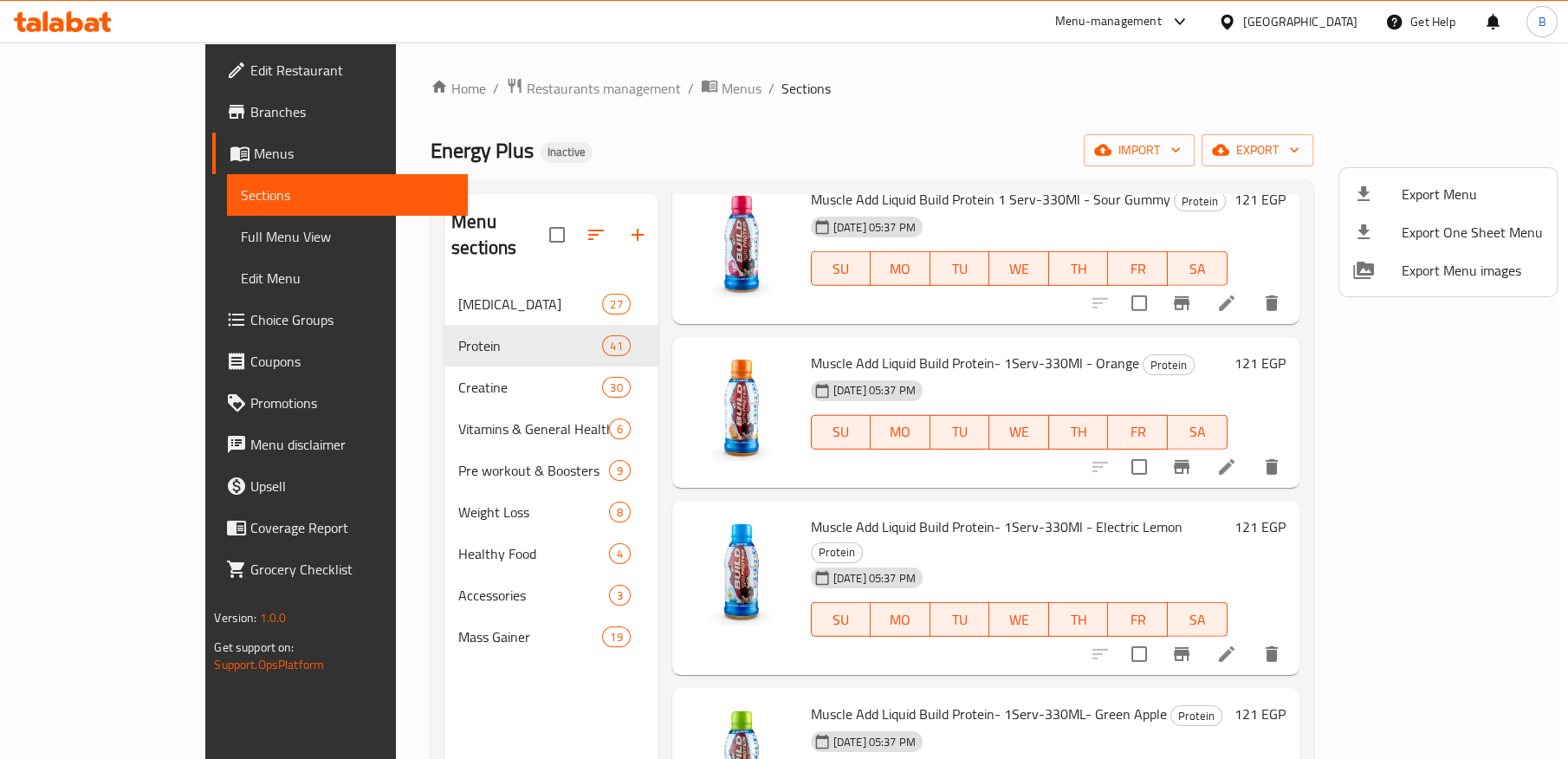
click at [1136, 138] on div at bounding box center [784, 379] width 1568 height 759
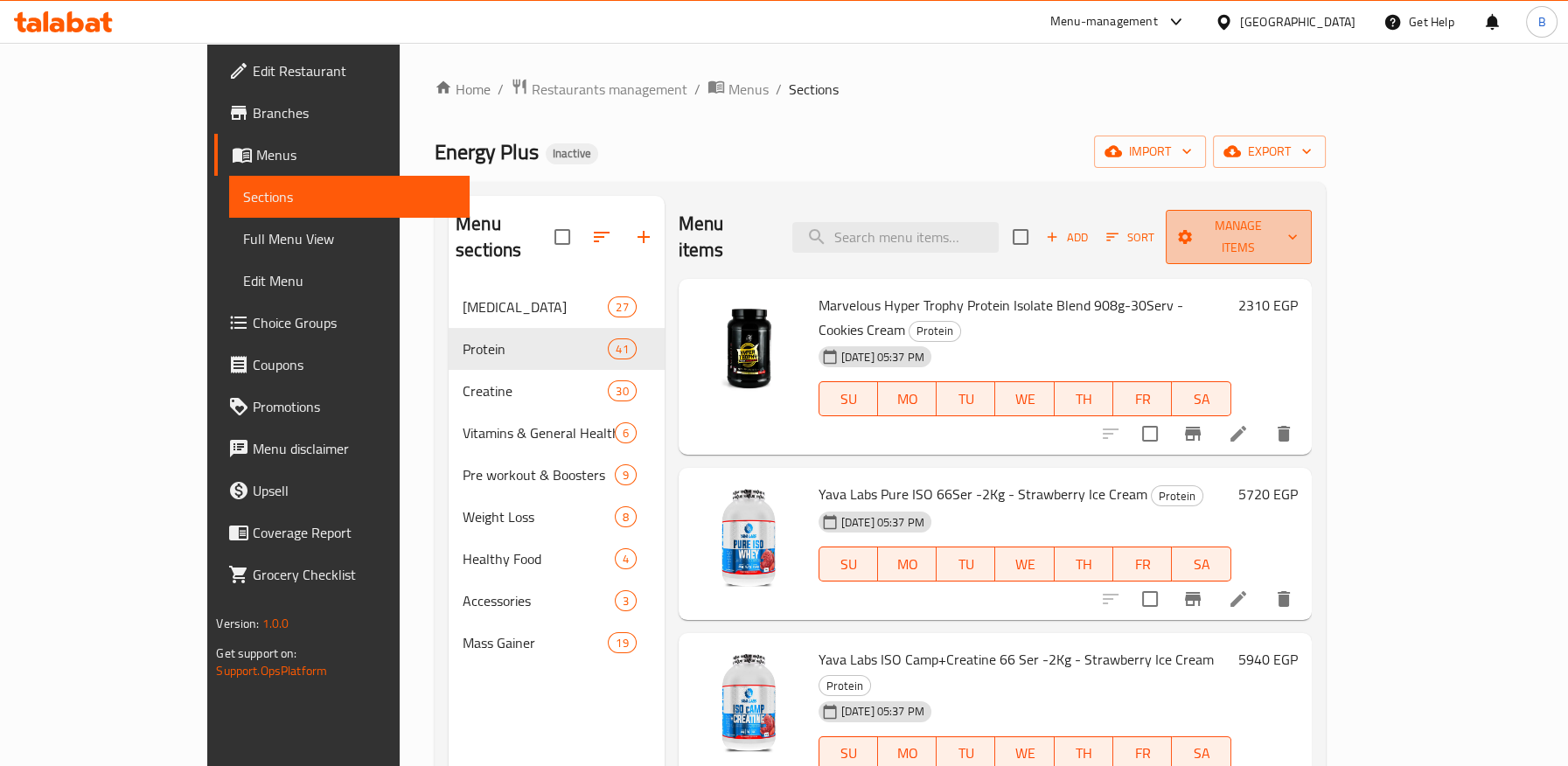
click at [1297, 226] on span "Manage items" at bounding box center [1239, 237] width 118 height 44
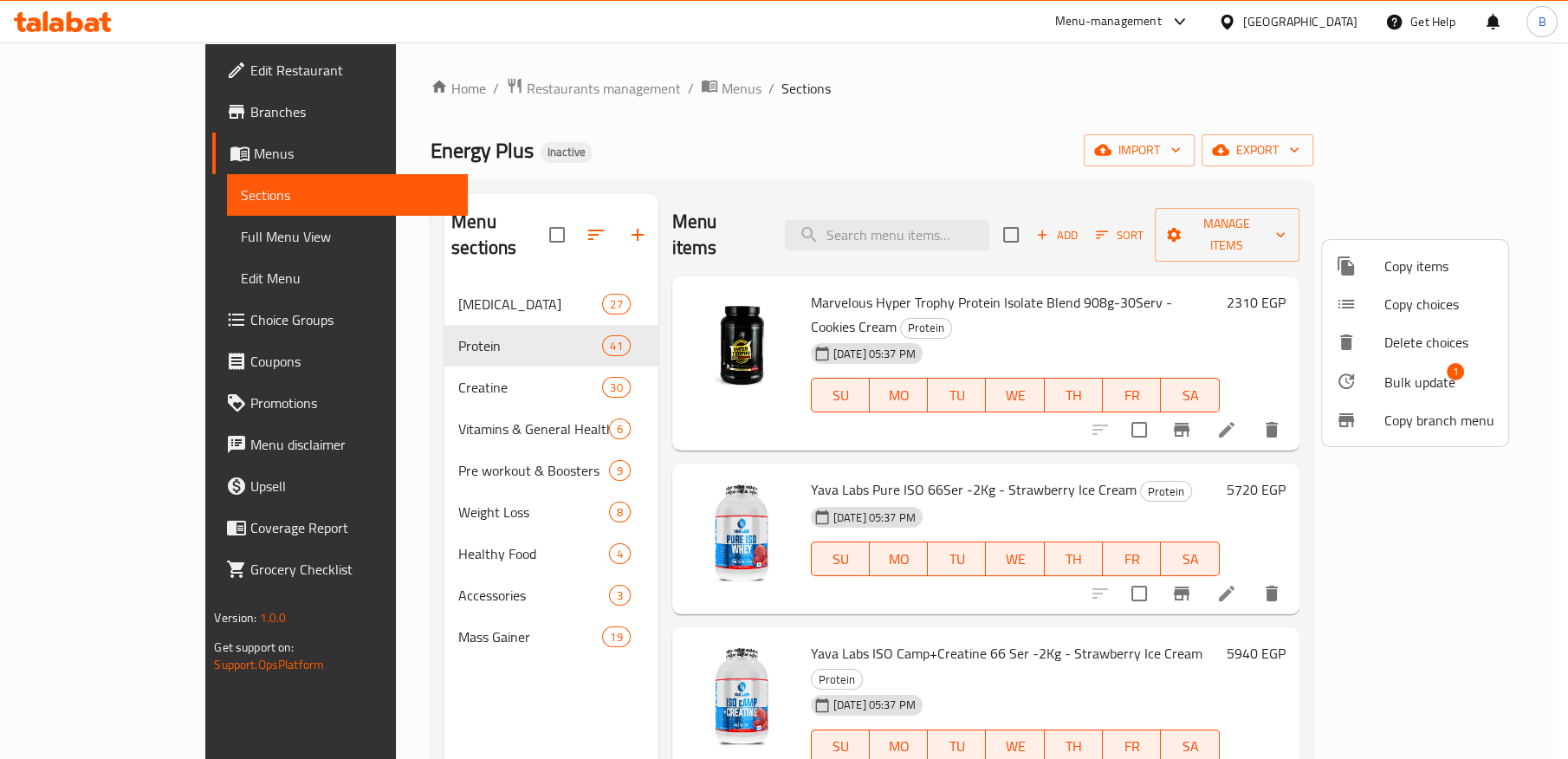
click at [1423, 377] on span "Bulk update" at bounding box center [1420, 382] width 71 height 21
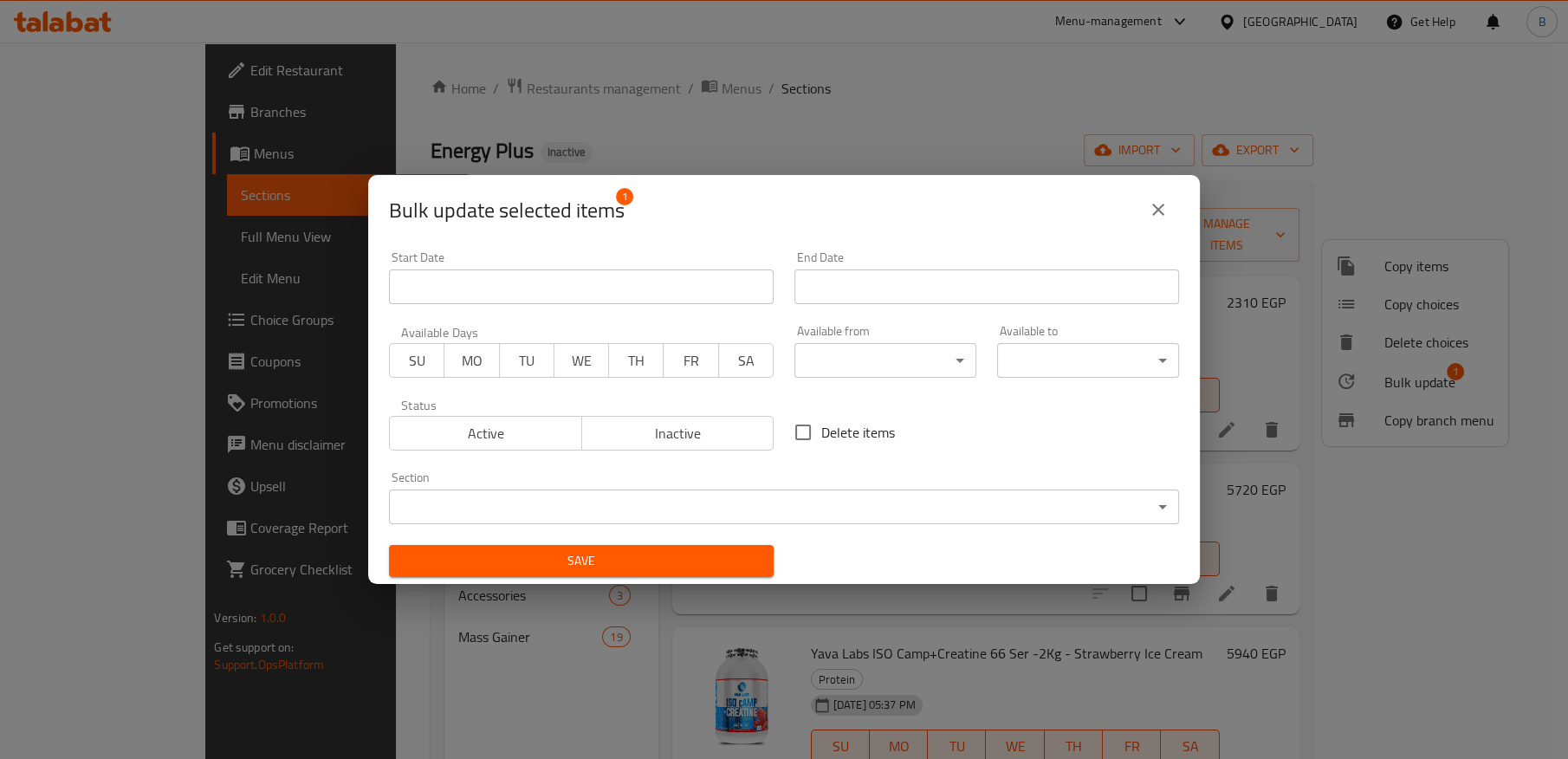
click at [711, 507] on body "​ Menu-management [GEOGRAPHIC_DATA] Get Help B Edit Restaurant Branches Menus S…" at bounding box center [784, 401] width 1568 height 716
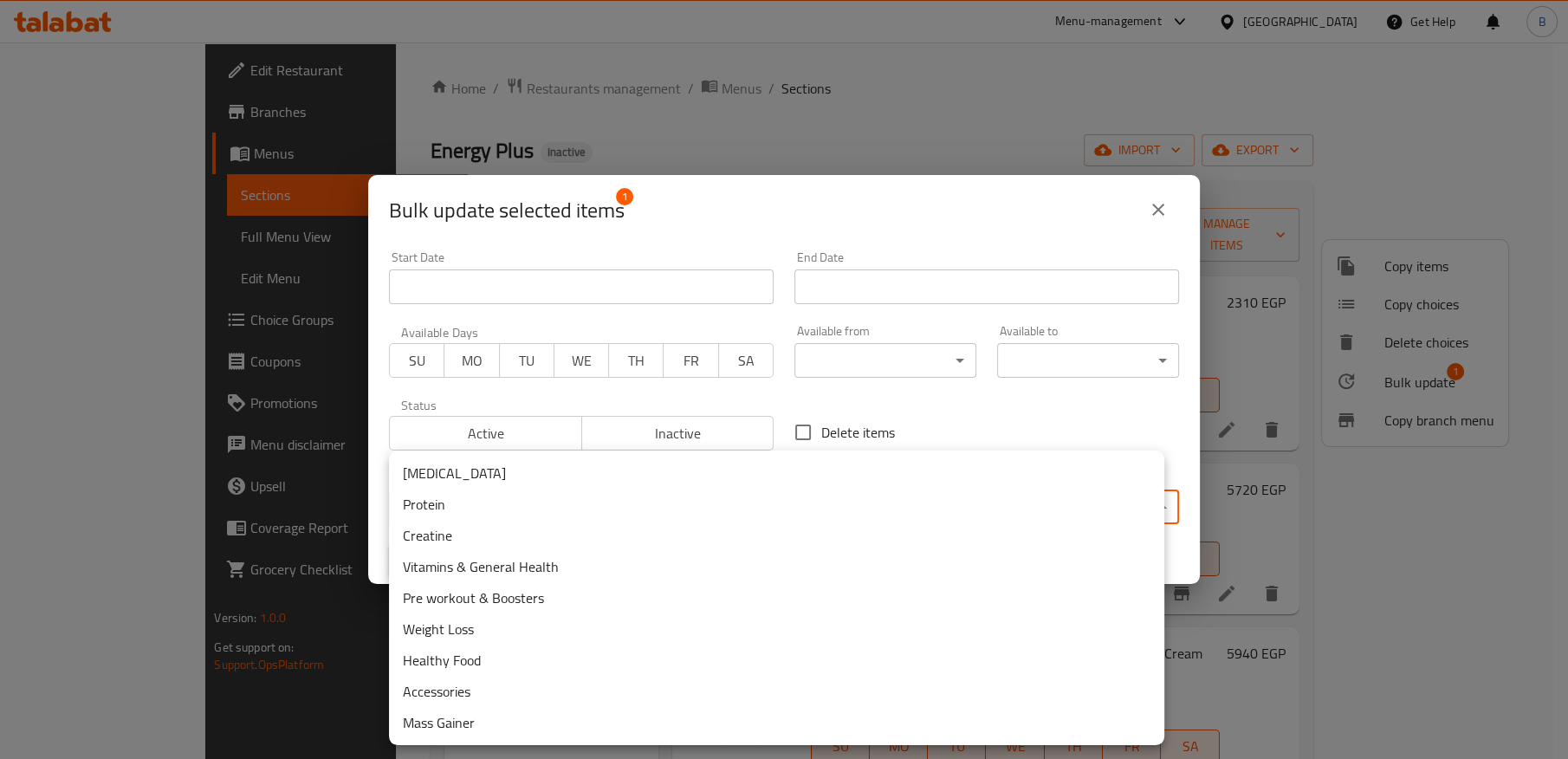
click at [467, 693] on li "Accessories" at bounding box center [776, 691] width 775 height 31
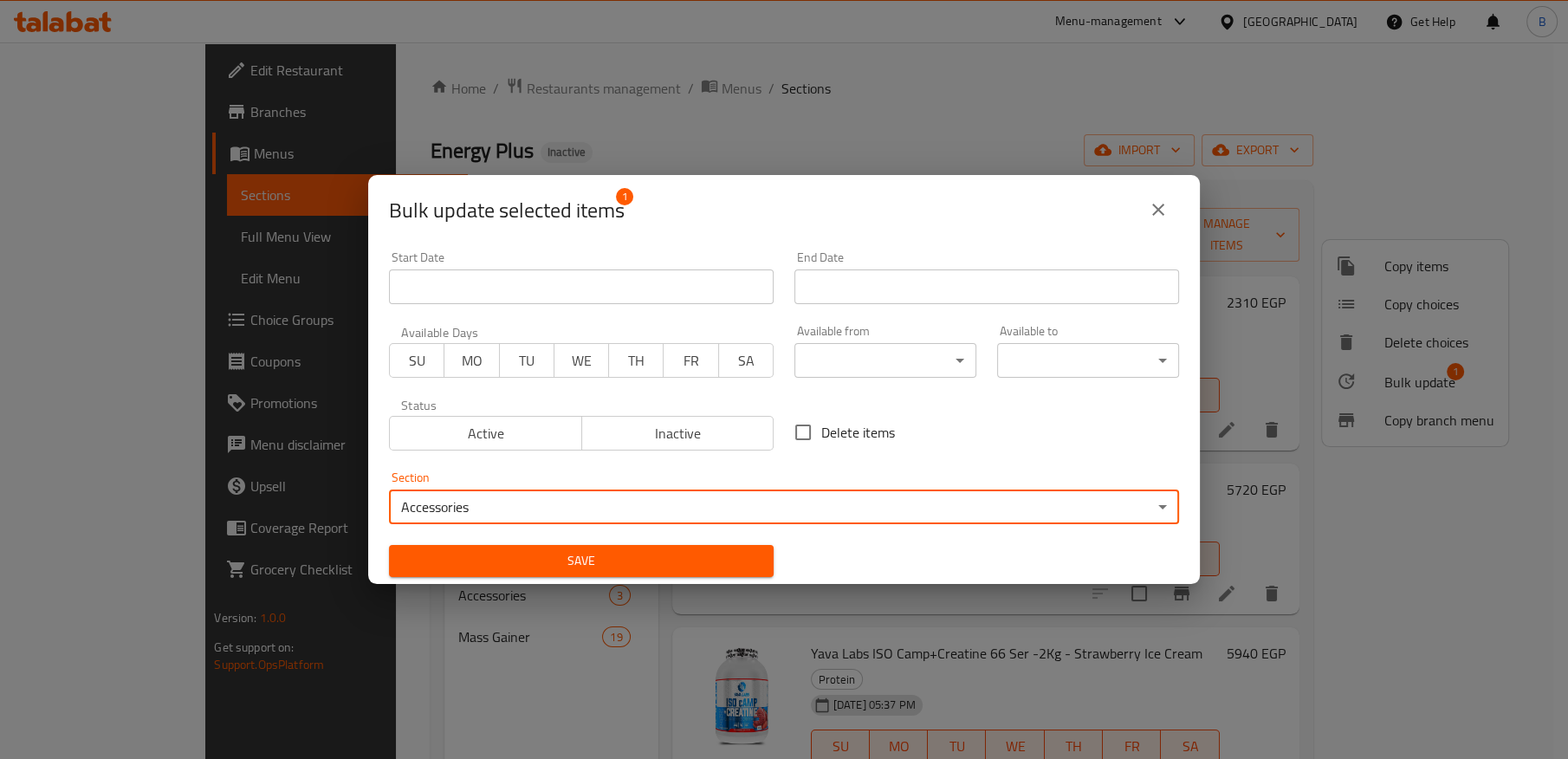
click at [583, 559] on span "Save" at bounding box center [581, 561] width 357 height 22
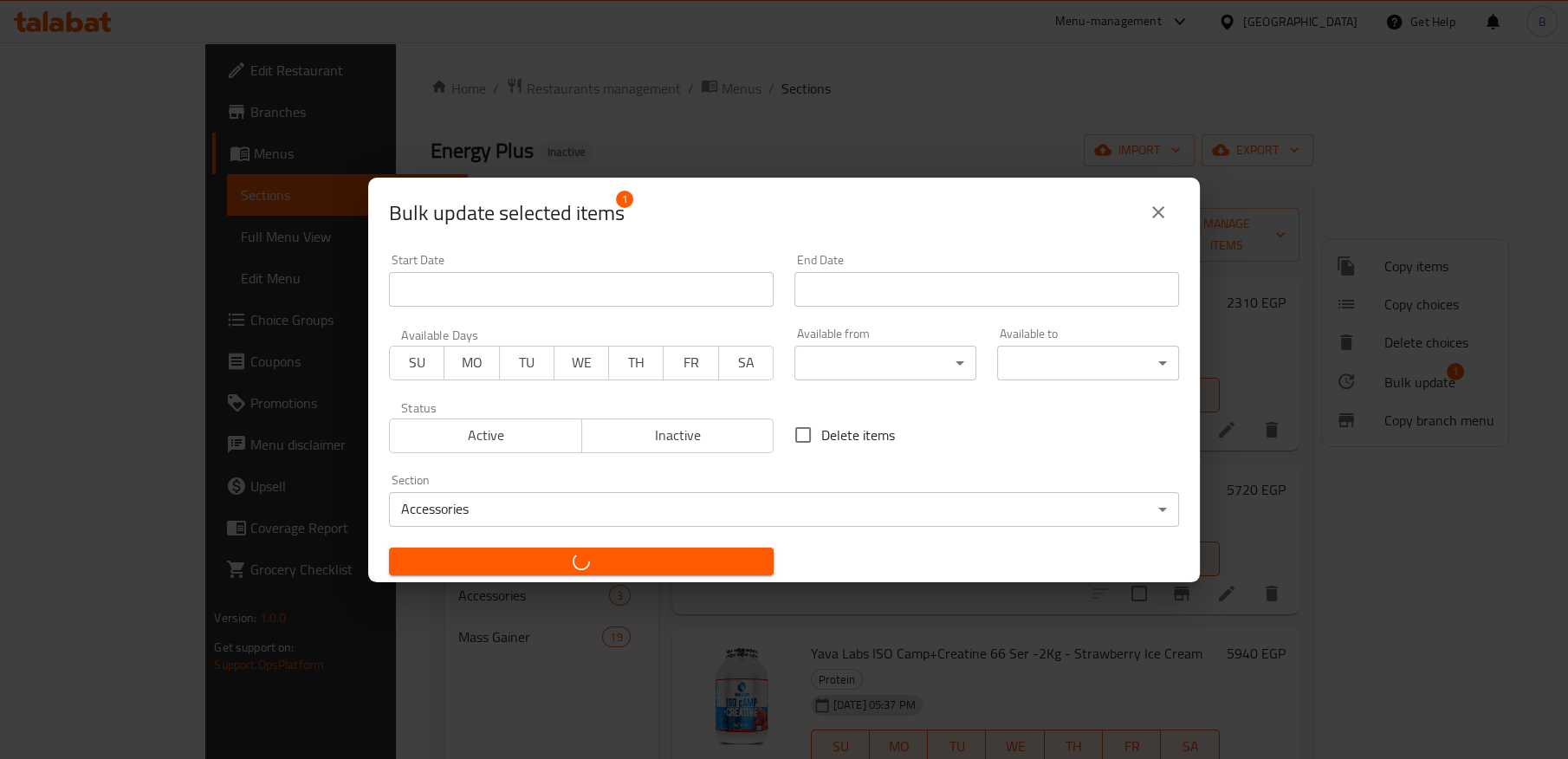
checkbox input "false"
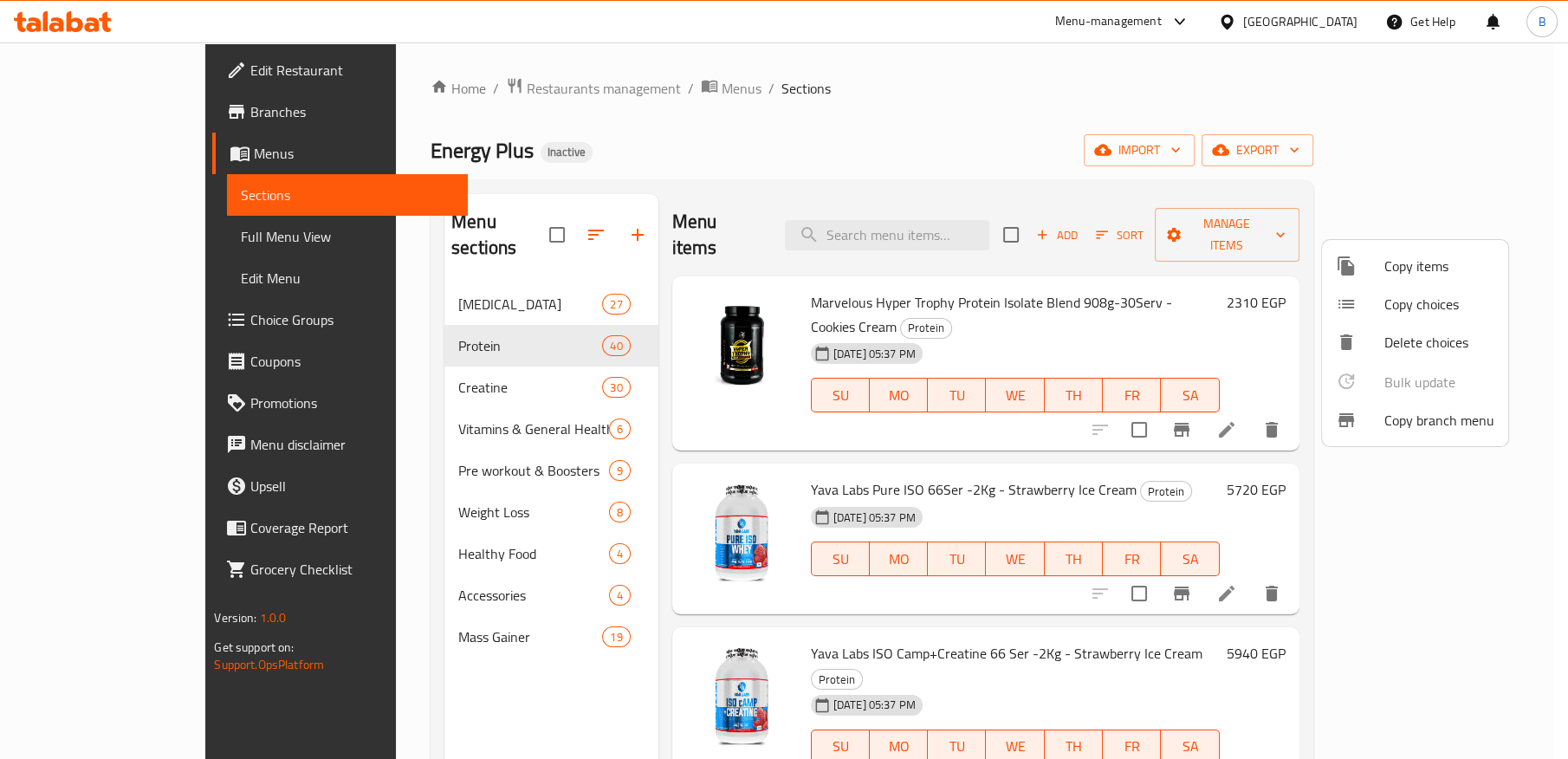
click at [1442, 149] on div at bounding box center [784, 379] width 1568 height 759
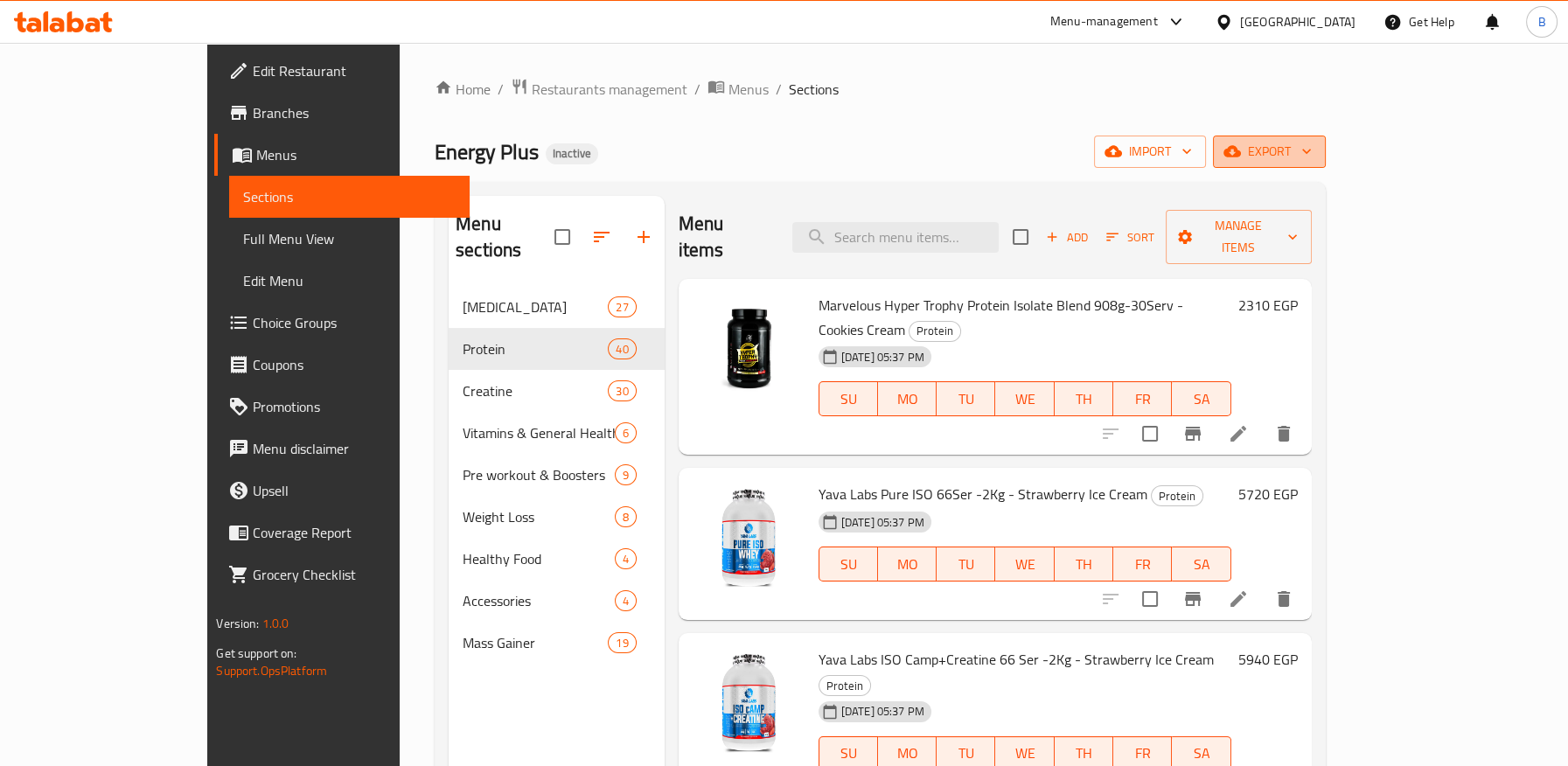
click at [1312, 159] on span "export" at bounding box center [1269, 151] width 84 height 22
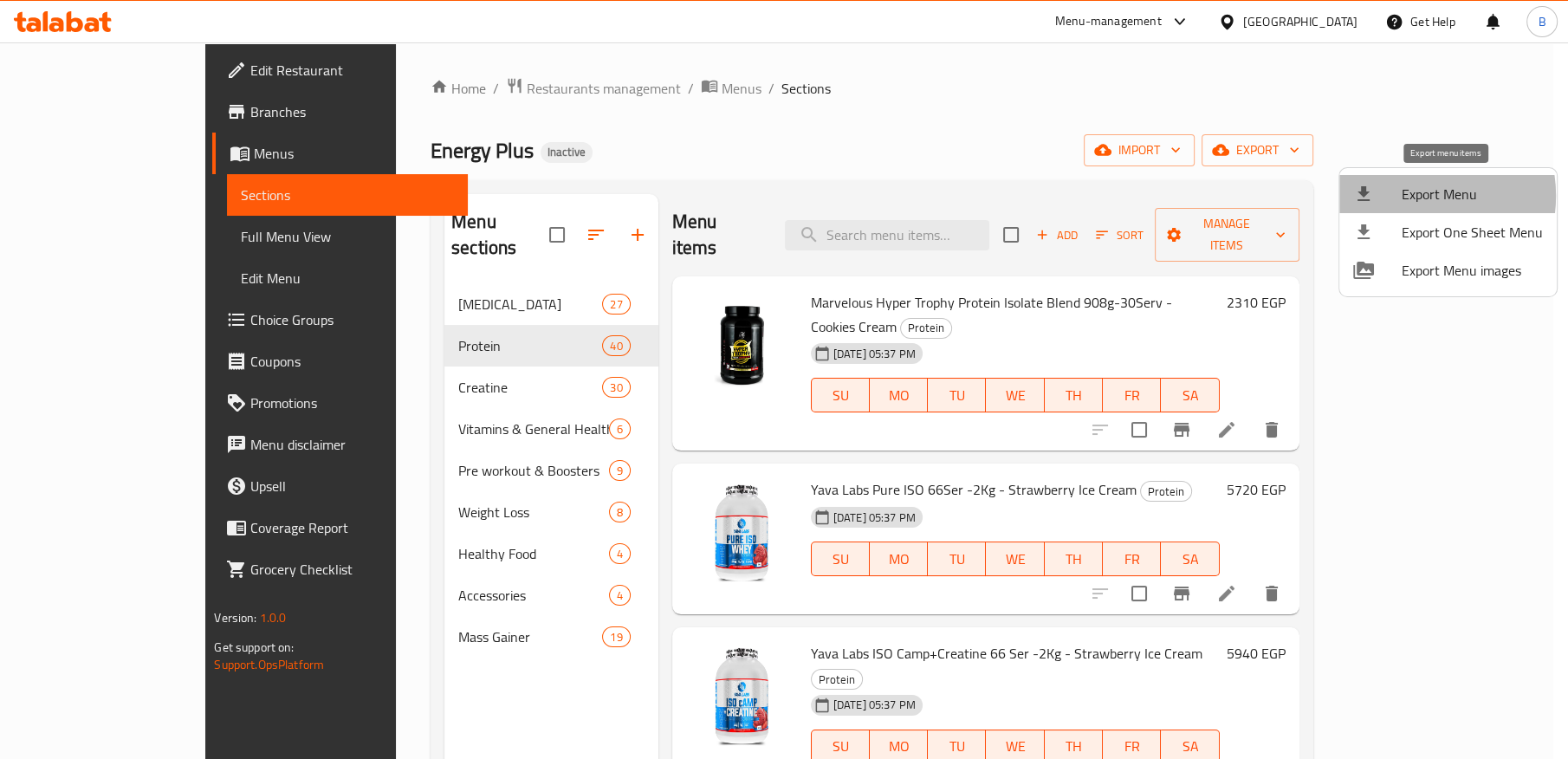
click at [1413, 195] on span "Export Menu" at bounding box center [1472, 194] width 141 height 21
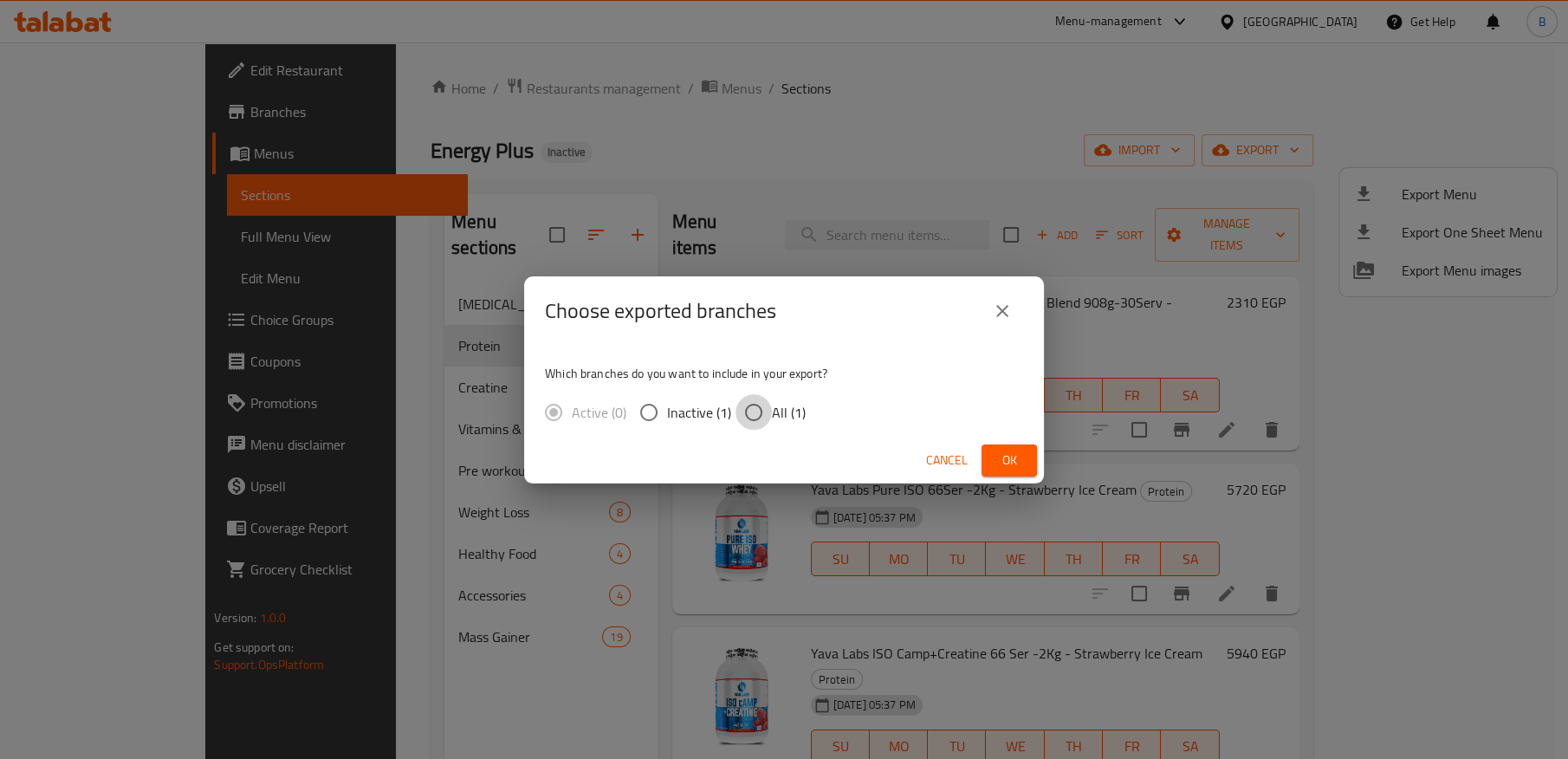
click at [744, 421] on input "All (1)" at bounding box center [754, 413] width 36 height 36
radio input "true"
click at [998, 453] on span "Ok" at bounding box center [1009, 461] width 27 height 22
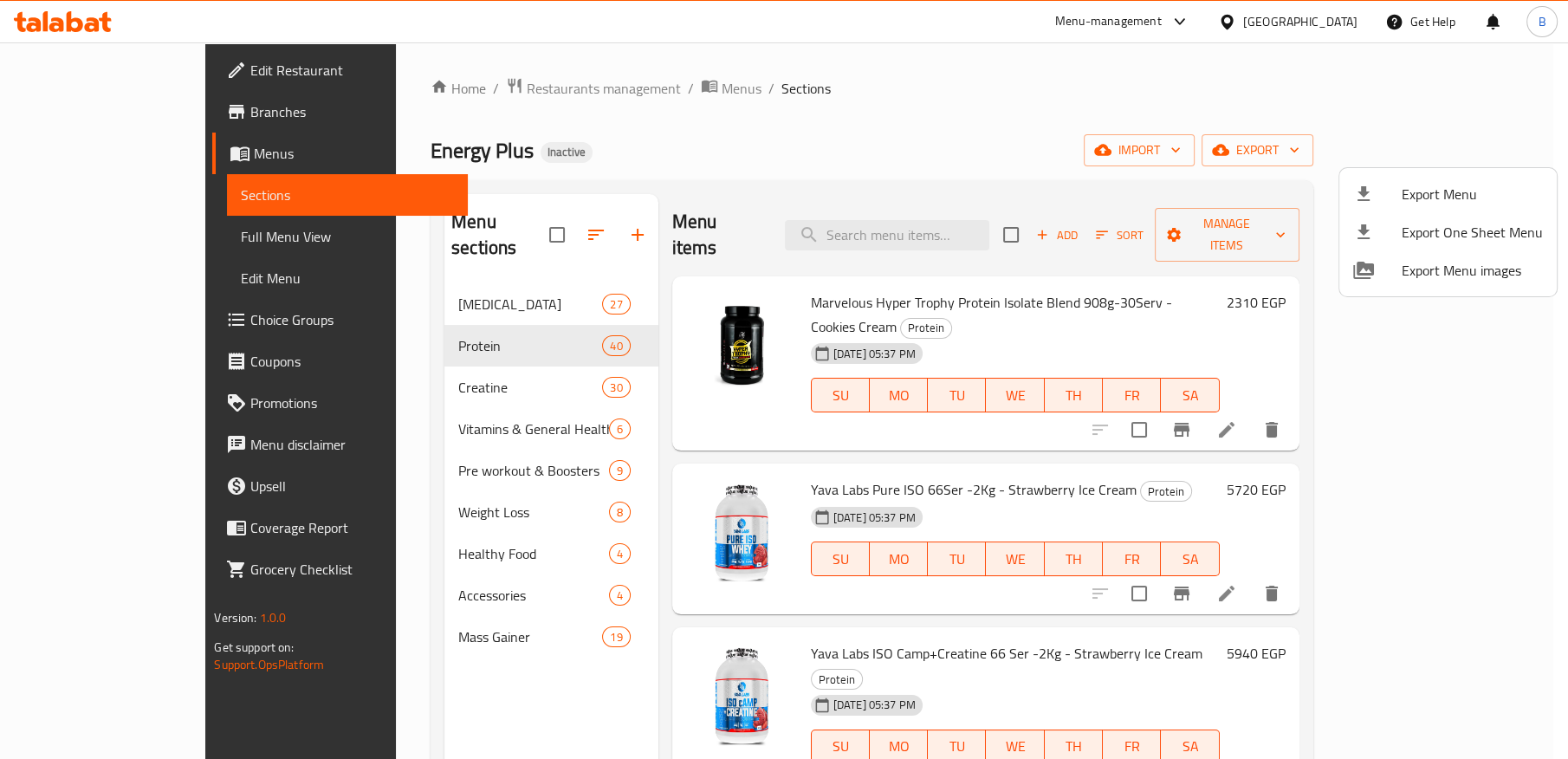
click at [501, 222] on div at bounding box center [784, 379] width 1568 height 759
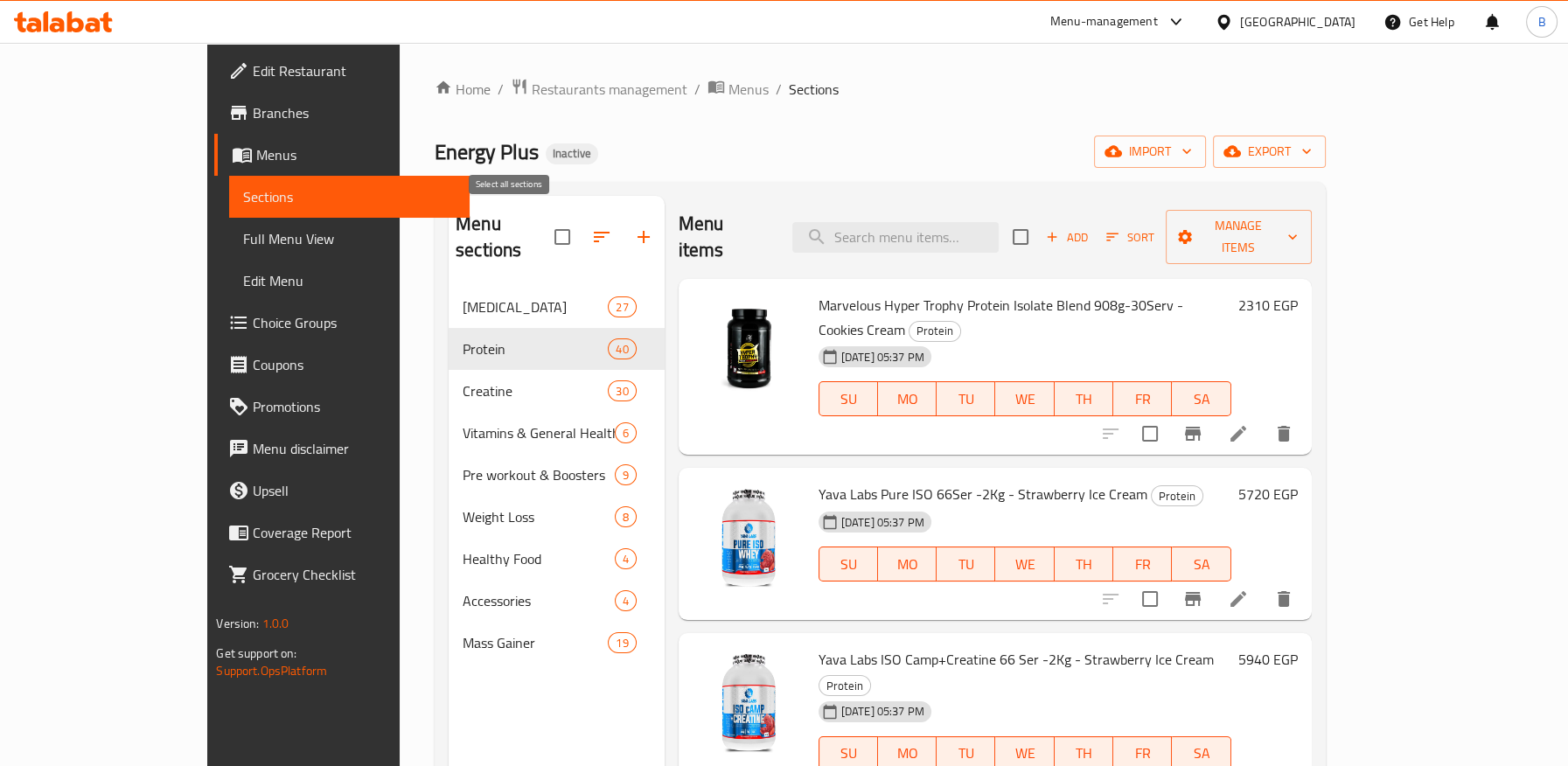
click at [544, 228] on input "checkbox" at bounding box center [562, 237] width 37 height 37
checkbox input "true"
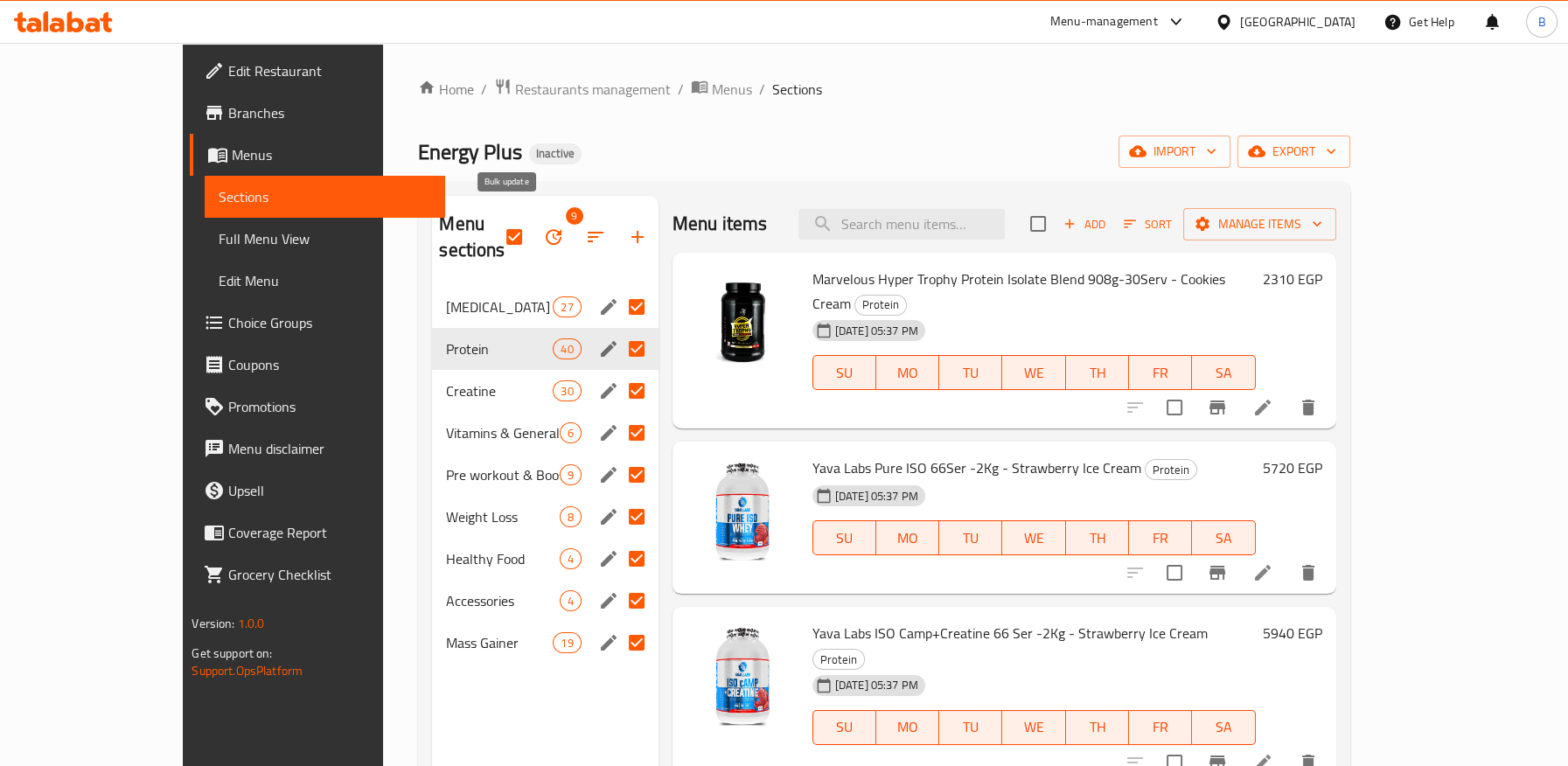
click at [546, 229] on icon "button" at bounding box center [553, 237] width 16 height 16
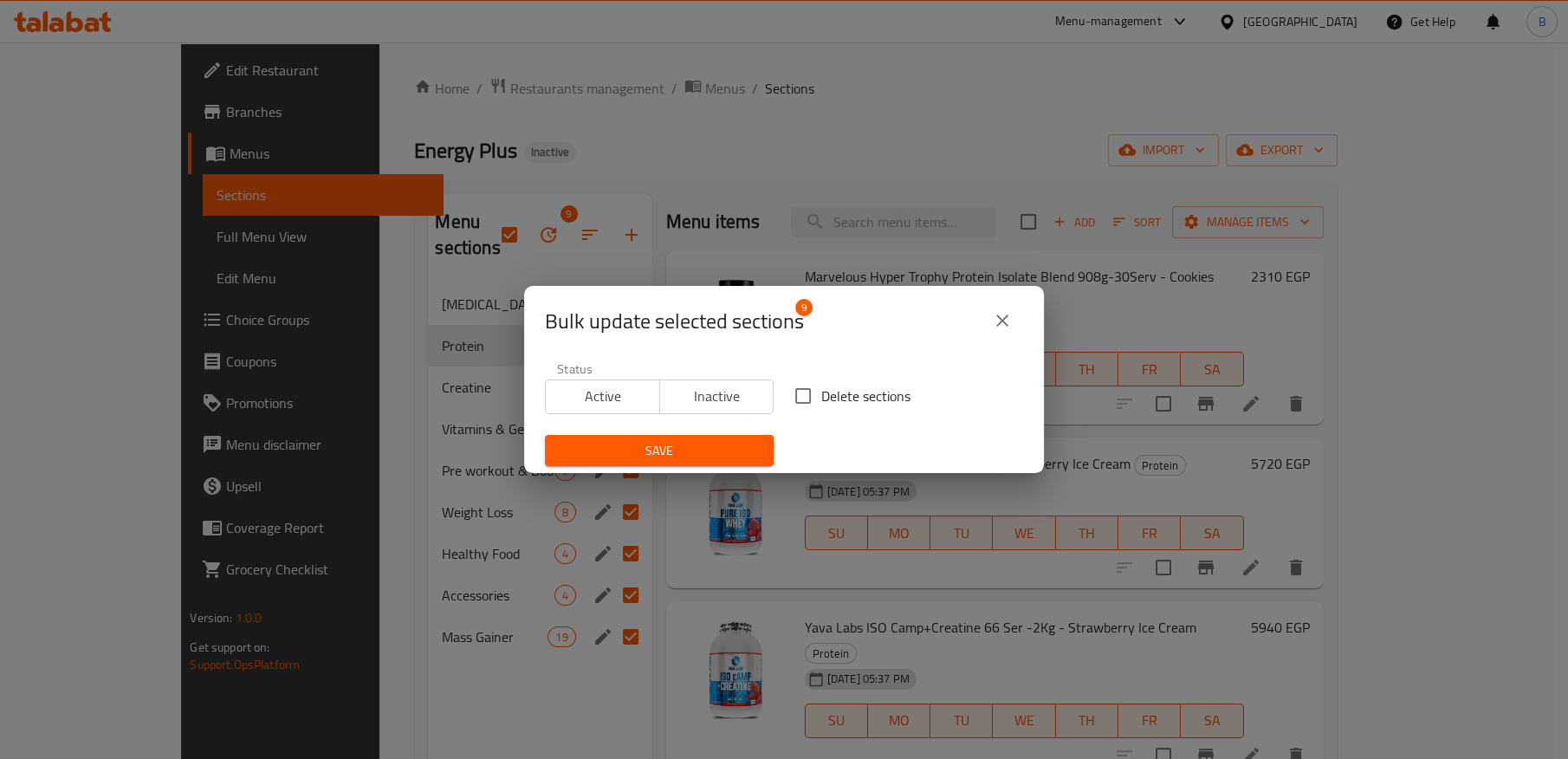
click at [789, 394] on input "Delete sections" at bounding box center [803, 396] width 36 height 36
checkbox input "true"
click at [693, 440] on span "Save" at bounding box center [659, 451] width 201 height 22
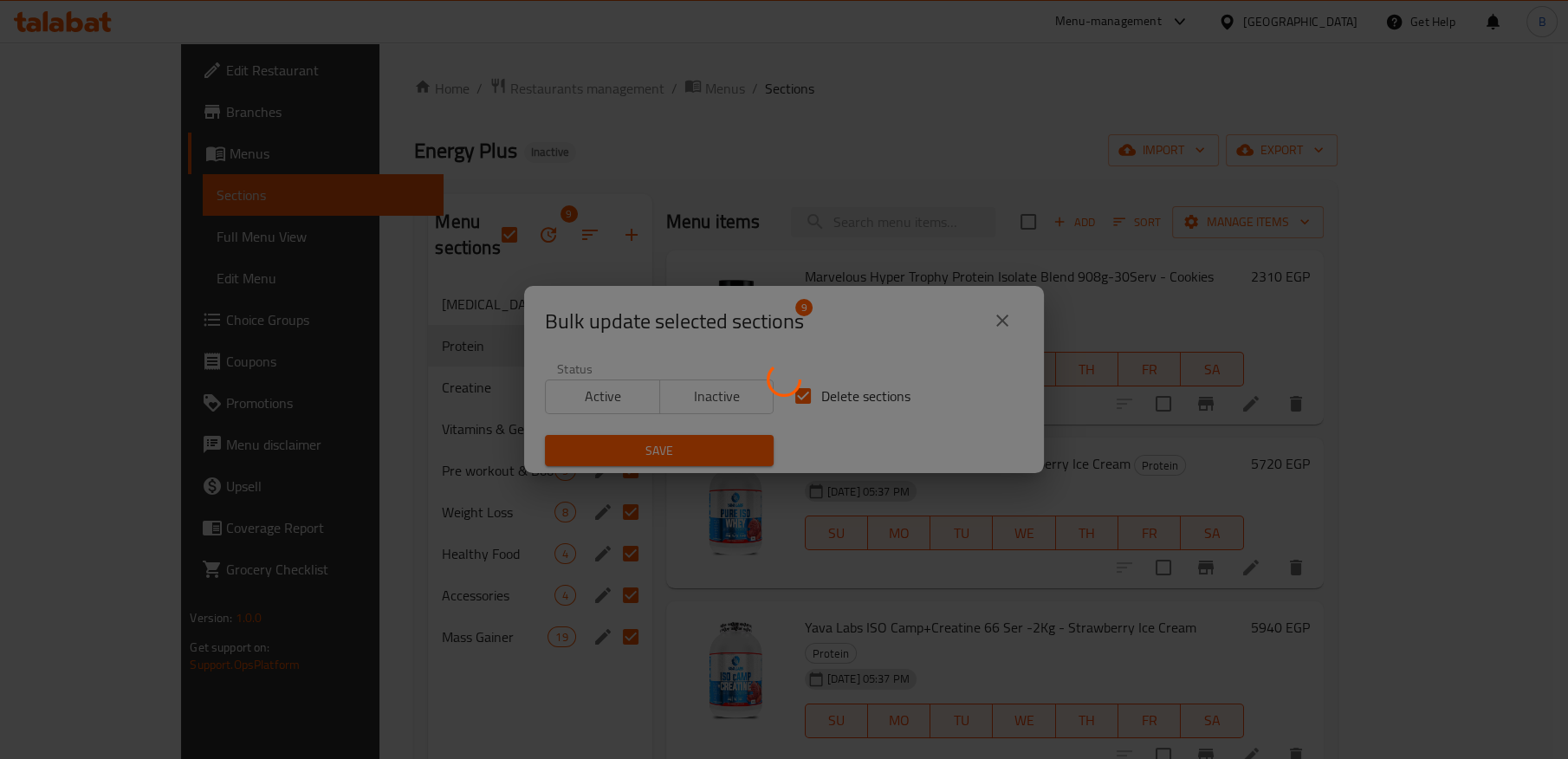
checkbox input "false"
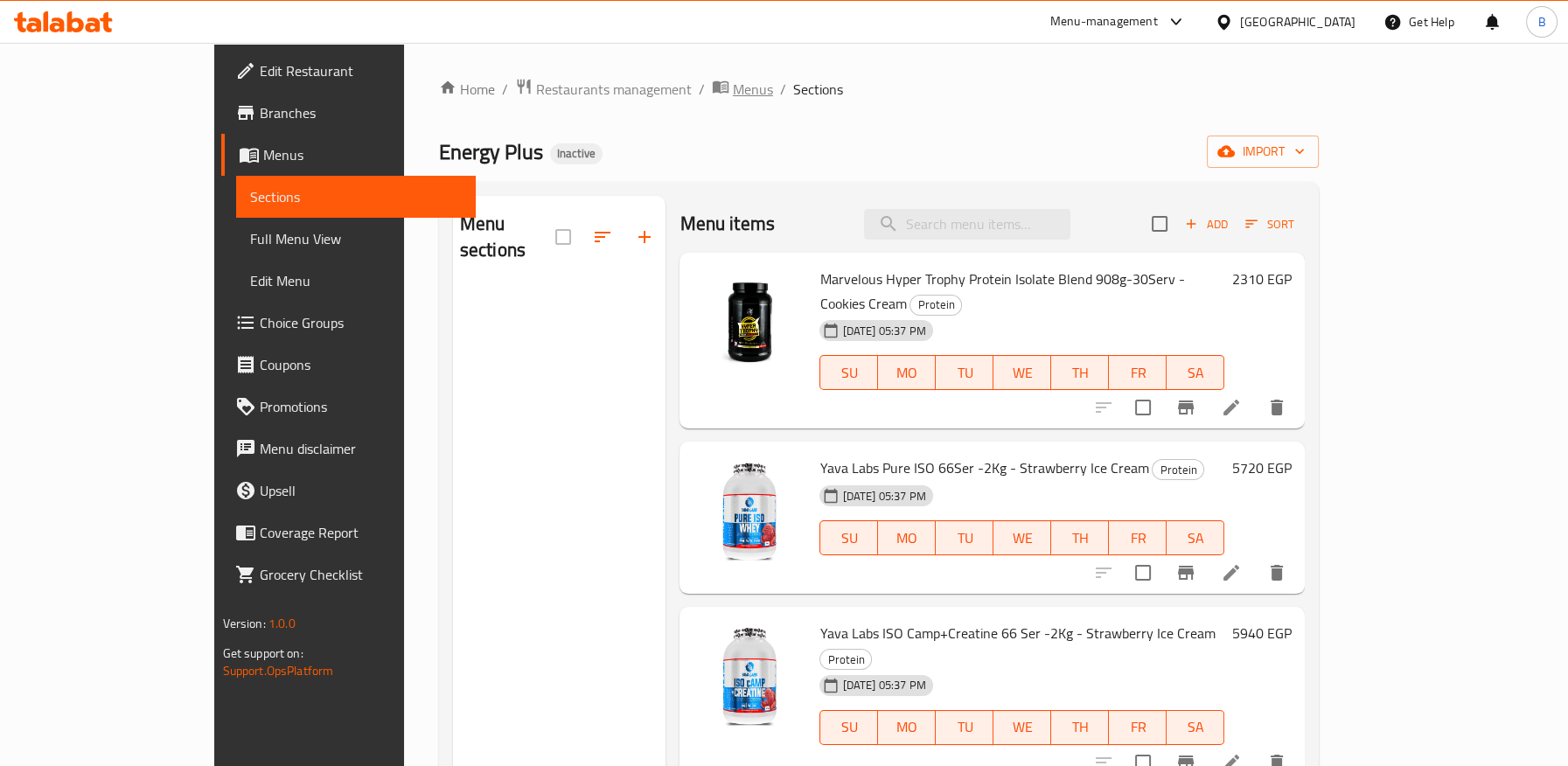
click at [733, 97] on span "Menus" at bounding box center [753, 89] width 40 height 21
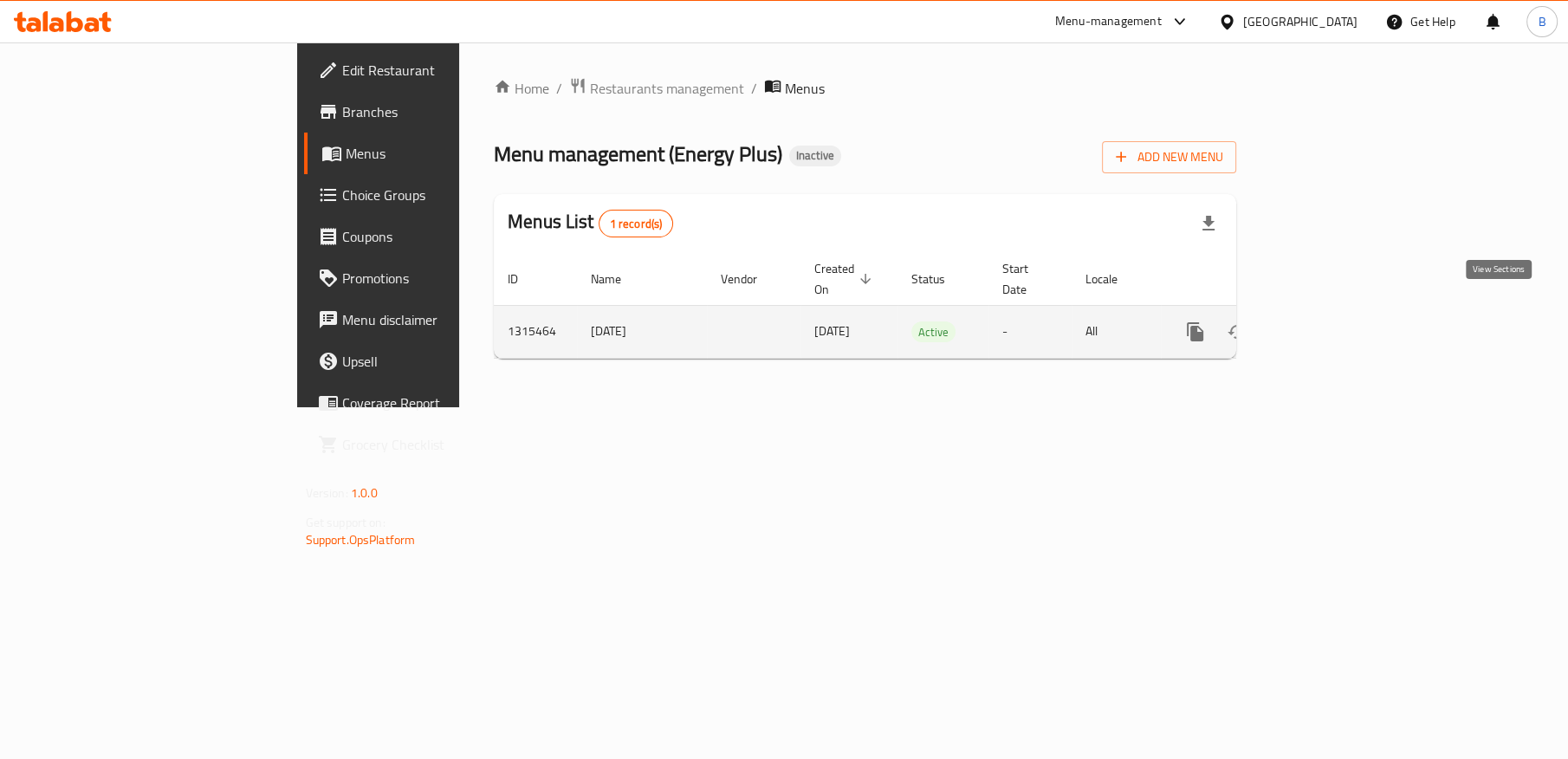
click at [1331, 322] on icon "enhanced table" at bounding box center [1320, 332] width 21 height 21
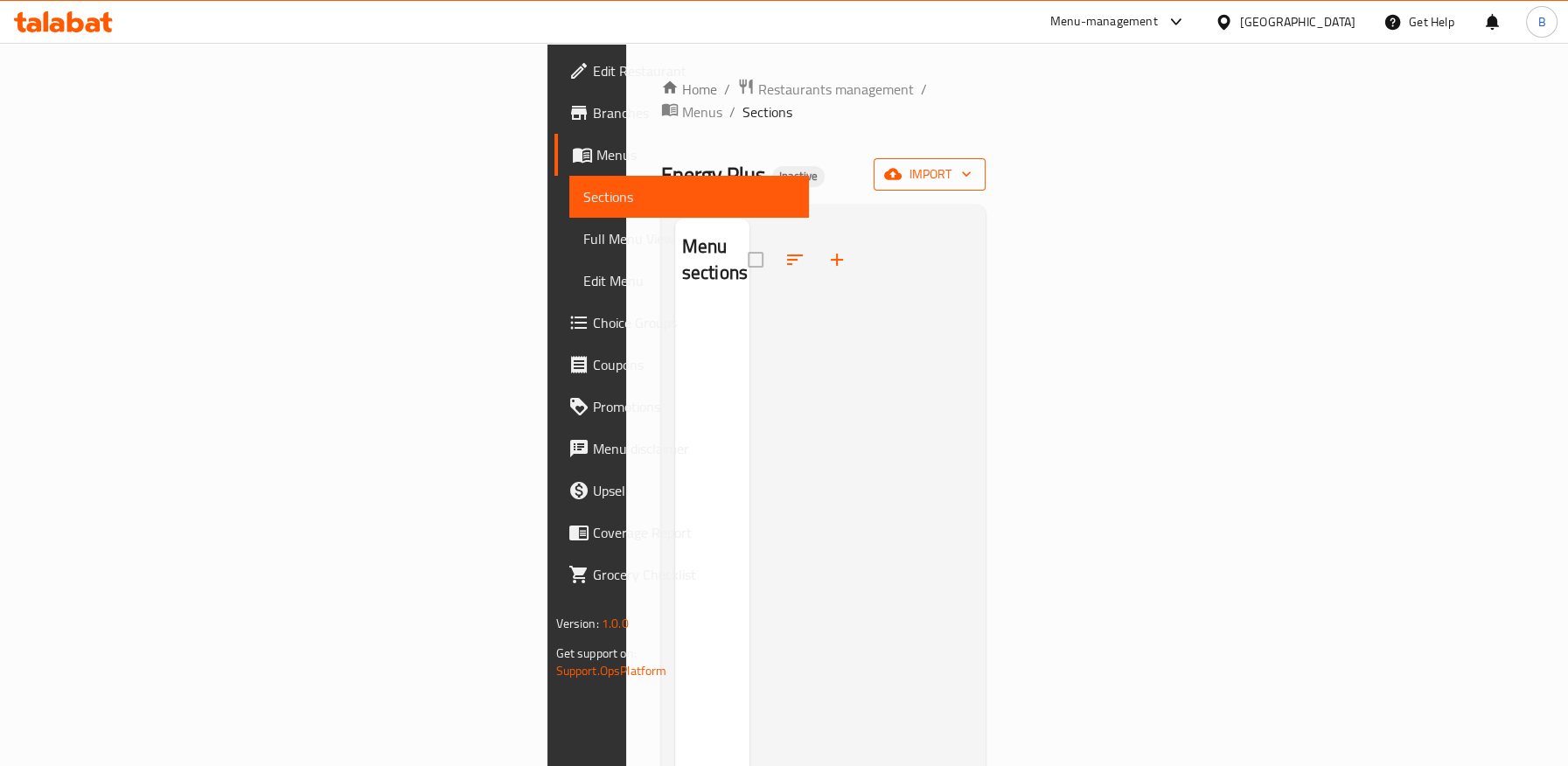
click at [972, 163] on span "import" at bounding box center [929, 174] width 83 height 22
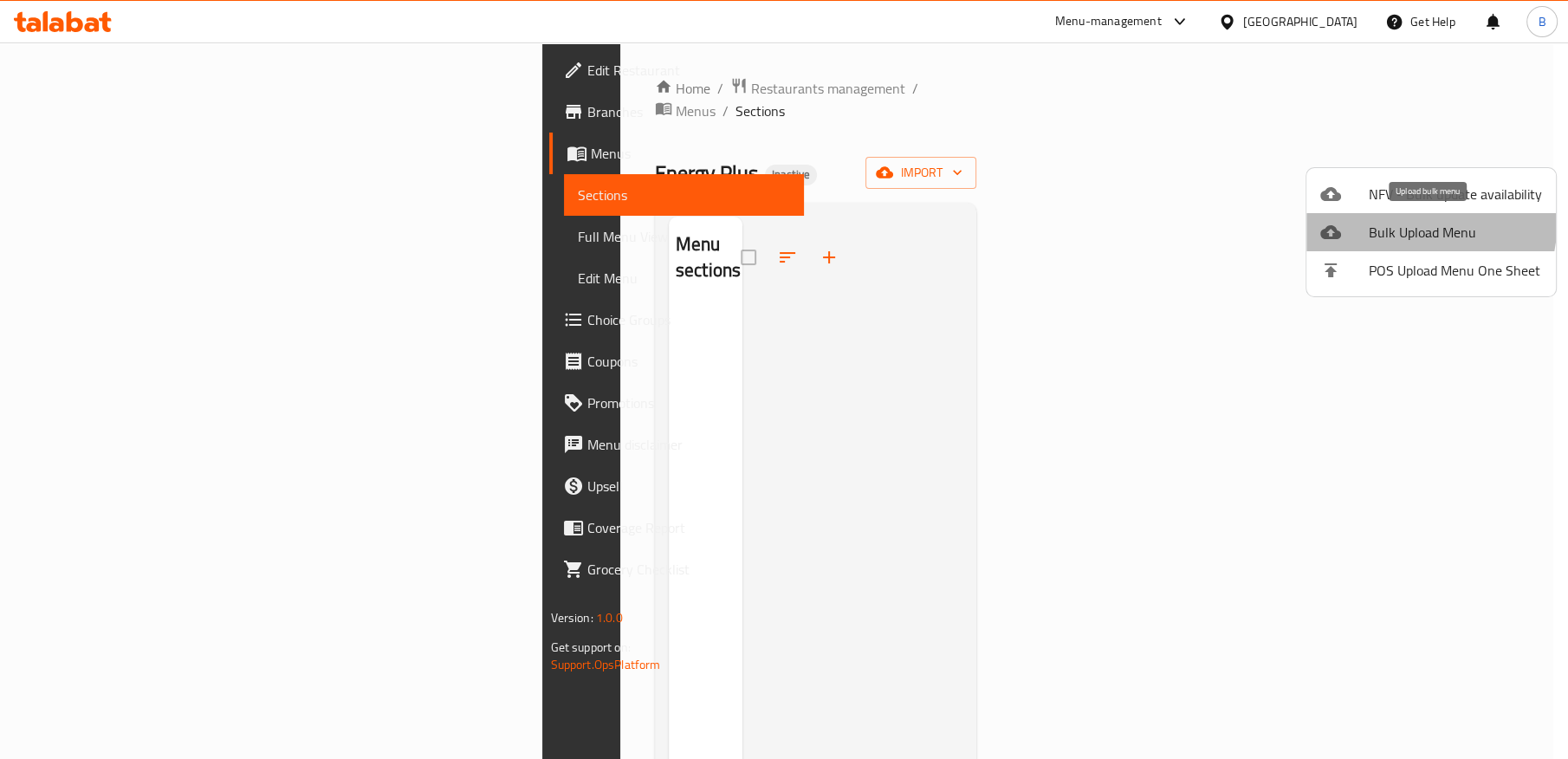
click at [1418, 225] on span "Bulk Upload Menu" at bounding box center [1455, 232] width 174 height 21
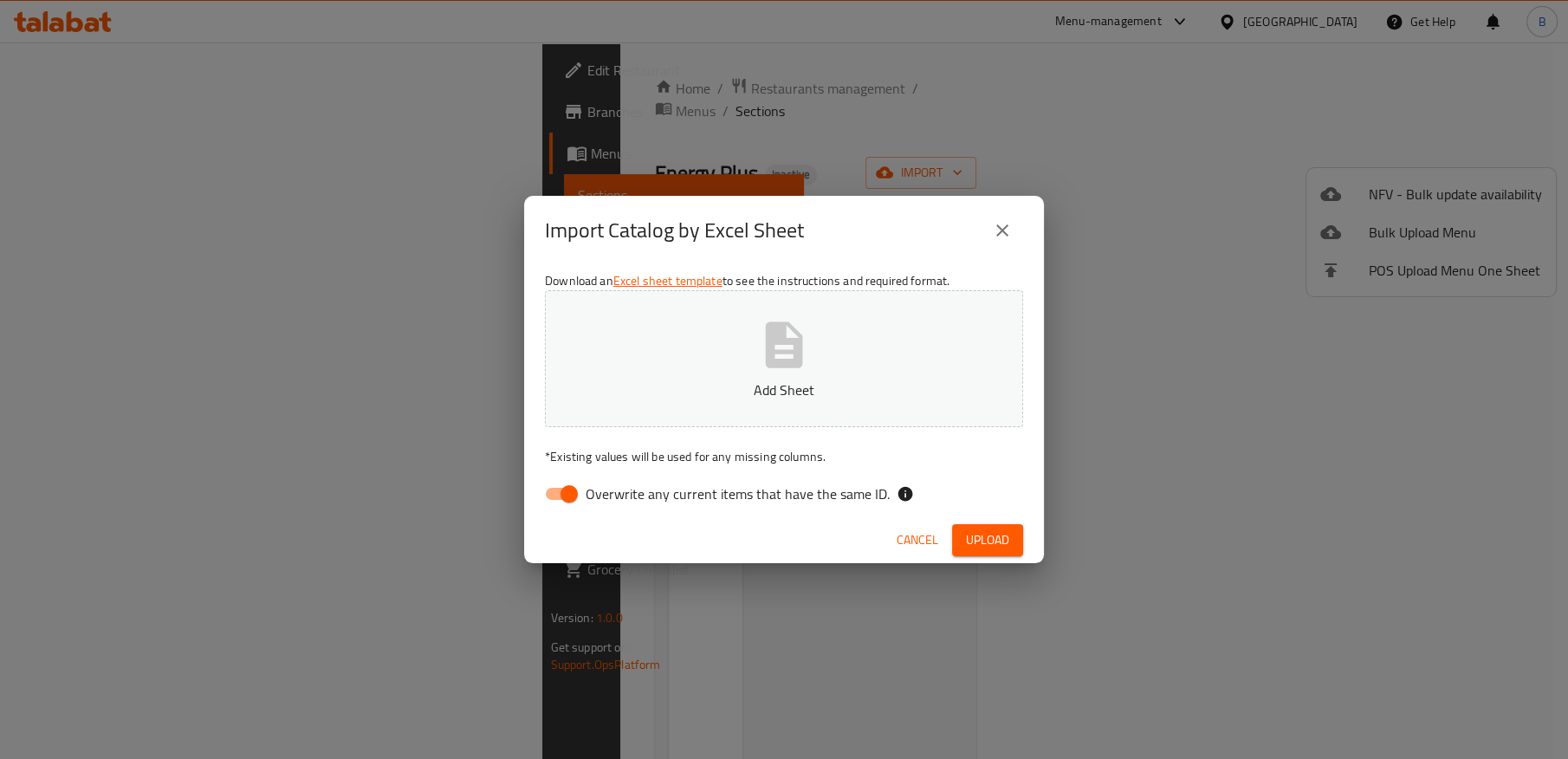
click at [626, 484] on label "Overwrite any current items that have the same ID." at bounding box center [713, 494] width 355 height 33
click at [618, 484] on input "Overwrite any current items that have the same ID." at bounding box center [569, 494] width 99 height 33
checkbox input "false"
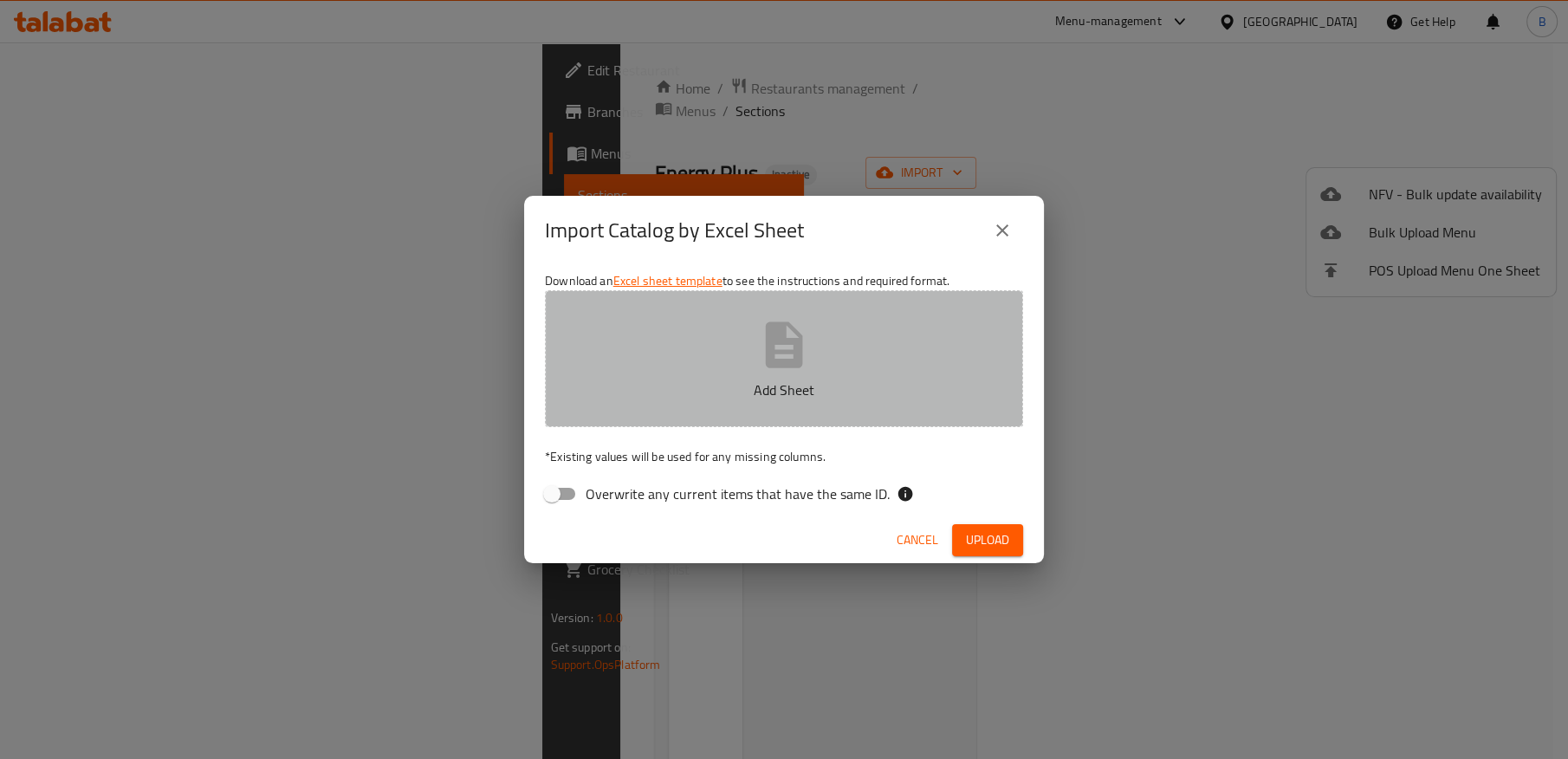
click at [720, 379] on p "Add Sheet" at bounding box center [784, 389] width 424 height 21
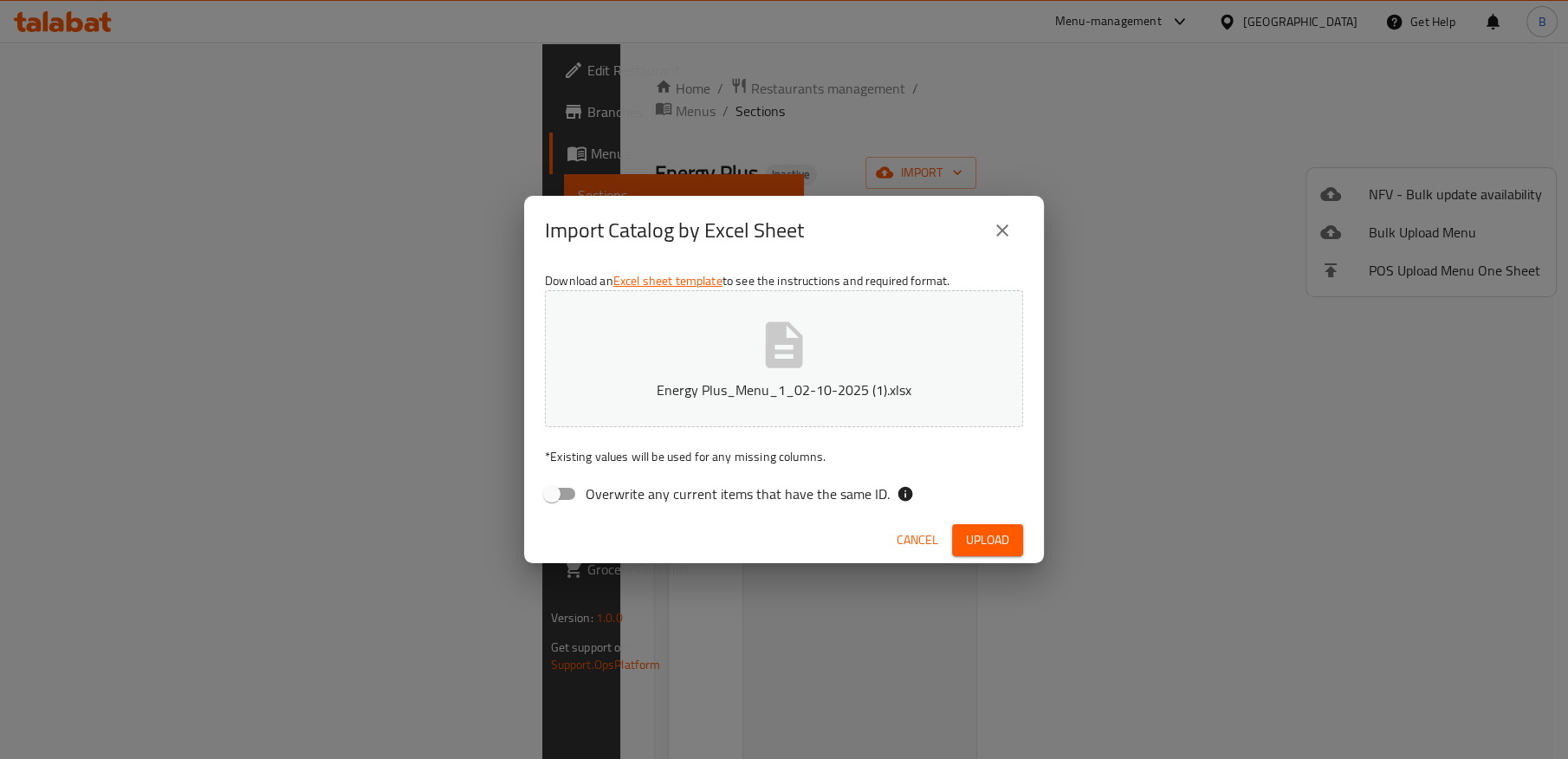
click at [981, 548] on span "Upload" at bounding box center [988, 540] width 44 height 22
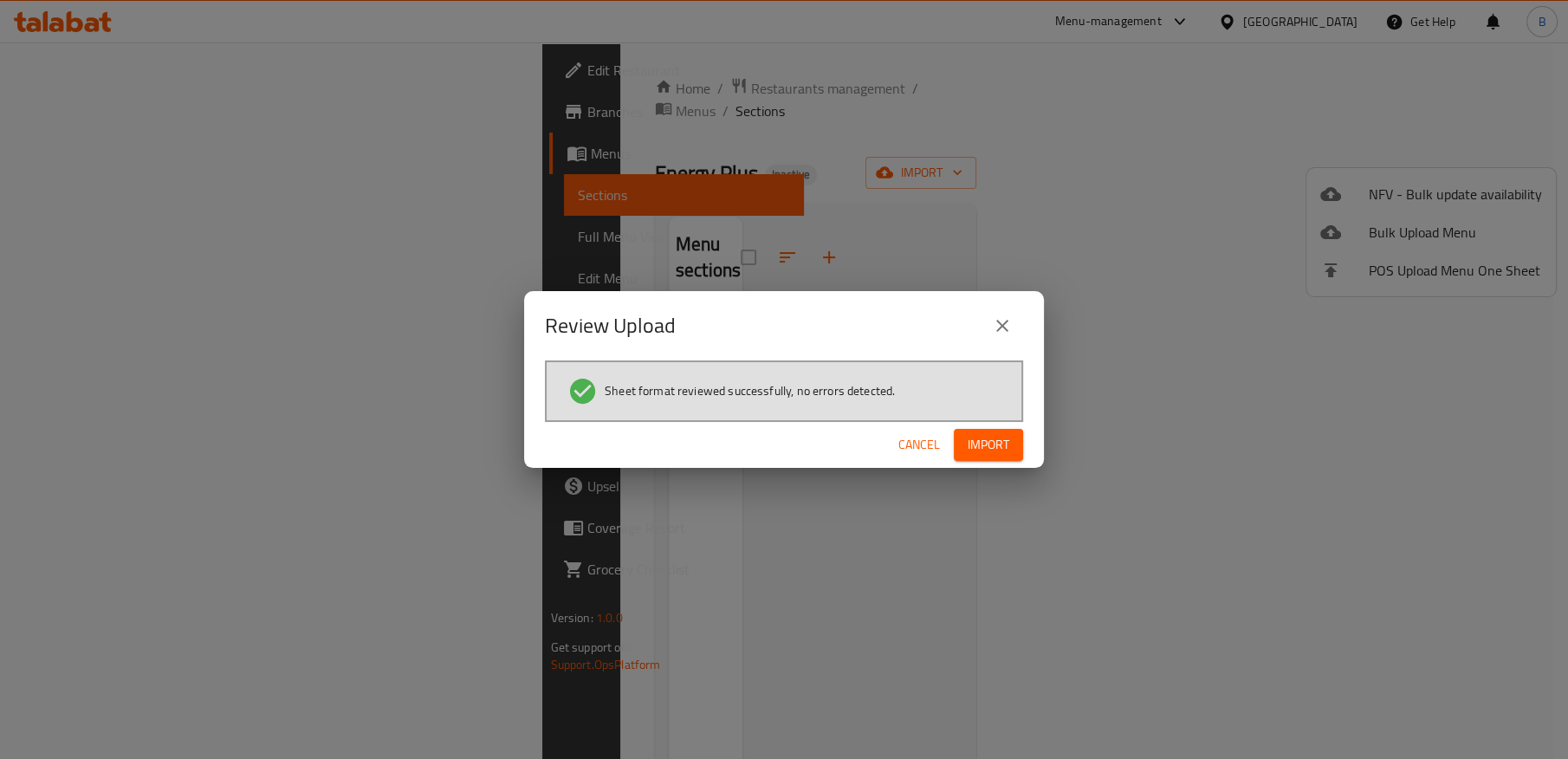
click at [997, 447] on span "Import" at bounding box center [989, 444] width 42 height 22
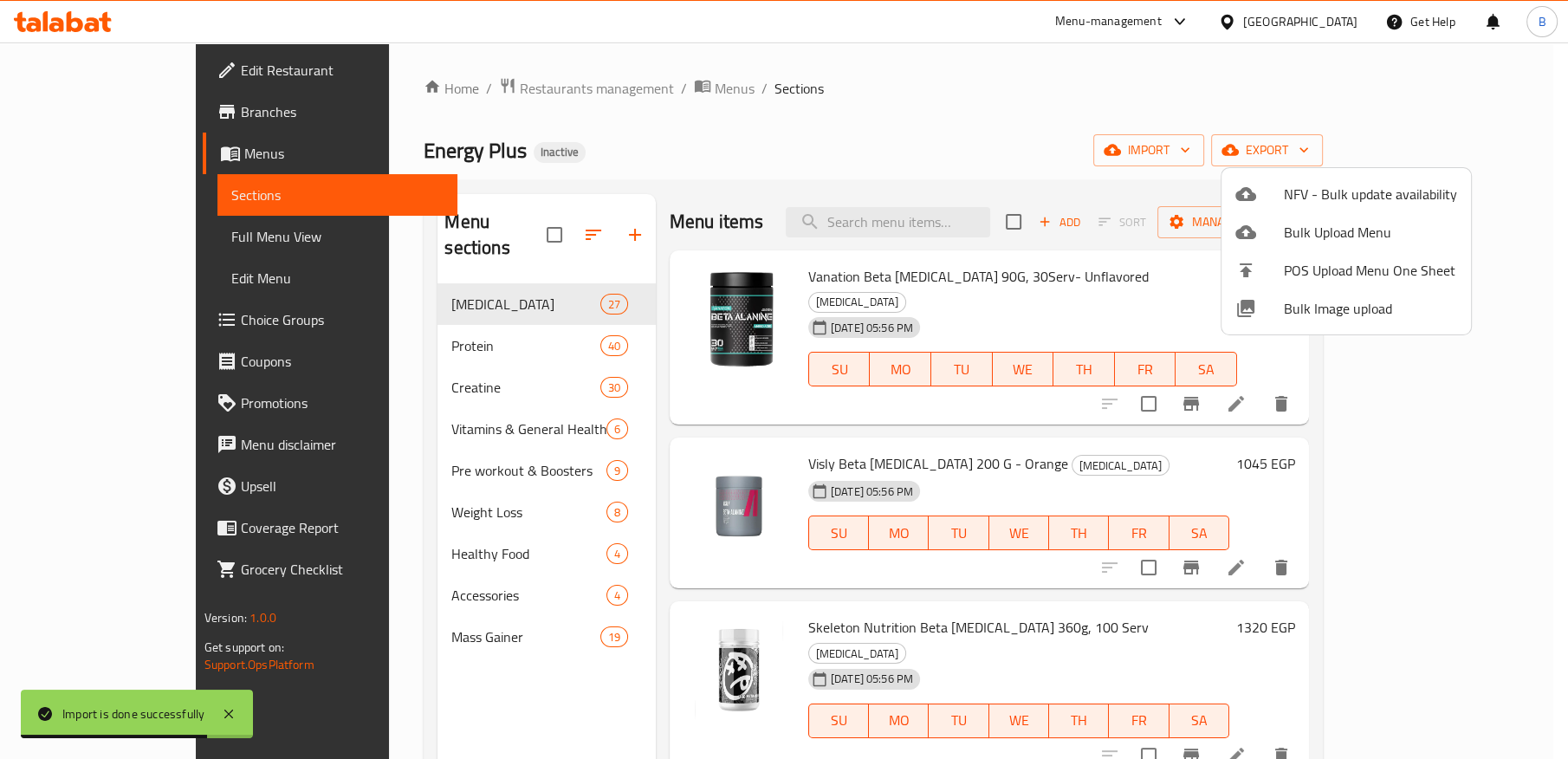
click at [932, 221] on div at bounding box center [784, 379] width 1568 height 759
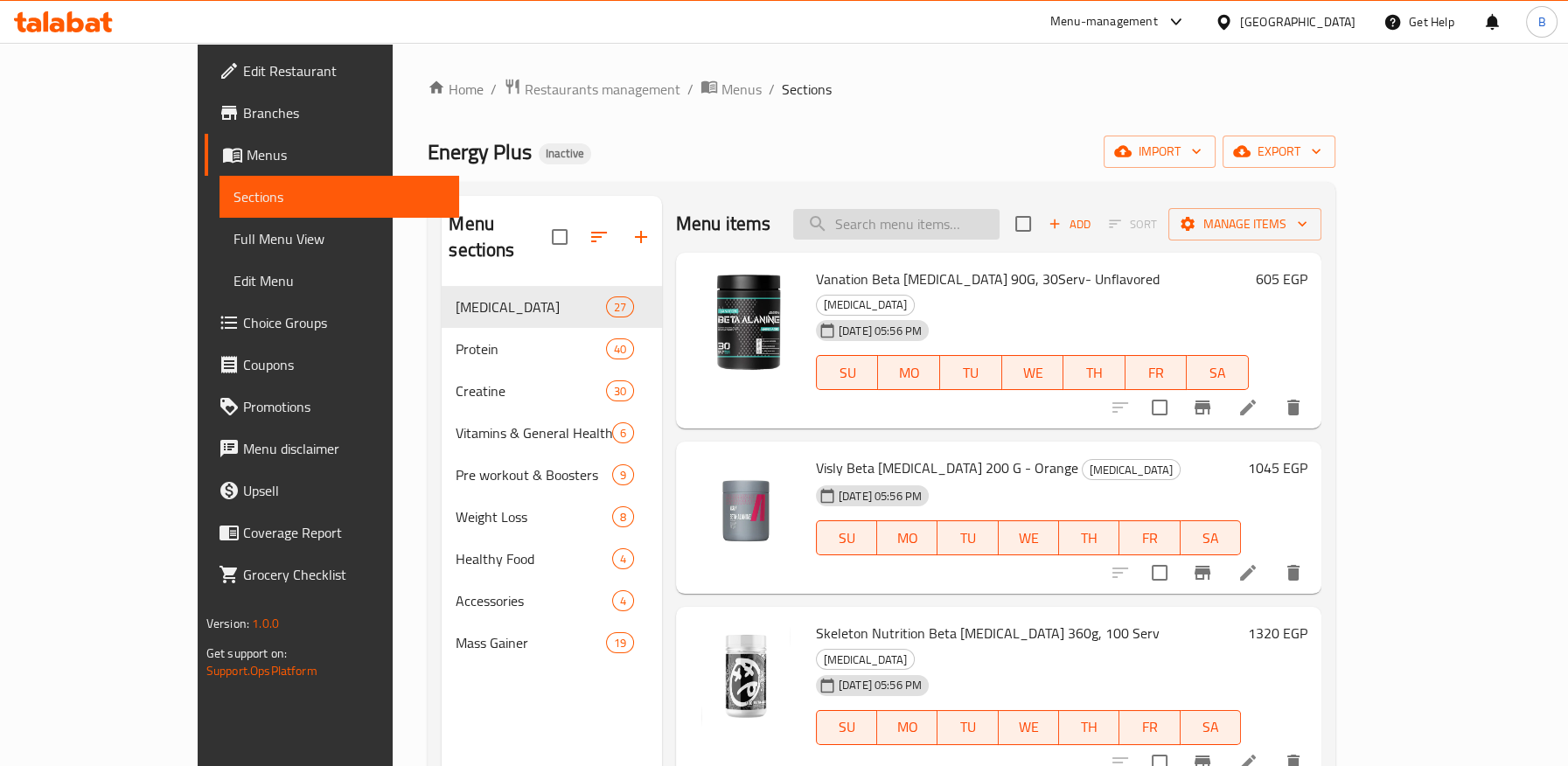
click at [962, 223] on input "search" at bounding box center [895, 224] width 206 height 30
paste input "CFM"
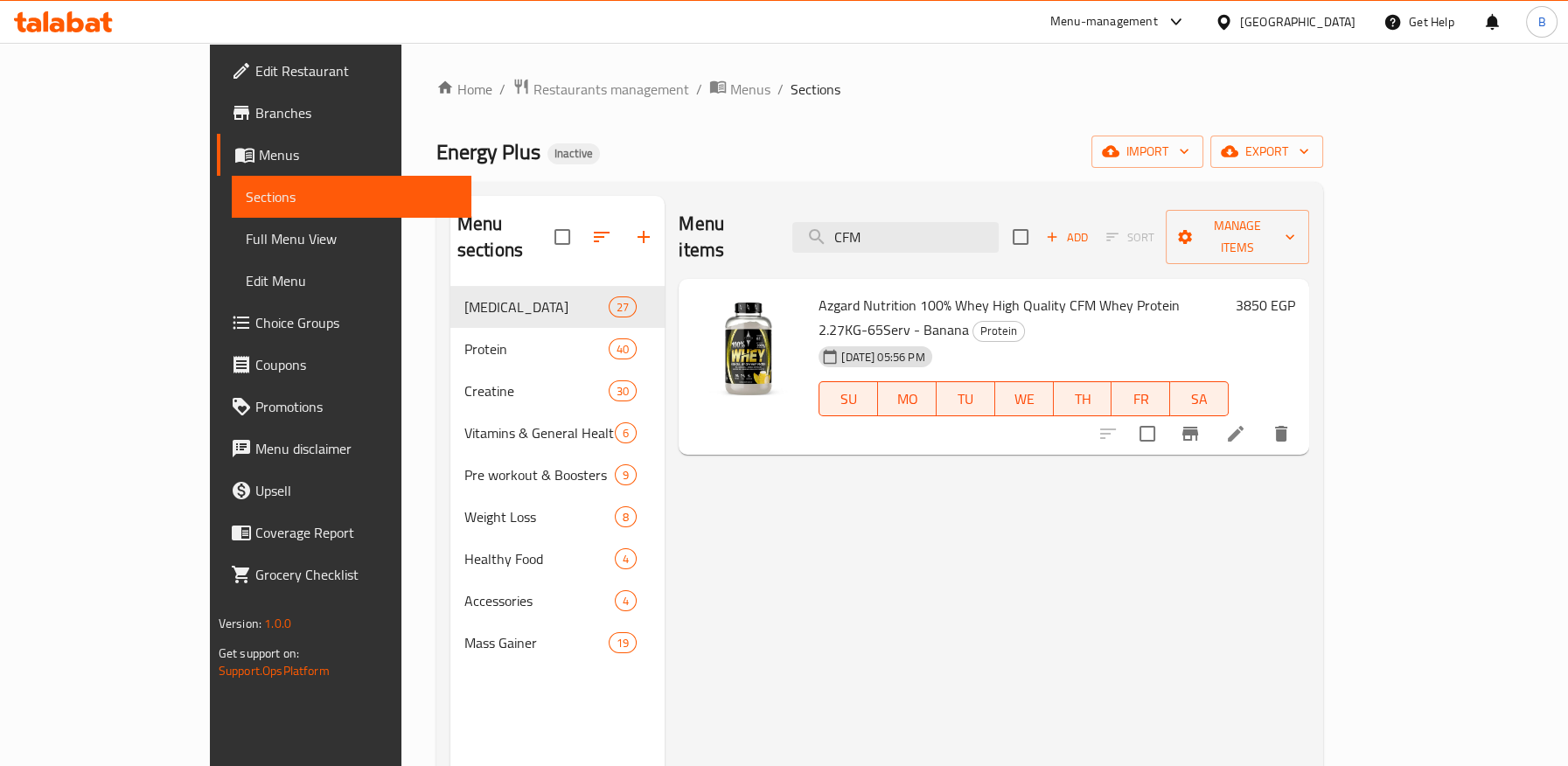
type input "CFM"
click at [1246, 423] on icon at bounding box center [1235, 433] width 21 height 21
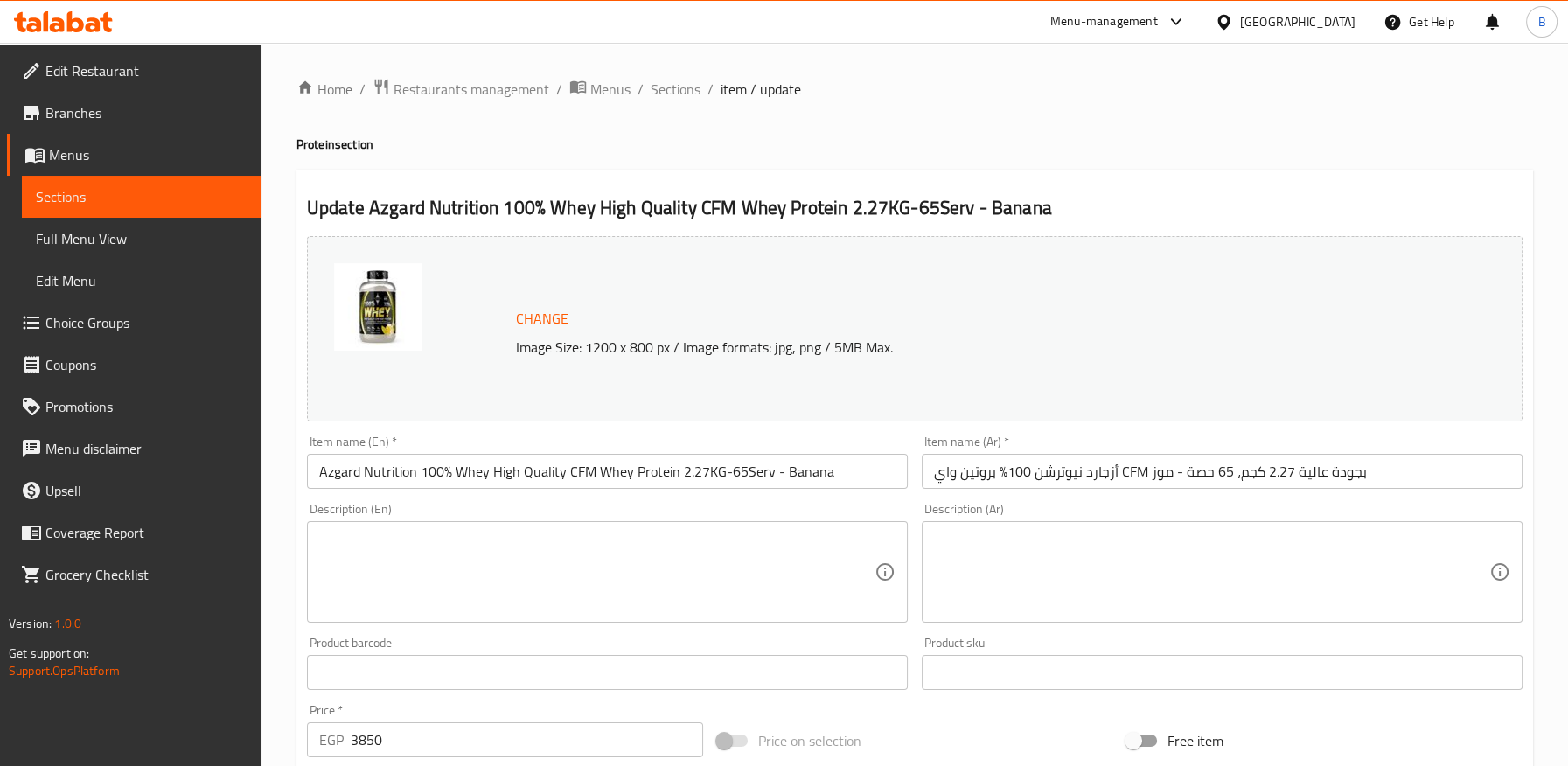
drag, startPoint x: 673, startPoint y: 84, endPoint x: 115, endPoint y: 247, distance: 581.3
click at [675, 84] on span "Sections" at bounding box center [675, 89] width 50 height 21
click at [115, 247] on span "Full Menu View" at bounding box center [141, 239] width 212 height 21
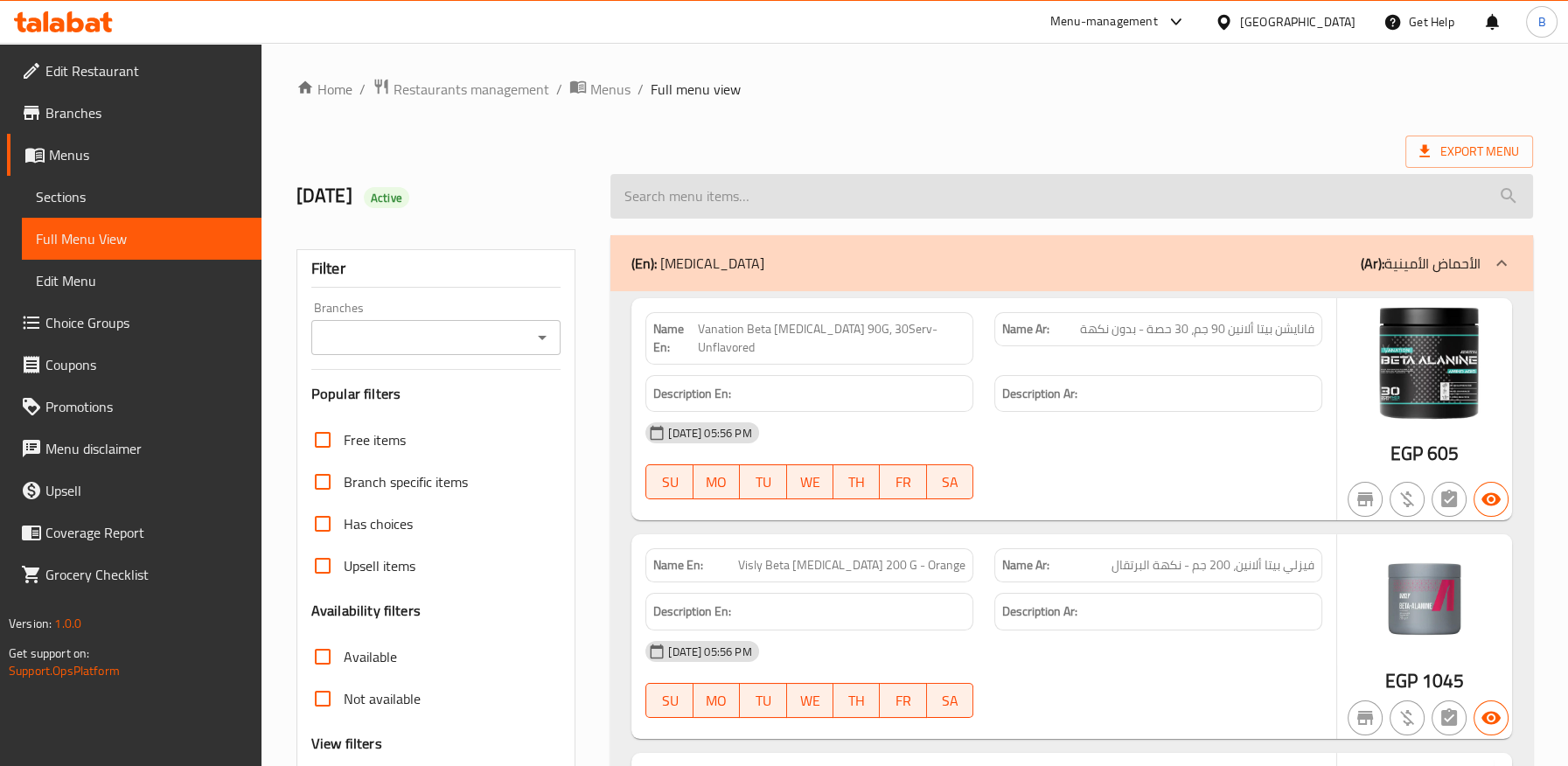
click at [952, 199] on input "search" at bounding box center [1071, 196] width 922 height 45
paste input "CFM"
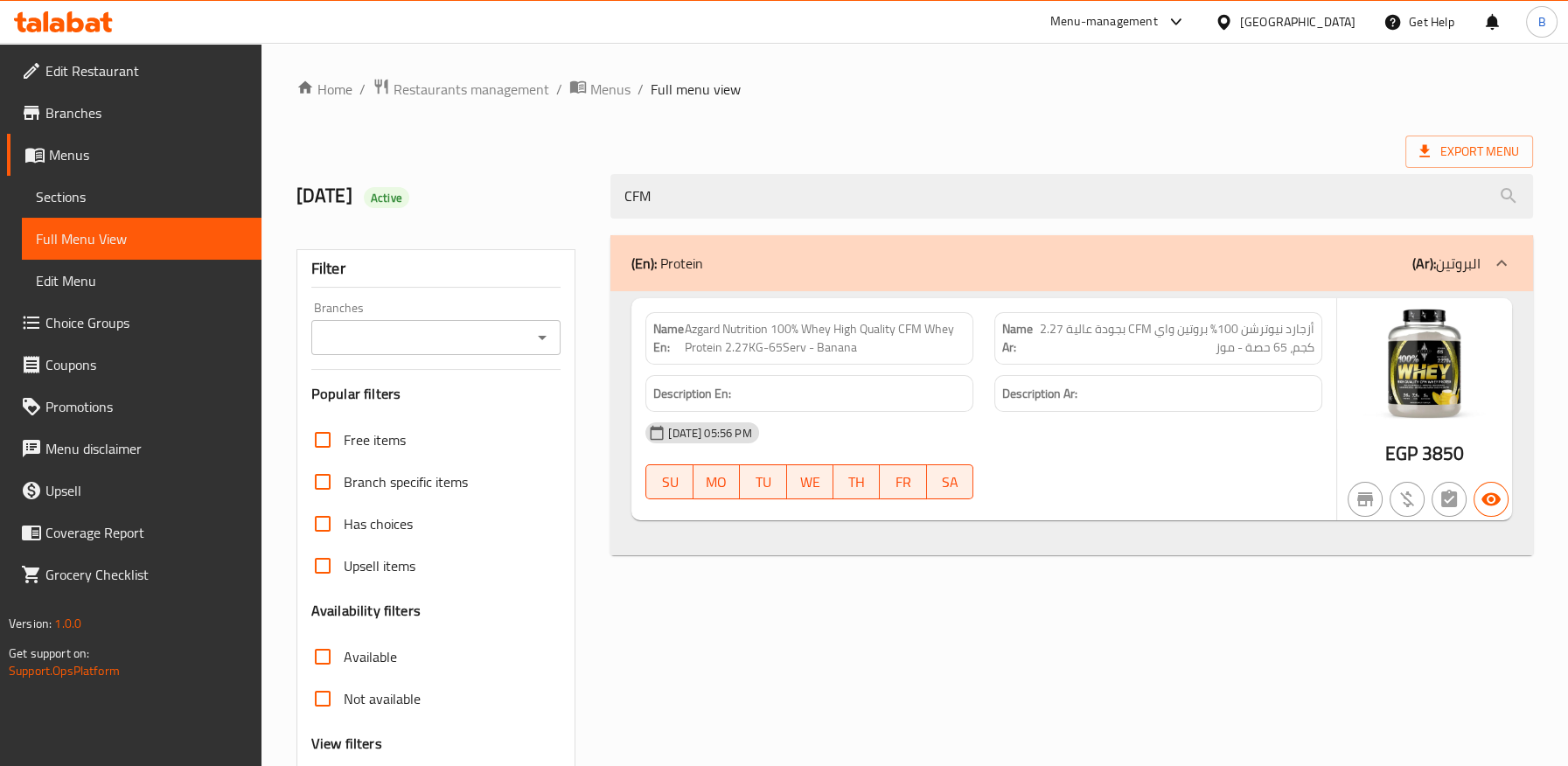
type input "CFM"
click at [106, 79] on span "Edit Restaurant" at bounding box center [147, 71] width 202 height 21
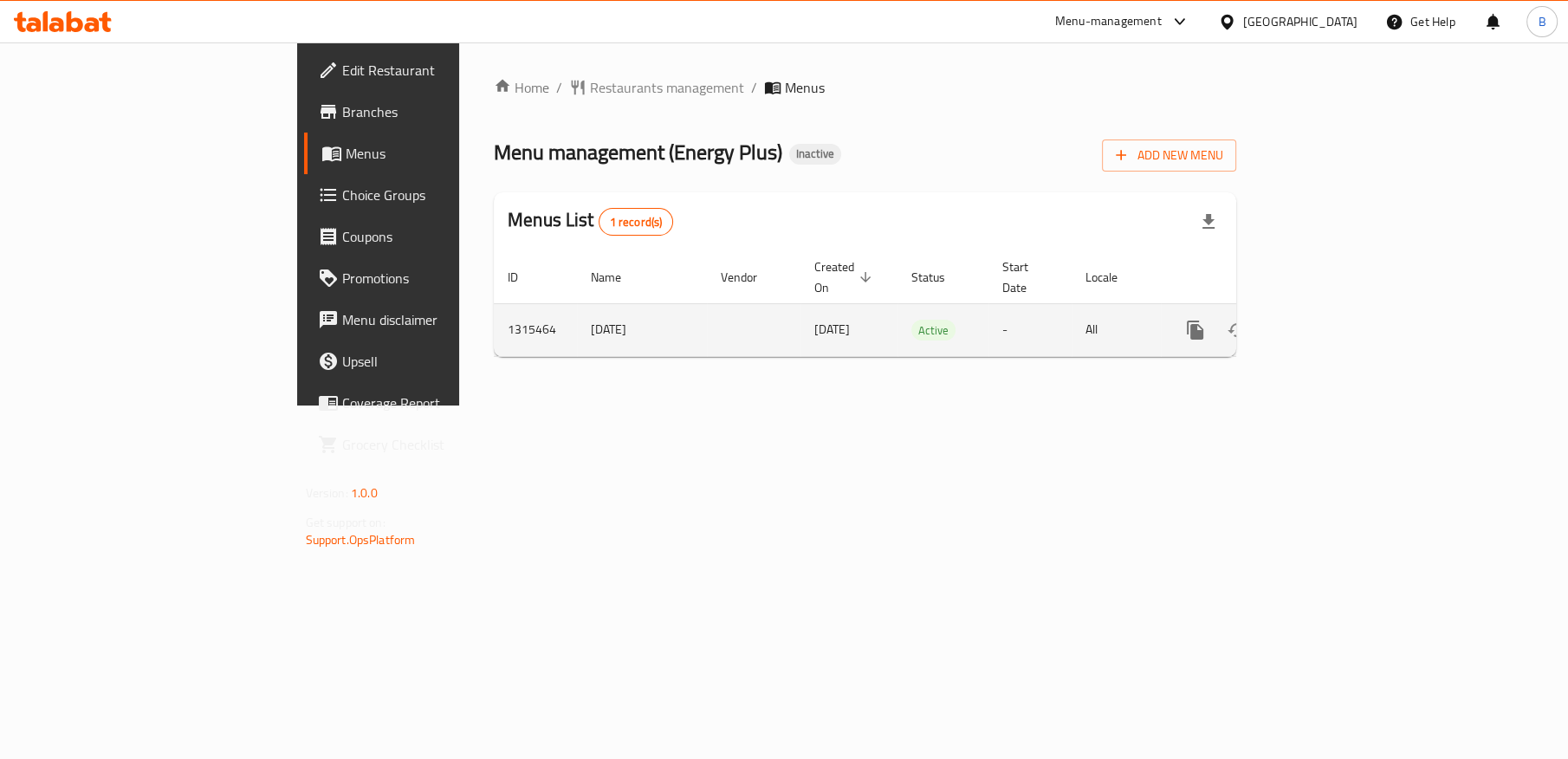
click at [1331, 320] on icon "enhanced table" at bounding box center [1320, 330] width 21 height 21
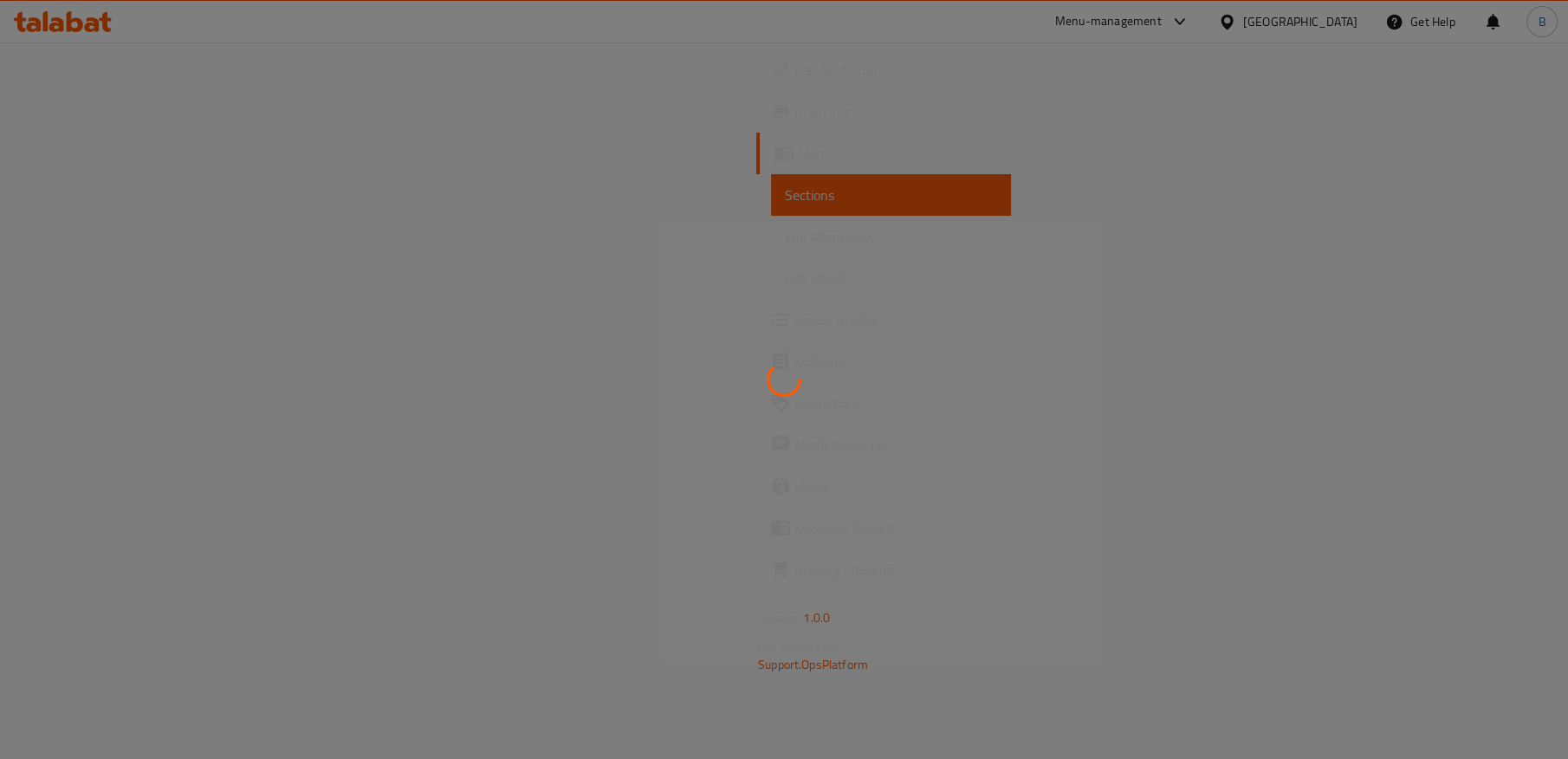
click at [147, 230] on div at bounding box center [784, 379] width 1568 height 759
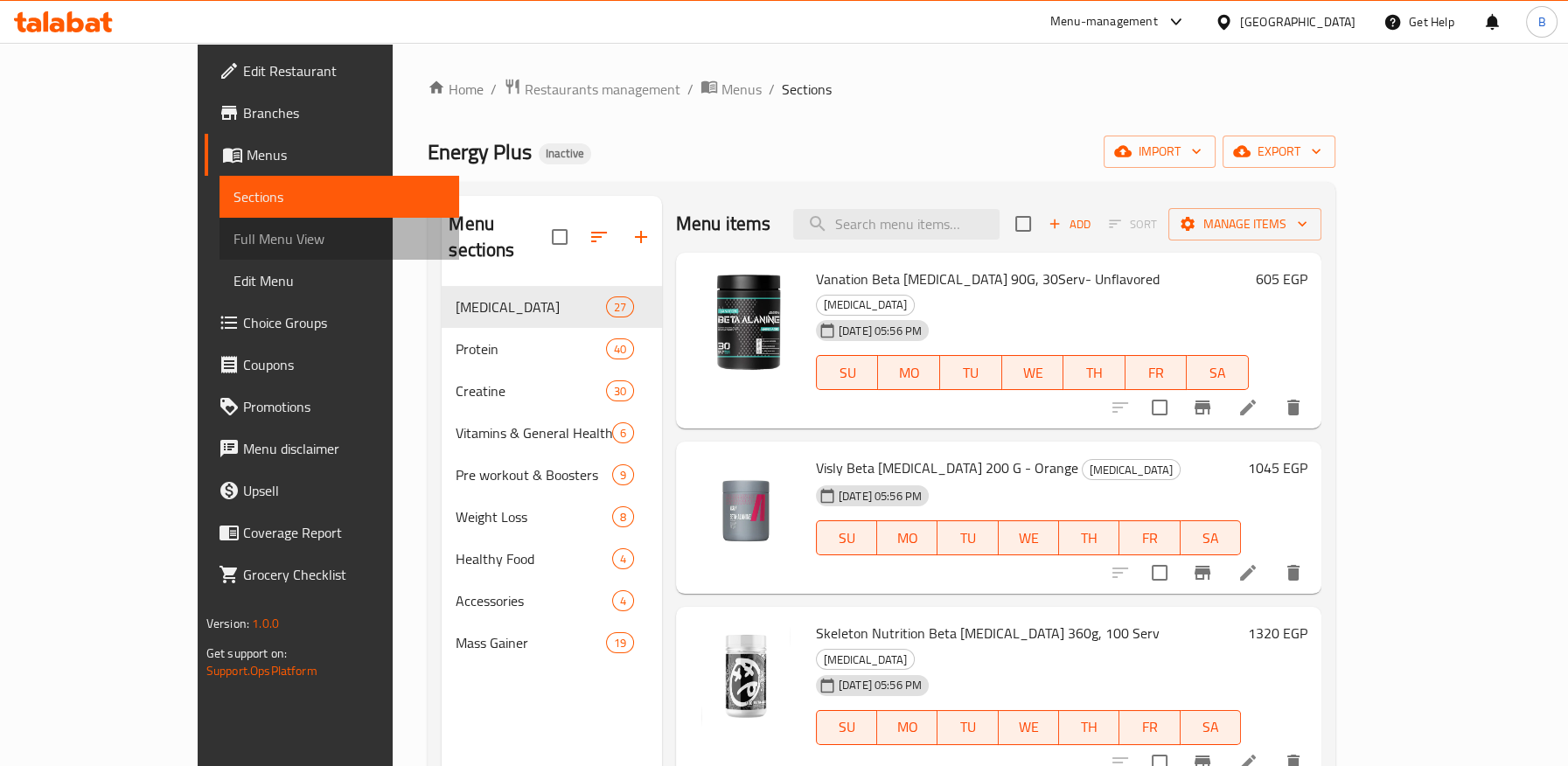
click at [233, 242] on span "Full Menu View" at bounding box center [339, 239] width 212 height 21
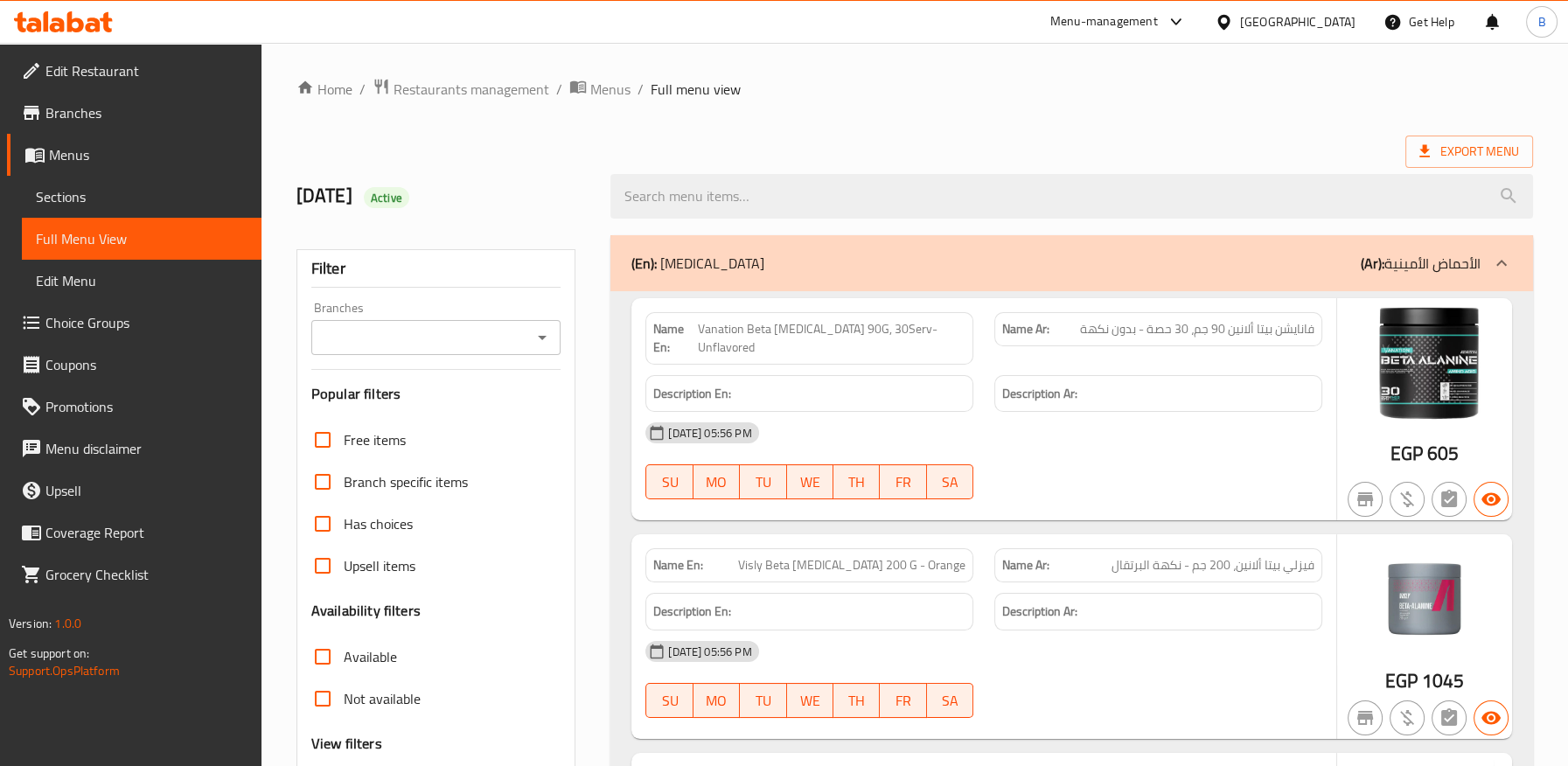
click at [727, 267] on p "(En): Amino Acids" at bounding box center [697, 262] width 133 height 21
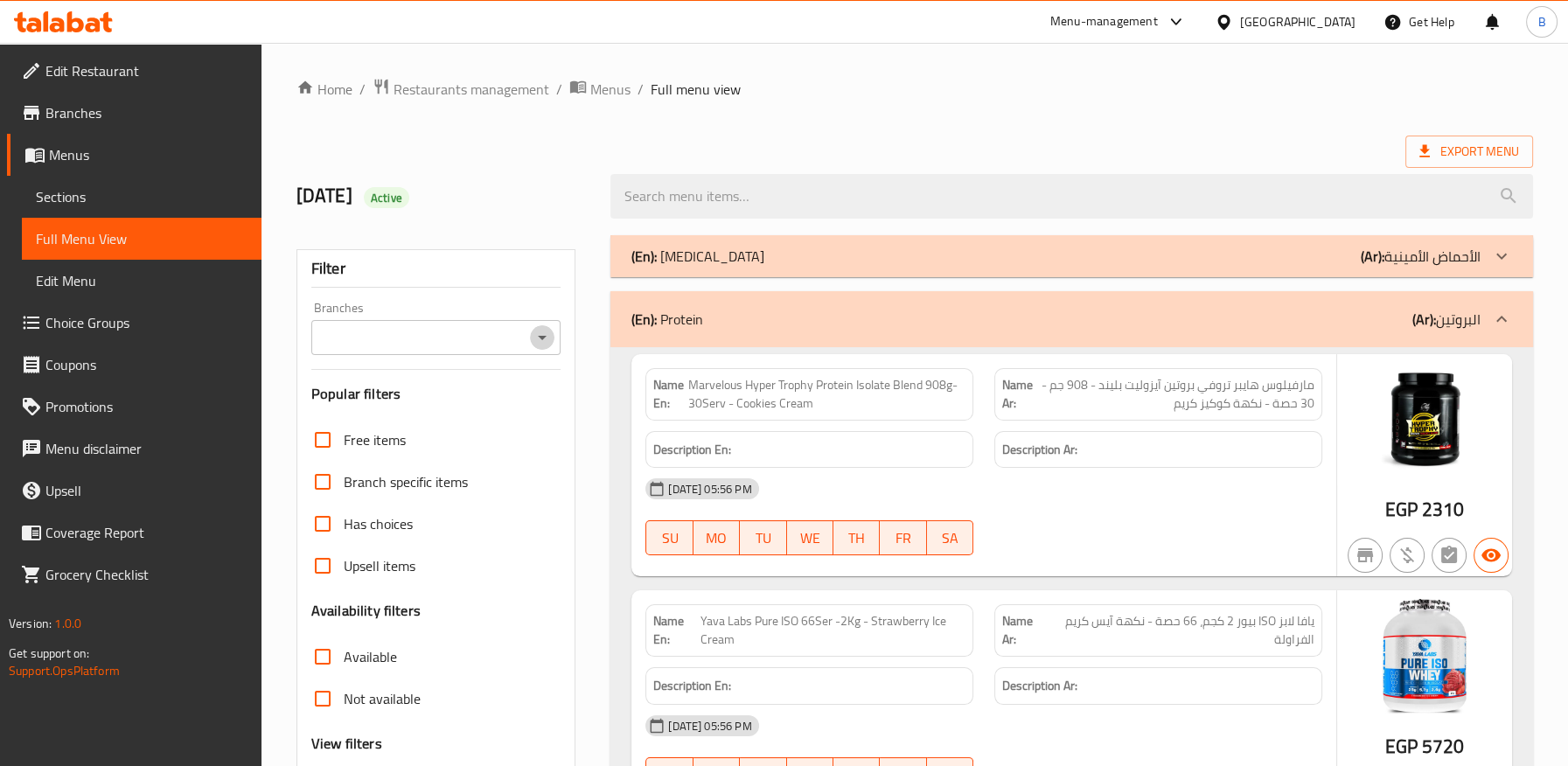
click at [541, 343] on icon "Open" at bounding box center [541, 337] width 21 height 21
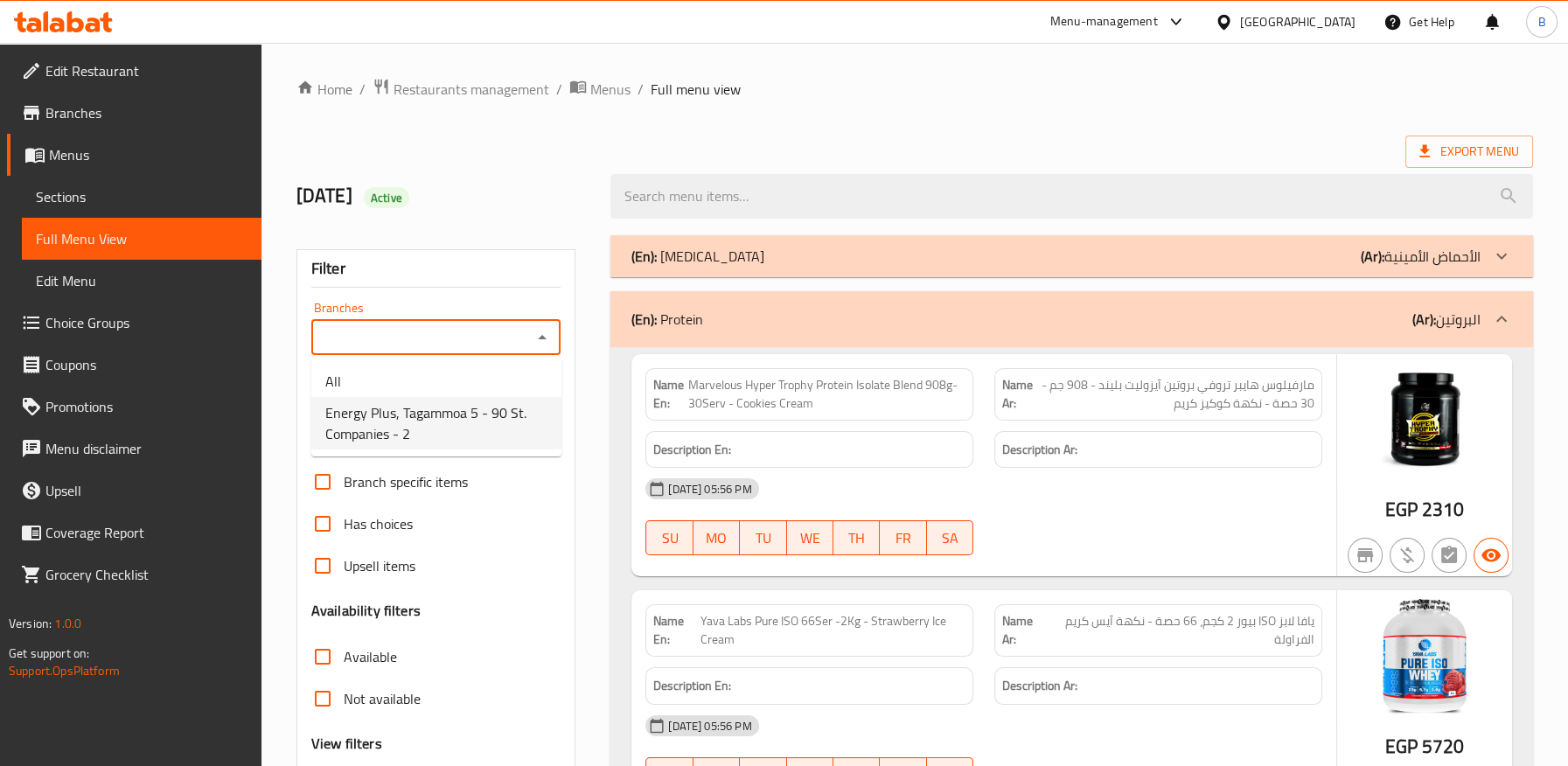
click at [474, 417] on span "Energy Plus, Tagammoa 5 - 90 St. Companies - 2" at bounding box center [437, 423] width 222 height 42
type input "Energy Plus, Tagammoa 5 - 90 St. Companies - 2"
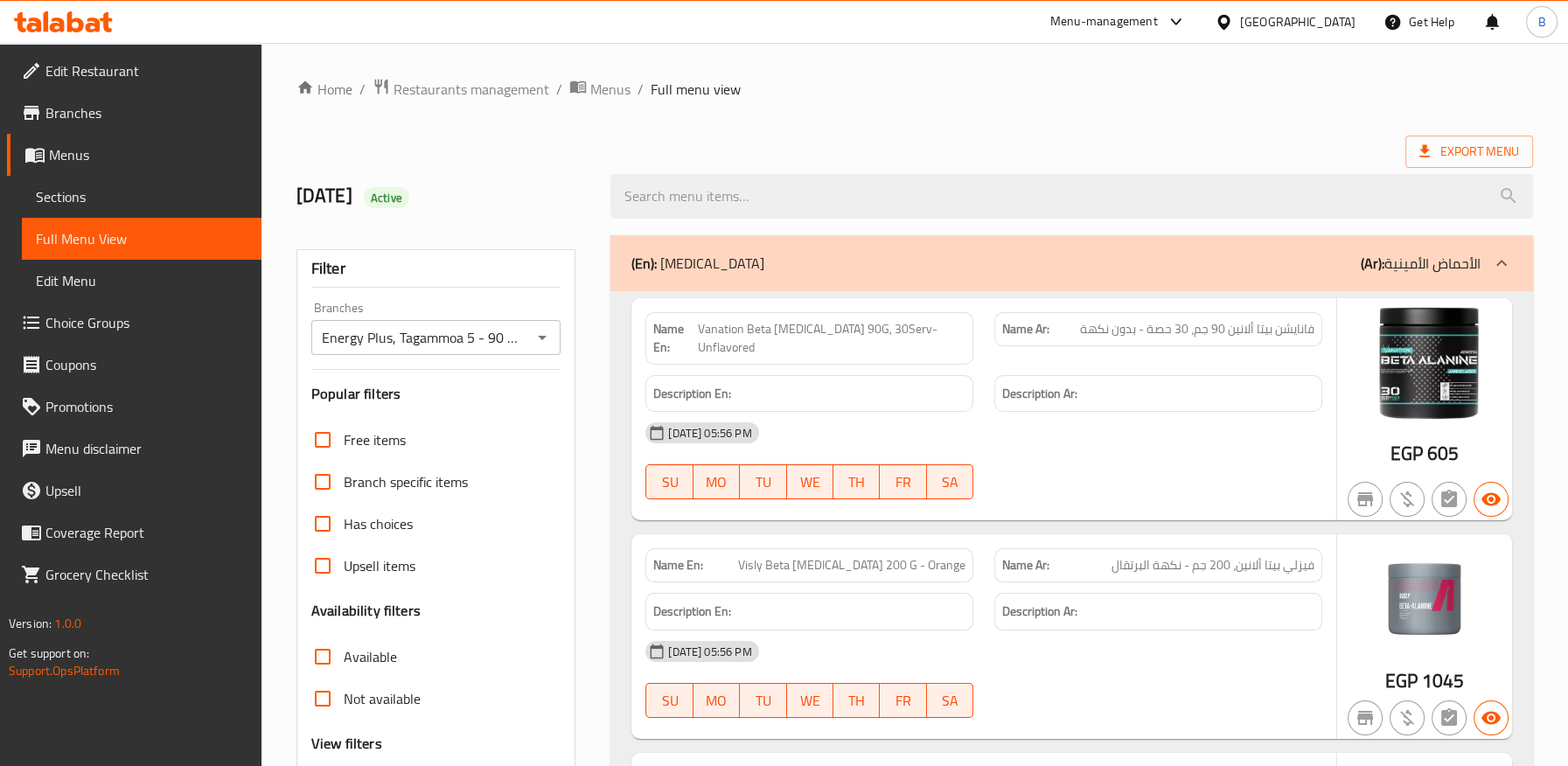
click at [839, 273] on div "(En): Amino Acids (Ar): الأحماض الأمينية" at bounding box center [1071, 262] width 922 height 56
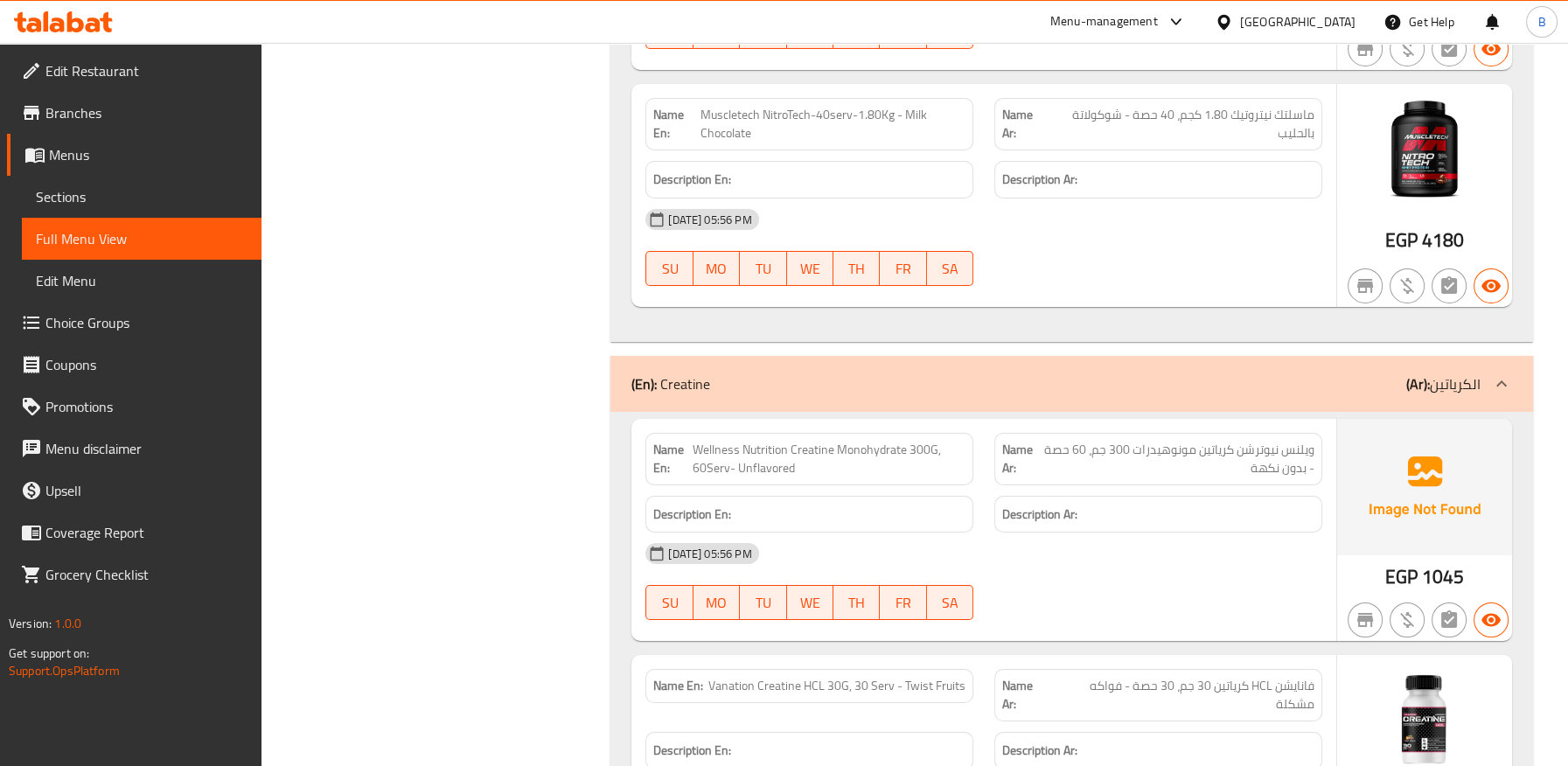
scroll to position [9422, 0]
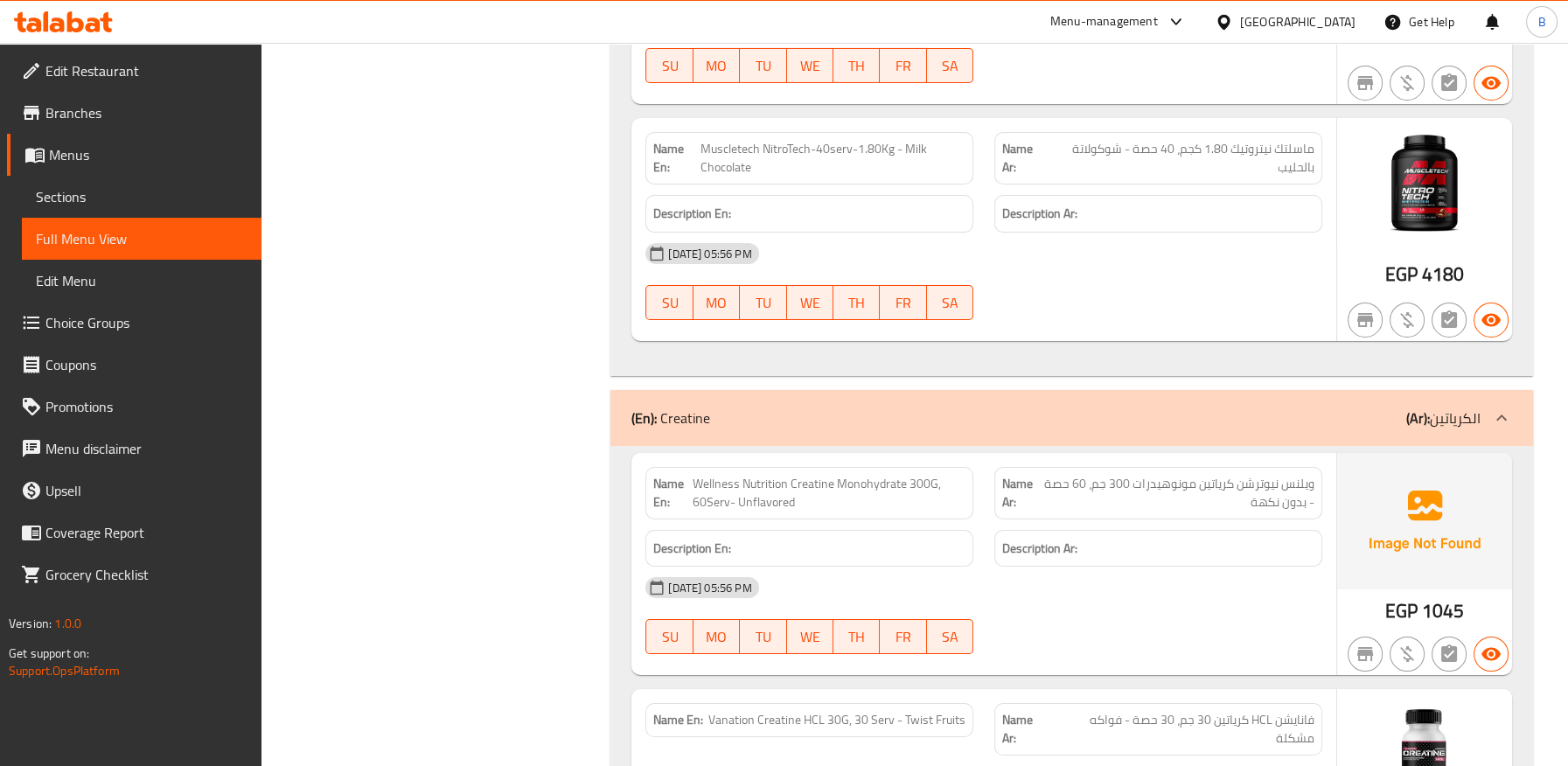
click at [839, 407] on div "(En): Creatine (Ar): الكرياتين" at bounding box center [1055, 417] width 849 height 21
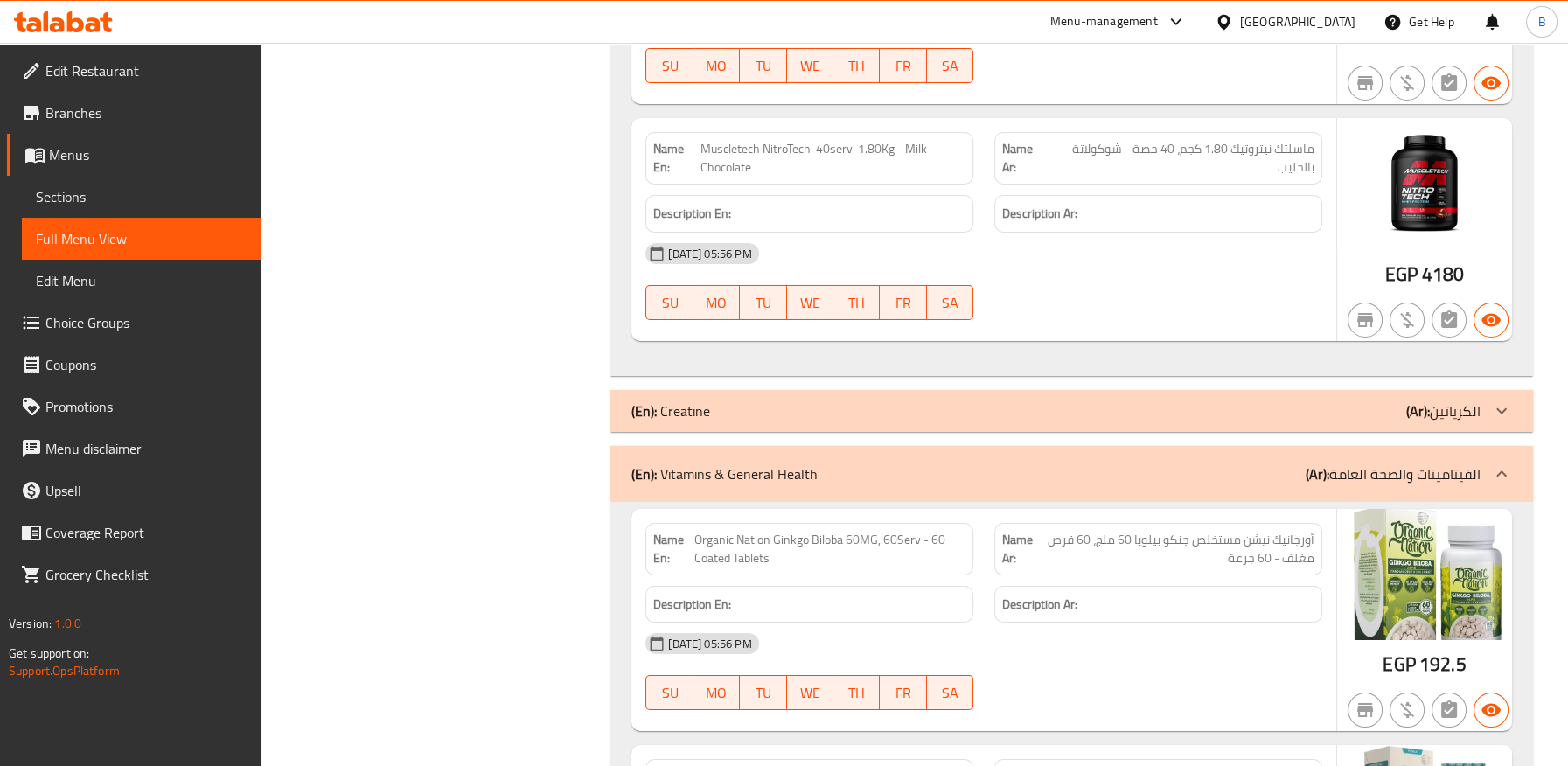
click at [831, 463] on div "(En): Vitamins & General Health (Ar): الفيتامينات والصحة العامة" at bounding box center [1055, 473] width 849 height 21
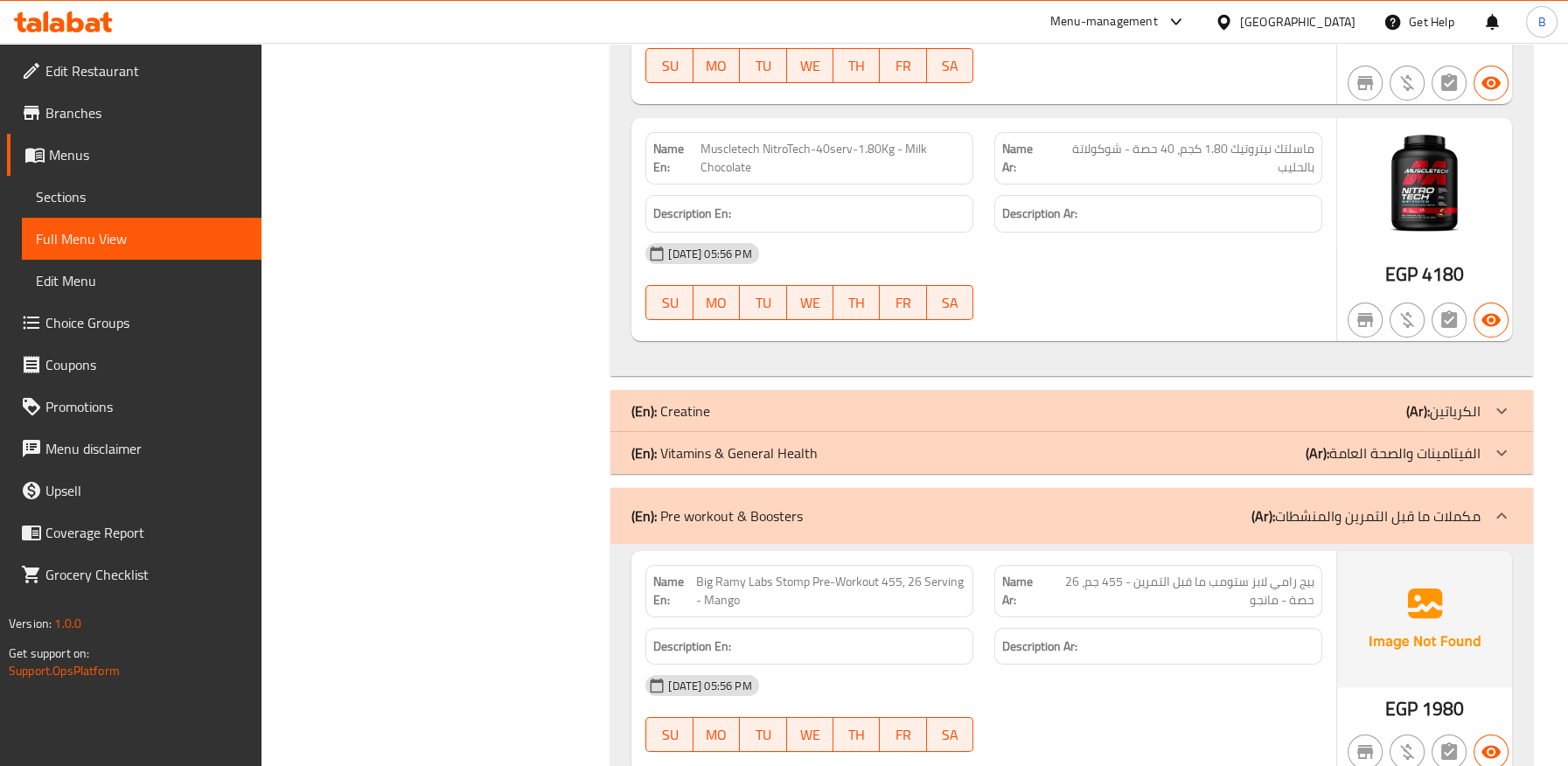
click at [804, 498] on div "(En): Pre workout & Boosters (Ar): مكملات ما قبل التمرين والمنشطات" at bounding box center [1071, 516] width 922 height 56
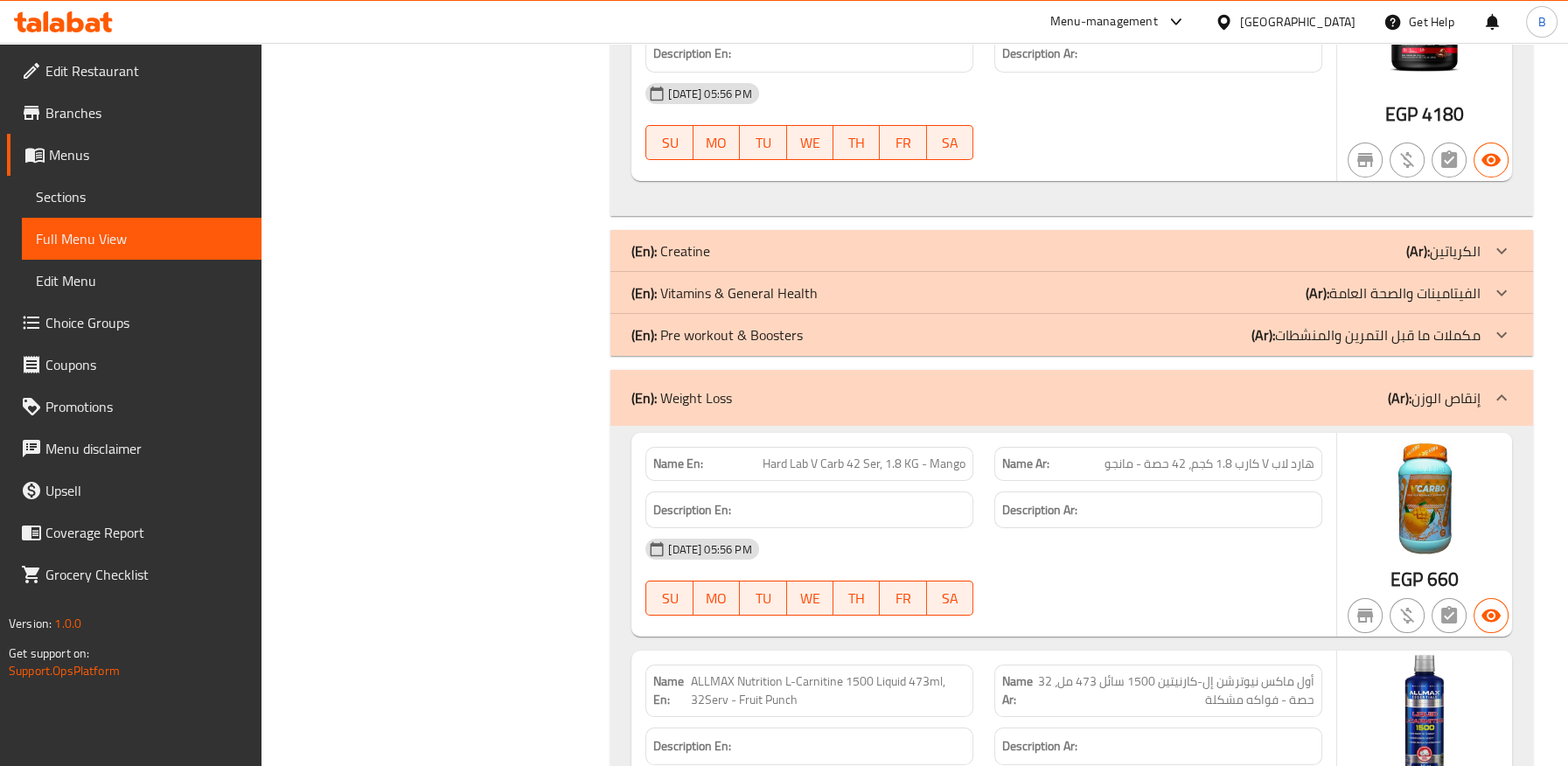
scroll to position [9617, 0]
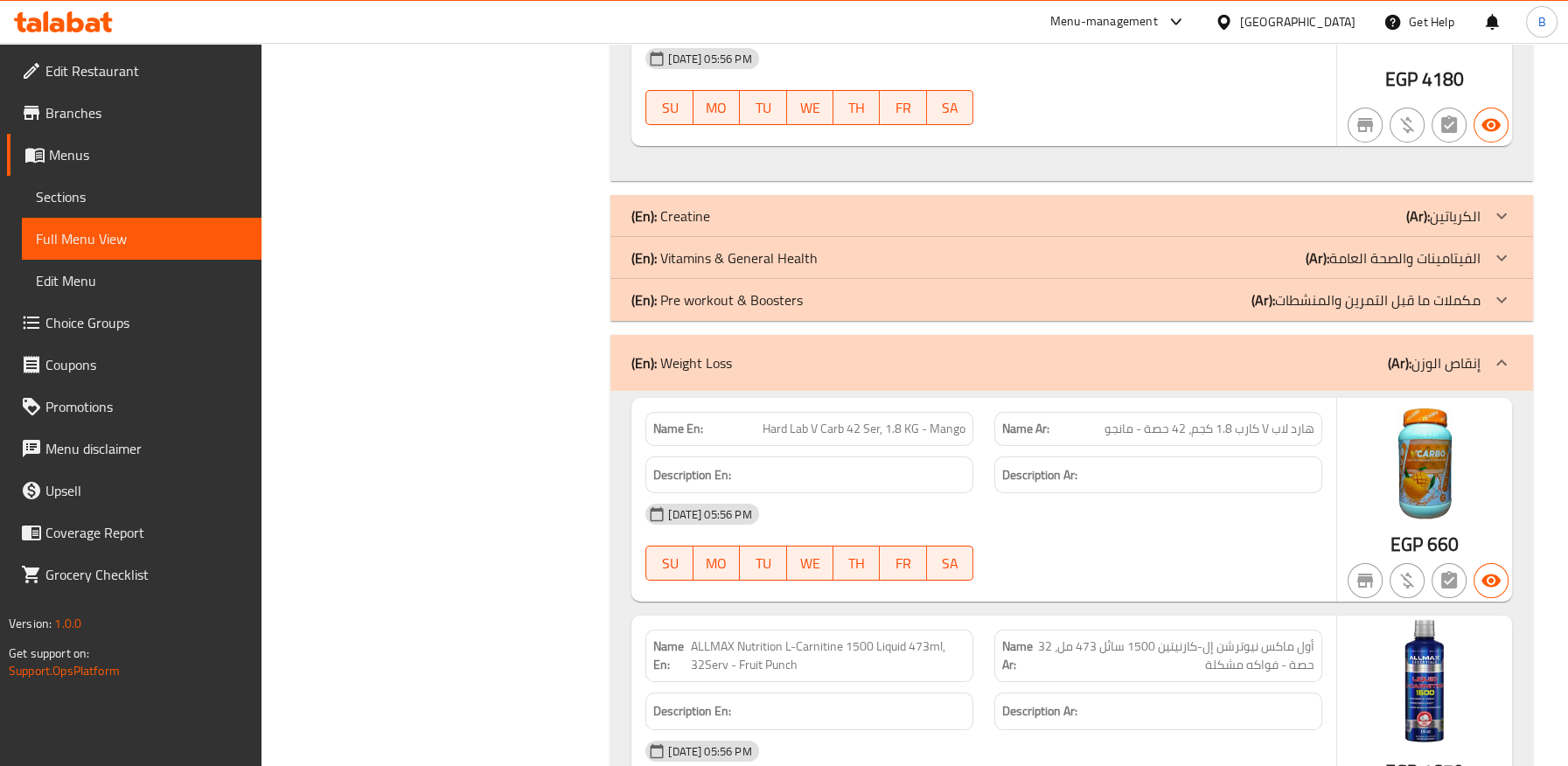
click at [746, 352] on div "(En): Weight Loss (Ar): إنقاص الوزن" at bounding box center [1055, 362] width 849 height 21
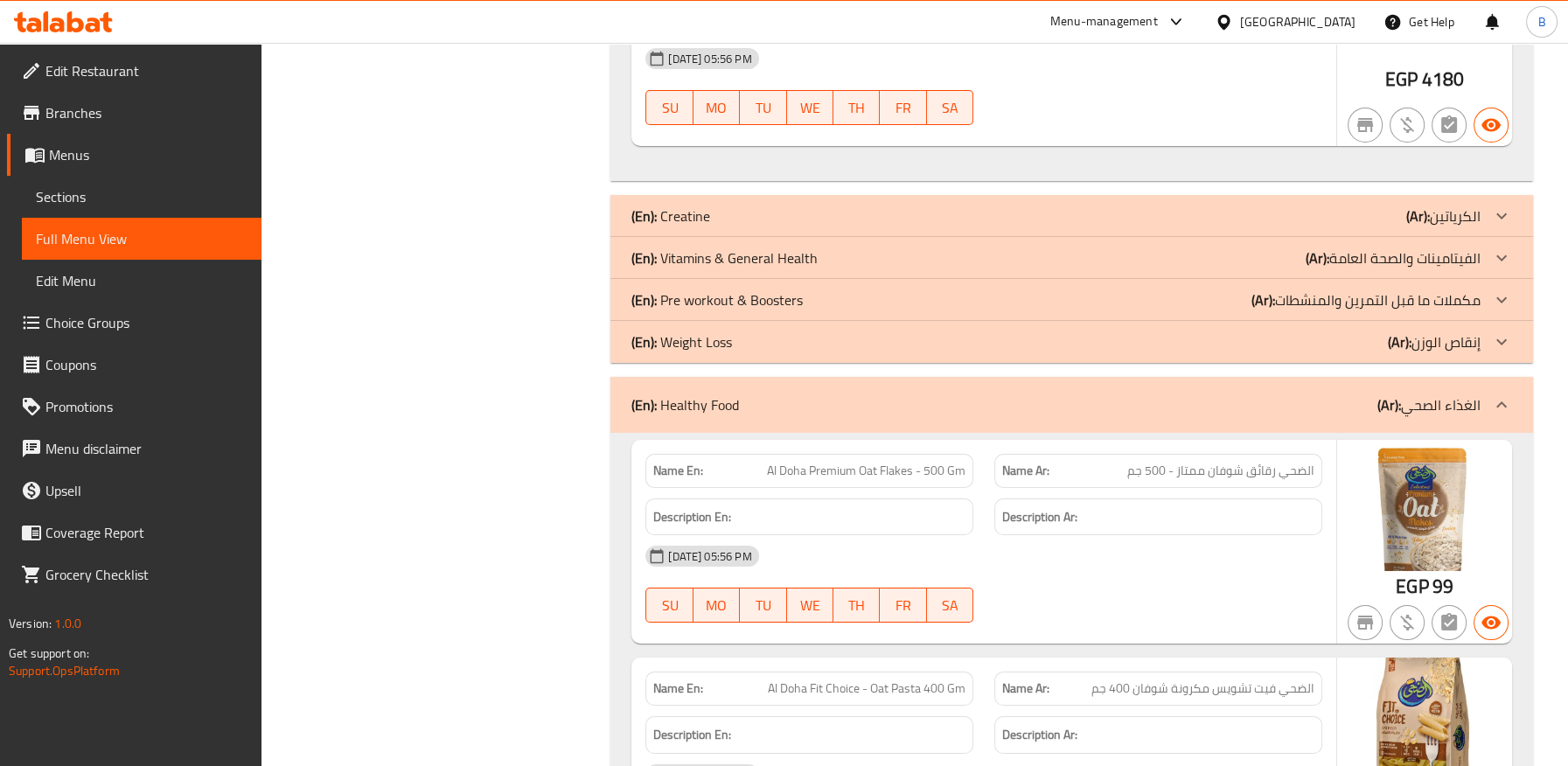
click at [763, 394] on div "(En): Healthy Food (Ar): الغذاء الصحي" at bounding box center [1055, 405] width 849 height 21
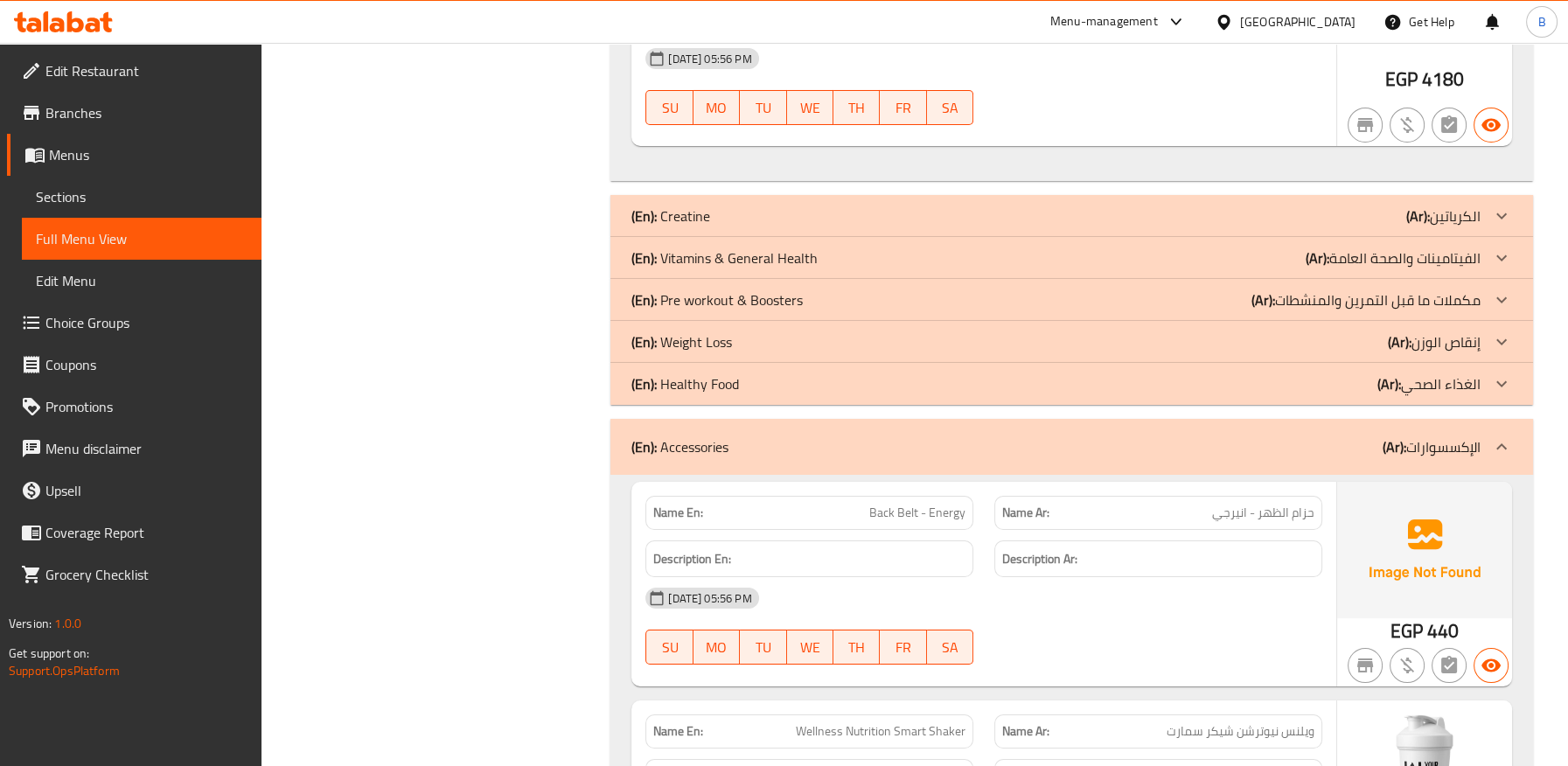
click at [763, 366] on div "(En): Healthy Food (Ar): الغذاء الصحي" at bounding box center [1071, 383] width 922 height 42
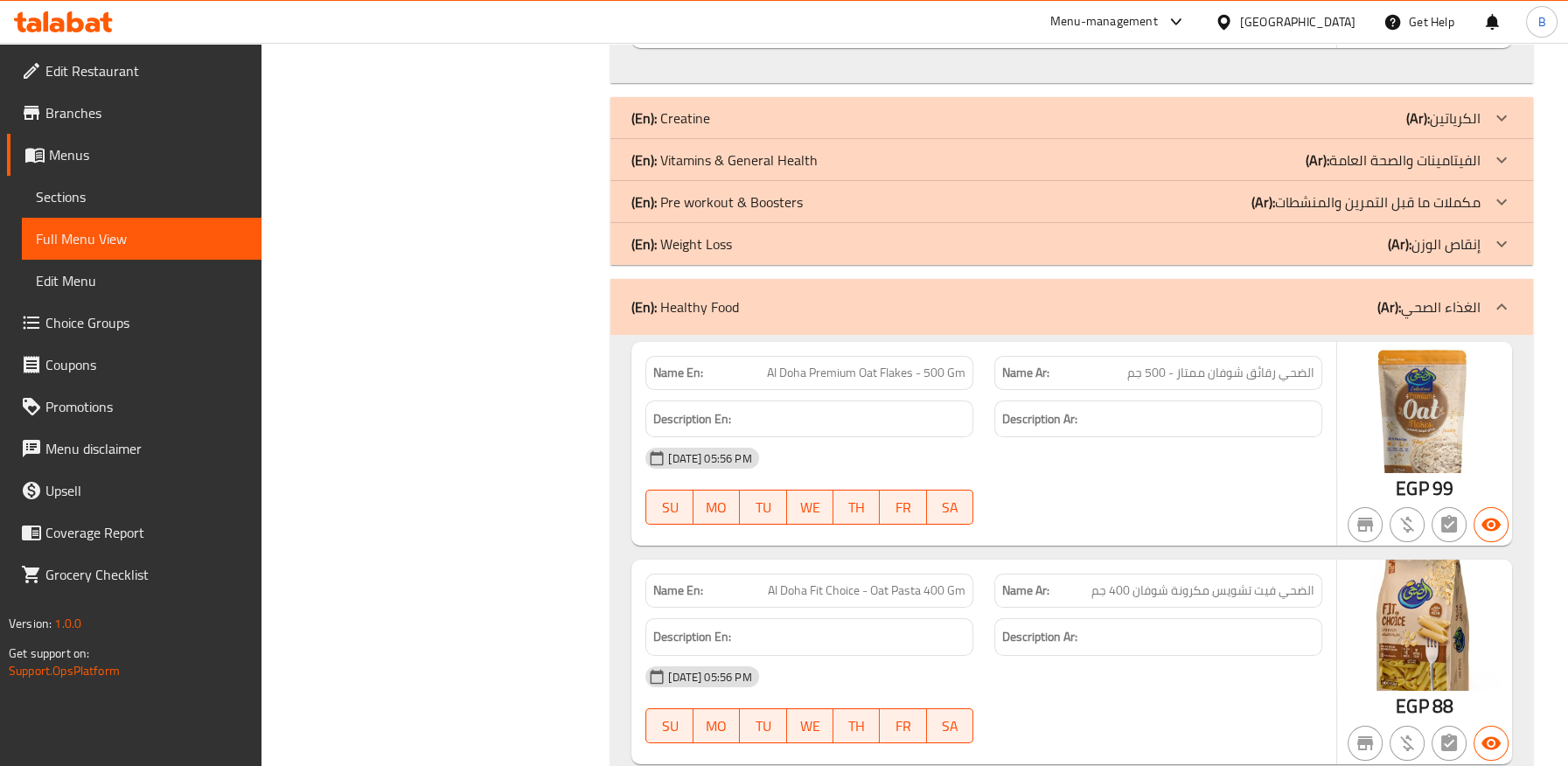
scroll to position [9714, 0]
click at [780, 297] on div "(En): Healthy Food (Ar): الغذاء الصحي" at bounding box center [1055, 307] width 849 height 21
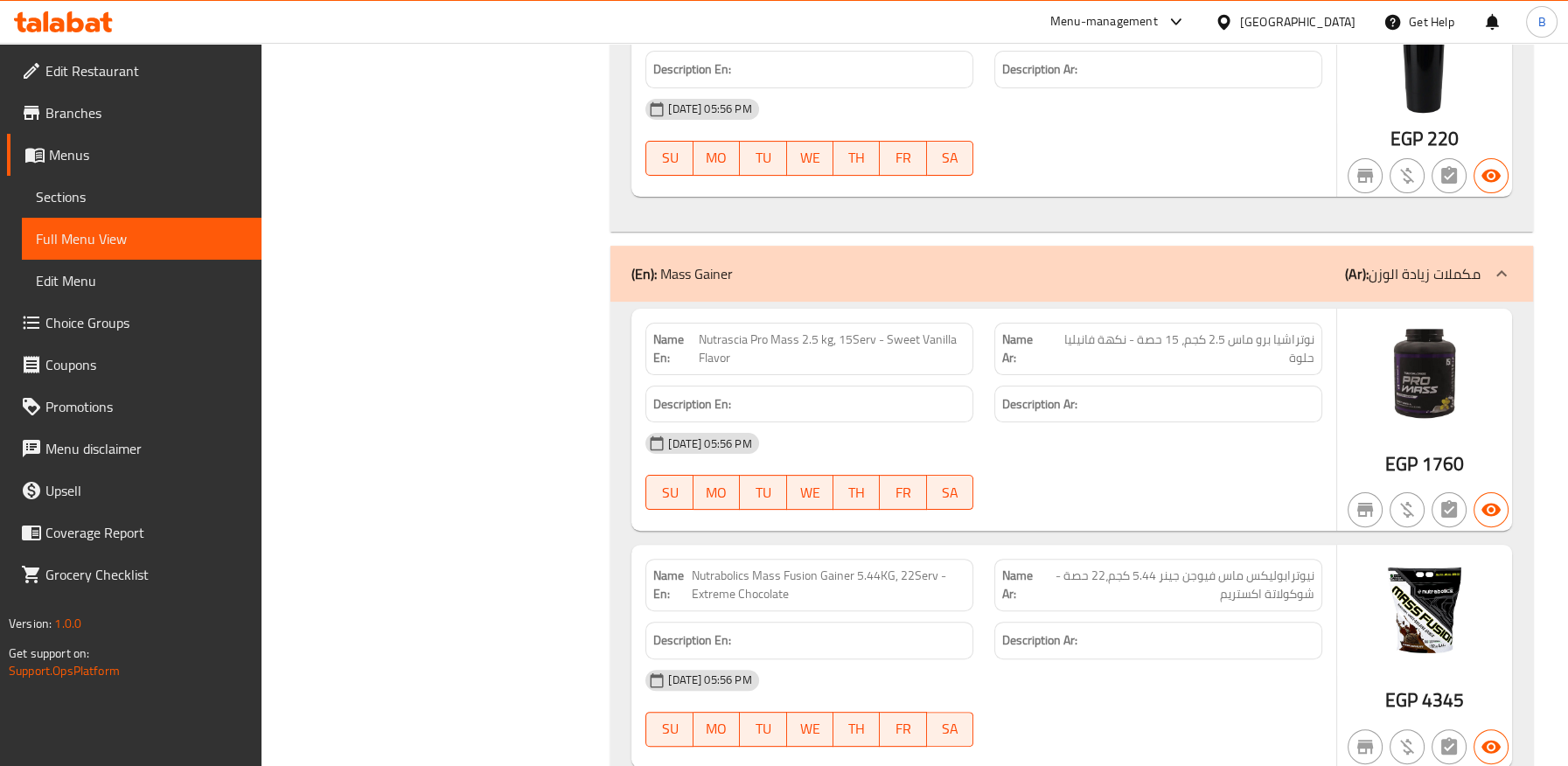
scroll to position [10588, 0]
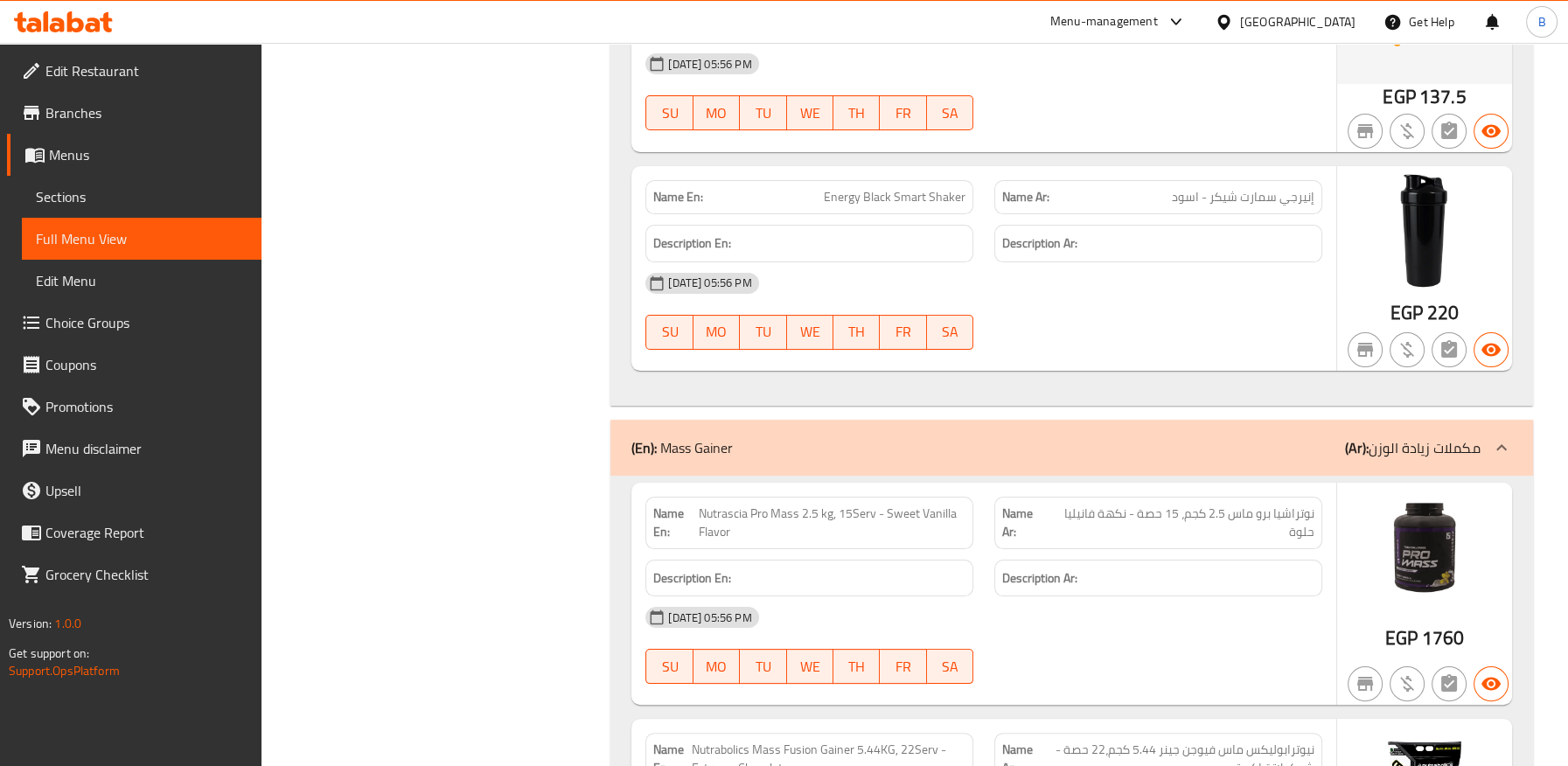
click at [905, 438] on div "(En): Mass Gainer (Ar): مكملات زيادة الوزن" at bounding box center [1055, 448] width 849 height 21
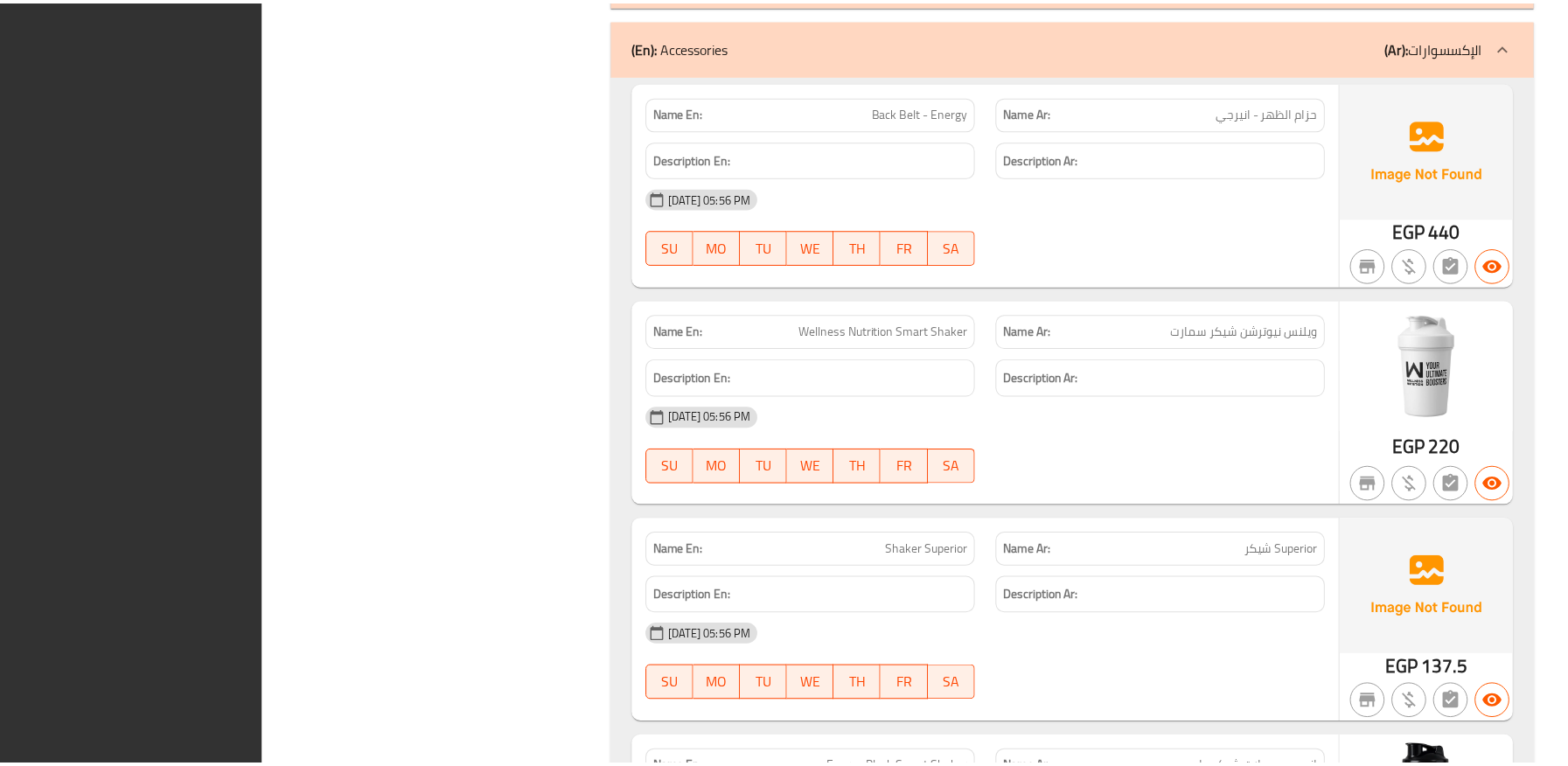
scroll to position [10289, 0]
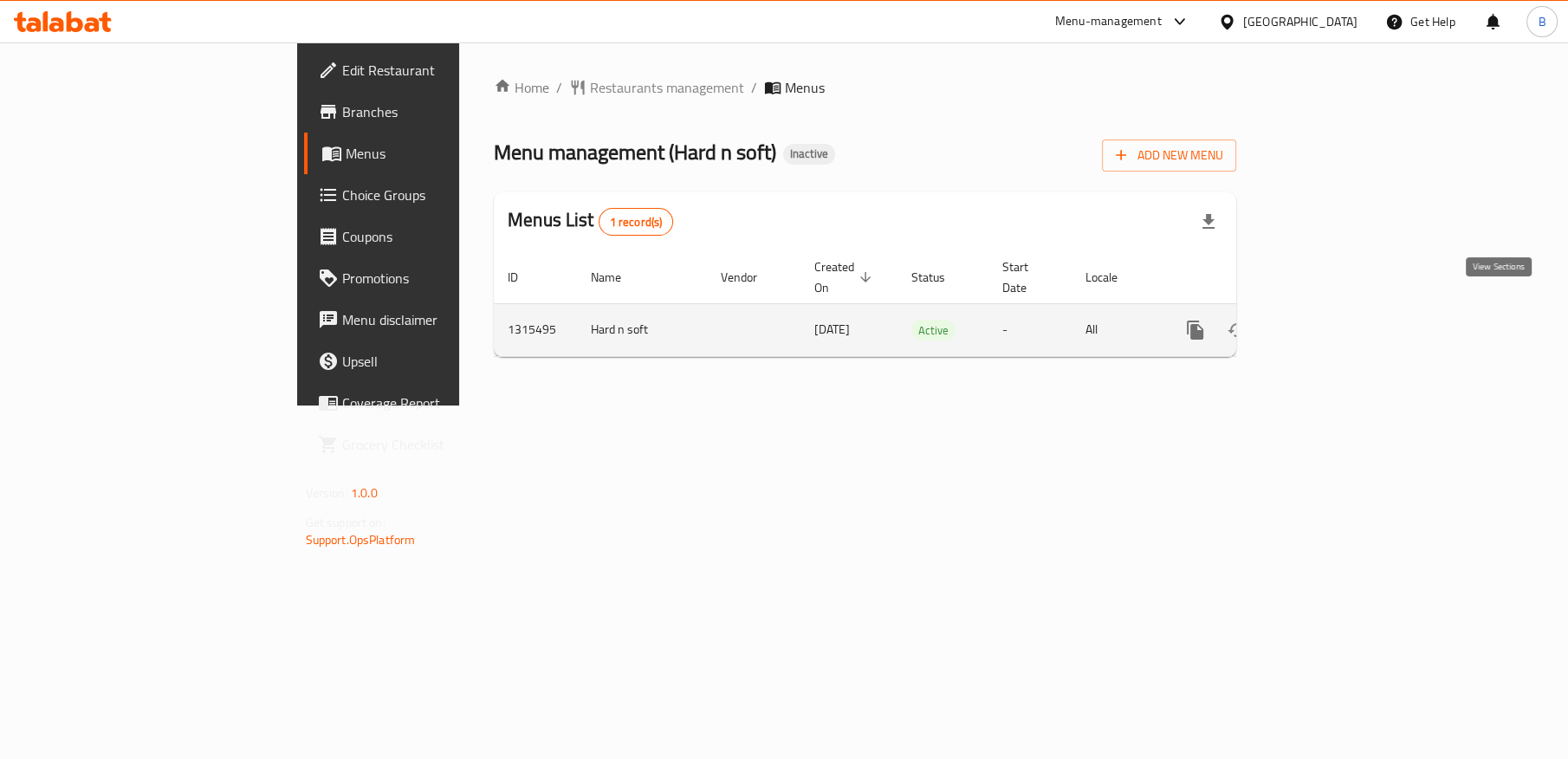
click at [1331, 320] on icon "enhanced table" at bounding box center [1320, 330] width 21 height 21
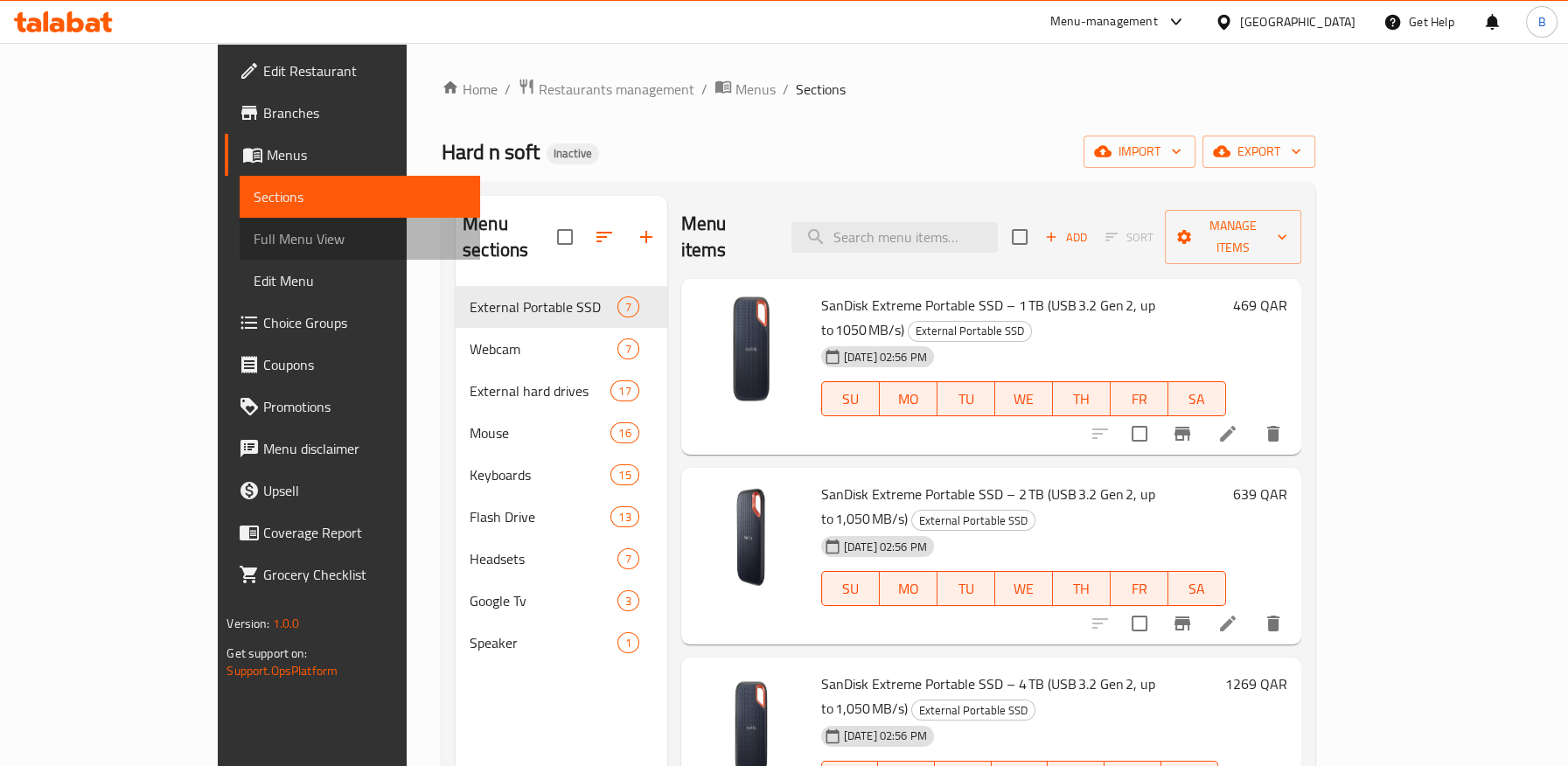
click at [253, 237] on span "Full Menu View" at bounding box center [359, 239] width 212 height 21
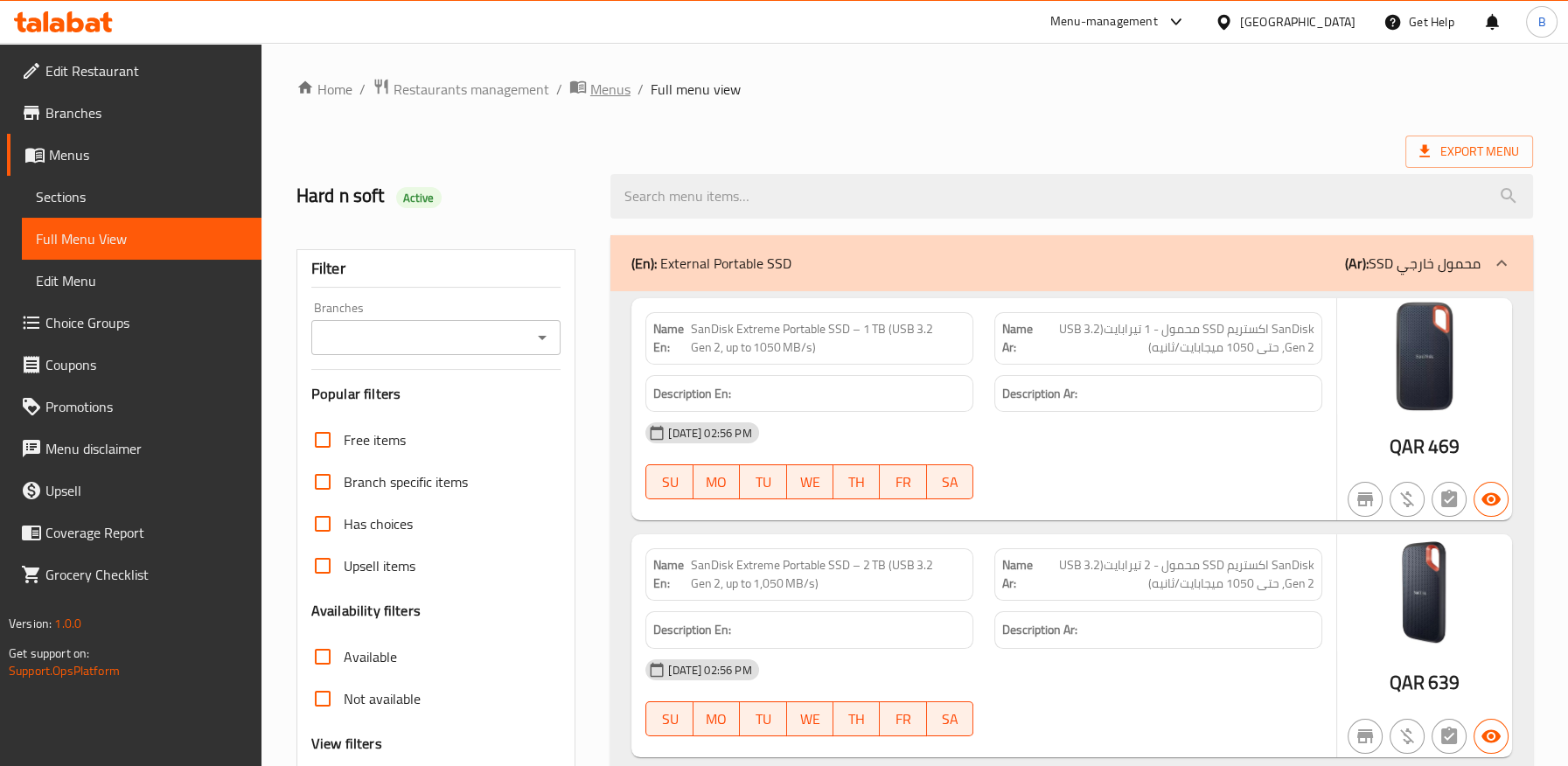
click at [596, 93] on span "Menus" at bounding box center [610, 89] width 40 height 21
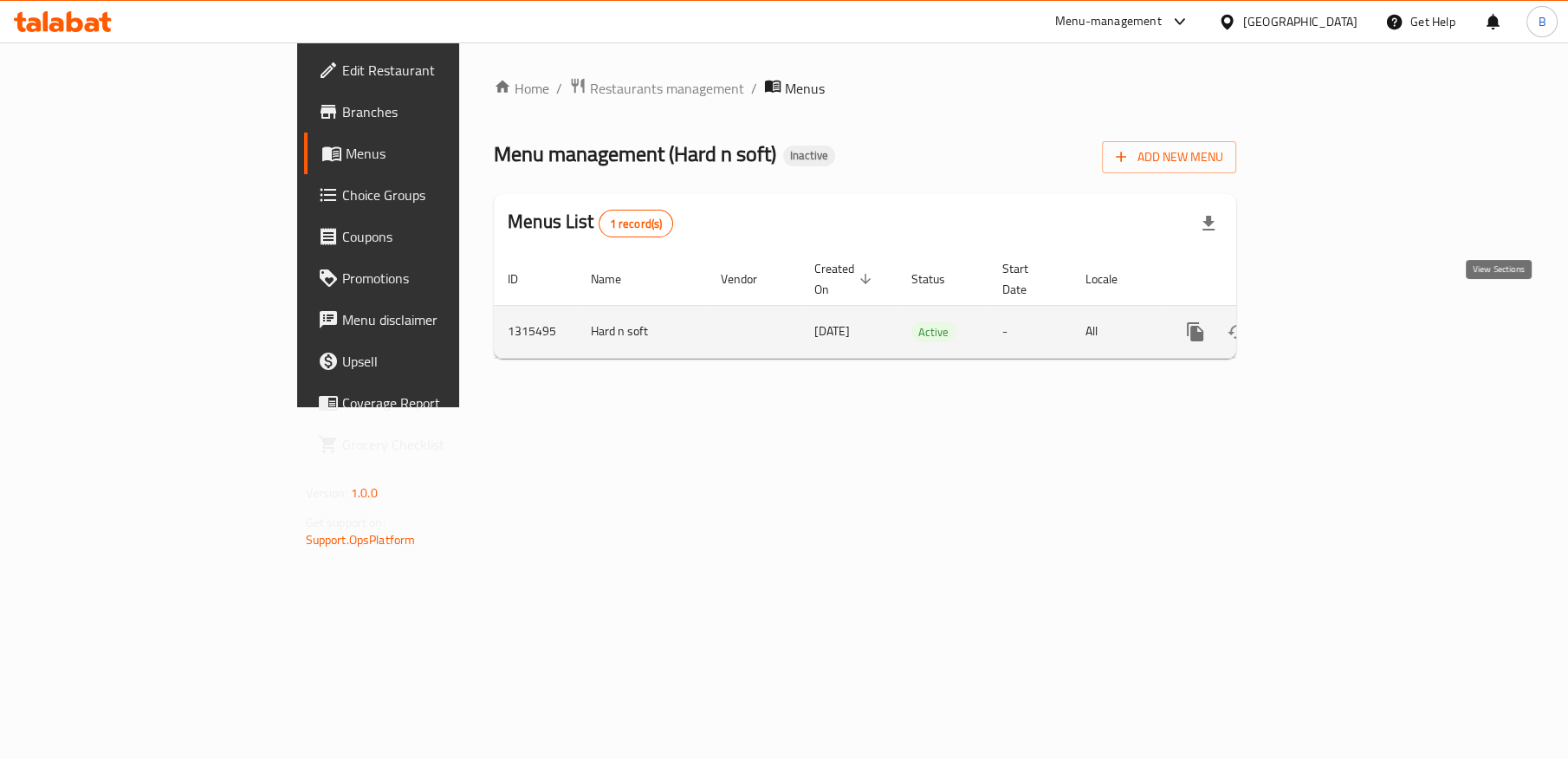
click at [1341, 311] on link "enhanced table" at bounding box center [1321, 332] width 42 height 42
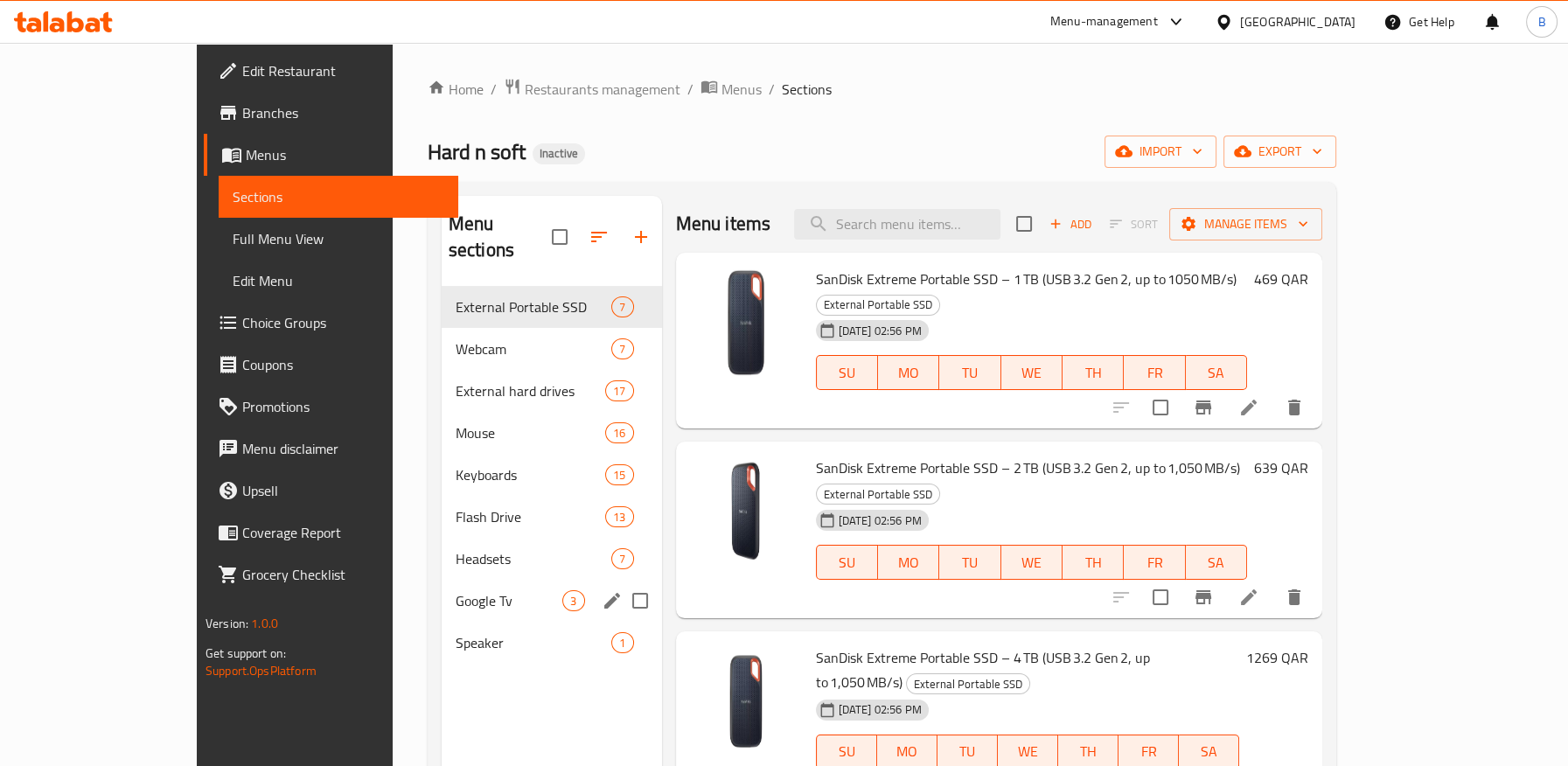
click at [622, 583] on input "Menu sections" at bounding box center [640, 601] width 37 height 37
checkbox input "true"
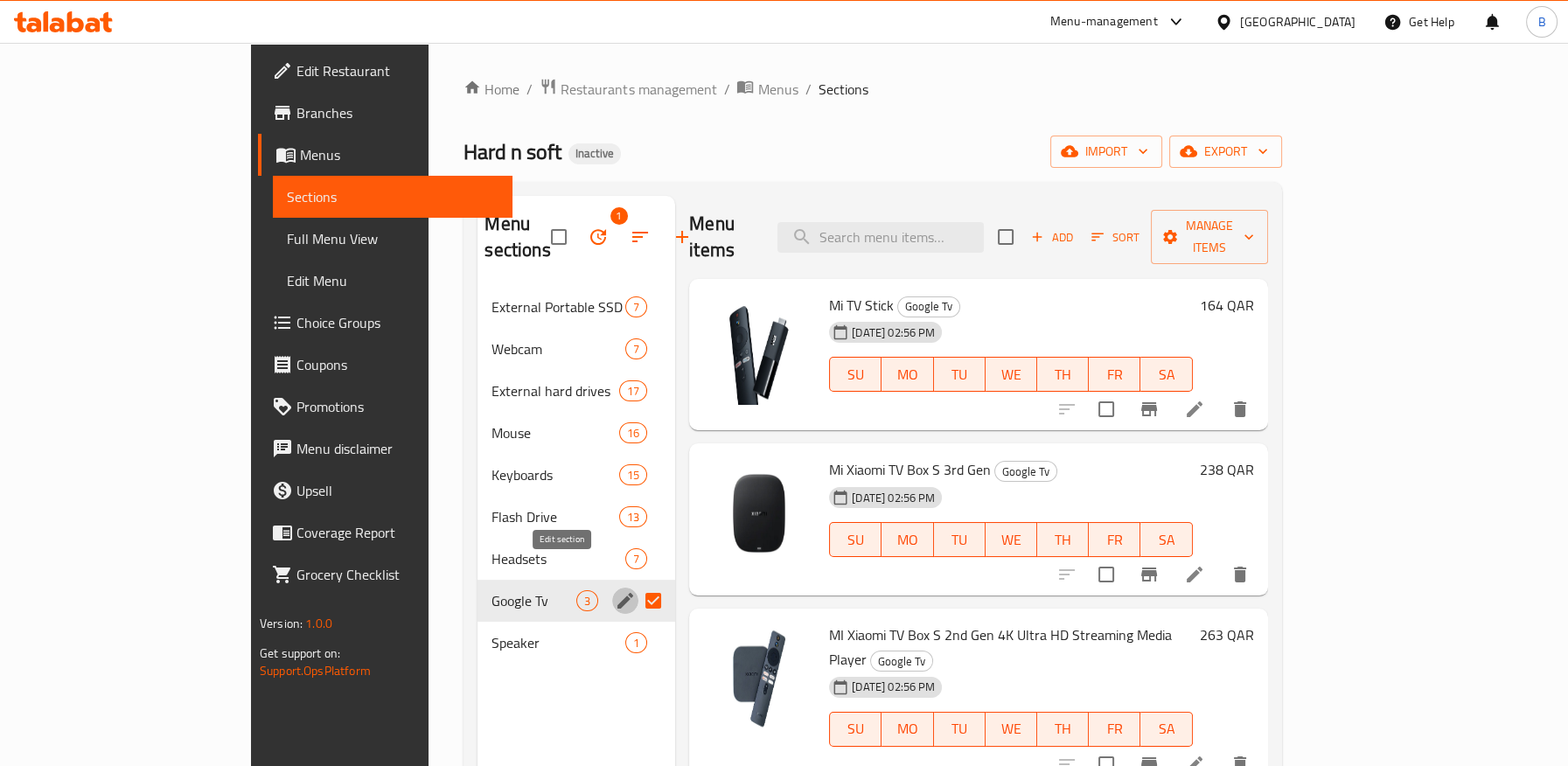
click at [615, 590] on icon "edit" at bounding box center [625, 600] width 21 height 21
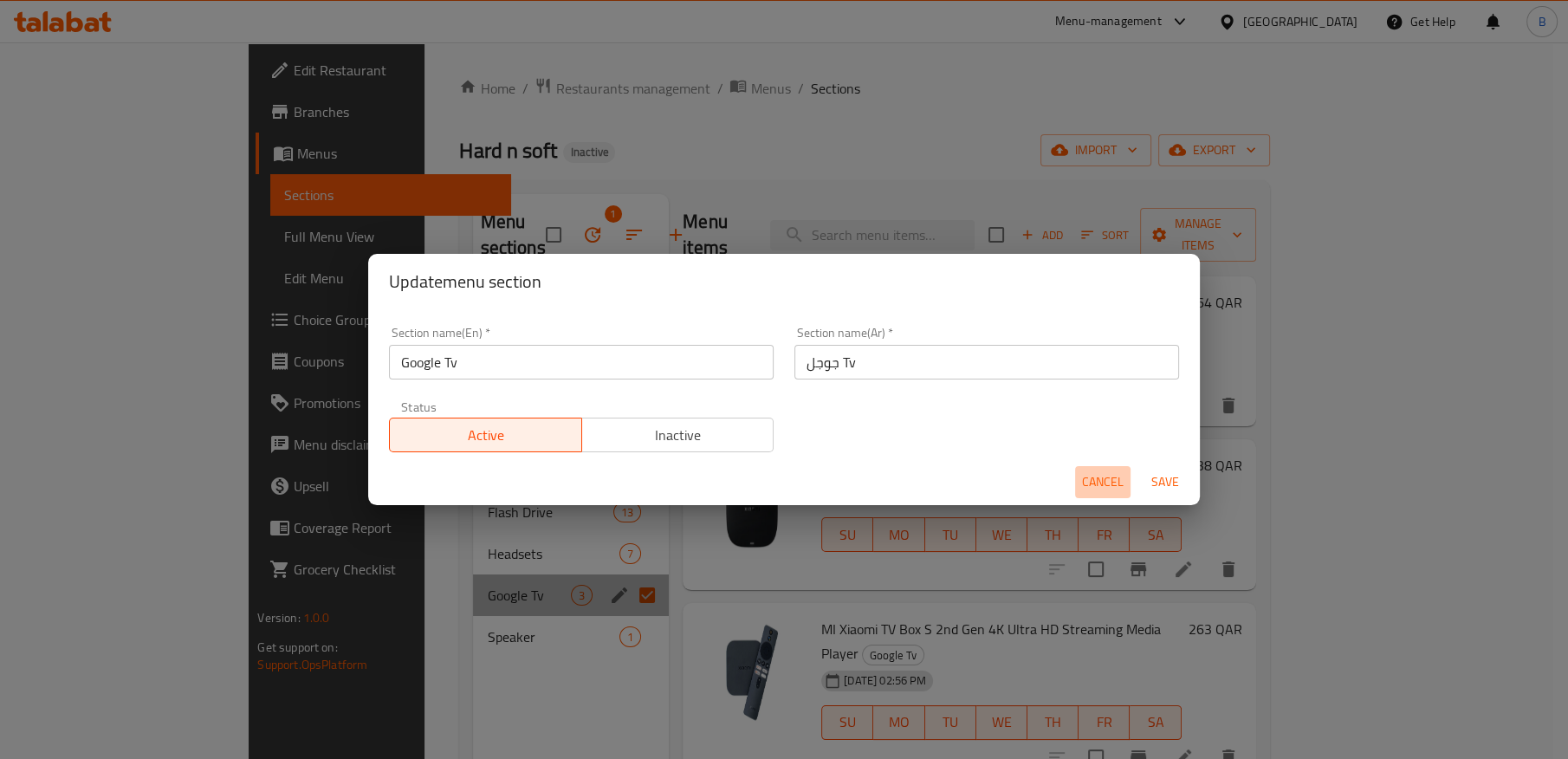
click at [1106, 477] on span "Cancel" at bounding box center [1103, 482] width 42 height 22
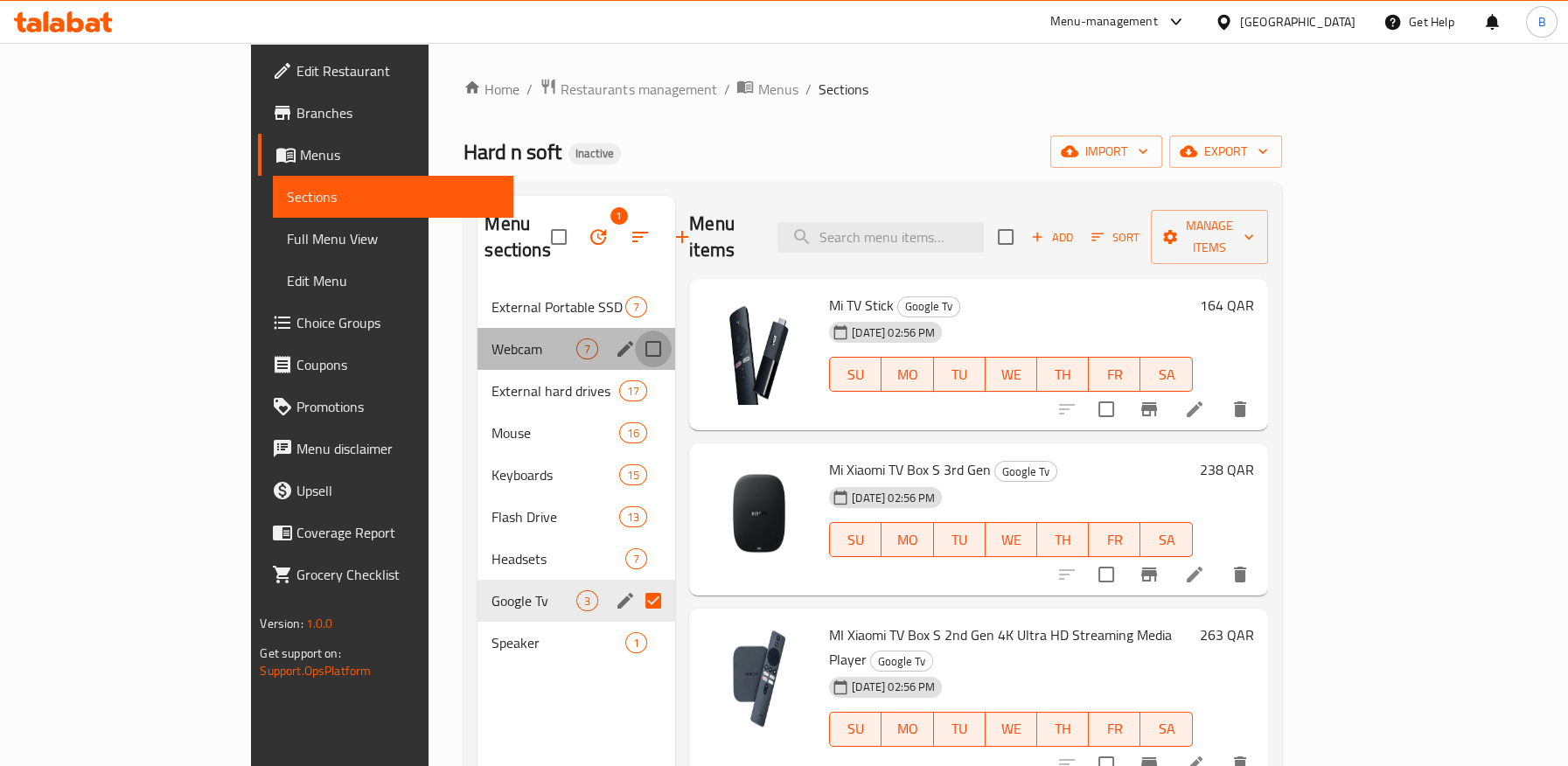
click at [635, 330] on input "Menu sections" at bounding box center [653, 349] width 37 height 37
checkbox input "true"
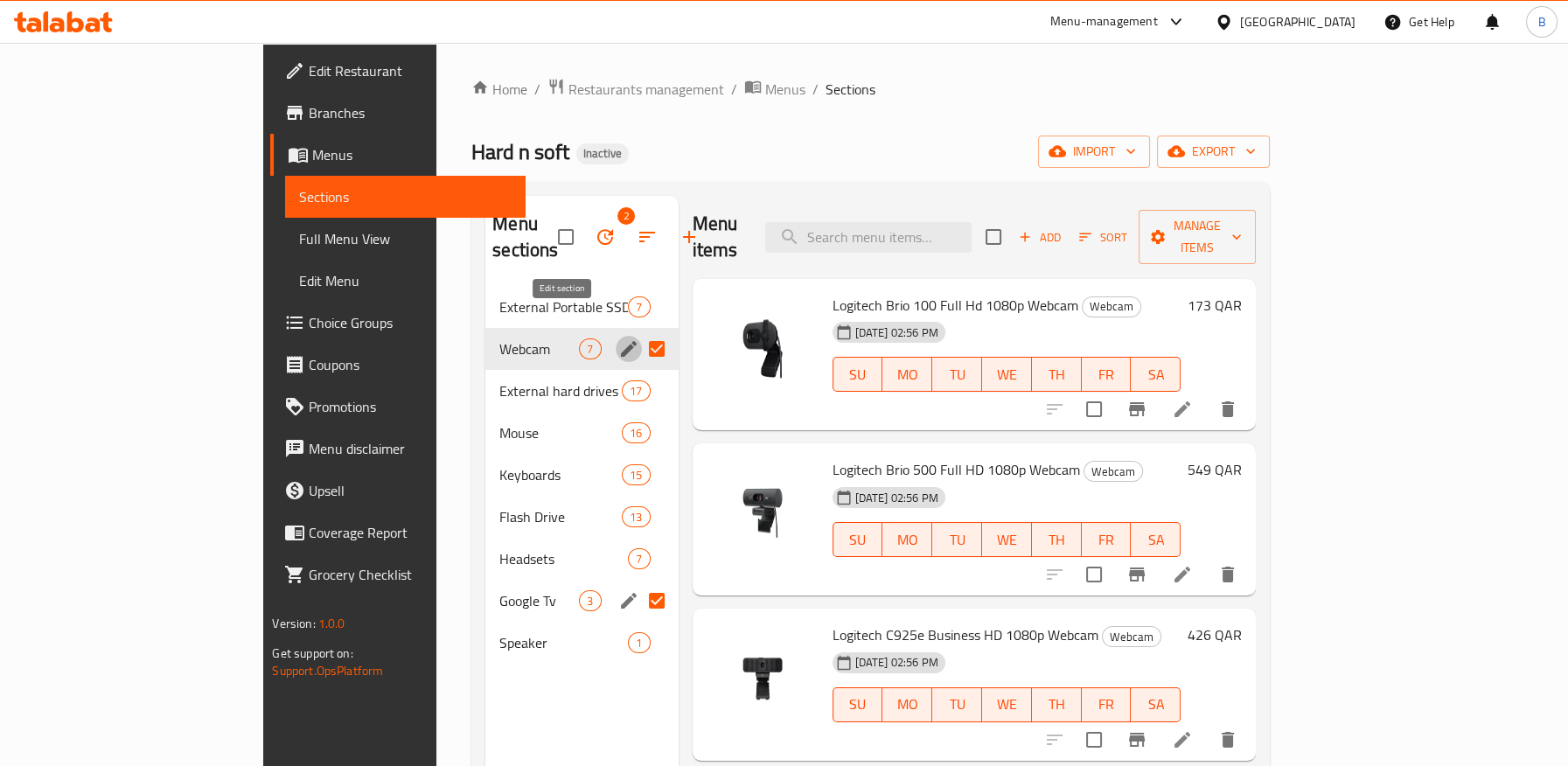
click at [621, 341] on icon "edit" at bounding box center [628, 349] width 16 height 16
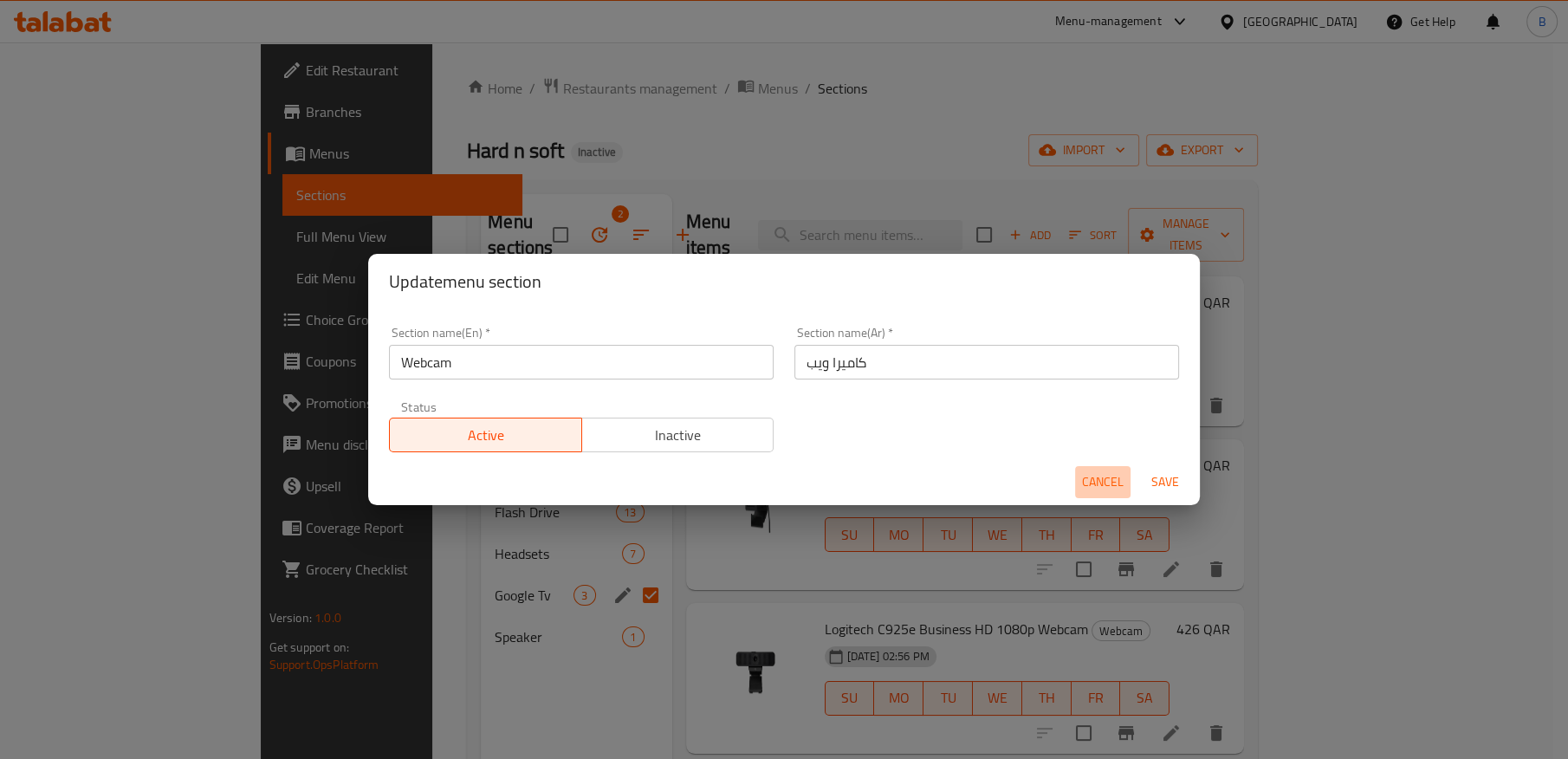
click at [1103, 484] on span "Cancel" at bounding box center [1103, 482] width 42 height 22
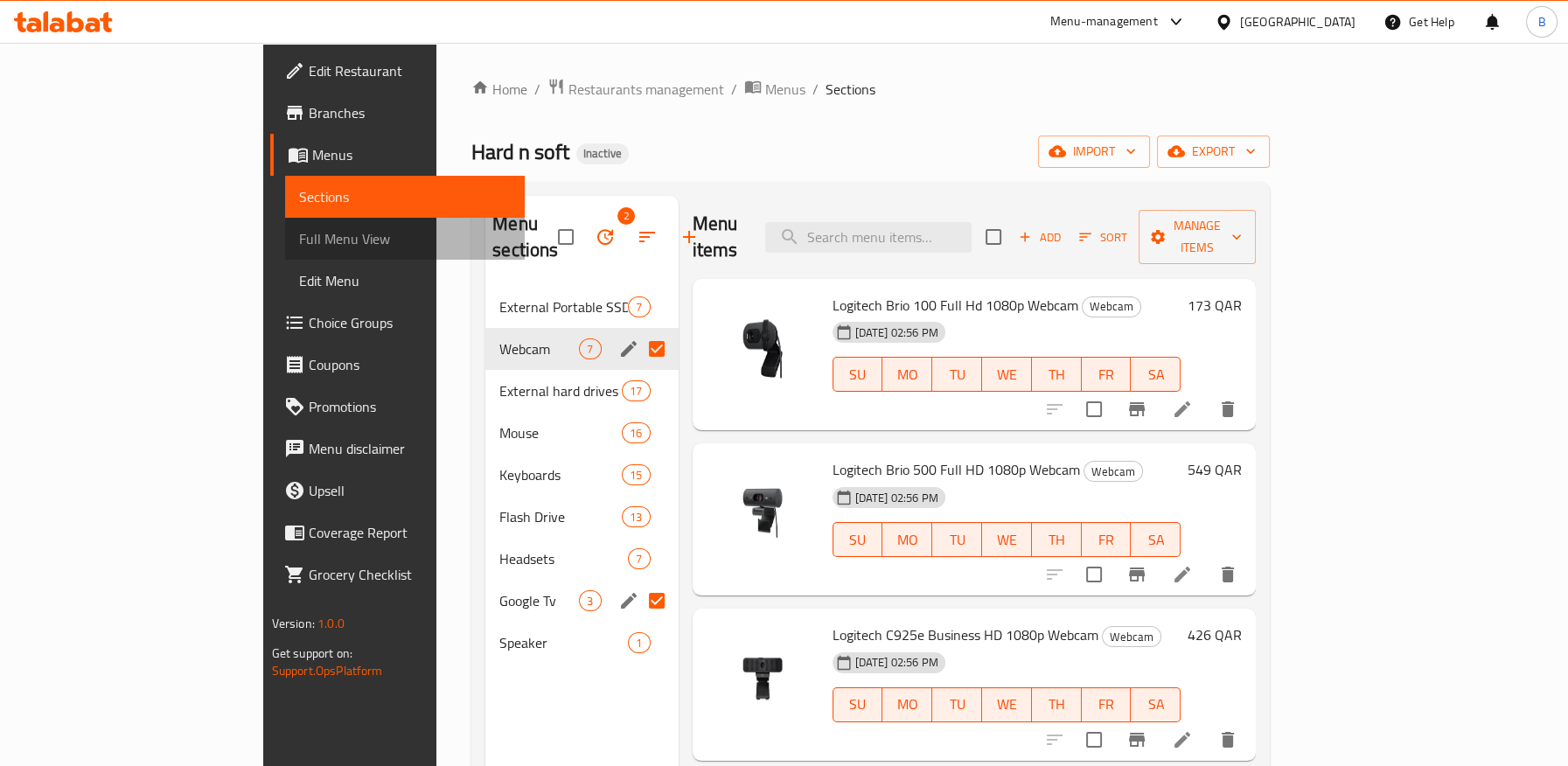
click at [299, 228] on span "Full Menu View" at bounding box center [405, 239] width 212 height 21
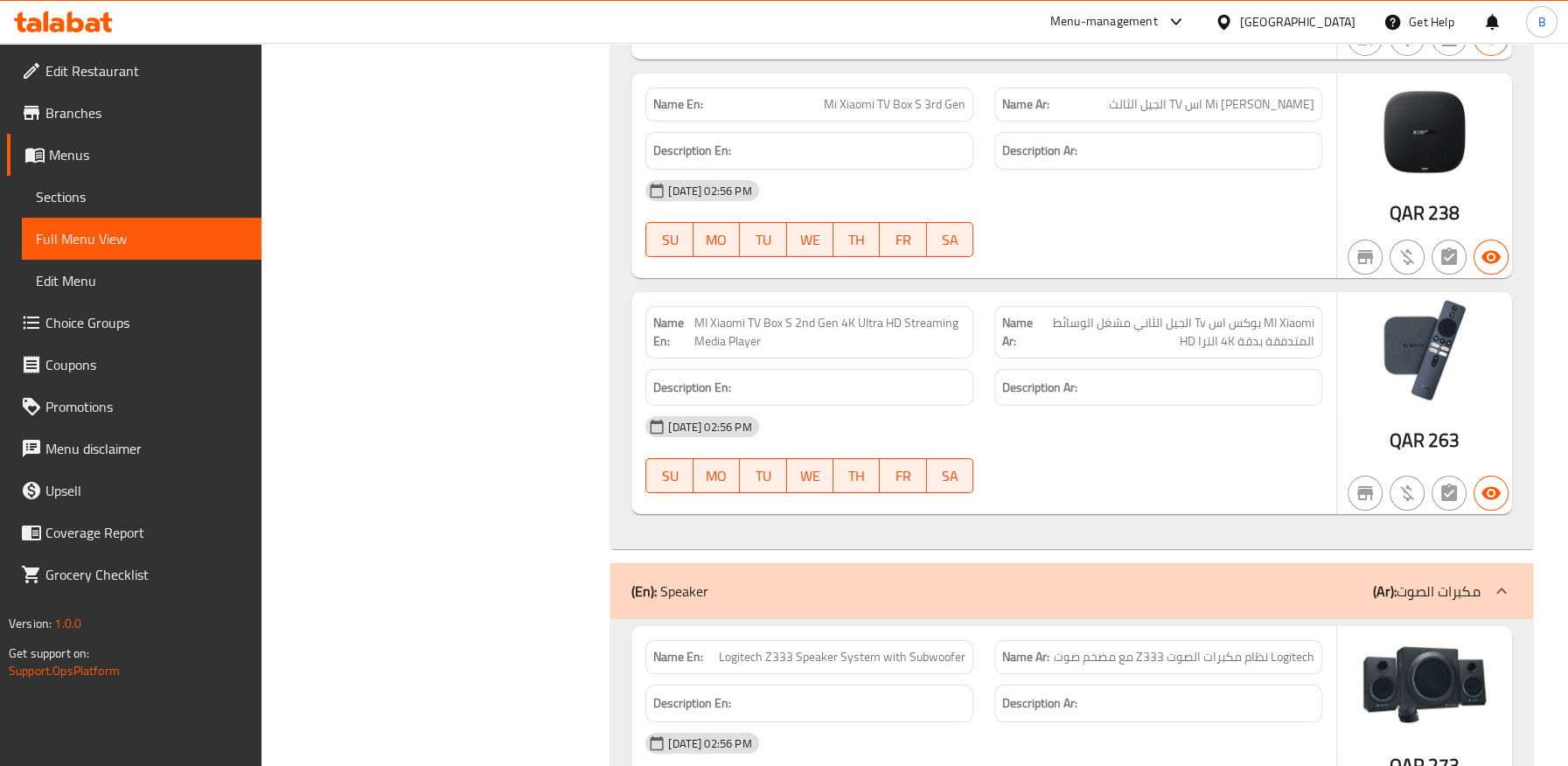
scroll to position [19877, 0]
